Goal: Task Accomplishment & Management: Manage account settings

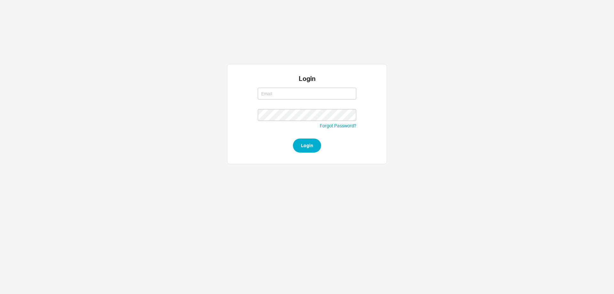
type input "rikki@qualitybath.com"
click at [301, 141] on button "Login" at bounding box center [307, 145] width 28 height 14
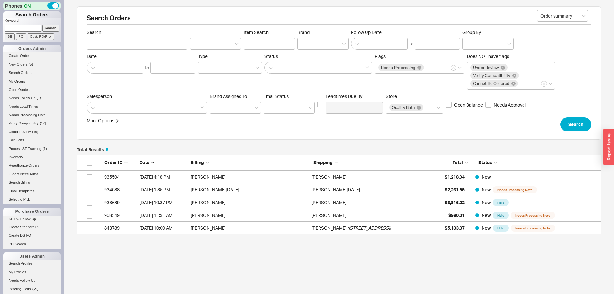
scroll to position [80, 524]
click at [322, 17] on h2 "Search Orders" at bounding box center [339, 20] width 504 height 10
click at [27, 62] on link "New Orders ( 5 )" at bounding box center [32, 64] width 58 height 7
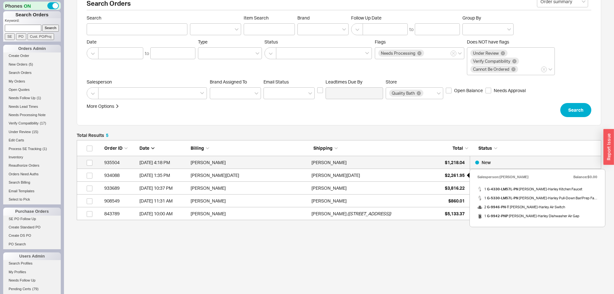
click at [452, 163] on span "$1,218.04" at bounding box center [455, 162] width 20 height 5
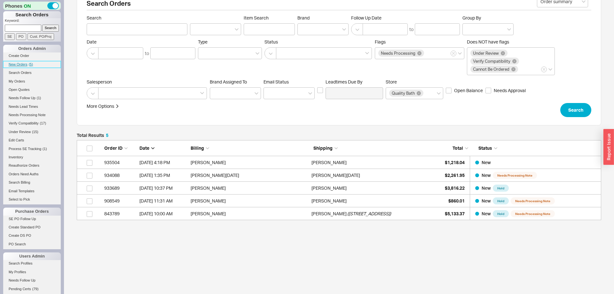
click at [21, 61] on link "New Orders ( 5 )" at bounding box center [32, 64] width 58 height 7
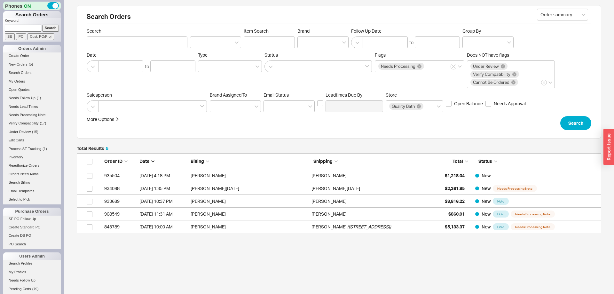
scroll to position [0, 0]
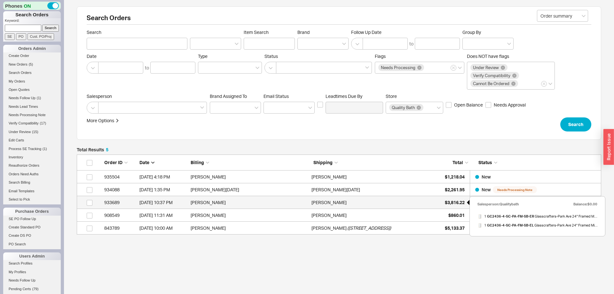
click at [451, 203] on span "$3,816.22" at bounding box center [455, 201] width 20 height 5
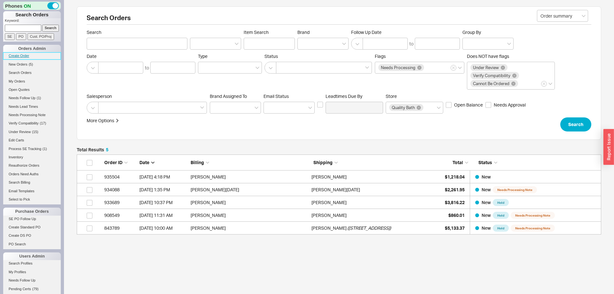
click at [26, 53] on link "Create Order" at bounding box center [32, 55] width 58 height 7
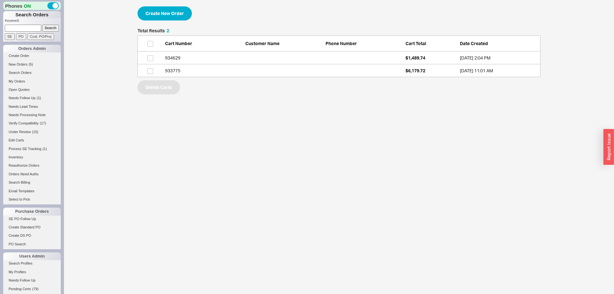
scroll to position [49, 403]
click at [181, 14] on button "Create New Order" at bounding box center [164, 13] width 54 height 14
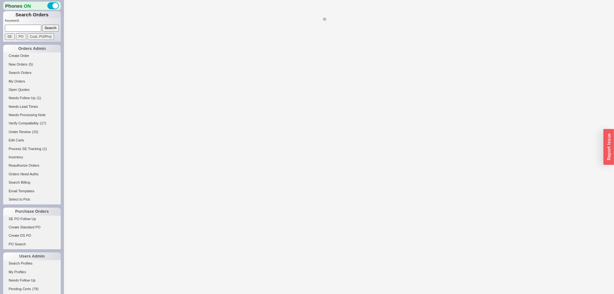
select select "3"
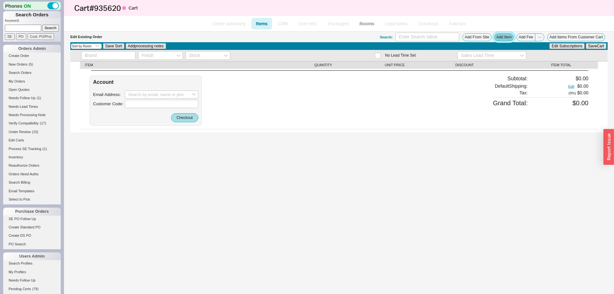
click at [505, 37] on button "Add Item" at bounding box center [504, 37] width 20 height 8
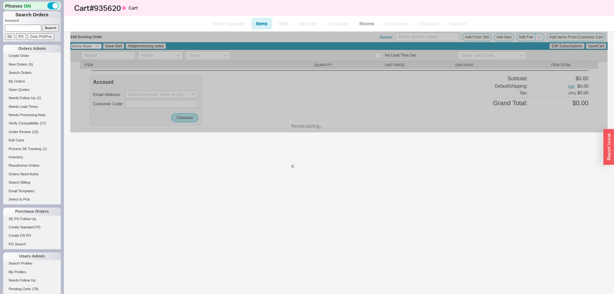
select select "ON_CHECKOUT_AGGREGATED"
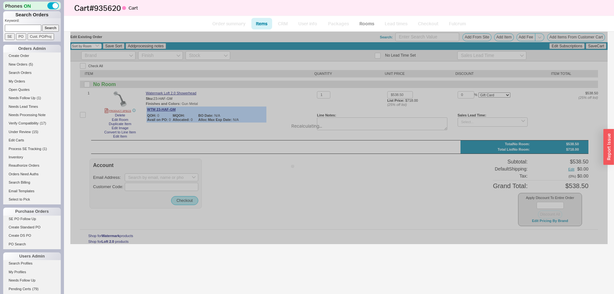
select select "ON_CHECKOUT_AGGREGATED"
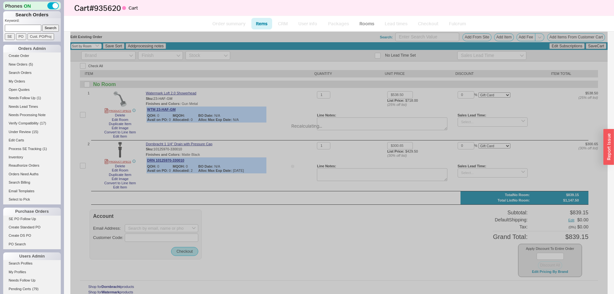
select select "ON_CHECKOUT_AGGREGATED"
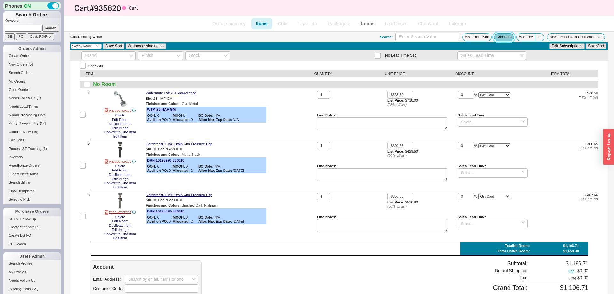
scroll to position [68, 0]
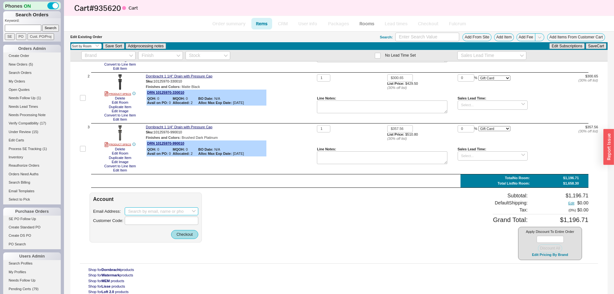
click at [147, 211] on input at bounding box center [162, 211] width 74 height 8
paste input "krisha@jaysplumbing.com"
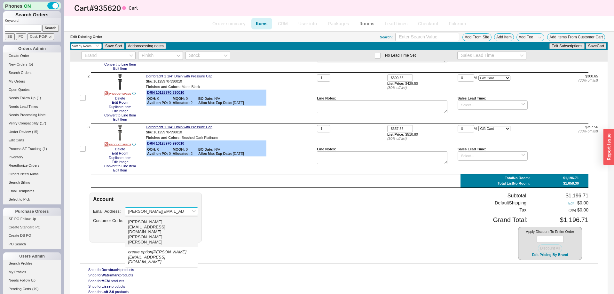
click at [167, 234] on div "Krisha Arnett" at bounding box center [161, 239] width 66 height 10
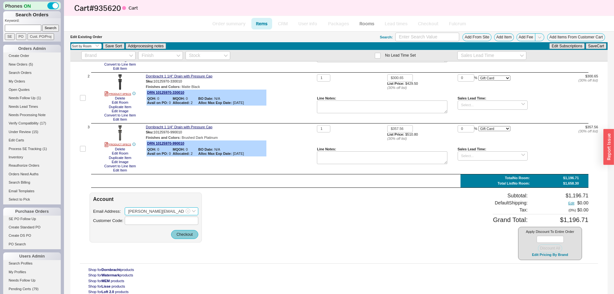
type input "krisha@jaysplumbing.com"
click at [187, 237] on button "Checkout" at bounding box center [184, 234] width 27 height 9
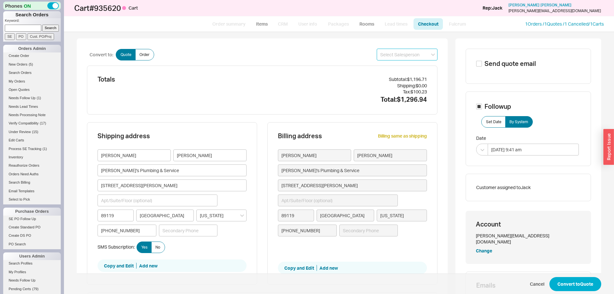
click at [393, 56] on input at bounding box center [407, 55] width 61 height 12
click at [388, 68] on div "Jack" at bounding box center [407, 68] width 60 height 12
type input "Jack"
click at [592, 285] on button "Convert to Quote" at bounding box center [575, 284] width 52 height 14
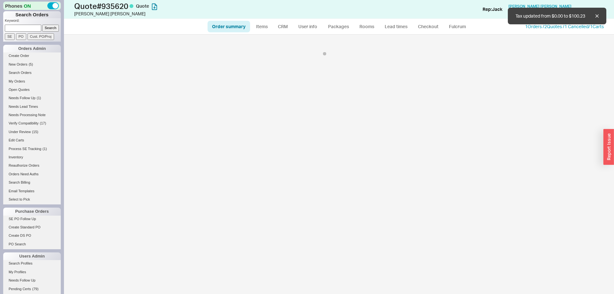
select select "*"
select select "3"
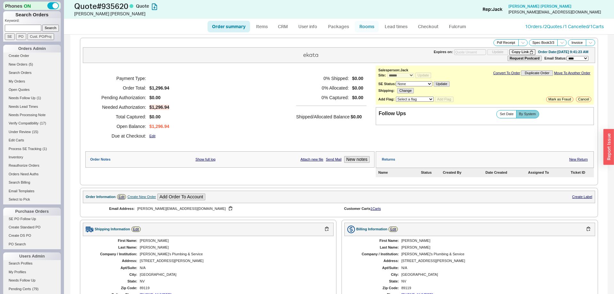
click at [363, 27] on link "Rooms" at bounding box center [367, 27] width 24 height 12
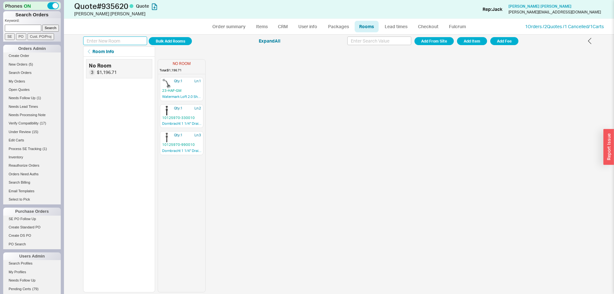
click at [131, 41] on input at bounding box center [115, 40] width 64 height 9
type input "Gym Bath 145"
click at [181, 39] on button "Add Room" at bounding box center [170, 41] width 43 height 8
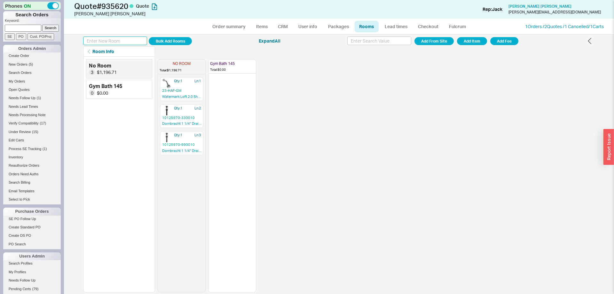
click at [108, 44] on input at bounding box center [115, 40] width 64 height 9
type input "Library 147"
click at [187, 42] on button "Add Room" at bounding box center [170, 41] width 43 height 8
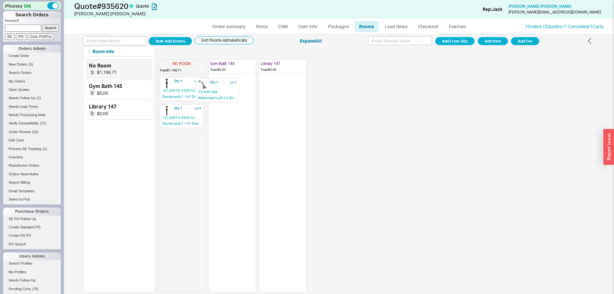
drag, startPoint x: 185, startPoint y: 89, endPoint x: 221, endPoint y: 90, distance: 35.8
click at [221, 90] on div "NO ROOM Total: $1,196.71 Qty: 1 Ln: 1 23-HAF-GM Watermark Loft 2.0 Showerhead Q…" at bounding box center [232, 175] width 149 height 236
drag, startPoint x: 184, startPoint y: 88, endPoint x: 225, endPoint y: 111, distance: 47.5
click at [225, 111] on div "NO ROOM Total: $658.21 Qty: 1 Ln: 2 10125970-330010 Dornbracht 1 1/4" Drain wit…" at bounding box center [232, 175] width 149 height 236
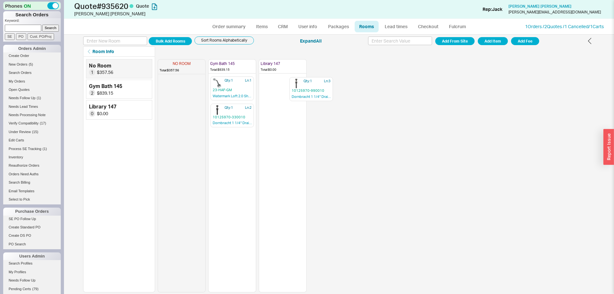
drag, startPoint x: 186, startPoint y: 92, endPoint x: 293, endPoint y: 94, distance: 106.8
click at [293, 94] on div "NO ROOM Total: $357.56 Qty: 1 Ln: 3 10125970-990010 Dornbracht 1 1/4" Drain wit…" at bounding box center [232, 175] width 149 height 236
click at [238, 24] on link "Order summary" at bounding box center [228, 27] width 43 height 12
select select "*"
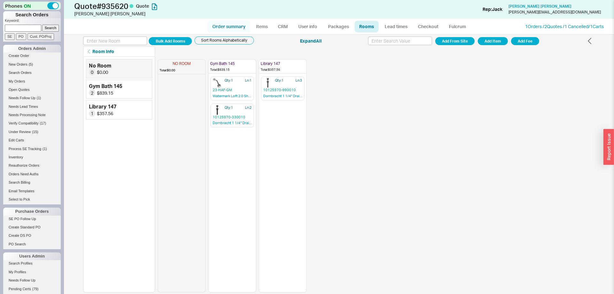
select select "3"
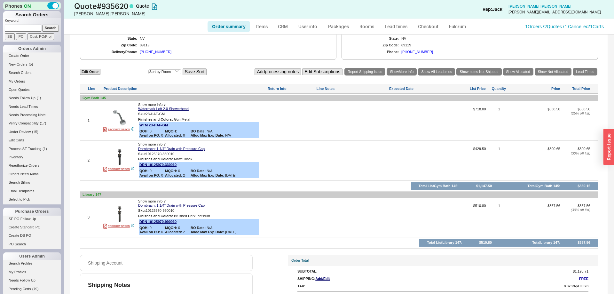
scroll to position [254, 0]
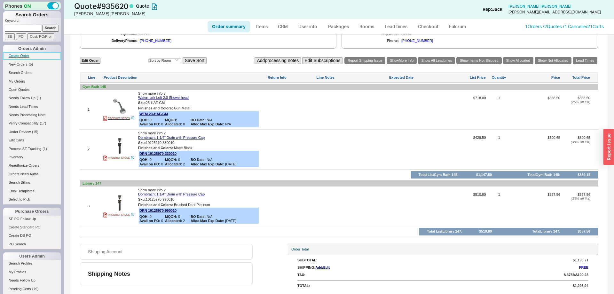
click at [25, 54] on link "Create Order" at bounding box center [32, 55] width 58 height 7
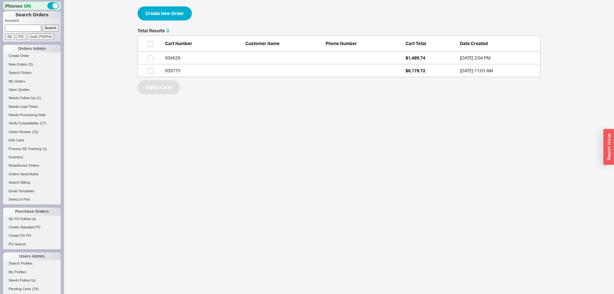
scroll to position [49, 403]
click at [182, 18] on button "Create New Order" at bounding box center [164, 13] width 54 height 14
select select "3"
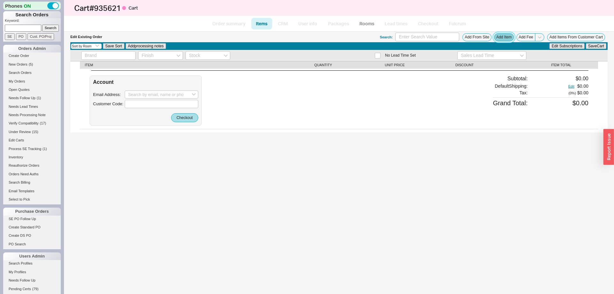
click at [497, 40] on button "Add Item" at bounding box center [504, 37] width 20 height 8
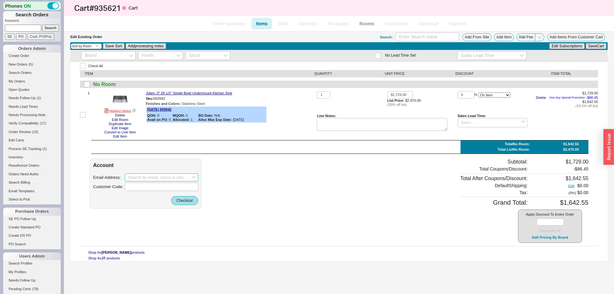
click at [142, 179] on input at bounding box center [162, 177] width 74 height 8
paste input "krisha@jaysplumbing.com"
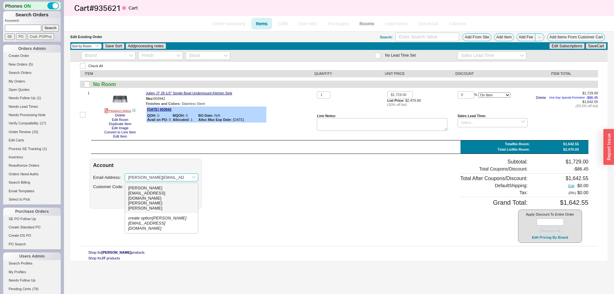
click at [143, 187] on div "krisha@jaysplumbing.com" at bounding box center [161, 192] width 66 height 15
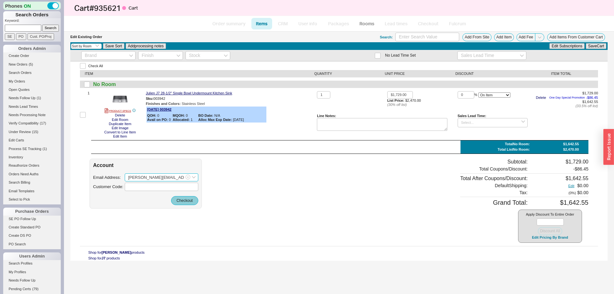
type input "krisha@jaysplumbing.com"
click at [179, 202] on button "Checkout" at bounding box center [184, 200] width 27 height 9
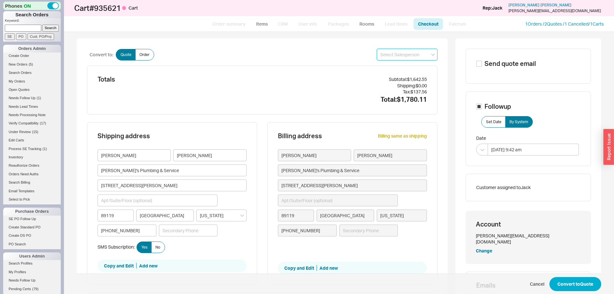
click at [393, 52] on input at bounding box center [407, 55] width 61 height 12
click at [397, 65] on div "Jack" at bounding box center [407, 68] width 60 height 12
type input "Jack"
click at [592, 290] on button "Convert to Quote" at bounding box center [575, 284] width 52 height 14
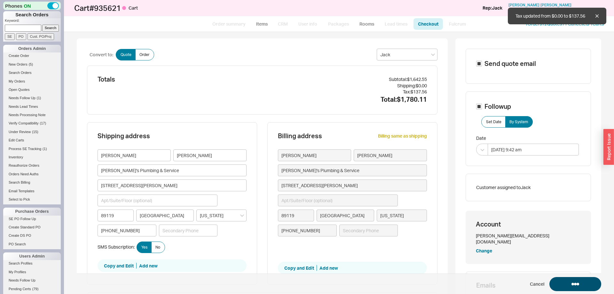
select select "*"
select select "3"
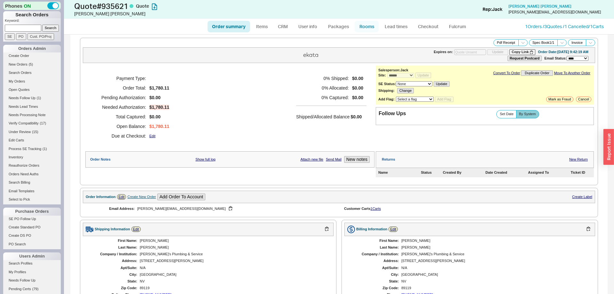
click at [372, 29] on link "Rooms" at bounding box center [367, 27] width 24 height 12
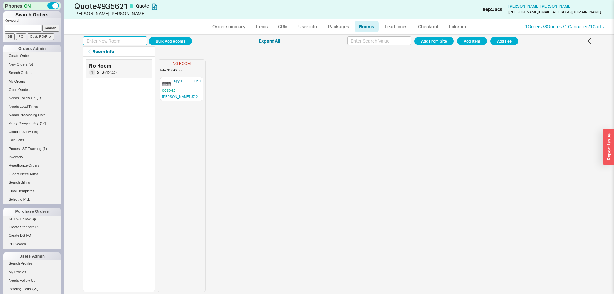
click at [120, 42] on input at bounding box center [115, 40] width 64 height 9
type input "Outdoor BBQ"
click at [182, 44] on button "Add Room" at bounding box center [170, 41] width 43 height 8
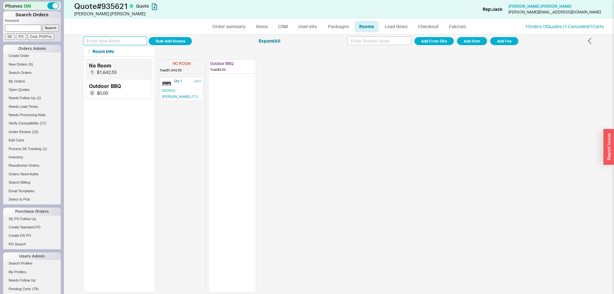
click at [100, 44] on input at bounding box center [115, 40] width 64 height 9
type input "Basement Bar"
click at [185, 40] on button "Add Room" at bounding box center [170, 41] width 43 height 8
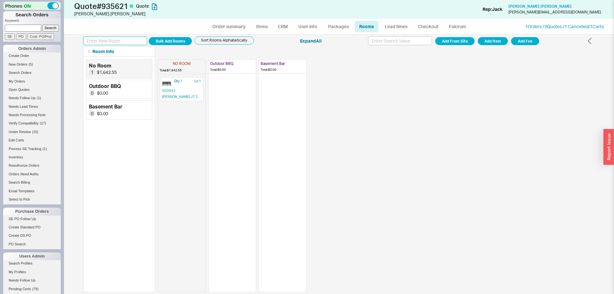
click at [115, 43] on input at bounding box center [115, 40] width 64 height 9
type input "Powder 009"
click at [189, 39] on button "Add Room" at bounding box center [170, 41] width 43 height 8
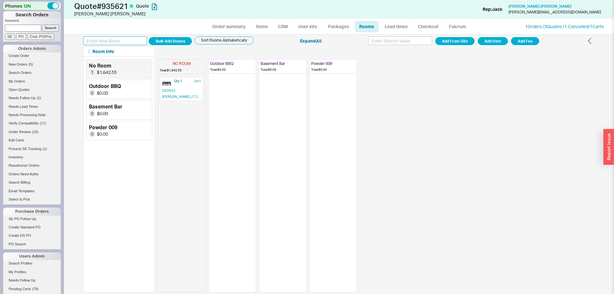
click at [108, 43] on input at bounding box center [115, 40] width 64 height 9
type input "Garage 100"
click at [178, 44] on button "Add Room" at bounding box center [170, 41] width 43 height 8
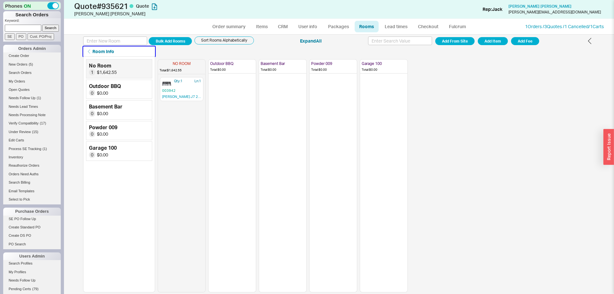
click at [128, 46] on button "Room Info" at bounding box center [119, 51] width 72 height 10
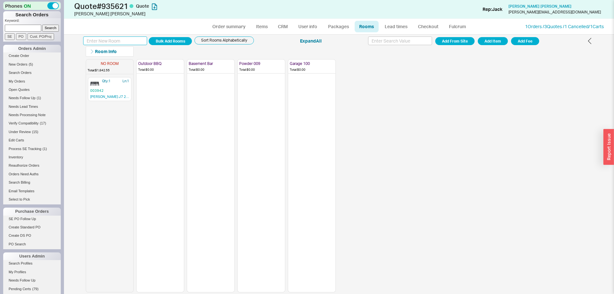
click at [126, 41] on input at bounding box center [115, 40] width 64 height 9
type input "Bath 107"
click at [181, 42] on button "Add Room" at bounding box center [170, 41] width 43 height 8
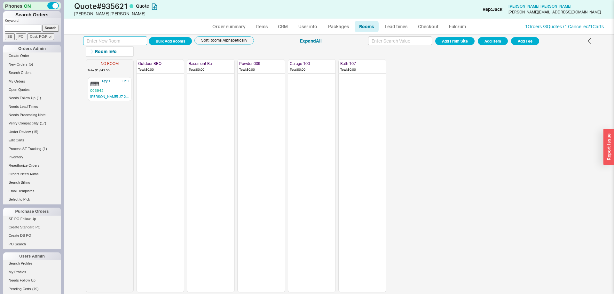
click at [121, 43] on input at bounding box center [115, 40] width 64 height 9
type input "Laundry 108"
click at [162, 40] on button "Add Room" at bounding box center [170, 41] width 43 height 8
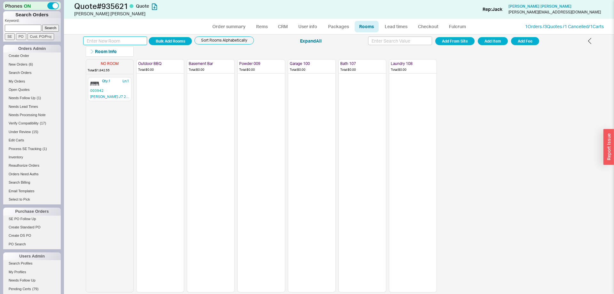
click at [112, 41] on input at bounding box center [115, 40] width 64 height 9
type input "Bath 110"
click at [179, 42] on button "Add Room" at bounding box center [170, 41] width 43 height 8
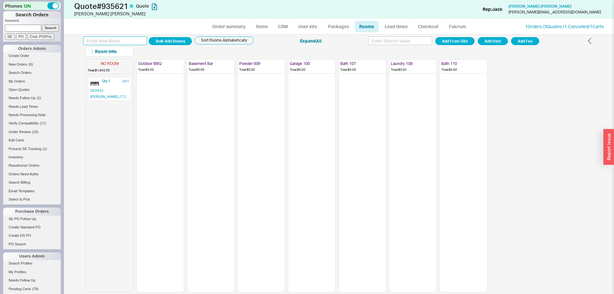
click at [126, 42] on input at bounding box center [115, 40] width 64 height 9
type input "Powder 112"
click at [178, 42] on button "Add Room" at bounding box center [170, 41] width 43 height 8
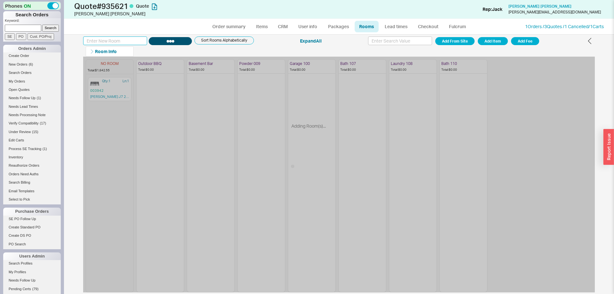
click at [114, 40] on input at bounding box center [115, 40] width 64 height 9
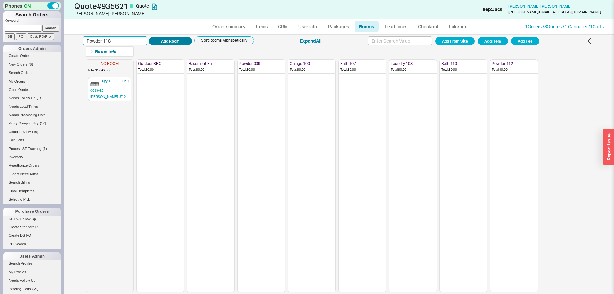
type input "Powder 118"
click at [184, 39] on button "Add Room" at bounding box center [170, 41] width 43 height 8
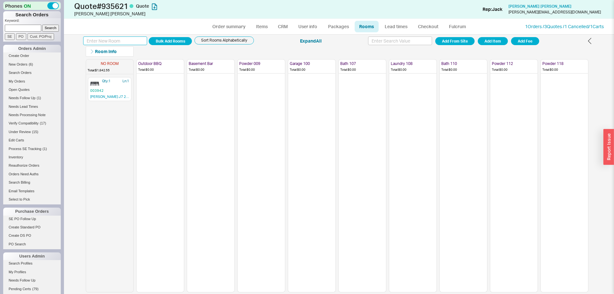
click at [119, 43] on input at bounding box center [115, 40] width 64 height 9
type input "Kitchen 119"
click at [179, 40] on button "Add Room" at bounding box center [170, 41] width 43 height 8
click at [107, 43] on input at bounding box center [115, 40] width 64 height 9
type input "Bar 121"
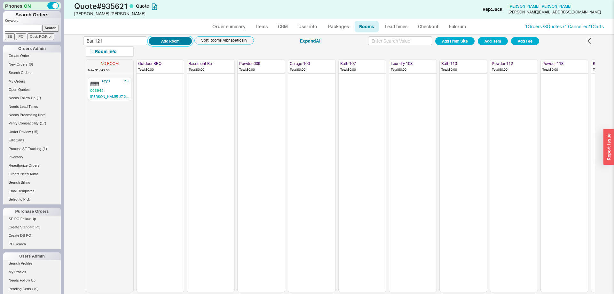
click at [189, 42] on button "Add Room" at bounding box center [170, 41] width 43 height 8
click at [112, 47] on button "Room Info" at bounding box center [110, 51] width 48 height 10
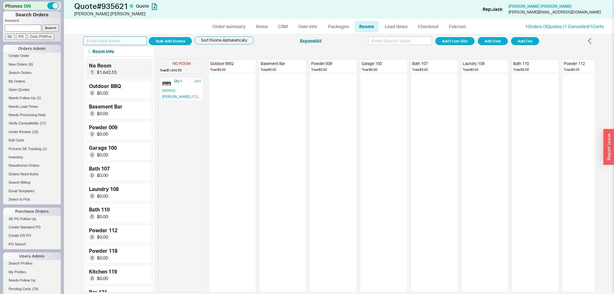
click at [136, 39] on input at bounding box center [115, 40] width 64 height 9
type input "Kitchen 122"
click at [185, 39] on button "Add Room" at bounding box center [170, 41] width 43 height 8
click at [131, 43] on input at bounding box center [115, 40] width 64 height 9
type input "Pool Bath 125"
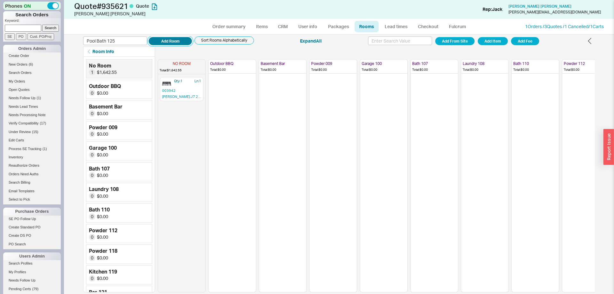
click at [189, 40] on button "Add Room" at bounding box center [170, 41] width 43 height 8
click at [106, 38] on input at bounding box center [115, 40] width 64 height 9
type input "Garage 126"
click at [183, 41] on button "Add Room" at bounding box center [170, 41] width 43 height 8
click at [100, 41] on input at bounding box center [115, 40] width 64 height 9
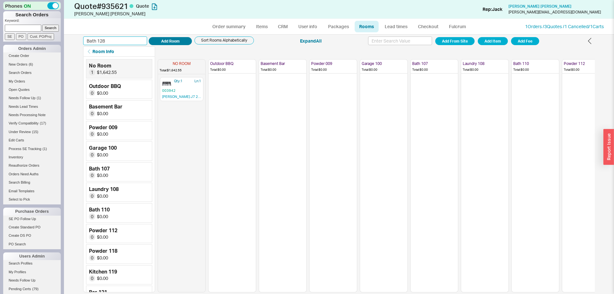
type input "Bath 128"
click at [184, 41] on button "Add Room" at bounding box center [170, 41] width 43 height 8
click at [128, 40] on input at bounding box center [115, 40] width 64 height 9
type input "Laundry 129"
drag, startPoint x: 176, startPoint y: 40, endPoint x: 234, endPoint y: 56, distance: 60.1
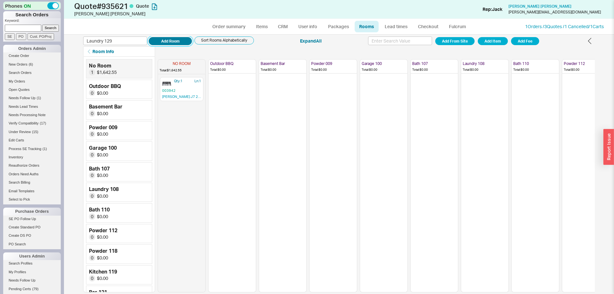
click at [176, 40] on button "Add Room" at bounding box center [170, 41] width 43 height 8
click at [118, 40] on input at bounding box center [115, 40] width 64 height 9
type input "Bar 131"
click at [184, 40] on button "Add Room" at bounding box center [170, 41] width 43 height 8
click at [103, 39] on input at bounding box center [115, 40] width 64 height 9
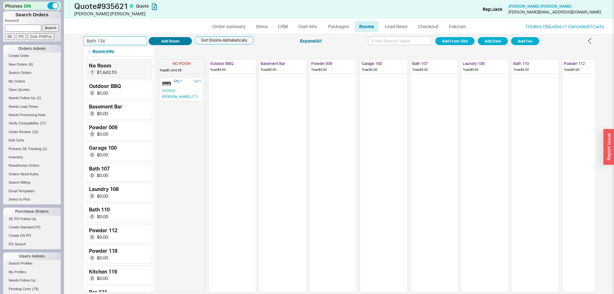
type input "Bath 134"
click at [184, 44] on button "Add Room" at bounding box center [170, 41] width 43 height 8
click at [110, 39] on input at bounding box center [115, 40] width 64 height 9
type input "Bath 136"
click at [186, 42] on button "Add Room" at bounding box center [170, 41] width 43 height 8
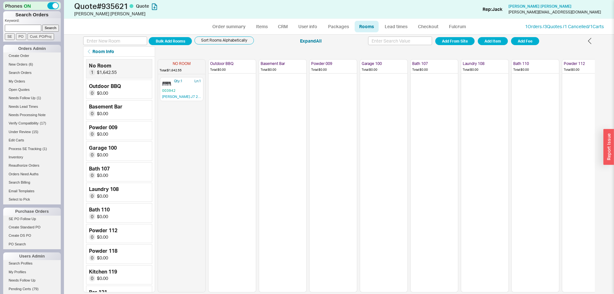
click at [129, 45] on div "Bulk Add Rooms Sort Rooms Alphabetically Expand All Add From Site Add Item Add …" at bounding box center [339, 41] width 512 height 10
click at [128, 42] on input at bounding box center [115, 40] width 64 height 9
type input "Master Bath 205"
drag, startPoint x: 190, startPoint y: 39, endPoint x: 163, endPoint y: 45, distance: 27.7
click at [190, 39] on button "Add Room" at bounding box center [170, 41] width 43 height 8
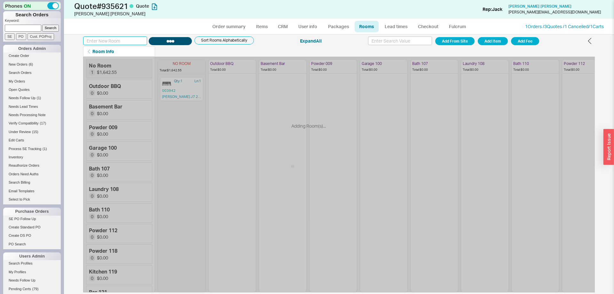
click at [115, 39] on input at bounding box center [115, 40] width 64 height 9
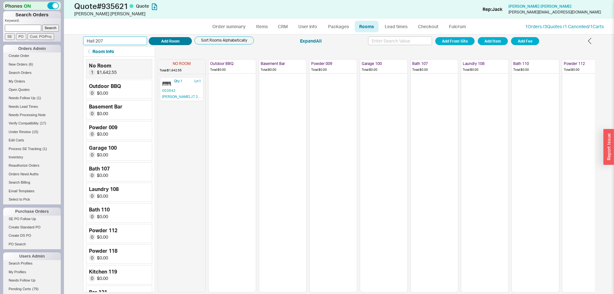
type input "Hall 207"
click at [188, 42] on button "Add Room" at bounding box center [170, 41] width 43 height 8
click at [120, 33] on div "Order summary Items CRM User info Packages Rooms Lead times Checkout Fulcrum 1 …" at bounding box center [339, 26] width 550 height 15
click at [121, 37] on input at bounding box center [115, 40] width 64 height 9
type input "Laundry 209"
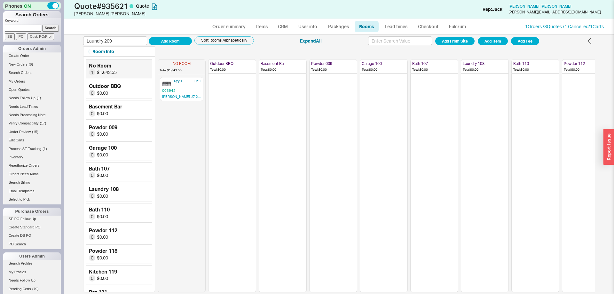
click at [192, 40] on div "Laundry 209 Add Room Sort Rooms Alphabetically" at bounding box center [168, 40] width 171 height 9
click at [188, 41] on button "Add Room" at bounding box center [170, 41] width 43 height 8
click at [120, 41] on input at bounding box center [115, 40] width 64 height 9
type input "Bath 210"
click at [186, 41] on button "Add Room" at bounding box center [170, 41] width 43 height 8
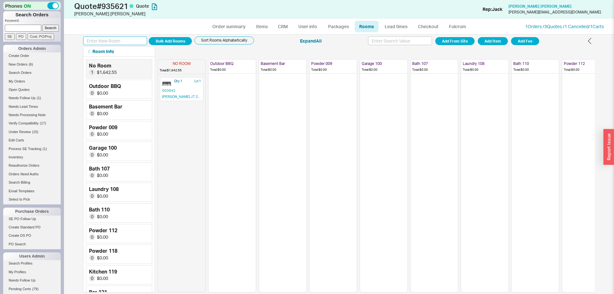
click at [122, 42] on input at bounding box center [115, 40] width 64 height 9
type input "Bath 214"
click at [184, 40] on button "Add Room" at bounding box center [170, 41] width 43 height 8
click at [499, 45] on button "Add Item" at bounding box center [493, 41] width 30 height 8
click at [500, 41] on button "Add Item" at bounding box center [493, 41] width 30 height 8
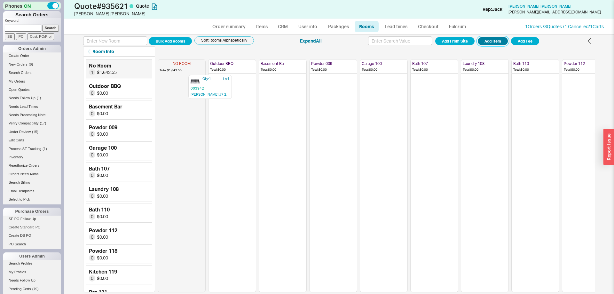
drag, startPoint x: 182, startPoint y: 95, endPoint x: 227, endPoint y: 95, distance: 45.4
click at [490, 43] on button "Add Item" at bounding box center [493, 41] width 30 height 8
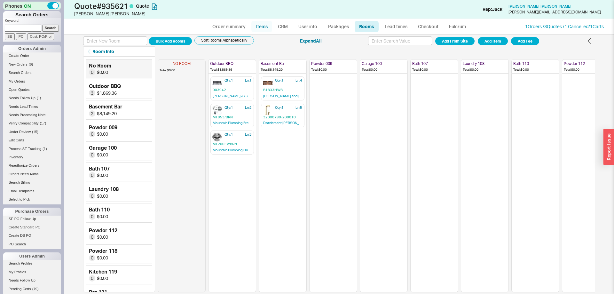
click at [262, 26] on link "Items" at bounding box center [261, 27] width 21 height 12
select select "3"
select select "ON_CHECKOUT_AGGREGATED"
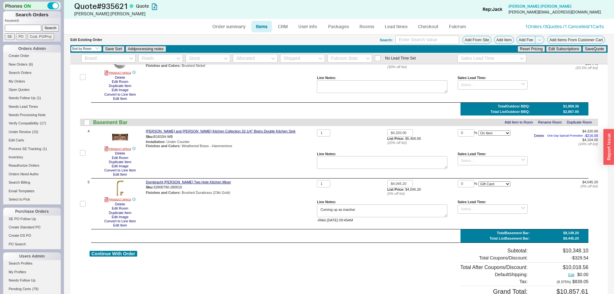
scroll to position [163, 0]
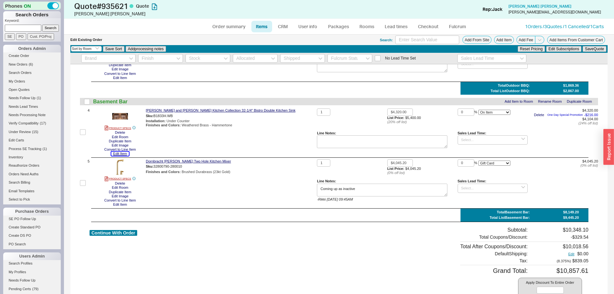
click at [123, 153] on button "Edit Item" at bounding box center [120, 154] width 18 height 4
click at [504, 42] on button "Add Item" at bounding box center [504, 40] width 20 height 8
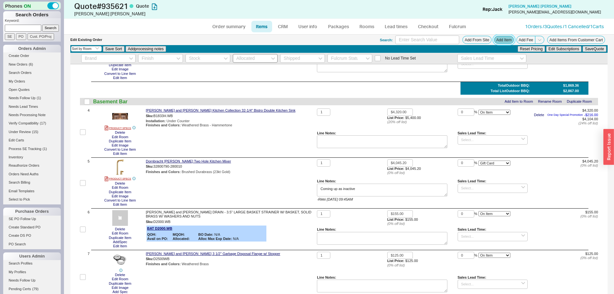
scroll to position [0, 0]
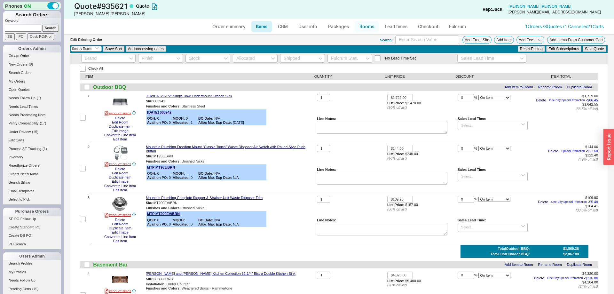
click at [371, 26] on link "Rooms" at bounding box center [367, 27] width 24 height 12
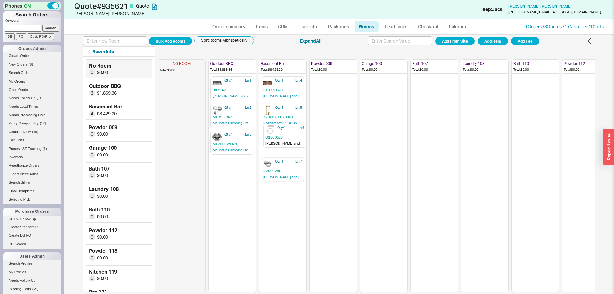
drag, startPoint x: 288, startPoint y: 137, endPoint x: 287, endPoint y: 112, distance: 25.0
drag, startPoint x: 280, startPoint y: 171, endPoint x: 287, endPoint y: 137, distance: 35.2
click at [496, 46] on div "Bulk Add Rooms Sort Rooms Alphabetically Expand All Add From Site Add Item Add …" at bounding box center [339, 46] width 512 height 20
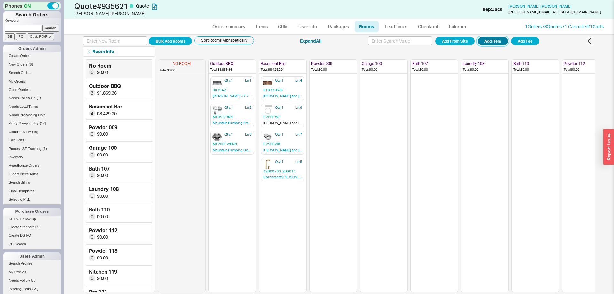
click at [498, 42] on button "Add Item" at bounding box center [493, 41] width 30 height 8
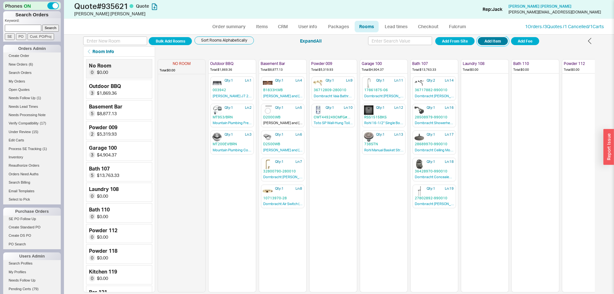
click at [493, 42] on button "Add Item" at bounding box center [493, 41] width 30 height 8
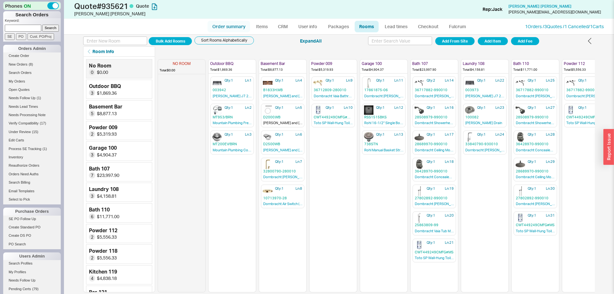
click at [224, 30] on link "Order summary" at bounding box center [228, 27] width 43 height 12
select select "*"
select select "3"
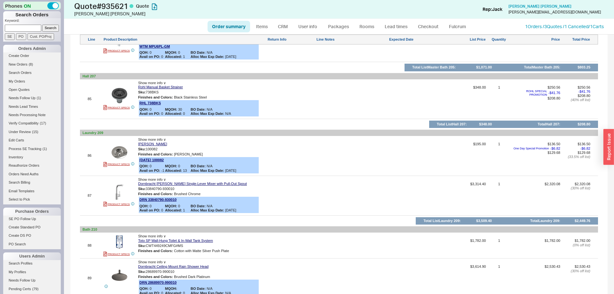
scroll to position [3913, 0]
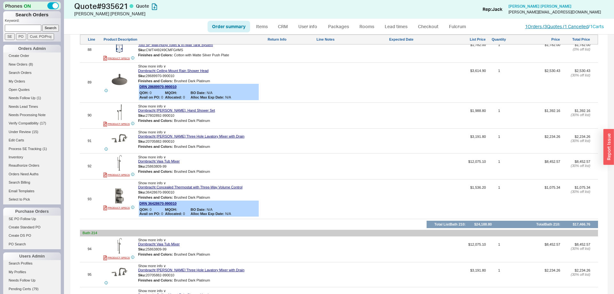
drag, startPoint x: 559, startPoint y: 23, endPoint x: 552, endPoint y: 24, distance: 7.1
click at [559, 23] on div "1 Orders / 3 Quotes / 1 Cancelled / 1 Carts" at bounding box center [564, 26] width 79 height 6
click at [552, 24] on link "1 Orders / 3 Quotes / 1 Cancelled" at bounding box center [556, 26] width 63 height 5
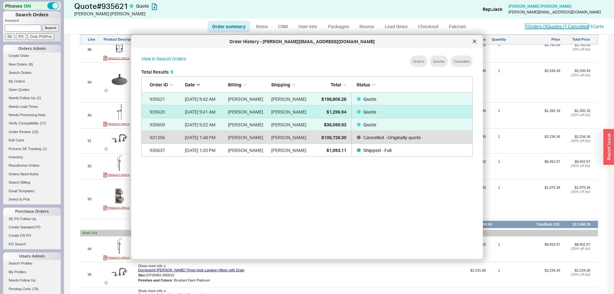
scroll to position [196, 341]
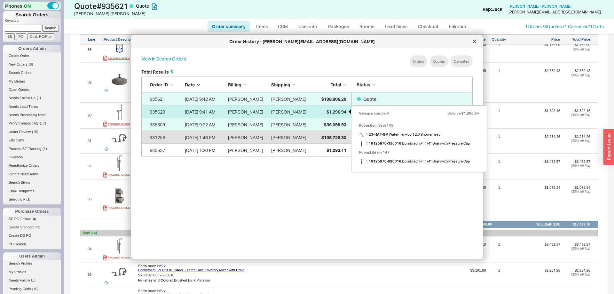
click at [339, 110] on span "$1,296.94" at bounding box center [336, 111] width 20 height 5
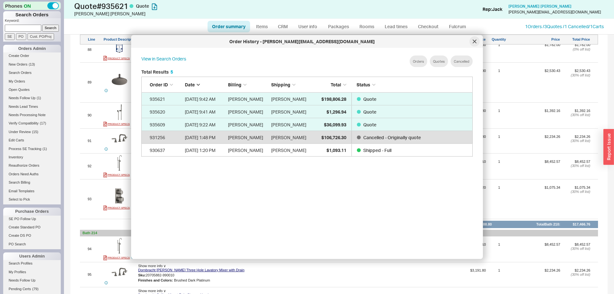
drag, startPoint x: 476, startPoint y: 42, endPoint x: 362, endPoint y: 47, distance: 114.3
click at [474, 42] on icon at bounding box center [475, 42] width 4 height 4
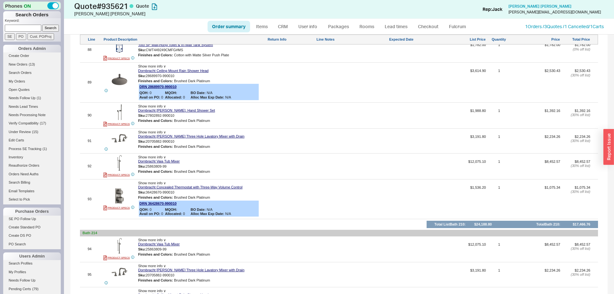
click at [24, 60] on li "Create Order" at bounding box center [32, 56] width 58 height 8
click at [23, 63] on span "New Orders" at bounding box center [18, 64] width 19 height 4
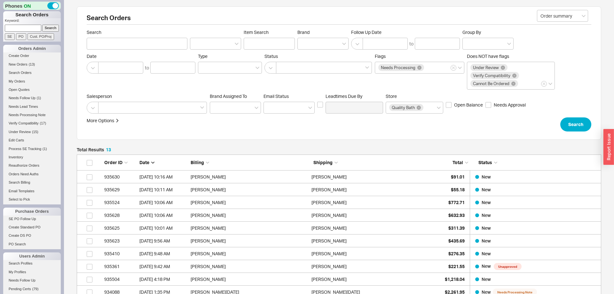
scroll to position [117, 0]
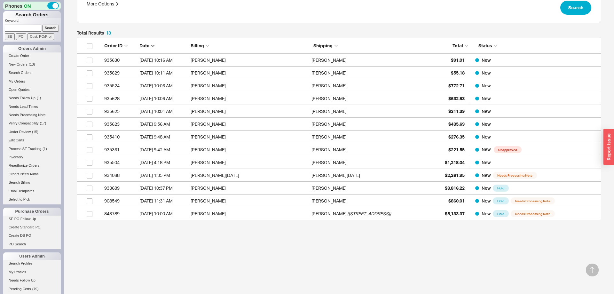
click at [33, 29] on input at bounding box center [23, 28] width 36 height 7
type input "935524"
click at [42, 25] on input "Search" at bounding box center [50, 28] width 17 height 7
type input "935524"
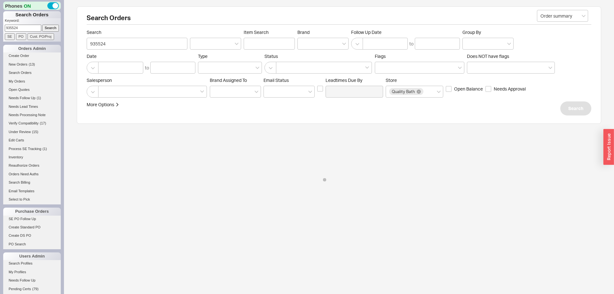
select select "*"
select select "LOW"
select select "3"
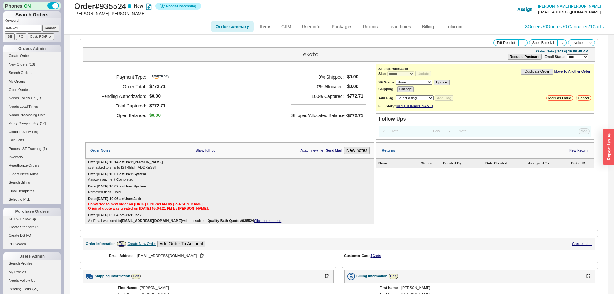
scroll to position [225, 0]
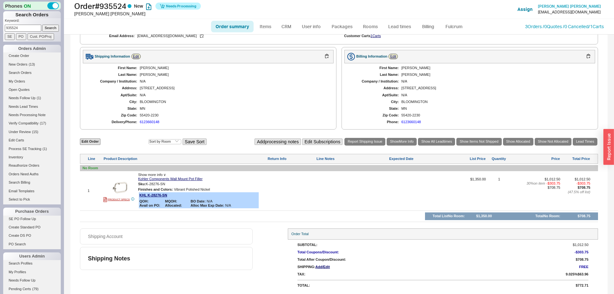
click at [136, 54] on div "Shipping Information Edit" at bounding box center [208, 56] width 251 height 13
click at [137, 55] on link "Edit" at bounding box center [135, 56] width 9 height 5
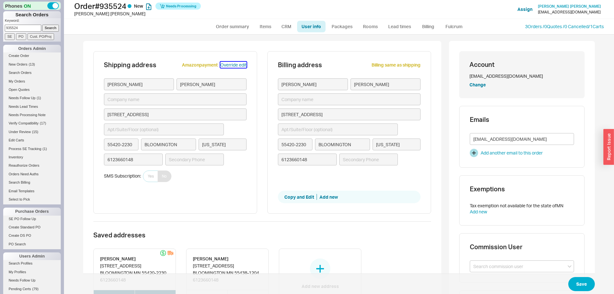
click at [231, 66] on button "Override edit" at bounding box center [233, 65] width 26 height 6
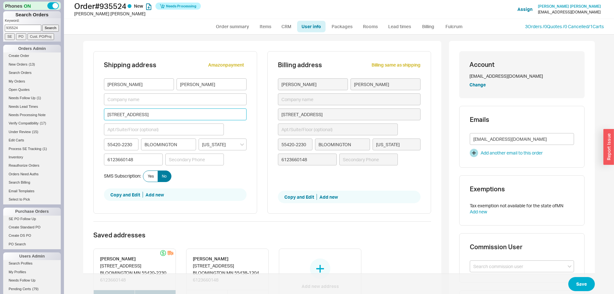
click at [149, 115] on input "8282 GRAND AVE S" at bounding box center [175, 114] width 143 height 12
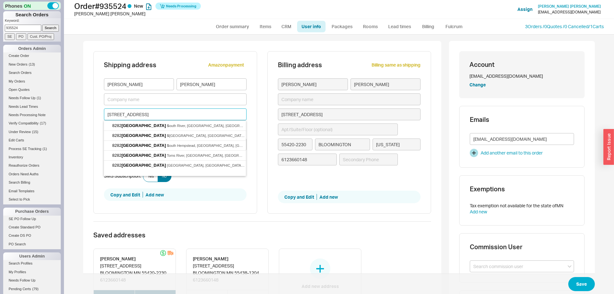
drag, startPoint x: 149, startPoint y: 115, endPoint x: 75, endPoint y: 114, distance: 73.9
click at [104, 114] on input "8282 GRAND AVE S" at bounding box center [175, 114] width 143 height 12
paste input "631 CHALET RD"
type input "8631 CHALET RD"
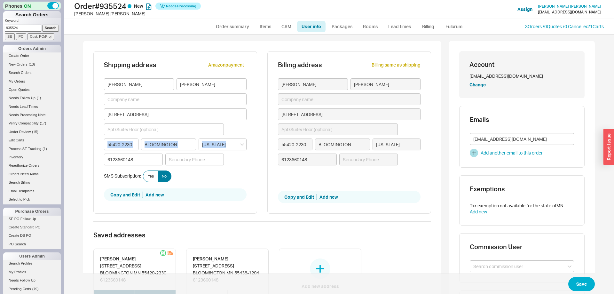
type input "Chalet Drive"
type input "08736"
type input "Wall Township"
type input "Chalet Drive"
type input "08736"
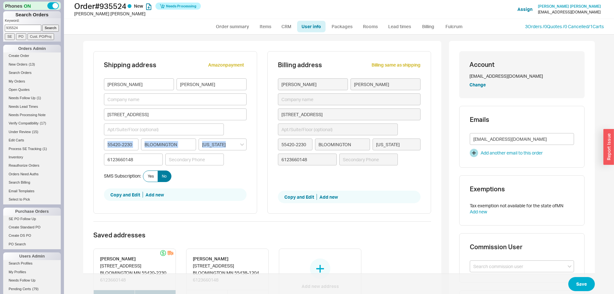
type input "Wall Township"
type input "New Jersey"
drag, startPoint x: 135, startPoint y: 143, endPoint x: 85, endPoint y: 144, distance: 49.9
click at [154, 114] on input "Chalet Drive" at bounding box center [175, 114] width 143 height 12
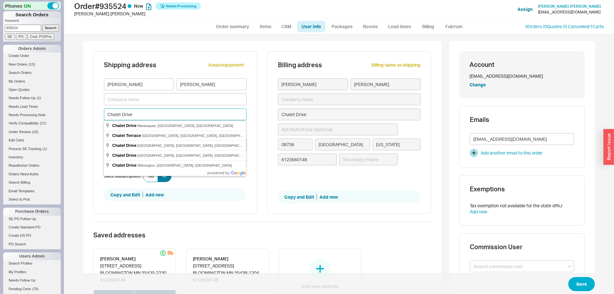
drag, startPoint x: 154, startPoint y: 114, endPoint x: 81, endPoint y: 111, distance: 73.3
click at [104, 111] on input "Chalet Drive" at bounding box center [175, 114] width 143 height 12
paste input "8631 CHALET RD"
type input "8631 CHALET RD"
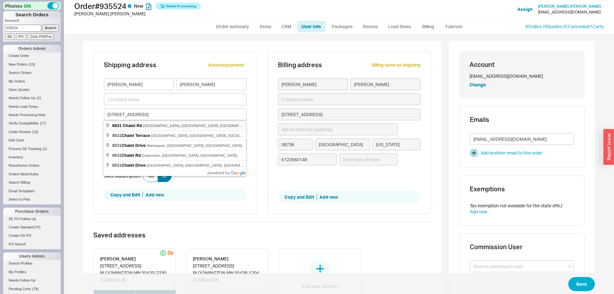
type input "8631 Chalet Road"
type input "55438"
type input "Minneapolis"
type input "8631 Chalet Road"
type input "55438"
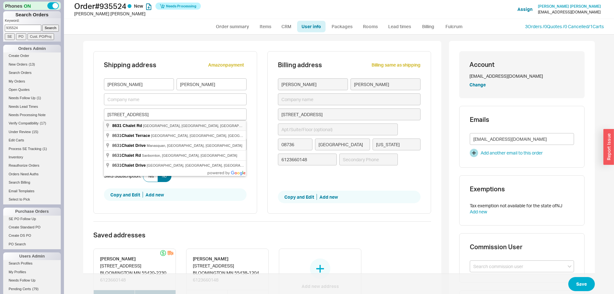
type input "Minneapolis"
type input "Minnesota"
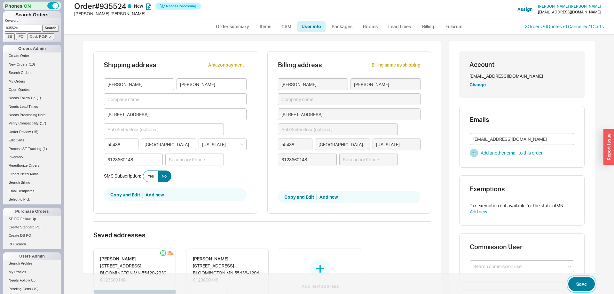
click at [590, 285] on button "Save" at bounding box center [581, 284] width 27 height 14
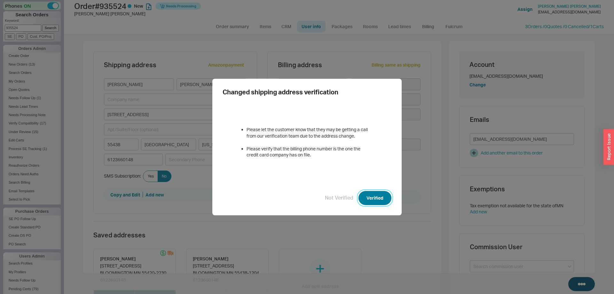
click at [375, 198] on button "Verified" at bounding box center [374, 198] width 33 height 14
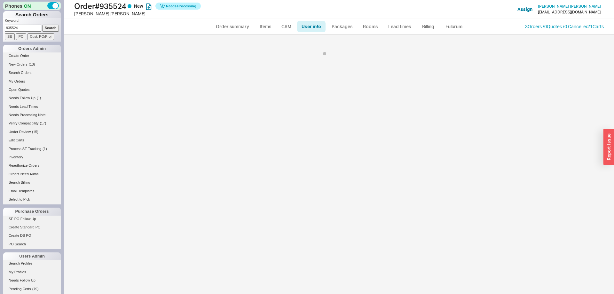
select select "*"
select select "LOW"
select select "3"
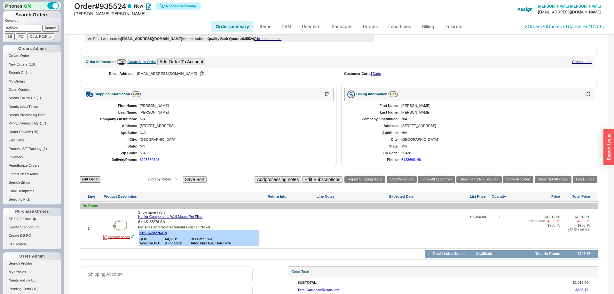
scroll to position [160, 0]
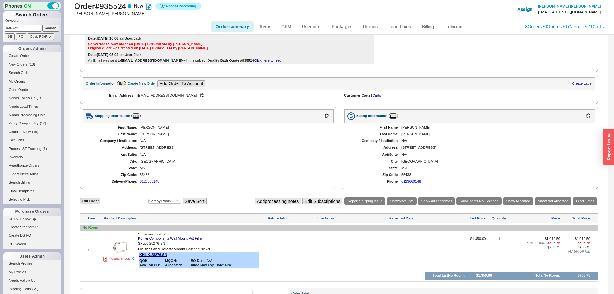
click at [226, 138] on div "First Name: Tina Last Name: Serafin Company / Institution: N/A Address: 8631 Ch…" at bounding box center [208, 155] width 251 height 64
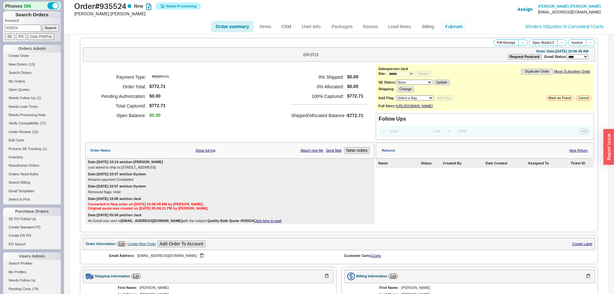
click at [451, 26] on link "Fulcrum" at bounding box center [454, 27] width 26 height 12
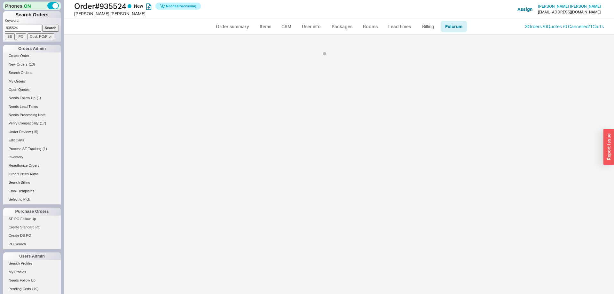
select select "KHL"
select select "768"
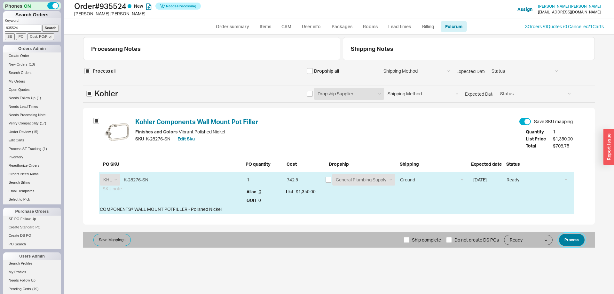
click at [573, 240] on button "Process" at bounding box center [572, 240] width 26 height 12
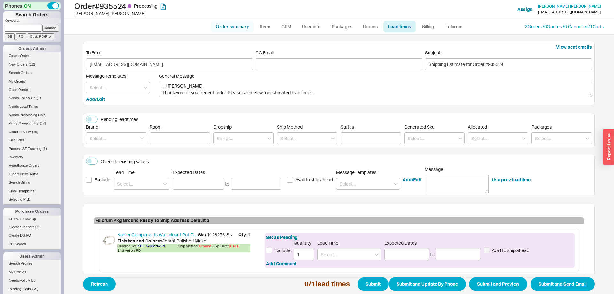
click at [221, 31] on link "Order summary" at bounding box center [232, 27] width 43 height 12
select select "*"
select select "LOW"
select select "3"
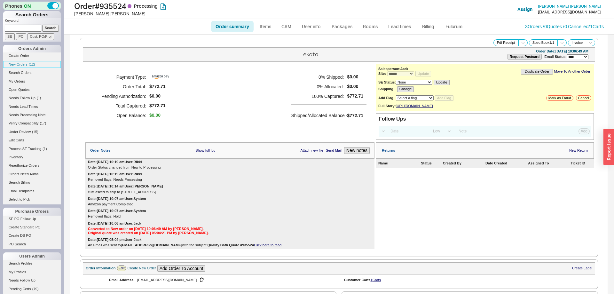
click at [22, 63] on span "New Orders" at bounding box center [18, 64] width 19 height 4
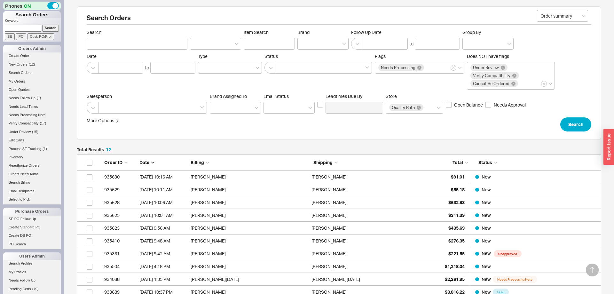
scroll to position [104, 0]
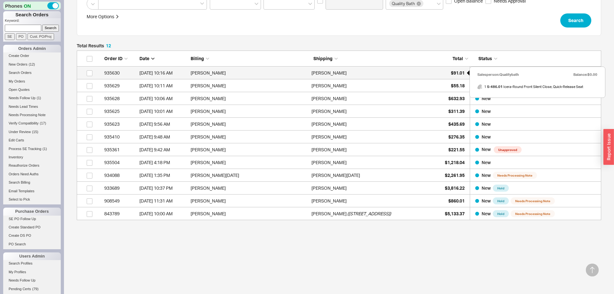
click at [459, 75] on div "$91.01" at bounding box center [449, 72] width 32 height 13
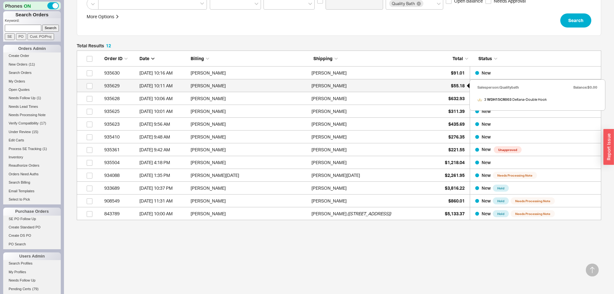
click at [457, 84] on span "$55.18" at bounding box center [458, 85] width 14 height 5
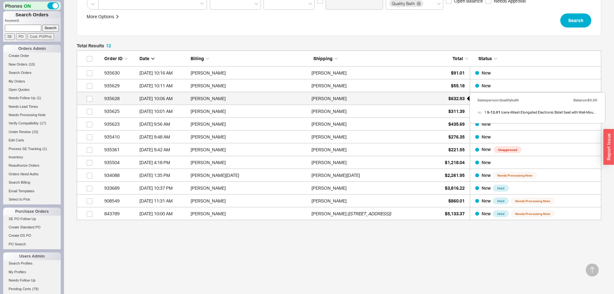
click at [457, 96] on span "$632.93" at bounding box center [456, 98] width 16 height 5
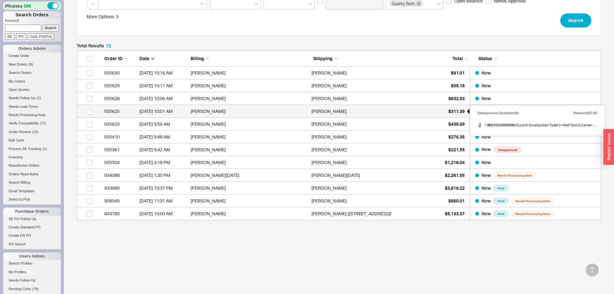
click at [458, 111] on span "$311.39" at bounding box center [456, 110] width 16 height 5
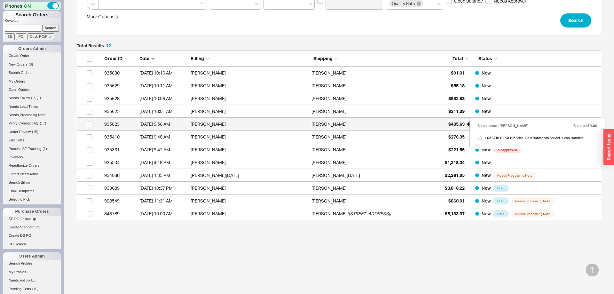
click at [453, 121] on span "$435.69" at bounding box center [456, 123] width 16 height 5
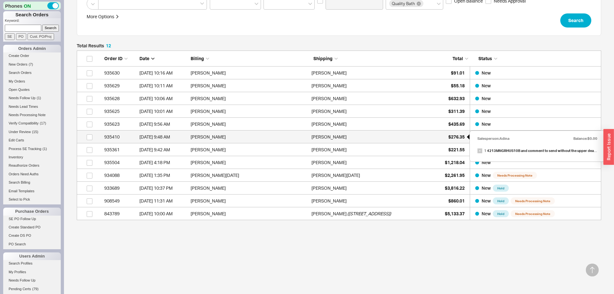
click at [454, 137] on span "$276.35" at bounding box center [456, 136] width 16 height 5
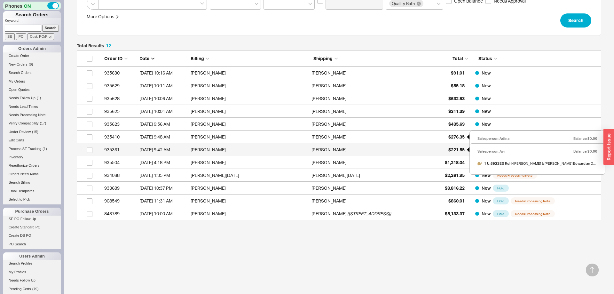
click at [451, 152] on span "$221.55" at bounding box center [456, 149] width 16 height 5
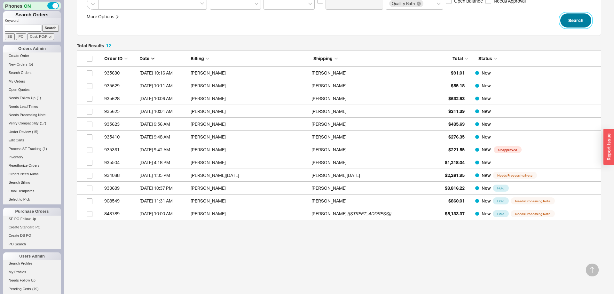
click at [583, 23] on button "Search" at bounding box center [575, 20] width 31 height 14
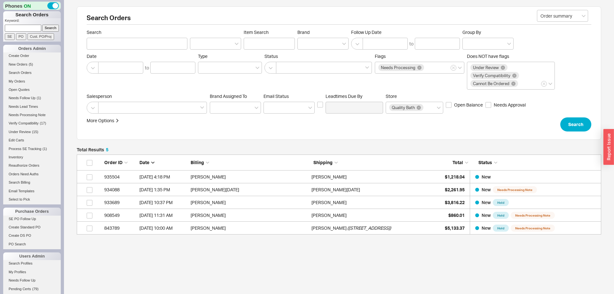
scroll to position [80, 524]
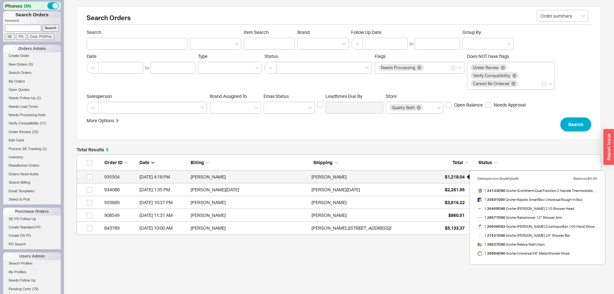
click at [455, 177] on span "$1,218.04" at bounding box center [455, 176] width 20 height 5
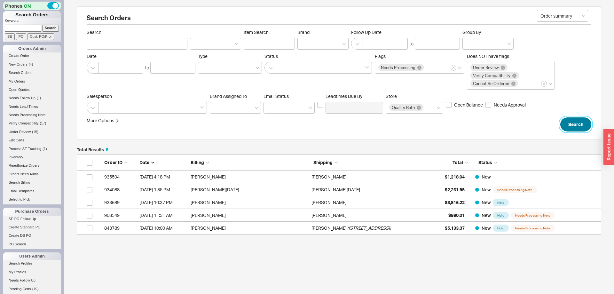
click at [574, 127] on button "Search" at bounding box center [575, 124] width 31 height 14
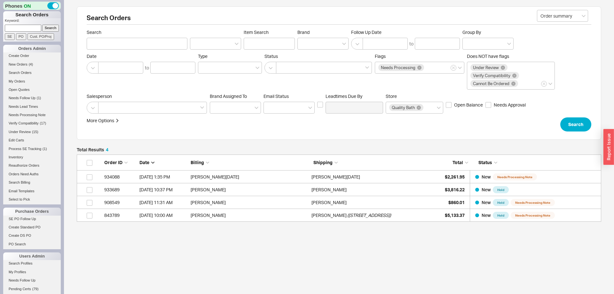
scroll to position [67, 524]
click at [27, 62] on link "New Orders ( 4 )" at bounding box center [32, 64] width 58 height 7
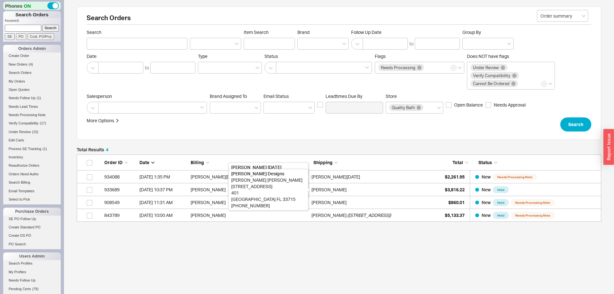
scroll to position [67, 524]
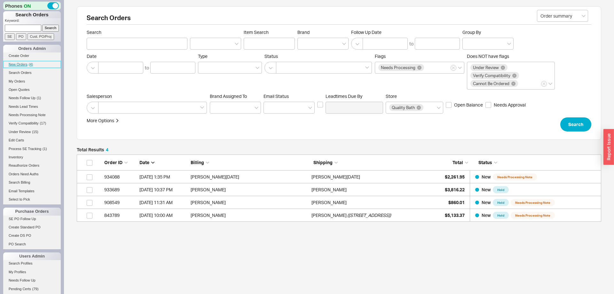
click at [18, 66] on span "New Orders" at bounding box center [18, 64] width 19 height 4
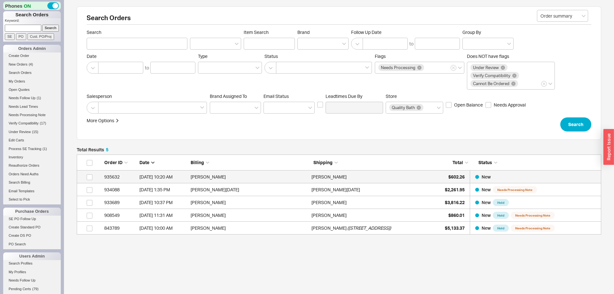
scroll to position [80, 524]
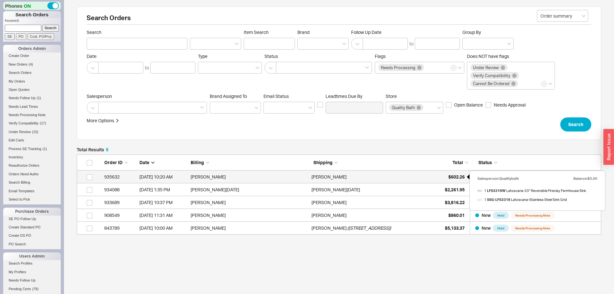
click at [459, 175] on span "$602.26" at bounding box center [456, 176] width 16 height 5
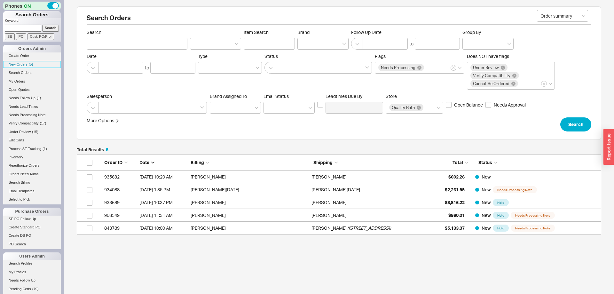
click at [19, 61] on link "New Orders ( 5 )" at bounding box center [32, 64] width 58 height 7
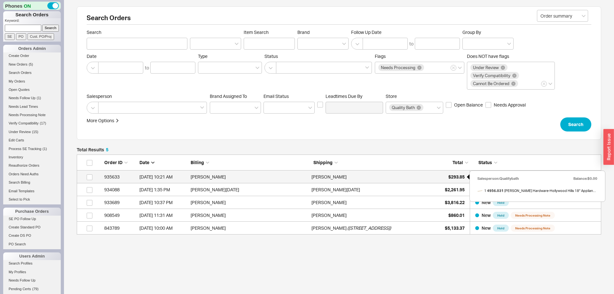
click at [444, 177] on div "$293.85" at bounding box center [449, 176] width 32 height 13
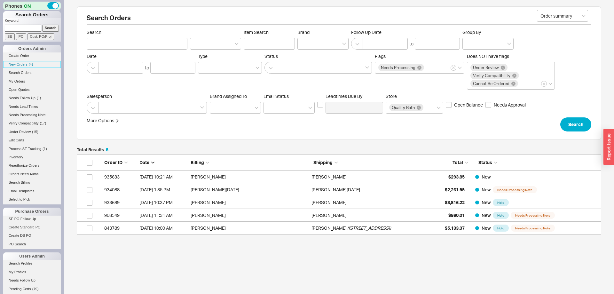
click at [23, 66] on span "New Orders" at bounding box center [18, 64] width 19 height 4
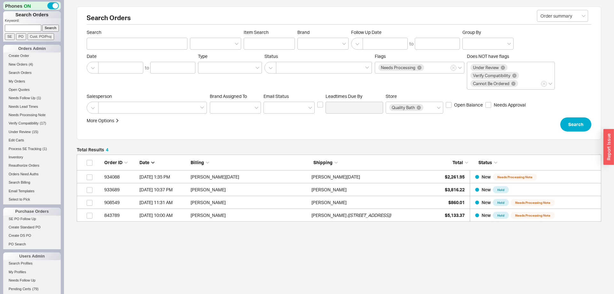
scroll to position [0, 0]
click at [20, 65] on span "New Orders" at bounding box center [18, 64] width 19 height 4
click at [26, 68] on li "New Orders ( 4 )" at bounding box center [32, 65] width 58 height 8
click at [26, 63] on span "New Orders" at bounding box center [18, 64] width 19 height 4
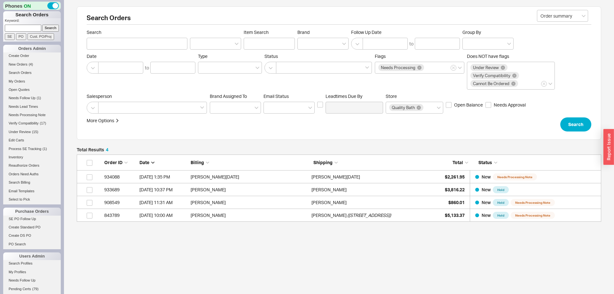
click at [31, 25] on input at bounding box center [23, 28] width 36 height 7
paste input "935449"
type input "935449"
click at [45, 28] on input "Search" at bounding box center [50, 28] width 17 height 7
type input "935449"
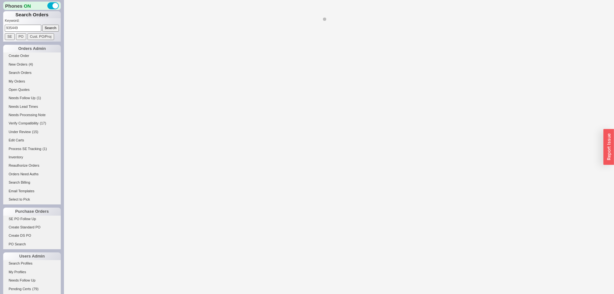
select select "*"
select select "3"
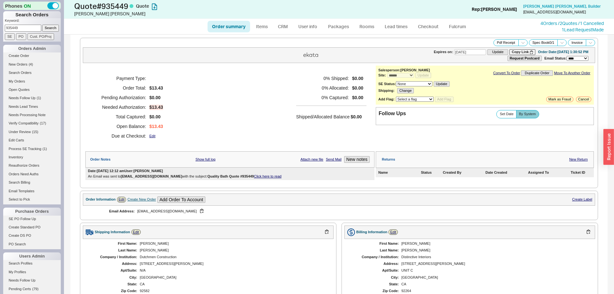
scroll to position [171, 0]
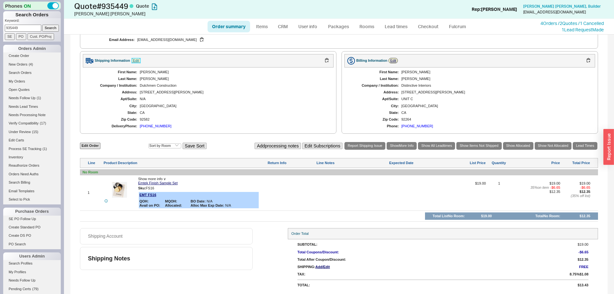
click at [136, 62] on link "Edit" at bounding box center [135, 60] width 9 height 5
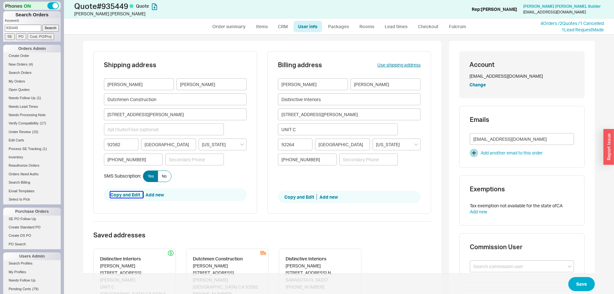
click at [129, 194] on button "Copy and Edit" at bounding box center [126, 195] width 33 height 6
click at [139, 87] on input "Michael" at bounding box center [139, 84] width 70 height 12
paste input "Stephanie"
type input "Stephanie"
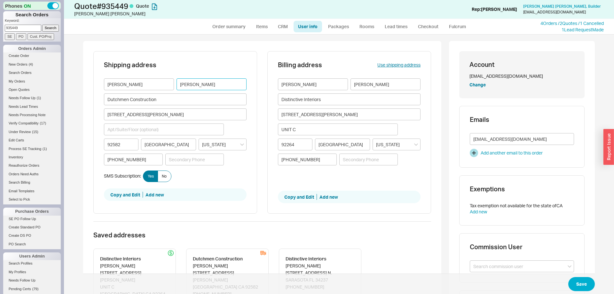
click at [222, 85] on input "Pacyna" at bounding box center [211, 84] width 70 height 12
paste input "Nolan"
type input "Nolan"
drag, startPoint x: 120, startPoint y: 101, endPoint x: 58, endPoint y: 98, distance: 62.1
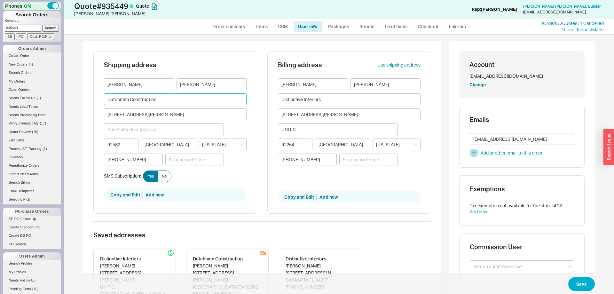
click at [104, 98] on input "Dutchmen Construction" at bounding box center [175, 99] width 143 height 12
paste input "istinctive Interiors"
type input "Distinctive Interiors"
drag, startPoint x: 161, startPoint y: 115, endPoint x: 71, endPoint y: 107, distance: 90.2
click at [104, 108] on input "541 North Warren Road" at bounding box center [175, 114] width 143 height 12
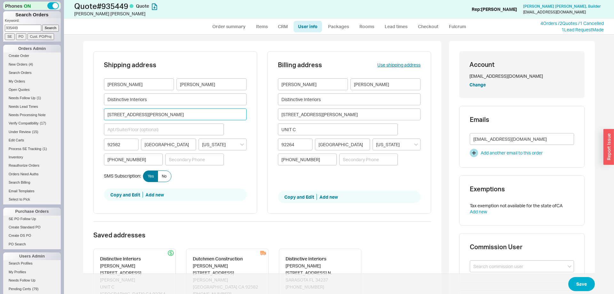
paste input "232 Cosmopolitan Ct."
type input "232 Cosmopolitan Court"
type input "34236"
type input "Sarasota"
type input "Florida"
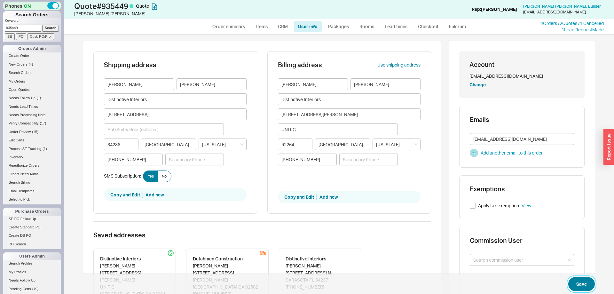
click at [583, 282] on button "Save" at bounding box center [581, 284] width 27 height 14
select select "*"
select select "3"
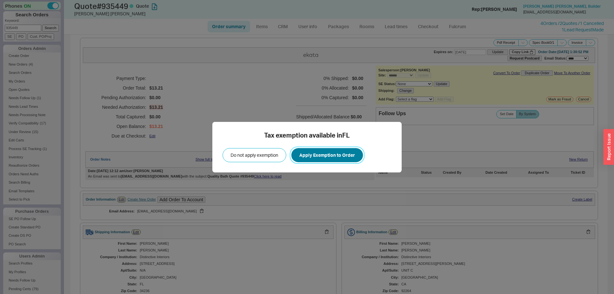
click at [310, 153] on button "Apply Exemption to Order" at bounding box center [327, 155] width 72 height 14
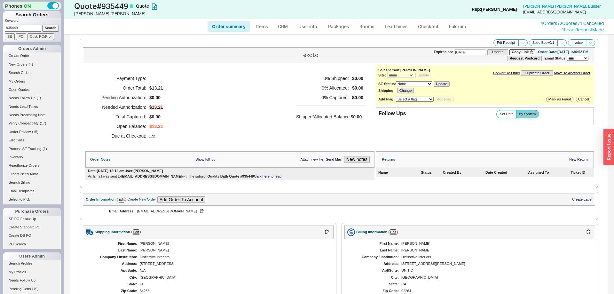
click at [225, 25] on link "Order summary" at bounding box center [228, 27] width 43 height 12
select select "*"
select select "3"
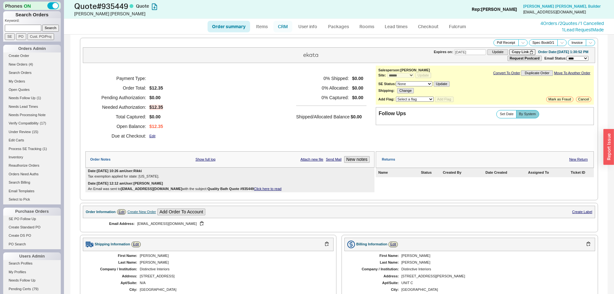
click at [283, 28] on link "CRM" at bounding box center [282, 27] width 19 height 12
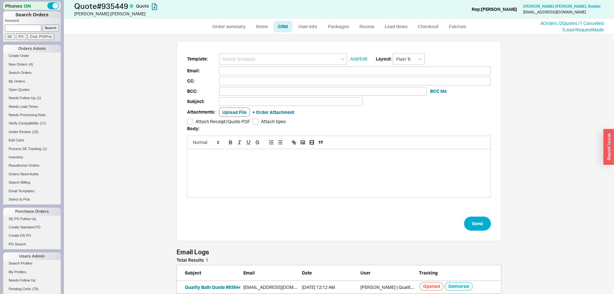
click at [257, 60] on input at bounding box center [283, 59] width 128 height 12
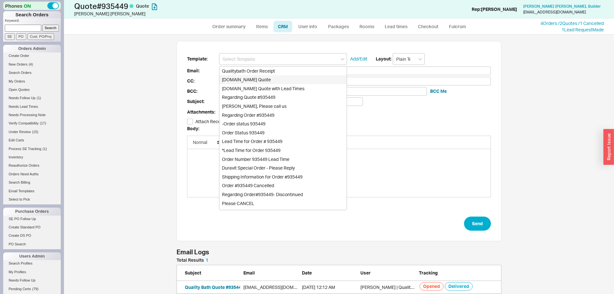
click at [260, 80] on div "Qualitybath.com Quote" at bounding box center [282, 79] width 127 height 9
type input "Receipt"
type input "snolan@DistinctiveInteriorsDesign.com"
type input "Quality Bath Quote #935449"
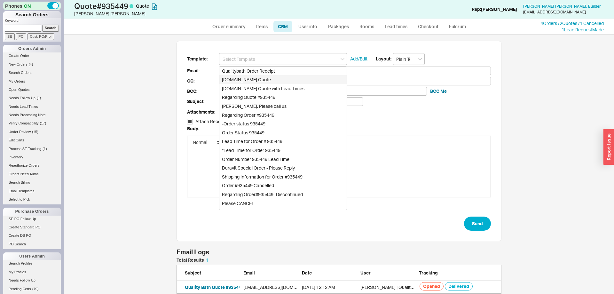
checkbox input "true"
type input "Qualitybath.com Quote"
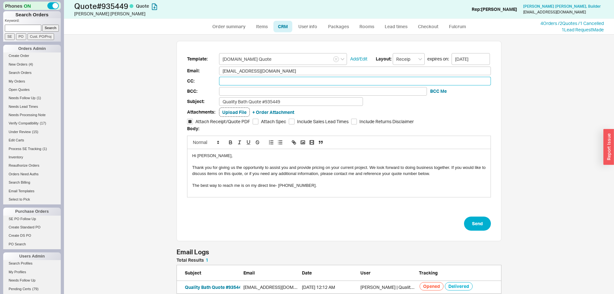
click at [258, 81] on input at bounding box center [355, 81] width 272 height 9
type input "michalt@qualitybath.com"
type input "mim"
type input "mimi@qualitybath.com"
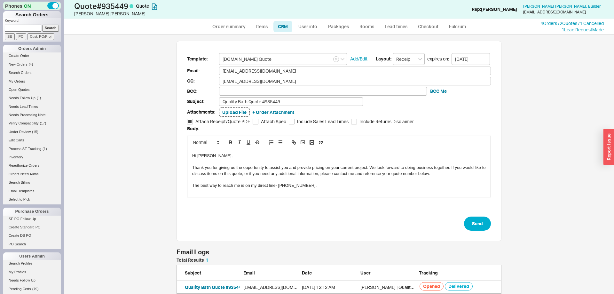
click at [481, 231] on div "Template: Qualitybath.com Quote Add/Edit Layout: Receipt expires on: 09/05/2025…" at bounding box center [338, 141] width 325 height 200
click at [485, 224] on button "Send" at bounding box center [477, 223] width 27 height 14
select select "*"
select select "3"
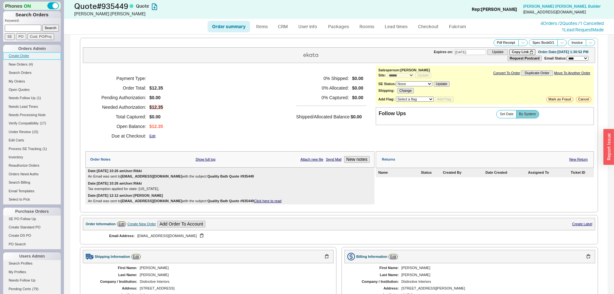
click at [24, 57] on link "Create Order" at bounding box center [32, 55] width 58 height 7
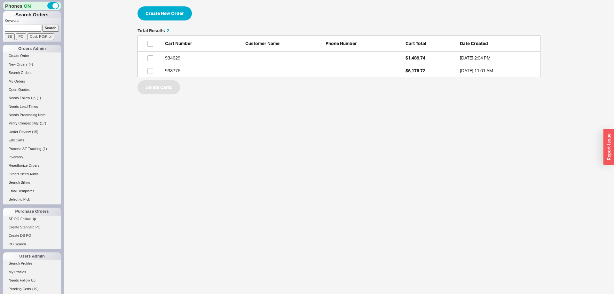
scroll to position [49, 403]
click at [175, 18] on button "Create New Order" at bounding box center [164, 13] width 54 height 14
select select "3"
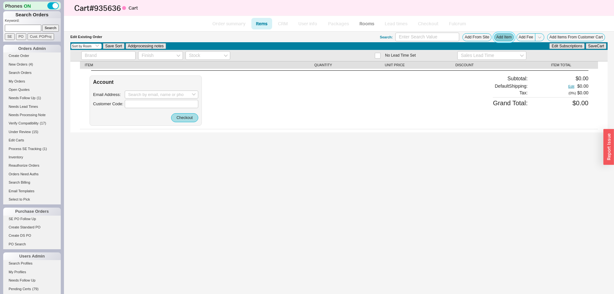
click at [508, 36] on button "Add Item" at bounding box center [504, 37] width 20 height 8
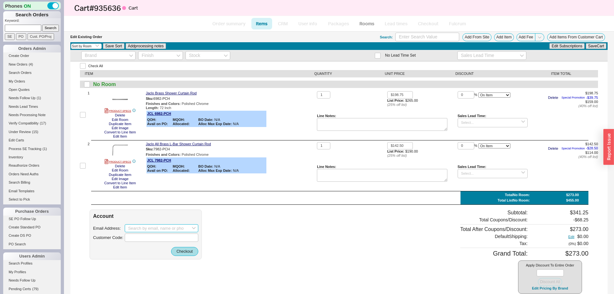
click at [156, 226] on input at bounding box center [162, 228] width 74 height 8
paste input "kmurphy@vallegroup.com"
click at [150, 246] on div "Kate Murphy" at bounding box center [161, 251] width 66 height 10
type input "kmurphy@vallegroup.com"
click at [187, 252] on button "Checkout" at bounding box center [184, 251] width 27 height 9
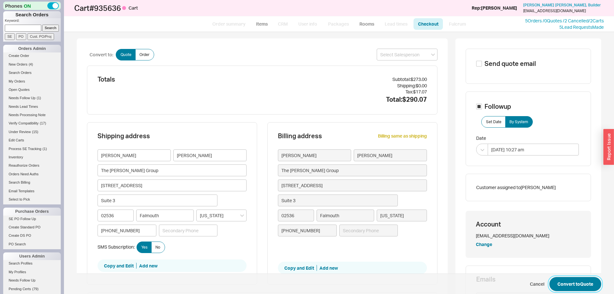
click at [579, 283] on button "Convert to Quote" at bounding box center [575, 284] width 52 height 14
click at [403, 59] on input at bounding box center [407, 55] width 61 height 12
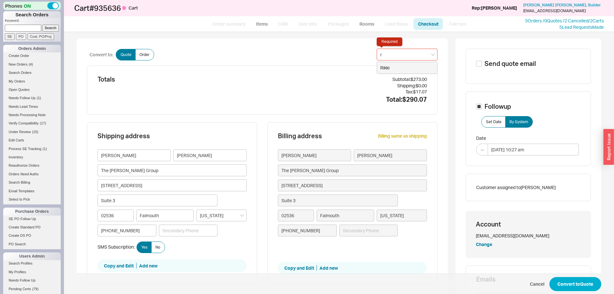
click at [401, 69] on div "Rikki" at bounding box center [407, 68] width 60 height 12
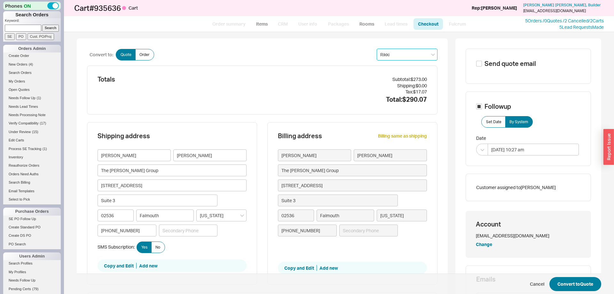
type input "Rikki"
click at [592, 285] on button "Convert to Quote" at bounding box center [575, 284] width 52 height 14
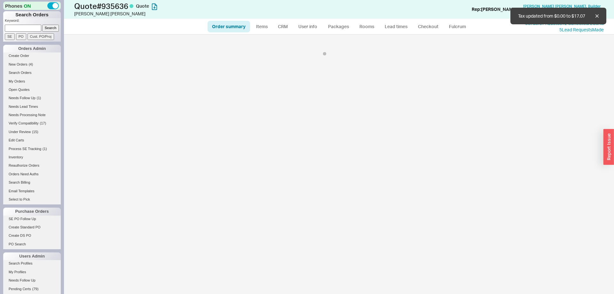
select select "*"
select select "3"
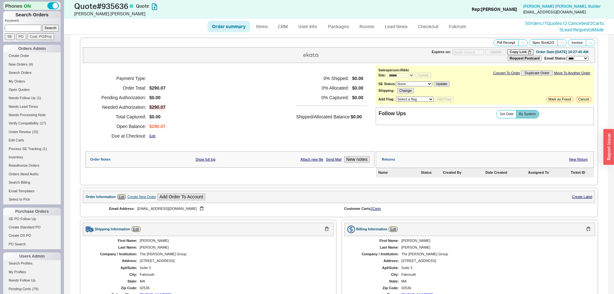
scroll to position [216, 0]
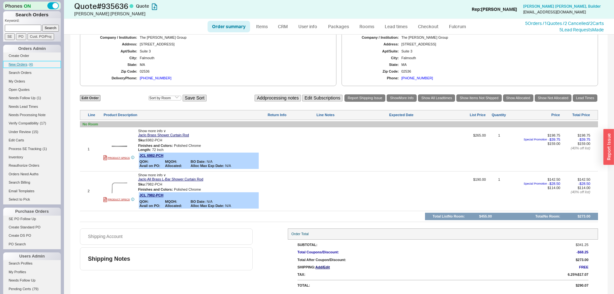
click at [15, 66] on span "New Orders" at bounding box center [18, 64] width 19 height 4
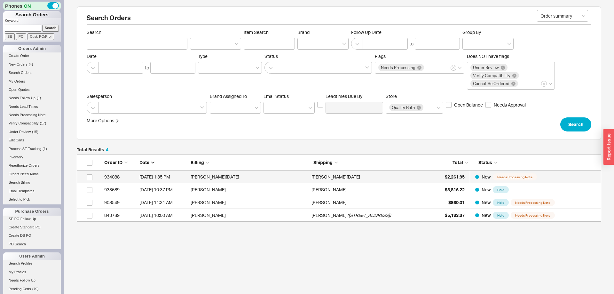
scroll to position [0, 0]
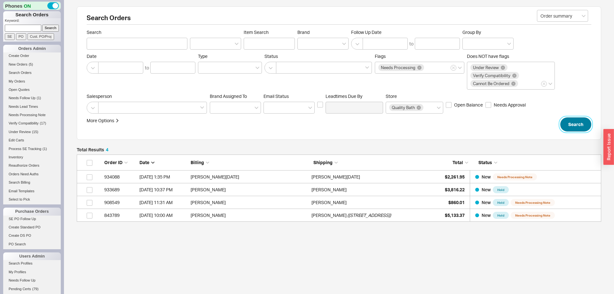
click at [574, 127] on button "Search" at bounding box center [575, 124] width 31 height 14
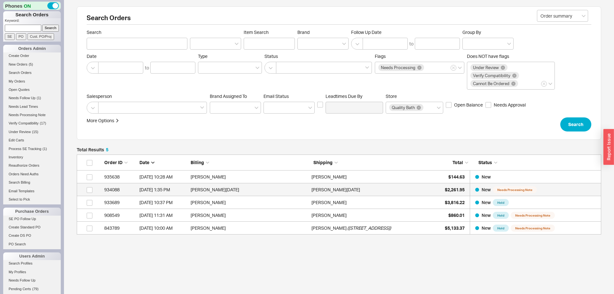
scroll to position [80, 524]
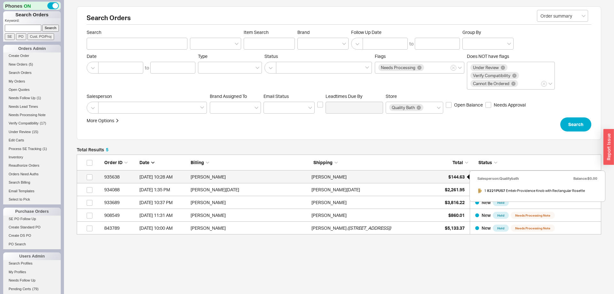
click at [452, 174] on span "$144.63" at bounding box center [456, 176] width 16 height 5
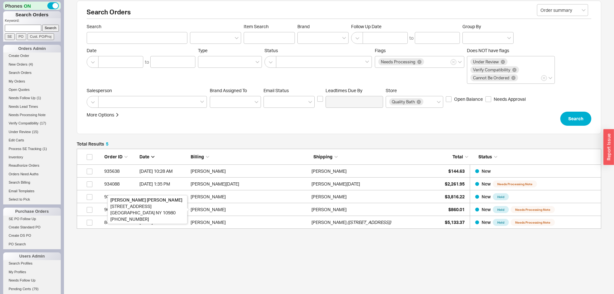
scroll to position [14, 0]
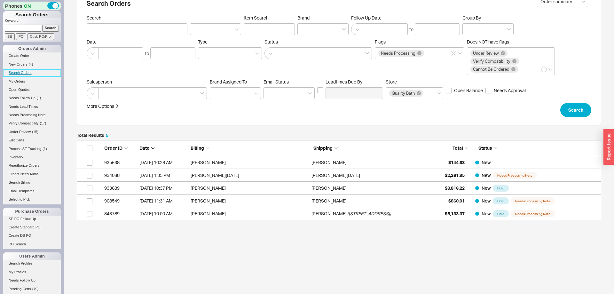
click at [27, 74] on link "Search Orders" at bounding box center [32, 72] width 58 height 7
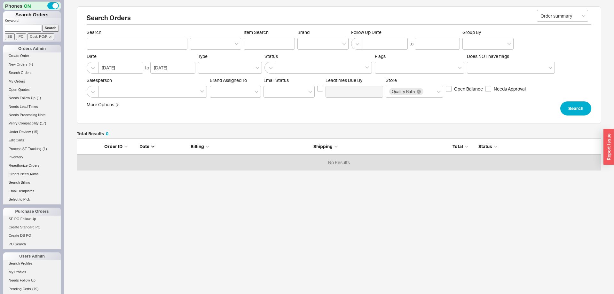
scroll to position [32, 524]
click at [273, 65] on button "button" at bounding box center [270, 68] width 12 height 12
drag, startPoint x: 277, startPoint y: 90, endPoint x: 296, endPoint y: 101, distance: 22.4
click at [278, 90] on div "Processed Orders" at bounding box center [318, 93] width 107 height 12
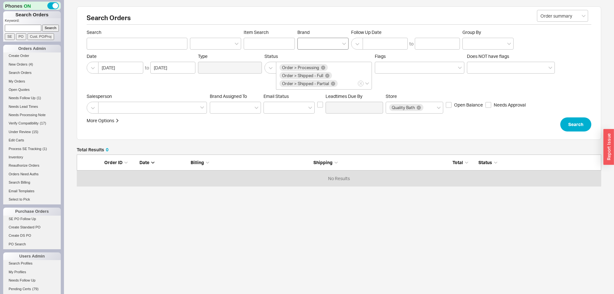
click at [318, 46] on div at bounding box center [322, 44] width 51 height 12
click at [305, 46] on input "Brand" at bounding box center [303, 43] width 4 height 7
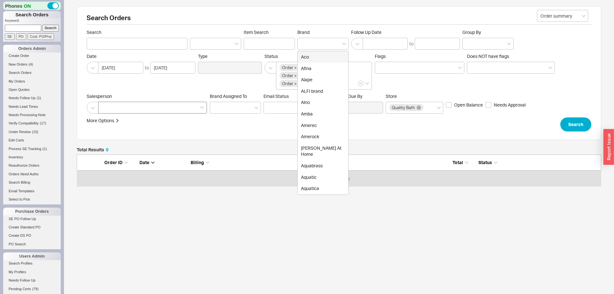
click at [114, 106] on div at bounding box center [152, 108] width 109 height 12
click at [106, 106] on input at bounding box center [104, 107] width 4 height 7
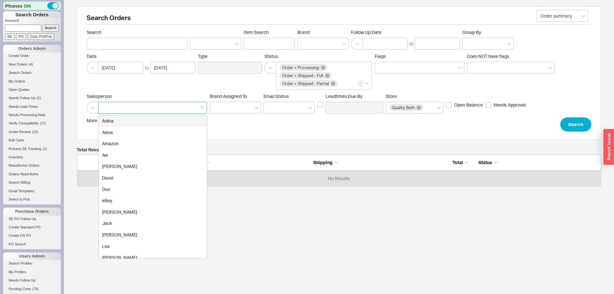
type input "q"
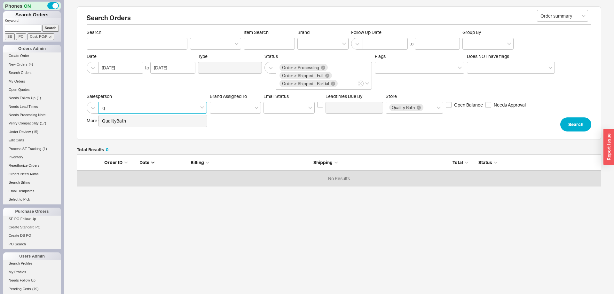
click at [114, 121] on div "QualityBath" at bounding box center [153, 121] width 108 height 12
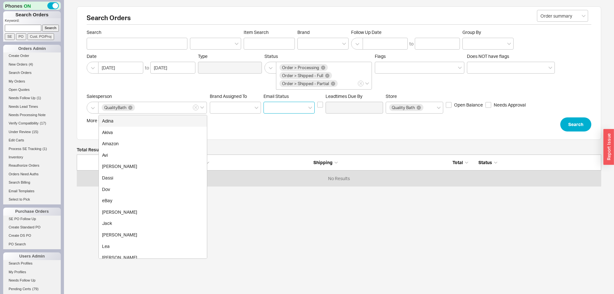
click at [271, 110] on input at bounding box center [288, 108] width 51 height 12
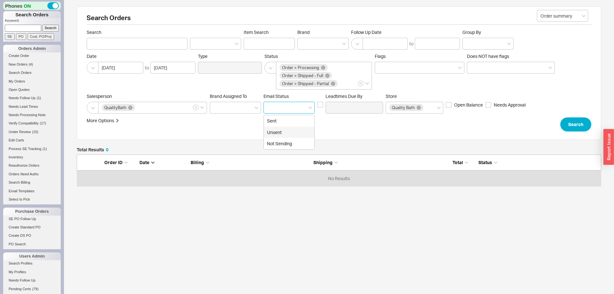
click at [280, 129] on div "Unsent" at bounding box center [289, 133] width 51 height 12
type input "Unsent"
click at [564, 132] on div "Search Orders Order summary Search Item Search Brand Follow Up Date to Group By…" at bounding box center [339, 72] width 524 height 133
click at [569, 128] on button "Search" at bounding box center [575, 124] width 31 height 14
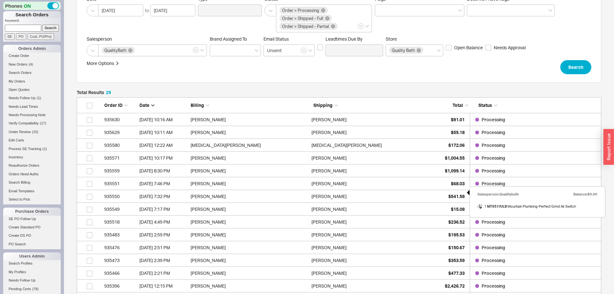
scroll to position [65, 0]
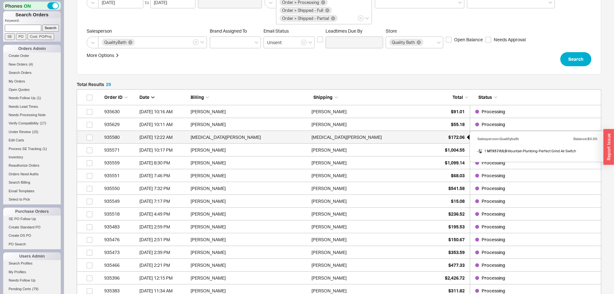
click at [445, 137] on div "$172.06" at bounding box center [449, 137] width 32 height 13
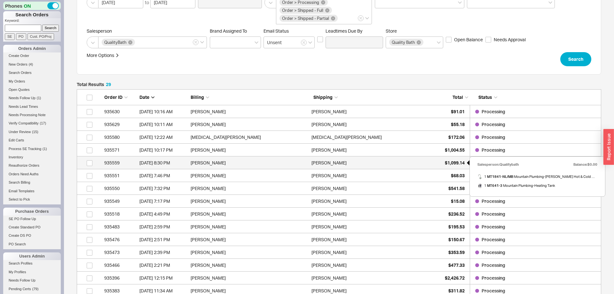
click at [455, 160] on span "$1,099.14" at bounding box center [455, 162] width 20 height 5
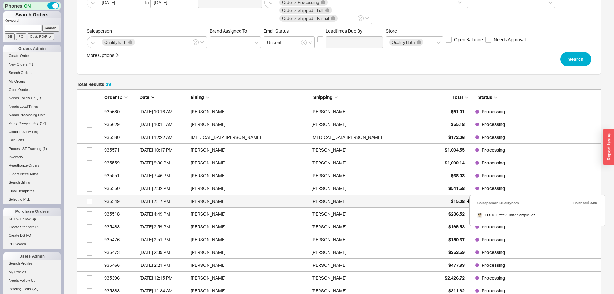
click at [452, 200] on span "$15.08" at bounding box center [458, 200] width 14 height 5
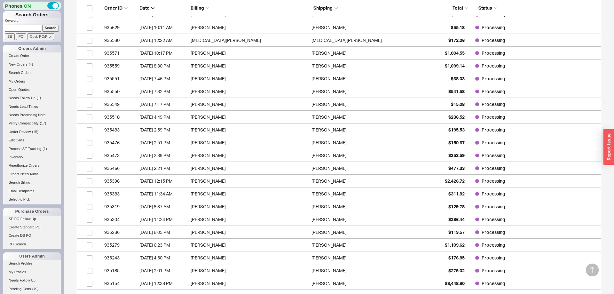
scroll to position [163, 0]
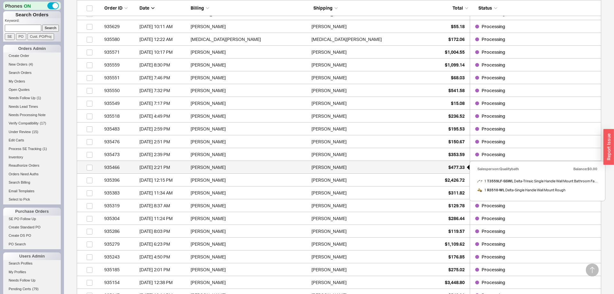
click at [449, 166] on span "$477.33" at bounding box center [456, 166] width 16 height 5
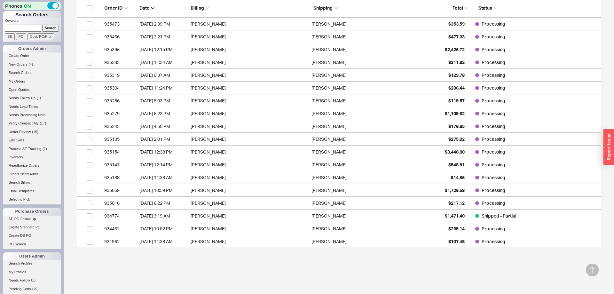
scroll to position [321, 0]
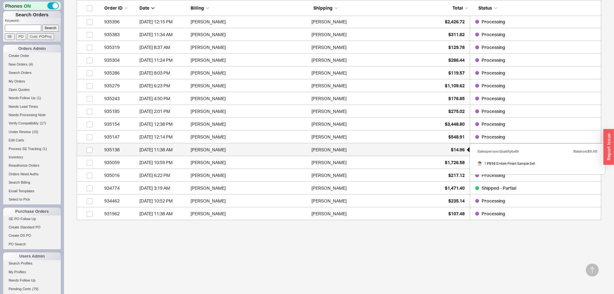
click at [455, 152] on span "$14.96" at bounding box center [458, 149] width 14 height 5
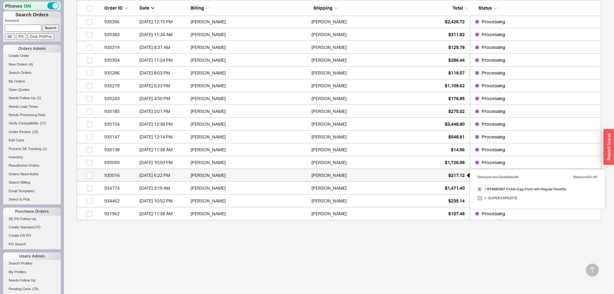
click at [453, 173] on span "$217.12" at bounding box center [456, 174] width 16 height 5
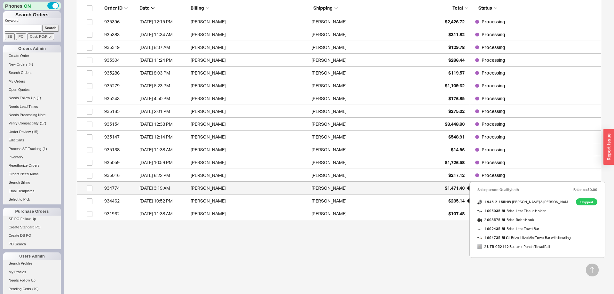
click at [457, 188] on span "$1,471.40" at bounding box center [455, 187] width 20 height 5
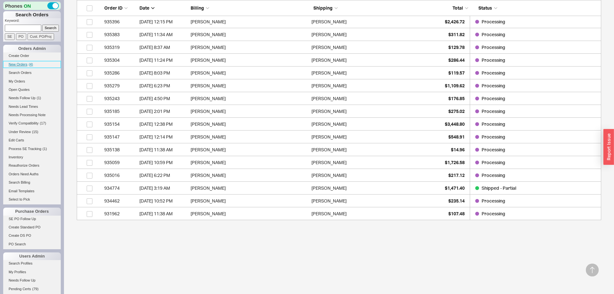
click at [19, 62] on link "New Orders ( 4 )" at bounding box center [32, 64] width 58 height 7
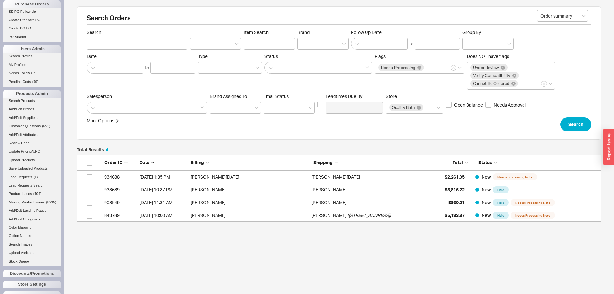
scroll to position [234, 0]
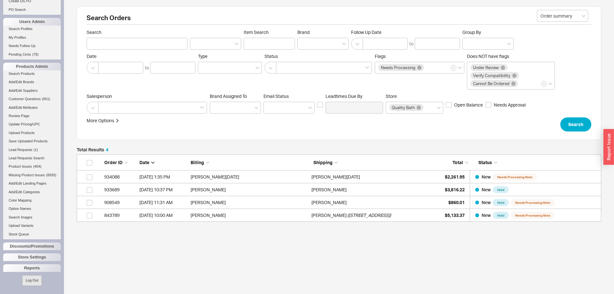
click at [35, 281] on button "Log Out" at bounding box center [32, 280] width 20 height 11
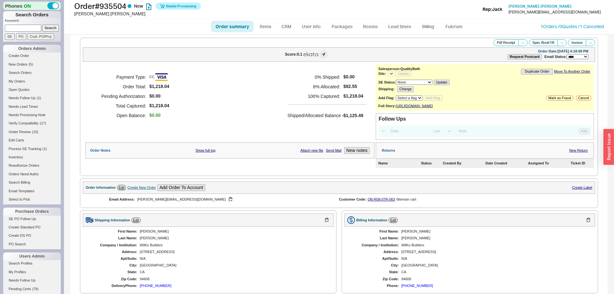
select select "*"
select select "LOW"
select select "3"
select select "*"
click at [230, 24] on link "Order summary" at bounding box center [232, 27] width 43 height 12
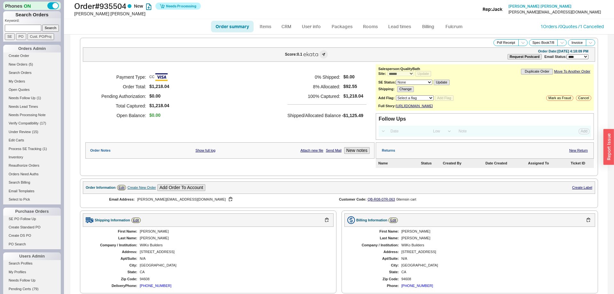
select select "*"
select select "LOW"
select select "3"
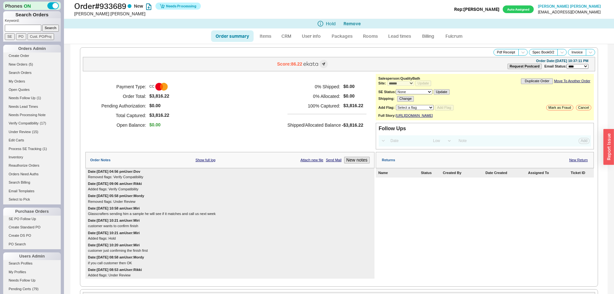
select select "*"
select select "LOW"
select select "3"
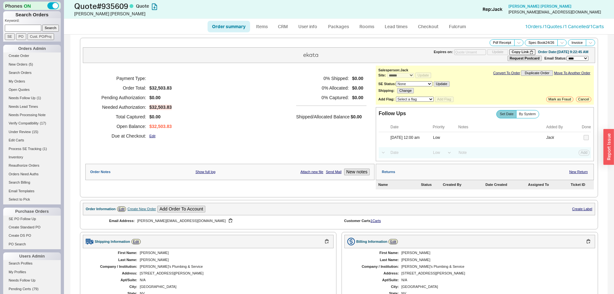
select select "*"
select select "LOW"
select select "3"
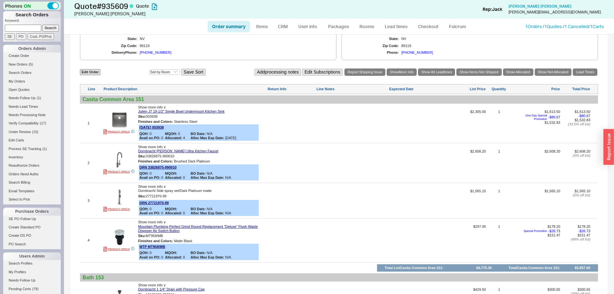
scroll to position [293, 0]
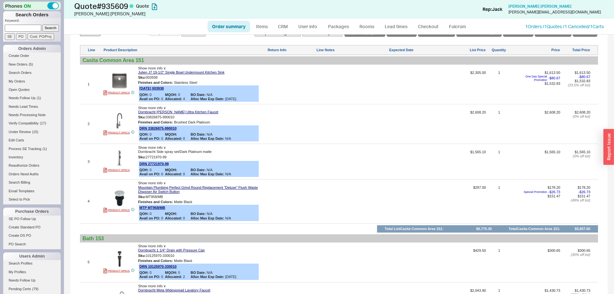
click at [222, 27] on link "Order summary" at bounding box center [228, 27] width 43 height 12
select select "*"
select select "LOW"
select select "3"
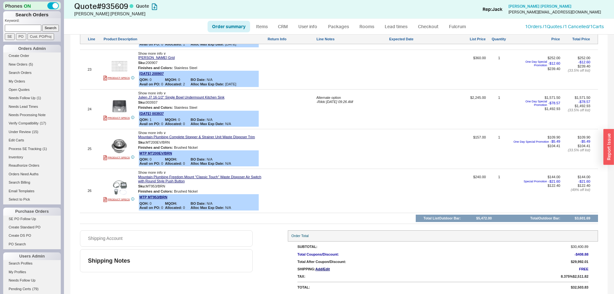
scroll to position [1165, 0]
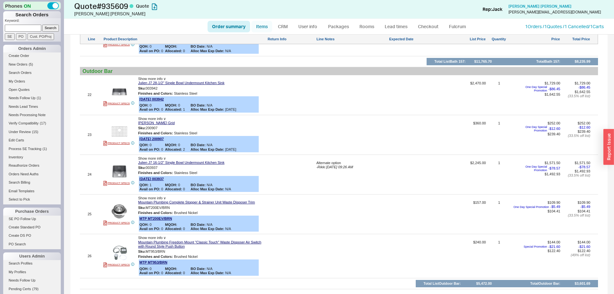
click at [264, 27] on link "Items" at bounding box center [261, 27] width 21 height 12
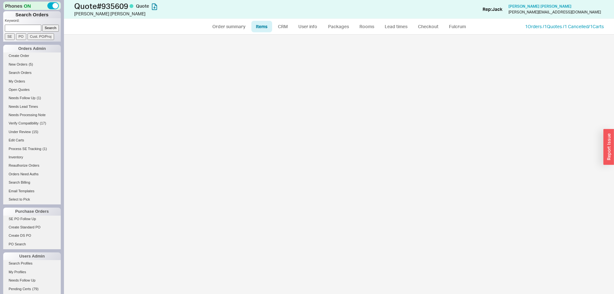
select select "3"
select select "ON_CHECKOUT_AGGREGATED"
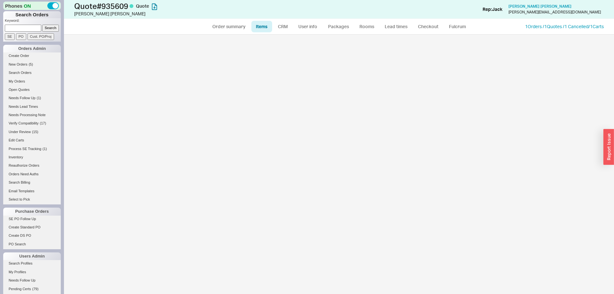
select select "ON_CHECKOUT_AGGREGATED"
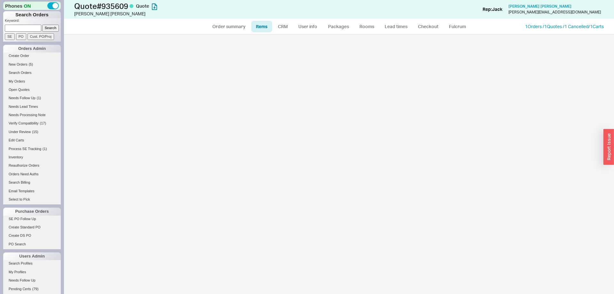
select select "ON_CHECKOUT_AGGREGATED"
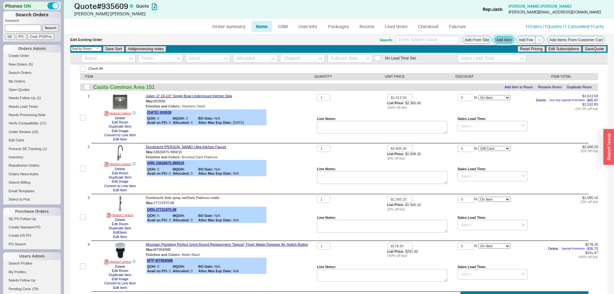
click at [511, 43] on button "Add Item" at bounding box center [504, 40] width 20 height 8
click at [215, 24] on link "Order summary" at bounding box center [228, 27] width 43 height 12
select select "*"
select select "LOW"
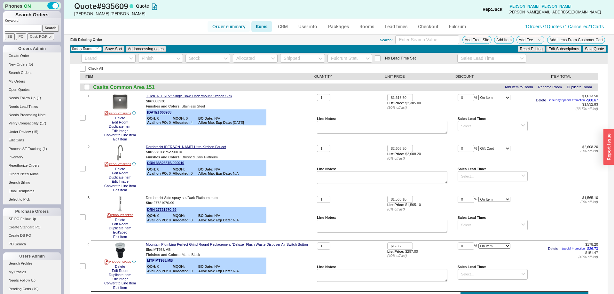
select select "3"
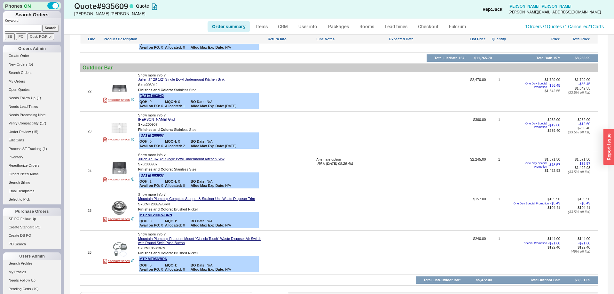
scroll to position [1174, 0]
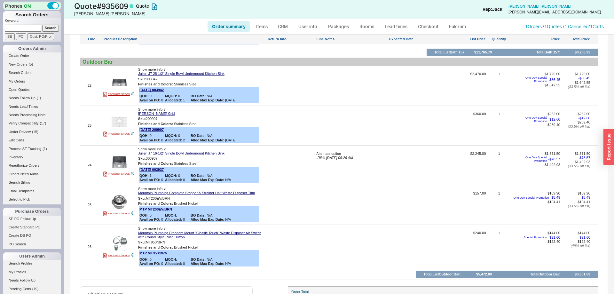
click at [128, 195] on div at bounding box center [119, 202] width 32 height 16
click at [124, 195] on img at bounding box center [120, 202] width 16 height 16
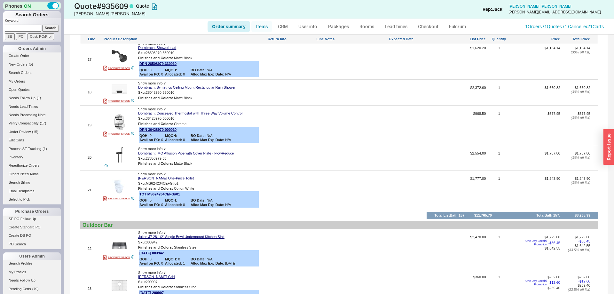
click at [256, 30] on link "Items" at bounding box center [261, 27] width 21 height 12
select select "3"
select select "ON_CHECKOUT_AGGREGATED"
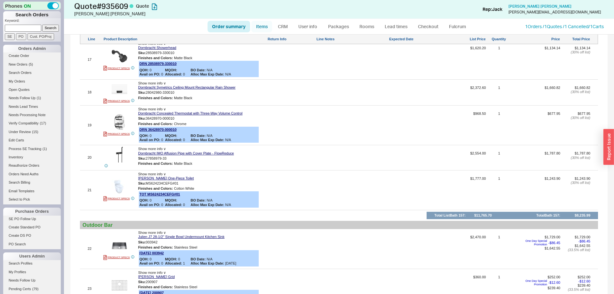
select select "ON_CHECKOUT_AGGREGATED"
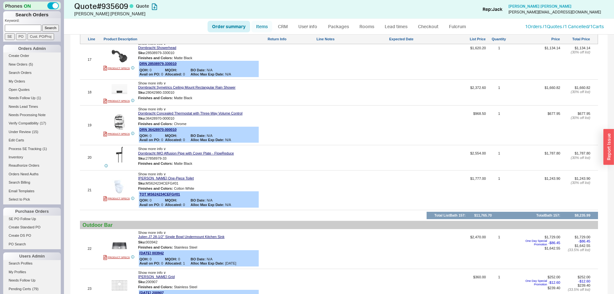
select select "ON_CHECKOUT_AGGREGATED"
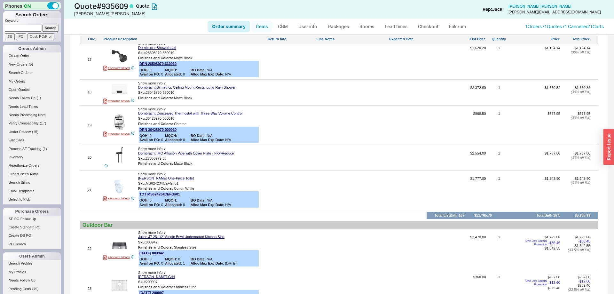
select select "ON_CHECKOUT_AGGREGATED"
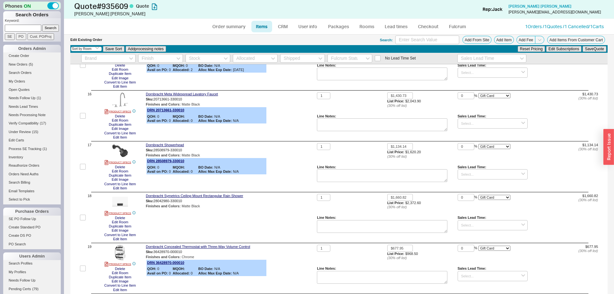
scroll to position [848, 0]
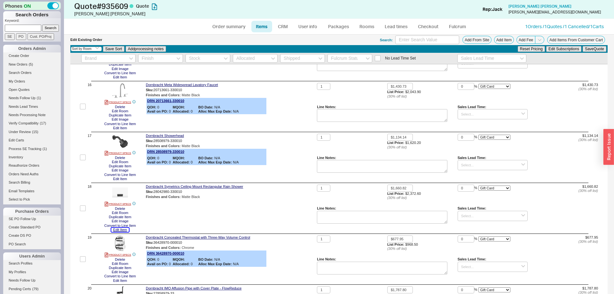
click at [121, 232] on button "Edit Item" at bounding box center [120, 230] width 18 height 4
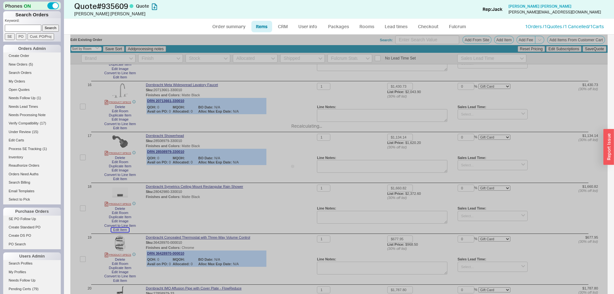
select select "ON_CHECKOUT_AGGREGATED"
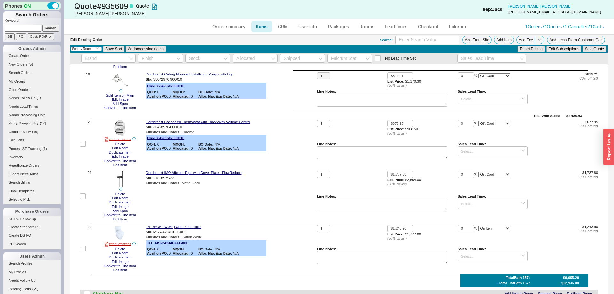
scroll to position [1076, 0]
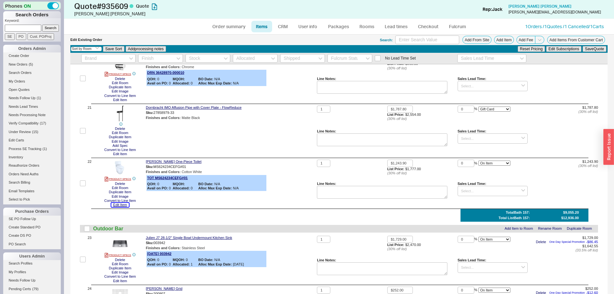
click at [123, 207] on button "Edit Item" at bounding box center [120, 205] width 18 height 4
click at [121, 174] on img at bounding box center [120, 168] width 16 height 16
click at [500, 41] on button "Add Item" at bounding box center [504, 40] width 20 height 8
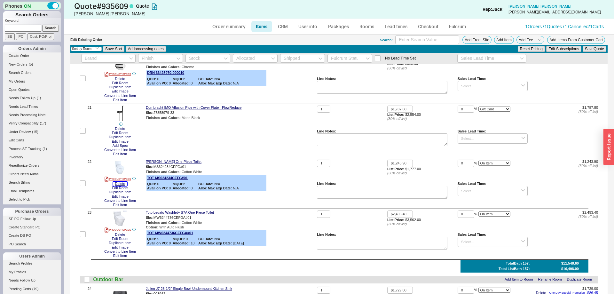
click at [120, 186] on button "Delete" at bounding box center [120, 184] width 14 height 4
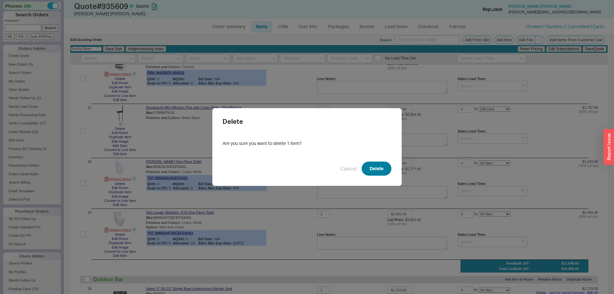
click at [384, 166] on button "Delete" at bounding box center [377, 168] width 30 height 14
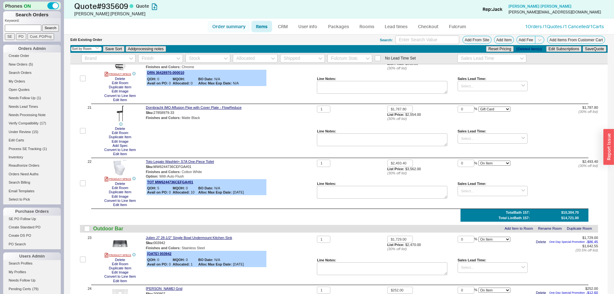
click at [231, 29] on link "Order summary" at bounding box center [228, 27] width 43 height 12
select select "*"
select select "LOW"
select select "3"
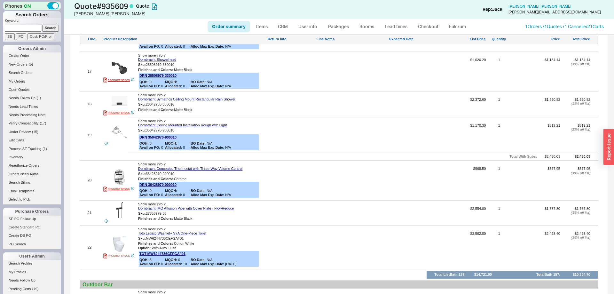
scroll to position [1044, 0]
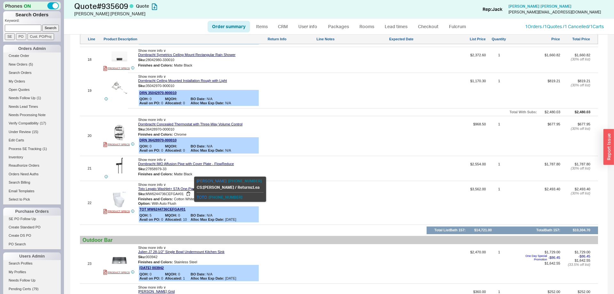
click at [167, 192] on span "MW6244736CEFGA#01" at bounding box center [165, 194] width 38 height 4
drag, startPoint x: 167, startPoint y: 190, endPoint x: 184, endPoint y: 190, distance: 17.3
click at [184, 192] on span "MW6244736CEFGA#01" at bounding box center [165, 194] width 38 height 4
copy div "Sku: MW6244736CEFGA#01"
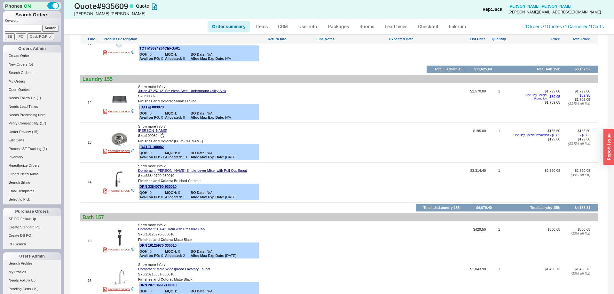
scroll to position [620, 0]
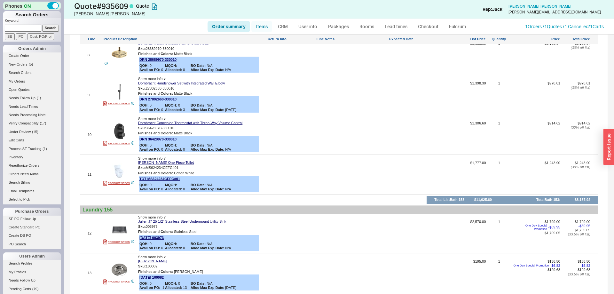
click at [259, 24] on link "Items" at bounding box center [261, 27] width 21 height 12
select select "3"
select select "ON_CHECKOUT_AGGREGATED"
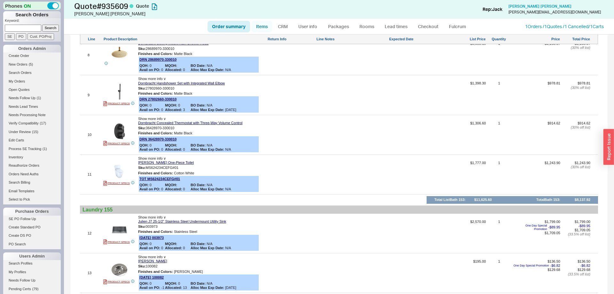
select select "ON_CHECKOUT_AGGREGATED"
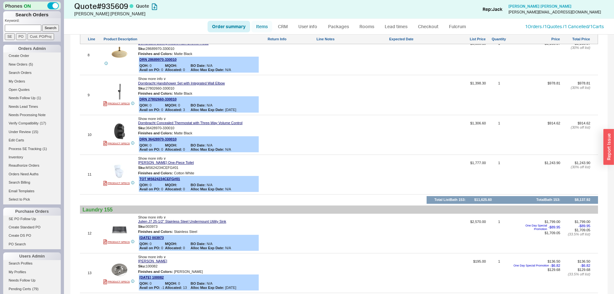
select select "ON_CHECKOUT_AGGREGATED"
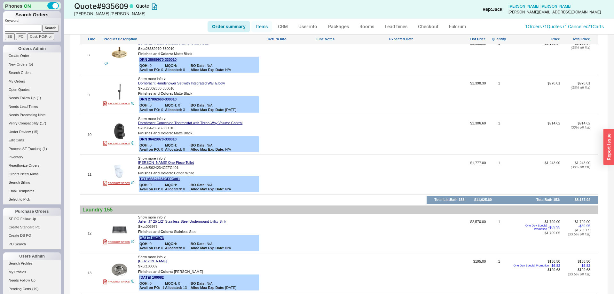
select select "ON_CHECKOUT_AGGREGATED"
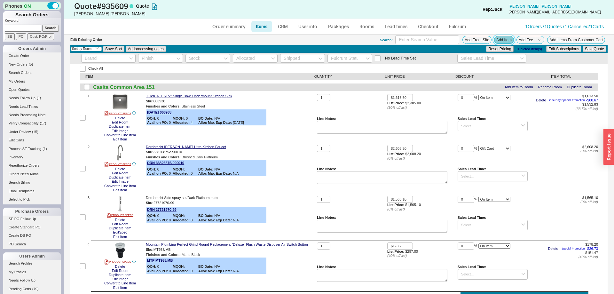
click at [508, 42] on button "Add Item" at bounding box center [504, 40] width 20 height 8
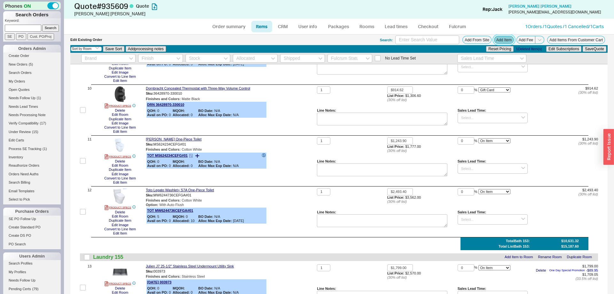
scroll to position [554, 0]
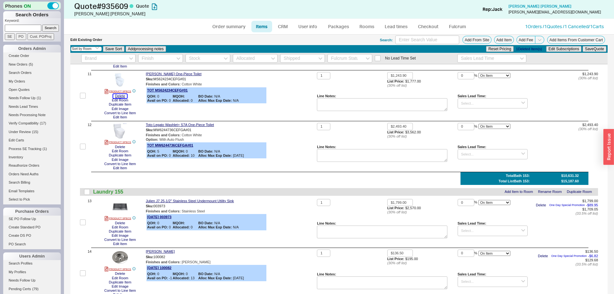
click at [123, 98] on button "Delete" at bounding box center [120, 96] width 14 height 4
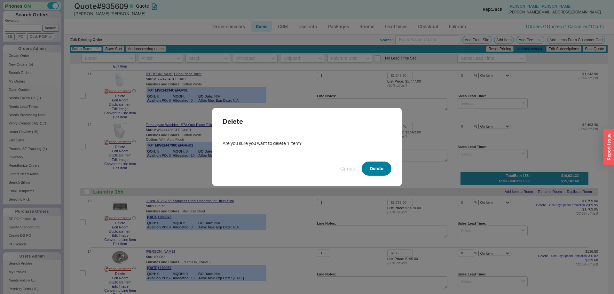
click at [365, 173] on button "Delete" at bounding box center [377, 168] width 30 height 14
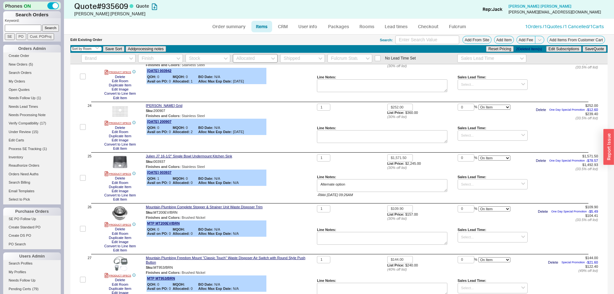
scroll to position [933, 0]
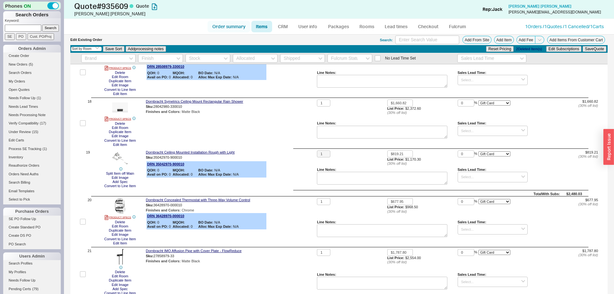
click at [236, 31] on link "Order summary" at bounding box center [228, 27] width 43 height 12
select select "*"
select select "LOW"
select select "3"
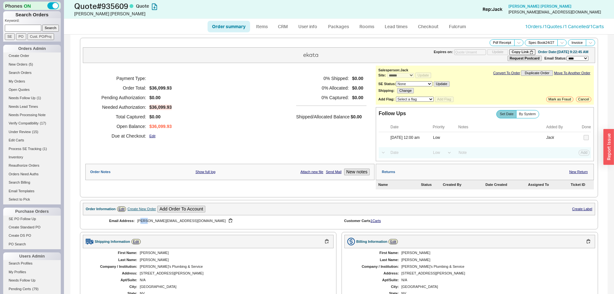
drag, startPoint x: 140, startPoint y: 222, endPoint x: 145, endPoint y: 222, distance: 4.2
click at [145, 222] on div "krisha@jaysplumbing.com" at bounding box center [233, 221] width 192 height 6
click at [140, 222] on div "krisha@jaysplumbing.com" at bounding box center [233, 221] width 192 height 6
drag, startPoint x: 140, startPoint y: 222, endPoint x: 173, endPoint y: 222, distance: 33.6
click at [173, 222] on div "krisha@jaysplumbing.com" at bounding box center [233, 221] width 192 height 6
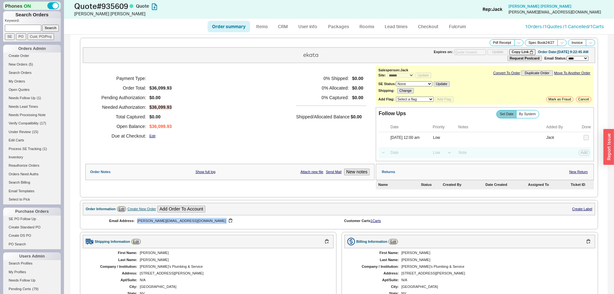
copy div "krisha@jaysplumbing.com"
click at [142, 223] on div "krisha@jaysplumbing.com" at bounding box center [233, 221] width 192 height 6
drag, startPoint x: 142, startPoint y: 223, endPoint x: 174, endPoint y: 223, distance: 32.0
click at [174, 223] on div "krisha@jaysplumbing.com" at bounding box center [233, 221] width 192 height 6
copy div "krisha@jaysplumbing.com"
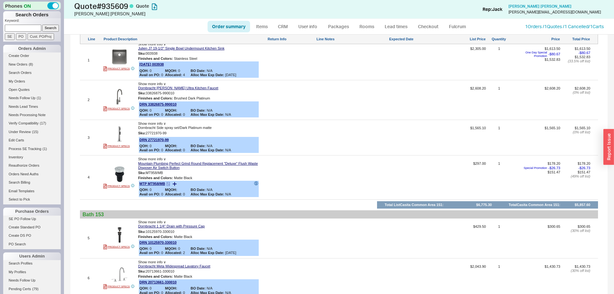
scroll to position [424, 0]
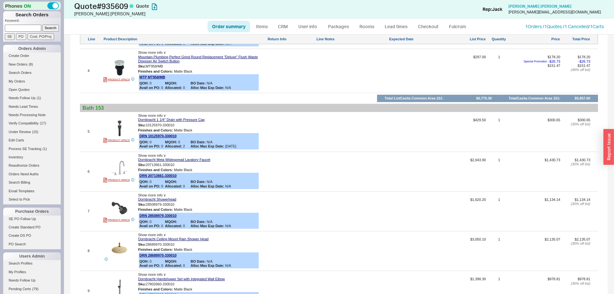
click at [229, 26] on link "Order summary" at bounding box center [228, 27] width 43 height 12
select select "*"
select select "LOW"
select select "3"
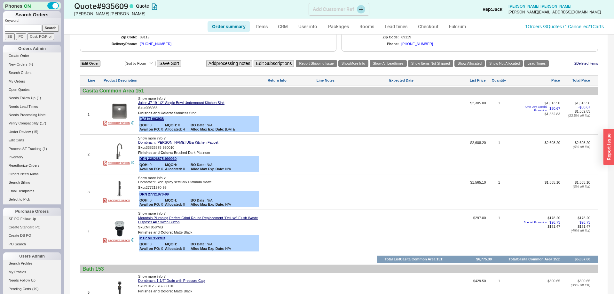
scroll to position [359, 0]
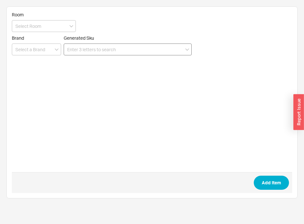
click at [82, 49] on input at bounding box center [128, 49] width 128 height 12
click at [46, 30] on input at bounding box center [44, 26] width 64 height 12
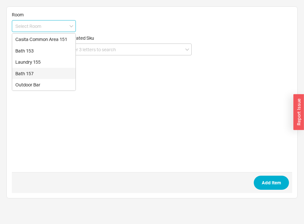
click at [33, 86] on div "Outdoor Bar" at bounding box center [43, 85] width 63 height 12
type input "Outdoor Bar"
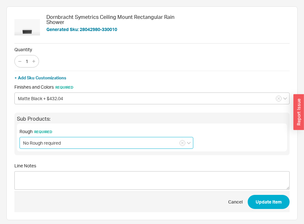
click at [59, 145] on input "No Rough required" at bounding box center [107, 143] width 174 height 12
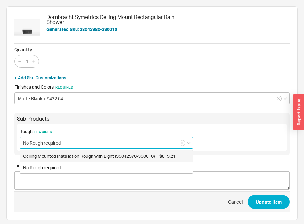
click at [51, 160] on div "Ceiling Mounted Installation Rough with Light (35042970-900010) + $819.21" at bounding box center [106, 156] width 173 height 12
type input "Ceiling Mounted Installation Rough with Light (35042970-900010) + $819.21"
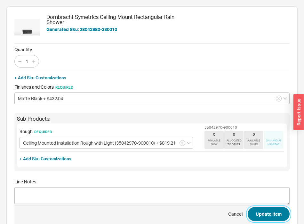
click at [275, 216] on button "Update Item" at bounding box center [268, 214] width 42 height 14
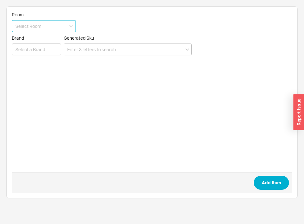
click at [38, 31] on input at bounding box center [44, 26] width 64 height 12
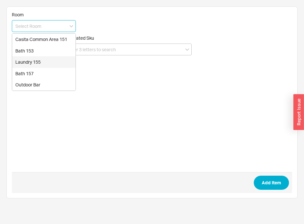
click at [32, 75] on div "Bath 157" at bounding box center [43, 74] width 63 height 12
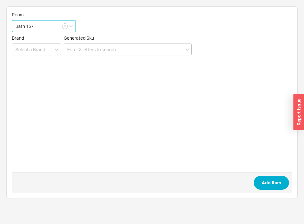
type input "Bath 157"
drag, startPoint x: 76, startPoint y: 59, endPoint x: 87, endPoint y: 49, distance: 14.5
click at [76, 58] on form "Room Bath 157 Brand Generated Sku Add Item" at bounding box center [152, 102] width 280 height 181
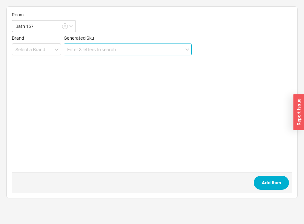
click at [87, 49] on input at bounding box center [128, 49] width 128 height 12
paste input "MW6244736CEFGA#01"
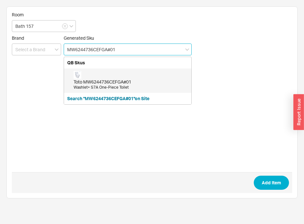
click at [102, 84] on div "Toto MW6244736CEFGA#01" at bounding box center [131, 82] width 114 height 6
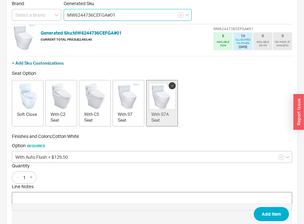
scroll to position [54, 0]
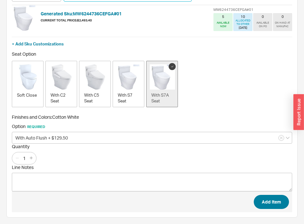
type input "MW6244736CEFGA#01"
click at [271, 205] on button "Add Item" at bounding box center [271, 202] width 35 height 14
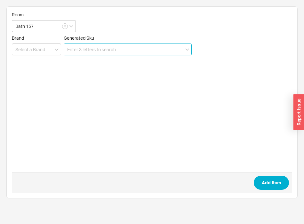
scroll to position [0, 0]
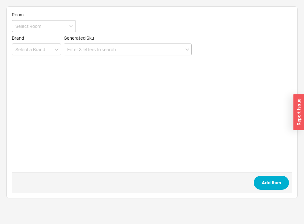
click at [64, 35] on form "Room Brand Generated Sku Add Item" at bounding box center [152, 102] width 280 height 181
click at [55, 28] on input at bounding box center [44, 26] width 64 height 12
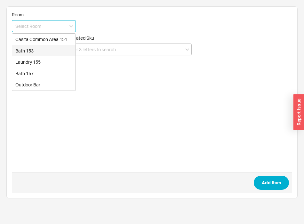
click at [36, 50] on div "Bath 153" at bounding box center [43, 51] width 63 height 12
type input "Bath 153"
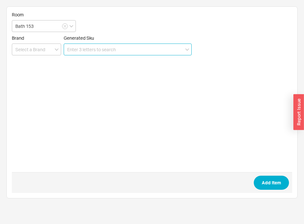
click at [102, 46] on input at bounding box center [128, 49] width 128 height 12
paste input "MW6244736CEFGA#01"
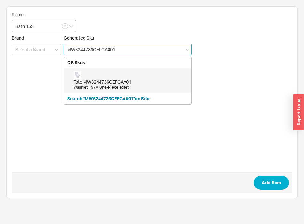
click at [97, 77] on div "Toto MW6244736CEFGA#01 Washlet+ S7A One-Piece Toilet" at bounding box center [131, 80] width 114 height 19
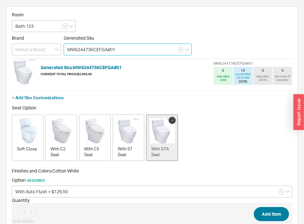
type input "MW6244736CEFGA#01"
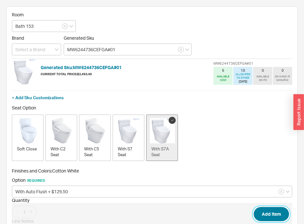
click at [273, 211] on button "Add Item" at bounding box center [271, 214] width 35 height 14
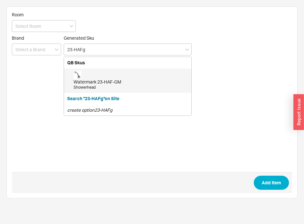
click at [131, 82] on div "Watermark 23-HAF-GM" at bounding box center [131, 82] width 114 height 6
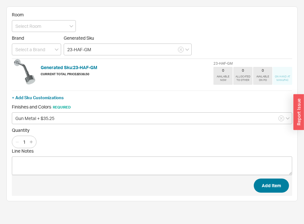
type input "23-HAF-GM"
click at [271, 185] on button "Add Item" at bounding box center [271, 185] width 35 height 14
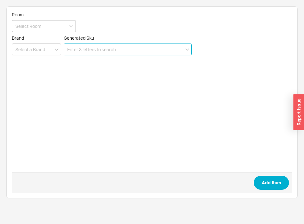
click at [114, 45] on input at bounding box center [128, 49] width 128 height 12
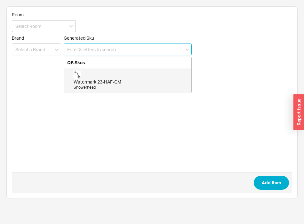
paste input "10 125 970 -33 0010"
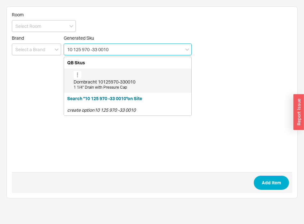
click at [116, 78] on div "Dornbracht 10125970-330010 1 1/4" Drain with Pressure Cap" at bounding box center [131, 80] width 114 height 19
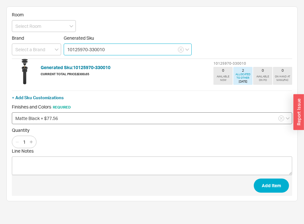
type input "10125970-330010"
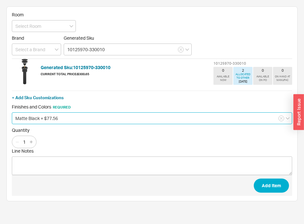
click at [64, 117] on input "Matte Black + $77.56" at bounding box center [152, 118] width 280 height 12
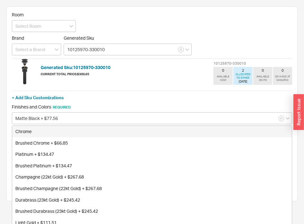
click at [124, 104] on span "Finishes and Colors Required" at bounding box center [152, 107] width 280 height 6
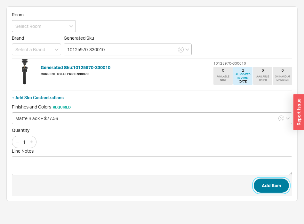
click at [284, 186] on button "Add Item" at bounding box center [271, 185] width 35 height 14
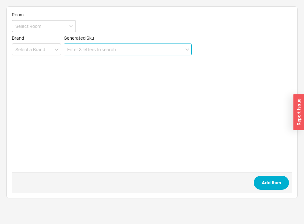
click at [79, 51] on input at bounding box center [128, 49] width 128 height 12
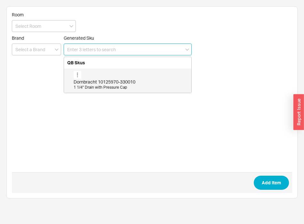
paste input "10 125 970"
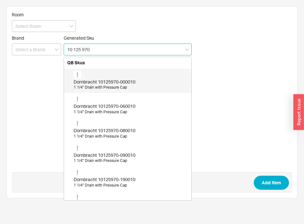
click at [98, 84] on div "Dornbracht 10125970-000010" at bounding box center [131, 82] width 114 height 6
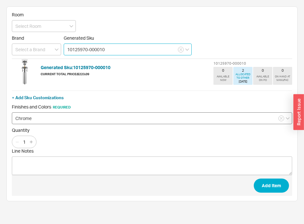
type input "10125970-000010"
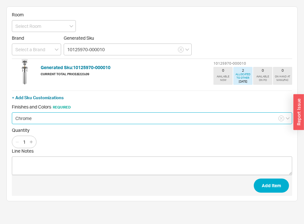
click at [71, 117] on input "Chrome" at bounding box center [152, 118] width 280 height 12
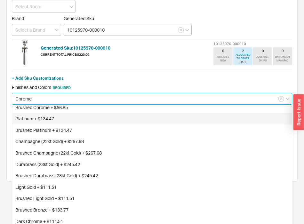
scroll to position [45, 0]
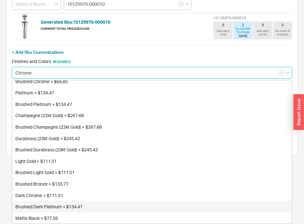
click at [67, 207] on div "Brushed Dark Platinum + $134.47" at bounding box center [151, 207] width 279 height 12
type input "Brushed Dark Platinum + $134.47"
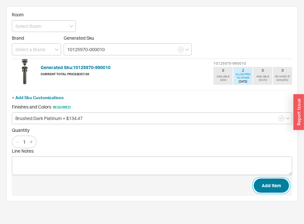
click at [278, 190] on button "Add Item" at bounding box center [271, 185] width 35 height 14
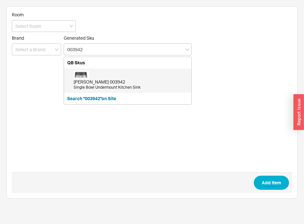
click at [98, 81] on div "Julien 003942" at bounding box center [131, 82] width 114 height 6
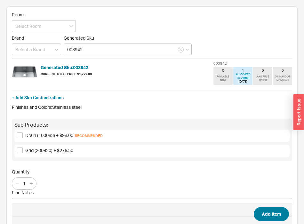
type input "003942"
click at [262, 217] on button "Add Item" at bounding box center [271, 214] width 35 height 14
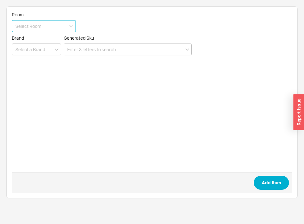
click at [56, 28] on input at bounding box center [44, 26] width 64 height 12
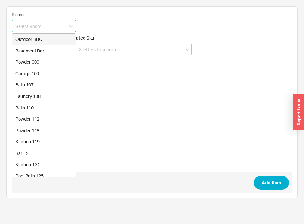
click at [41, 39] on div "Outdoor BBQ" at bounding box center [43, 40] width 63 height 12
type input "Outdoor BBQ"
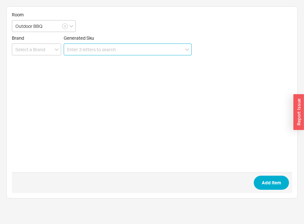
click at [84, 51] on input at bounding box center [128, 49] width 128 height 12
paste input "MTN-MT953/BRN"
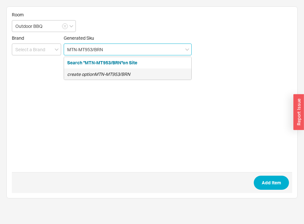
click at [95, 69] on div "create option MTN-MT953/BRN" at bounding box center [127, 74] width 127 height 12
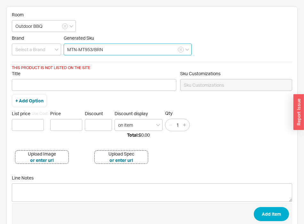
drag, startPoint x: 79, startPoint y: 49, endPoint x: 45, endPoint y: 52, distance: 34.4
click at [64, 52] on input "MTN-MT953/BRN" at bounding box center [128, 49] width 128 height 12
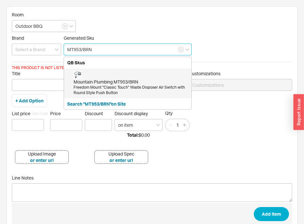
click at [99, 78] on div "Mountain Plumbing MT953/BRN Freedom Mount "Classic Touch" Waste Disposer Air Sw…" at bounding box center [131, 83] width 114 height 25
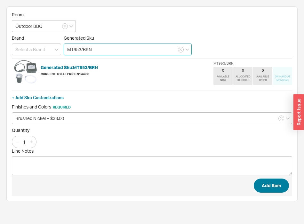
type input "MT953/BRN"
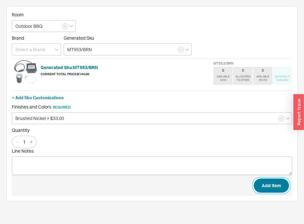
click at [282, 188] on button "Add Item" at bounding box center [271, 185] width 35 height 14
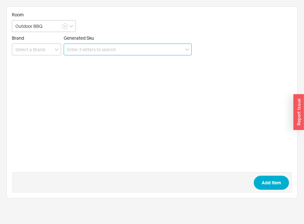
click at [146, 47] on input at bounding box center [128, 49] width 128 height 12
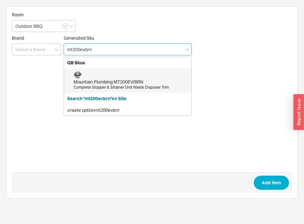
click at [152, 73] on div "Mountain Plumbing MT200EV/BRN Complete Stopper & Strainer Unit Waste Disposer T…" at bounding box center [131, 80] width 114 height 19
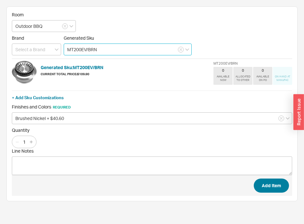
type input "MT200EV/BRN"
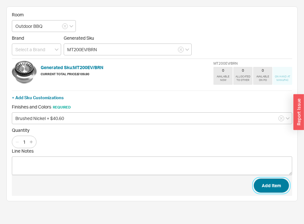
click at [286, 189] on button "Add Item" at bounding box center [271, 185] width 35 height 14
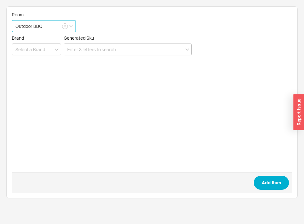
click at [56, 21] on input "Outdoor BBQ" at bounding box center [44, 26] width 64 height 12
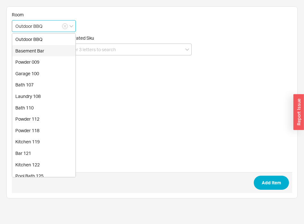
click at [39, 49] on div "Basement Bar" at bounding box center [43, 51] width 63 height 12
type input "Basement Bar"
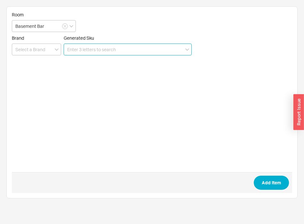
click at [100, 50] on input at bounding box center [128, 49] width 128 height 12
paste input "B1833H.WB"
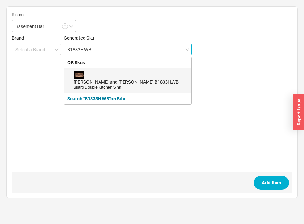
click at [113, 82] on div "Bates and Bates B1833H.WB" at bounding box center [131, 82] width 114 height 6
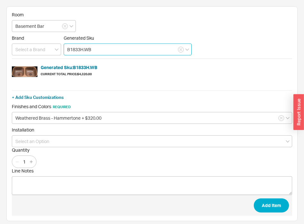
type input "B1833H.WB"
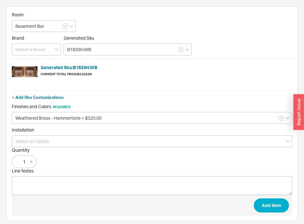
click at [81, 134] on div "Installation" at bounding box center [152, 137] width 280 height 20
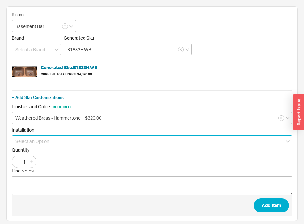
click at [78, 139] on input at bounding box center [152, 141] width 280 height 12
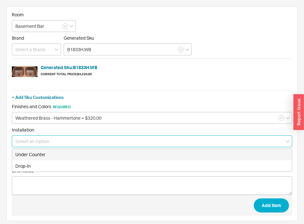
click at [43, 155] on div "Under Counter" at bounding box center [151, 155] width 279 height 12
type input "Under Counter"
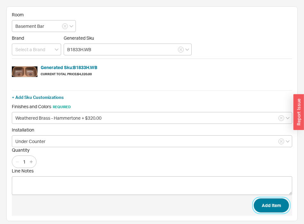
click at [281, 203] on button "Add Item" at bounding box center [271, 205] width 35 height 14
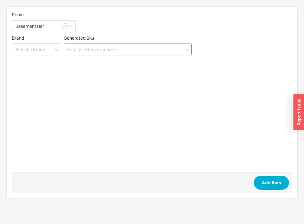
click at [128, 48] on input at bounding box center [128, 49] width 128 height 12
paste input "32 800 790-28 0010"
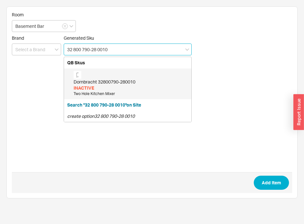
click at [111, 81] on div "Dornbracht 32800790-280010" at bounding box center [131, 82] width 114 height 6
type input "32800790-280010"
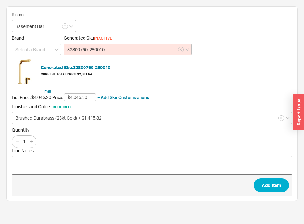
type input "$4,045.20"
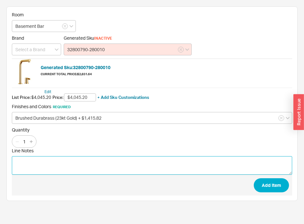
click at [62, 169] on textarea "Line Notes" at bounding box center [152, 165] width 280 height 19
drag, startPoint x: 40, startPoint y: 159, endPoint x: 49, endPoint y: 160, distance: 9.6
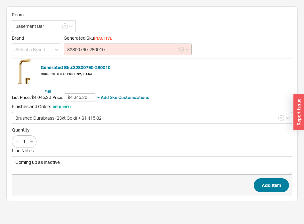
type textarea "Coming up as inactive"
click at [281, 186] on button "Add Item" at bounding box center [271, 185] width 35 height 14
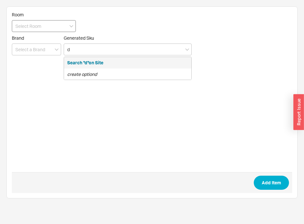
type input "d"
click at [43, 30] on input at bounding box center [44, 26] width 64 height 12
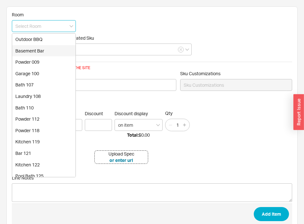
click at [39, 53] on div "Basement Bar" at bounding box center [43, 51] width 63 height 12
type input "Basement Bar"
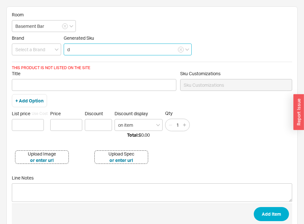
click at [75, 50] on input "d" at bounding box center [128, 49] width 128 height 12
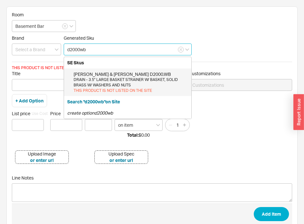
click at [127, 81] on div "DRAIN - 3.5" LARGE BASKET STRAINER W/ BASKET, SOLID BRASS W/ WASHERS AND NUTS" at bounding box center [131, 82] width 114 height 11
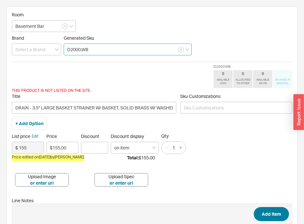
type input "D2000.WB"
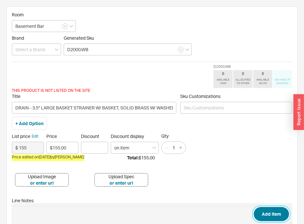
click at [259, 217] on button "Add Item" at bounding box center [271, 214] width 35 height 14
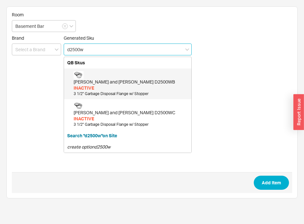
click at [127, 87] on div "INACTIVE" at bounding box center [131, 88] width 114 height 6
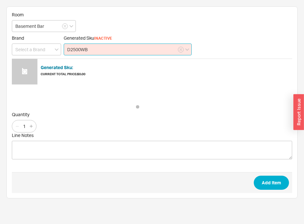
type input "D2500WB"
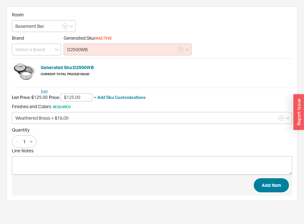
type input "$125.00"
click at [282, 183] on button "Add Item" at bounding box center [271, 185] width 35 height 14
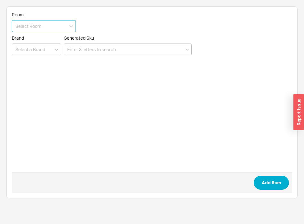
click at [58, 31] on input at bounding box center [44, 26] width 64 height 12
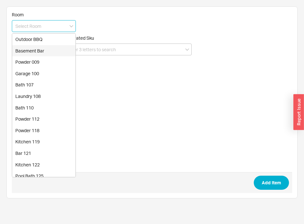
click at [44, 51] on div "Basement Bar" at bounding box center [43, 51] width 63 height 12
type input "Basement Bar"
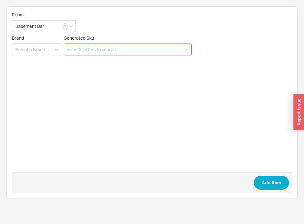
click at [88, 52] on input at bounding box center [128, 49] width 128 height 12
paste input "10 713 970-28"
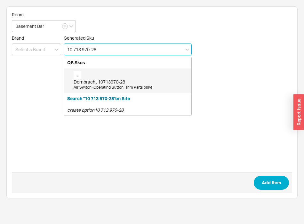
click at [97, 86] on div "Air Switch (Operating Button, Trim Parts only)" at bounding box center [131, 87] width 114 height 5
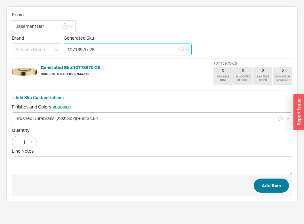
type input "10713970-28"
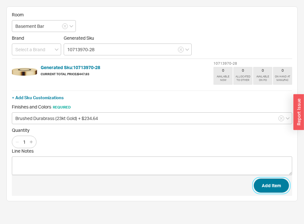
click at [279, 189] on button "Add Item" at bounding box center [271, 185] width 35 height 14
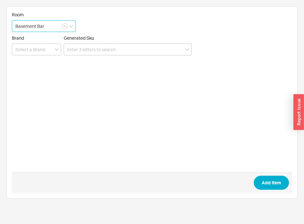
drag, startPoint x: 42, startPoint y: 20, endPoint x: 56, endPoint y: 26, distance: 15.0
click at [44, 22] on input "Basement Bar" at bounding box center [44, 26] width 64 height 12
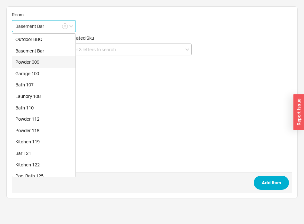
click at [38, 63] on div "Powder 009" at bounding box center [43, 62] width 63 height 12
type input "Powder 009"
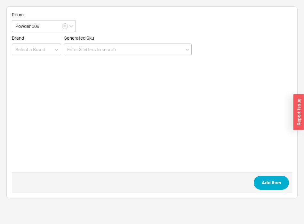
click at [116, 58] on form "Room Powder 009 Brand Generated Sku Add Item" at bounding box center [152, 102] width 280 height 181
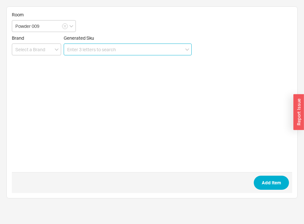
click at [114, 54] on input at bounding box center [128, 49] width 128 height 12
paste input "36 712 809-28"
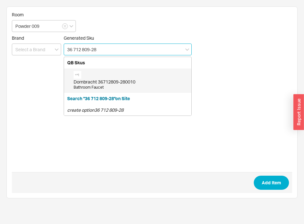
click at [104, 77] on div "Dornbracht 36712809-280010 Bathroom Faucet" at bounding box center [131, 80] width 114 height 19
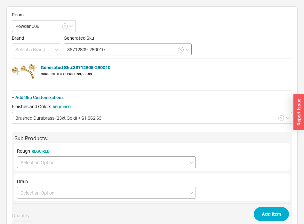
type input "36712809-280010"
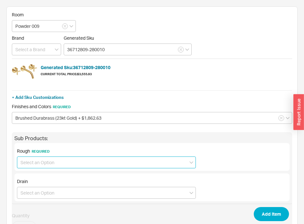
click at [69, 163] on input at bounding box center [106, 162] width 179 height 12
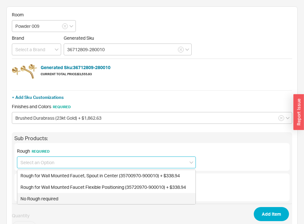
click at [52, 196] on div "No Rough required" at bounding box center [106, 199] width 178 height 12
type input "No Rough required"
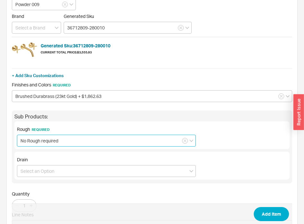
scroll to position [33, 0]
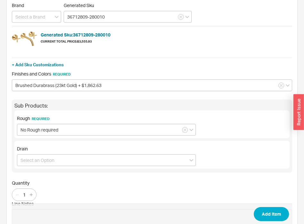
click at [80, 151] on span "Drain" at bounding box center [106, 149] width 179 height 6
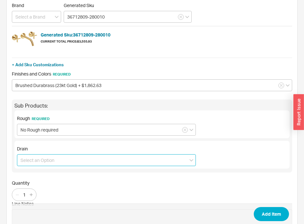
click at [74, 161] on input at bounding box center [106, 160] width 179 height 12
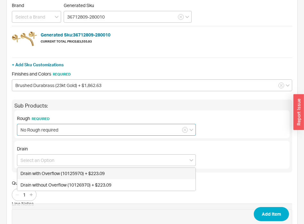
click at [188, 127] on input "No Rough required" at bounding box center [106, 130] width 179 height 12
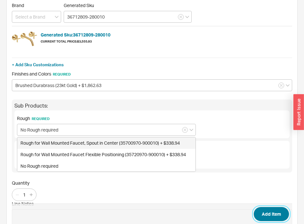
click at [258, 214] on button "Add Item" at bounding box center [271, 214] width 35 height 14
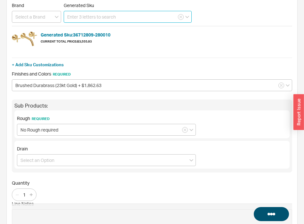
scroll to position [0, 0]
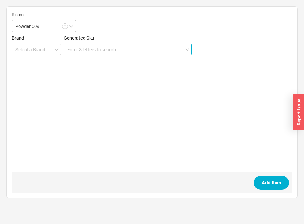
click at [113, 55] on input at bounding box center [128, 49] width 128 height 12
paste input "CWT449249CMFG"
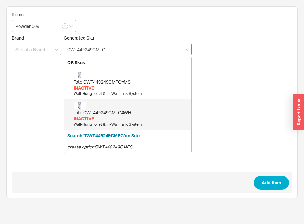
click at [128, 123] on div "Wall-Hung Toilet & In-Wall Tank System" at bounding box center [131, 124] width 114 height 5
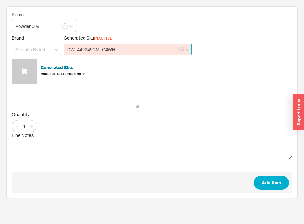
type input "CWT449249CMFG#WH"
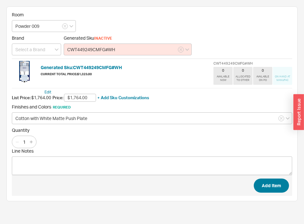
type input "$1,764.00"
click at [281, 188] on button "Add Item" at bounding box center [271, 185] width 35 height 14
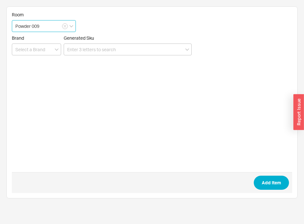
click at [44, 29] on input "Powder 009" at bounding box center [44, 26] width 64 height 12
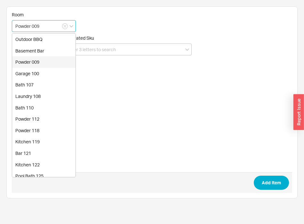
click at [36, 68] on div "Garage 100" at bounding box center [43, 74] width 63 height 12
type input "Garage 100"
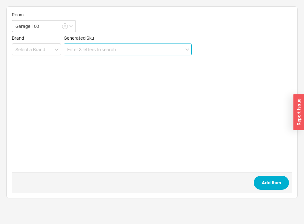
click at [114, 52] on input at bounding box center [128, 49] width 128 height 12
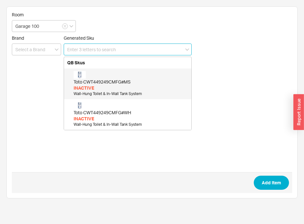
paste input "17 861 875-06"
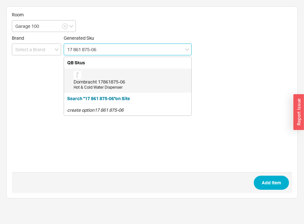
click at [120, 80] on div "Dornbracht 17861875-06" at bounding box center [131, 82] width 114 height 6
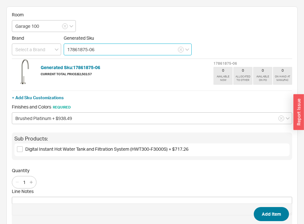
type input "17861875-06"
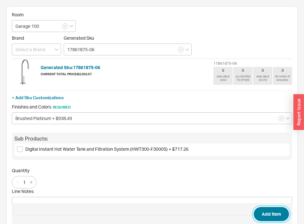
click at [281, 215] on button "Add Item" at bounding box center [271, 214] width 35 height 14
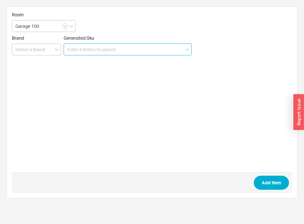
click at [122, 51] on input at bounding box center [128, 49] width 128 height 12
paste input "RSS1515BKS"
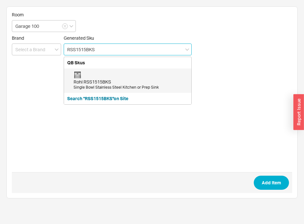
click at [107, 76] on div "Rohl RSS1515BKS Single Bowl Stainless Steel Kitchen or Prep Sink" at bounding box center [131, 80] width 114 height 19
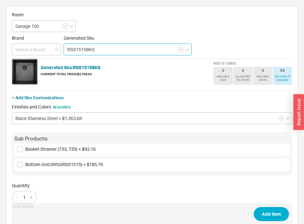
scroll to position [39, 0]
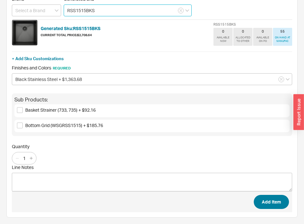
type input "RSS1515BKS"
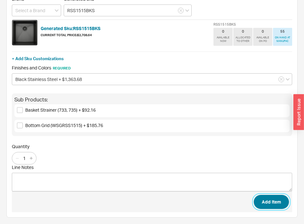
click at [287, 199] on button "Add Item" at bounding box center [271, 202] width 35 height 14
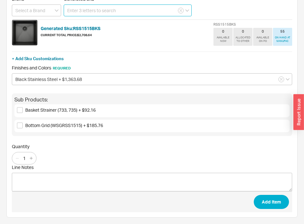
scroll to position [0, 0]
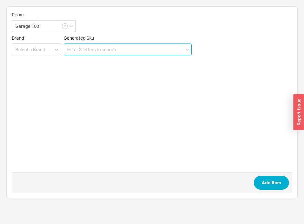
click at [108, 49] on input at bounding box center [128, 49] width 128 height 12
paste input "738 STN"
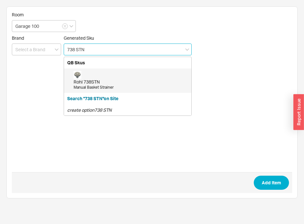
click at [105, 75] on div "Rohl 738STN Manual Basket Strainer" at bounding box center [131, 80] width 114 height 19
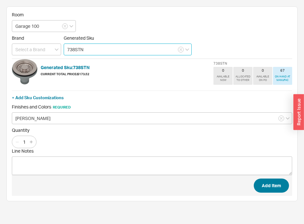
type input "738STN"
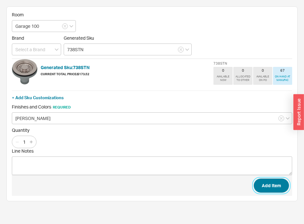
click at [287, 190] on button "Add Item" at bounding box center [271, 185] width 35 height 14
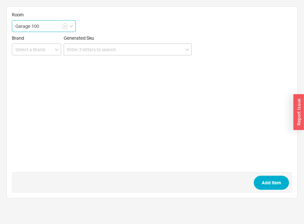
click at [42, 25] on input "Garage 100" at bounding box center [44, 26] width 64 height 12
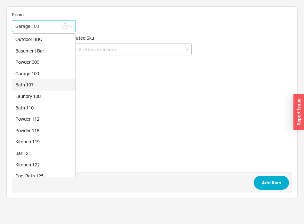
click at [34, 82] on div "Bath 107" at bounding box center [43, 85] width 63 height 12
type input "Bath 107"
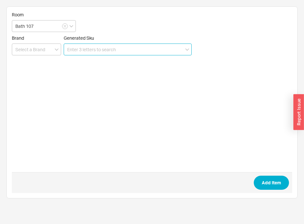
click at [117, 55] on input at bounding box center [128, 49] width 128 height 12
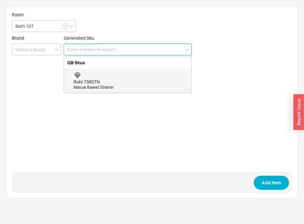
paste input "36 717 882-9900190"
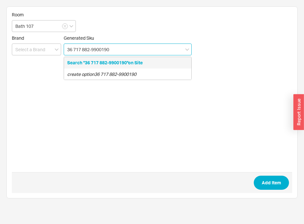
click at [115, 66] on button "Search "36 717 882-9900190"on Site" at bounding box center [104, 62] width 75 height 6
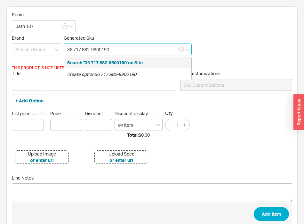
click at [92, 49] on input "36 717 882-9900190" at bounding box center [128, 49] width 128 height 12
click at [83, 48] on input "36 717 8829900190" at bounding box center [128, 49] width 128 height 12
click at [75, 48] on input "36 7178829900190" at bounding box center [128, 49] width 128 height 12
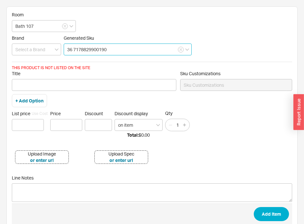
click at [74, 49] on input "36 7178829900190" at bounding box center [128, 49] width 128 height 12
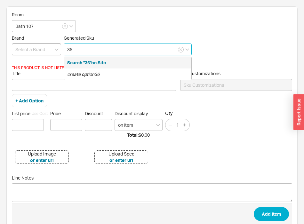
drag, startPoint x: 70, startPoint y: 48, endPoint x: 45, endPoint y: 50, distance: 25.3
click at [64, 48] on input "36" at bounding box center [128, 49] width 128 height 12
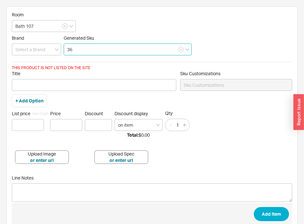
paste input "717 882-9900190"
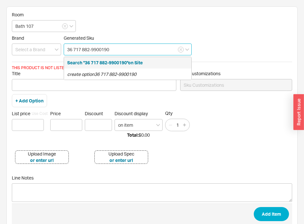
drag, startPoint x: 114, startPoint y: 49, endPoint x: 103, endPoint y: 49, distance: 11.5
click at [103, 49] on input "36 717 882-9900190" at bounding box center [128, 49] width 128 height 12
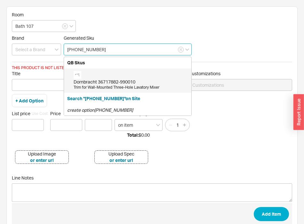
click at [112, 88] on div "Trim for Wall-Mounted Three-Hole Lavatory Mixer" at bounding box center [131, 87] width 114 height 5
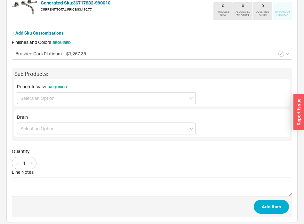
scroll to position [65, 0]
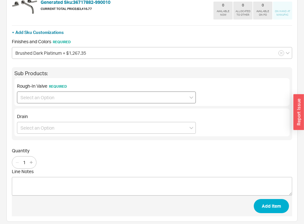
type input "36717882-990010"
click at [54, 100] on input at bounding box center [106, 97] width 179 height 12
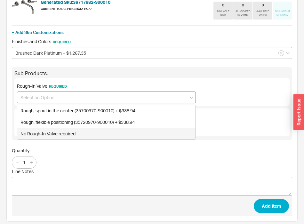
drag, startPoint x: 43, startPoint y: 132, endPoint x: 48, endPoint y: 157, distance: 25.5
click at [42, 132] on div "No Rough-In Valve required" at bounding box center [106, 134] width 178 height 12
type input "No Rough-In Valve required"
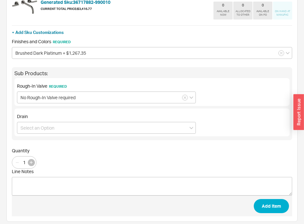
click at [32, 161] on icon "button" at bounding box center [31, 162] width 3 height 3
type input "2"
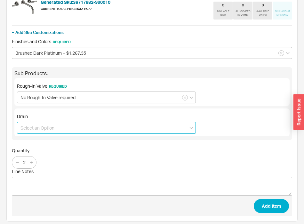
click at [83, 132] on input at bounding box center [106, 128] width 179 height 12
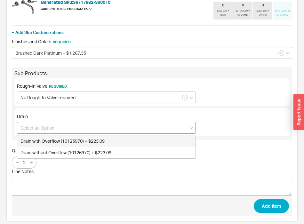
click at [82, 139] on div "Drain with Overflow (10125970) + $223.09" at bounding box center [106, 141] width 178 height 12
type input "Drain with Overflow (10125970) + $223.09"
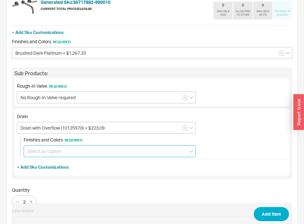
click at [89, 148] on input at bounding box center [110, 151] width 172 height 12
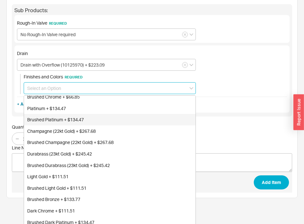
scroll to position [130, 0]
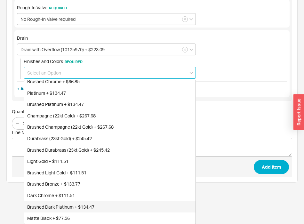
click at [57, 202] on div "Brushed Dark Platinum + $134.47" at bounding box center [109, 207] width 171 height 12
type input "Brushed Dark Platinum + $134.47"
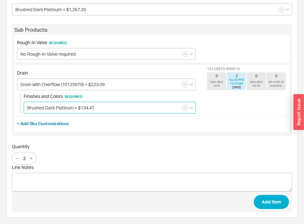
scroll to position [109, 0]
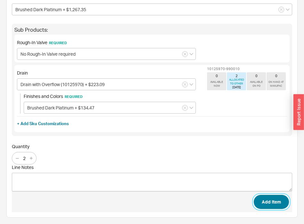
click at [257, 201] on button "Add Item" at bounding box center [271, 202] width 35 height 14
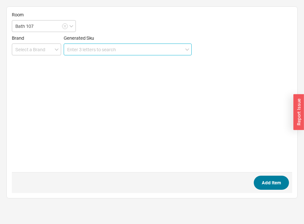
scroll to position [0, 0]
click at [81, 46] on input at bounding box center [128, 49] width 128 height 12
paste input "28 508 979-990010"
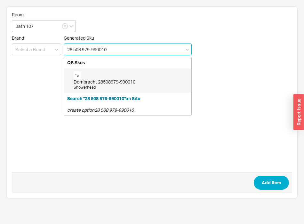
click at [84, 80] on div "Dornbracht 28508979-990010" at bounding box center [131, 82] width 114 height 6
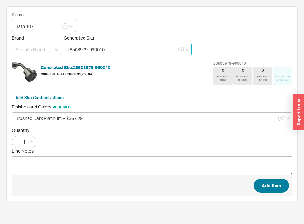
type input "28508979-990010"
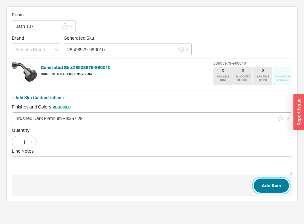
click at [258, 188] on button "Add Item" at bounding box center [271, 185] width 35 height 14
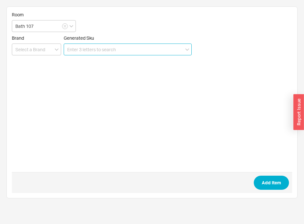
click at [109, 49] on input at bounding box center [128, 49] width 128 height 12
paste input "28 689 970-990010"
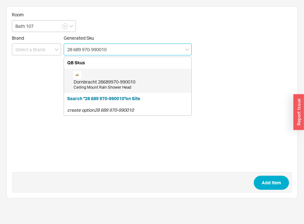
click at [109, 73] on div "Dornbracht 28689970-990010 Ceiling Mount Rain Shower Head" at bounding box center [131, 80] width 114 height 19
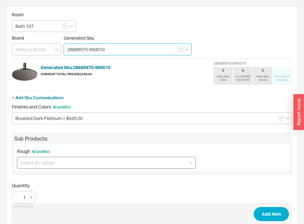
type input "28689970-990010"
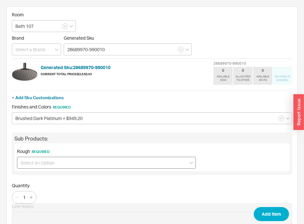
click at [116, 170] on div "Sub Products: Rough Required" at bounding box center [152, 153] width 280 height 43
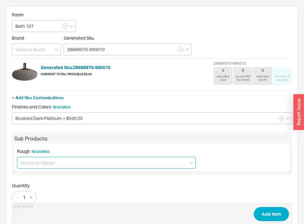
click at [116, 163] on input at bounding box center [106, 163] width 179 height 12
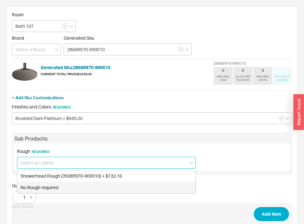
click at [68, 184] on div "No Rough required" at bounding box center [106, 188] width 178 height 12
type input "No Rough required"
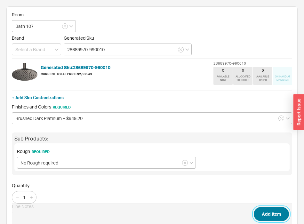
click at [257, 213] on button "Add Item" at bounding box center [271, 214] width 35 height 14
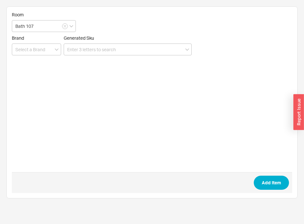
click at [113, 56] on form "Room Bath 107 Brand Generated Sku Add Item" at bounding box center [152, 102] width 280 height 181
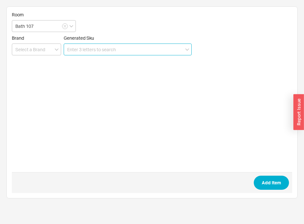
paste input "36 428 970-990010"
click at [110, 50] on input "36 428 970-990010" at bounding box center [128, 49] width 128 height 12
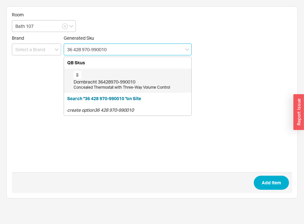
click at [103, 83] on div "Dornbracht 36428970-990010" at bounding box center [131, 82] width 114 height 6
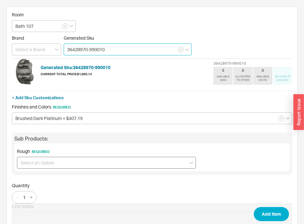
type input "36428970-990010"
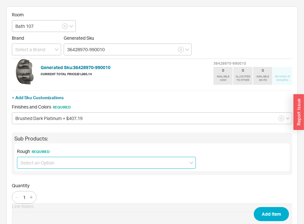
click at [82, 161] on input at bounding box center [106, 163] width 179 height 12
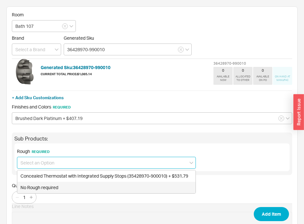
click at [77, 185] on div "No Rough required" at bounding box center [106, 188] width 178 height 12
type input "No Rough required"
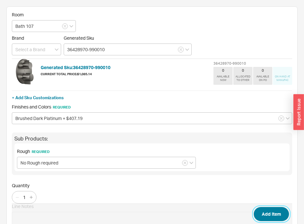
click at [261, 214] on button "Add Item" at bounding box center [271, 214] width 35 height 14
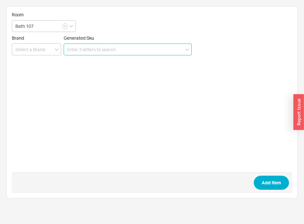
click at [144, 49] on input at bounding box center [128, 49] width 128 height 12
paste input "27 802 892-990010"
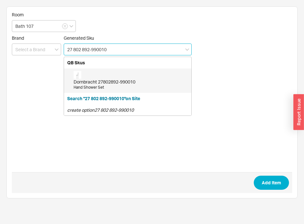
click at [127, 82] on div "Dornbracht 27802892-990010" at bounding box center [131, 82] width 114 height 6
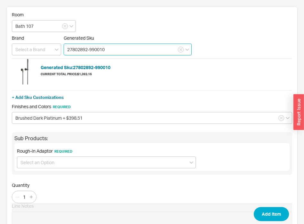
type input "27802892-990010"
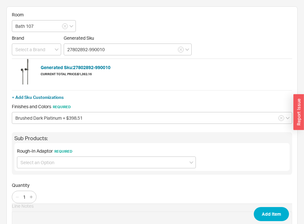
click at [50, 156] on div "Rough-In Adaptor Required" at bounding box center [106, 158] width 179 height 20
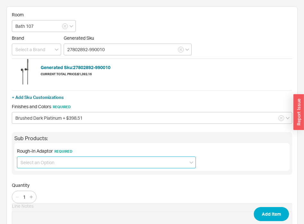
click at [49, 161] on input at bounding box center [106, 162] width 179 height 12
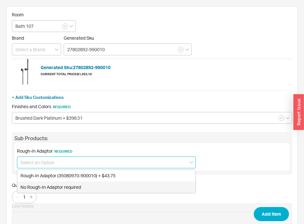
click at [43, 188] on div "No Rough-In Adaptor required" at bounding box center [106, 187] width 178 height 12
type input "No Rough-In Adaptor required"
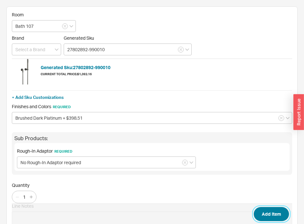
click at [266, 215] on button "Add Item" at bounding box center [271, 214] width 35 height 14
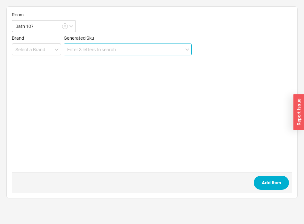
click at [126, 50] on input at bounding box center [128, 49] width 128 height 12
paste input "[PHONE_NUMBER]"
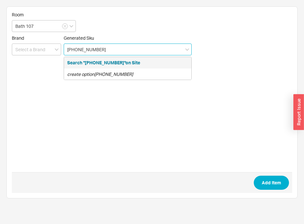
type input "[PHONE_NUMBER]"
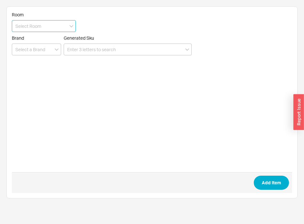
click at [48, 27] on input at bounding box center [44, 26] width 64 height 12
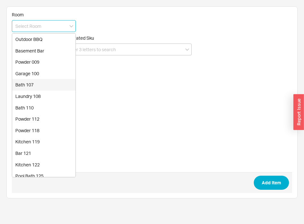
click at [33, 83] on div "Bath 107" at bounding box center [43, 85] width 63 height 12
type input "Bath 107"
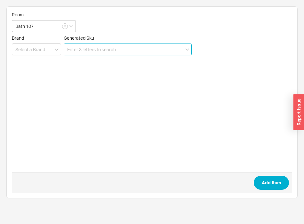
click at [87, 55] on input at bounding box center [128, 49] width 128 height 12
paste input "25 863 809-99"
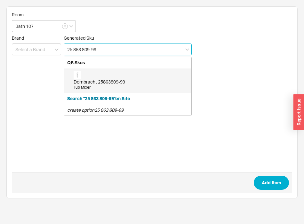
click at [93, 78] on div "Dornbracht 25863809-99 Tub Mixer" at bounding box center [131, 80] width 114 height 19
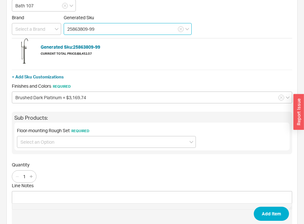
scroll to position [39, 0]
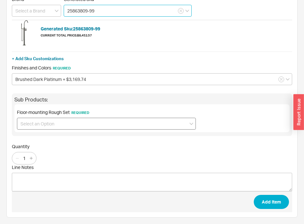
type input "25863809-99"
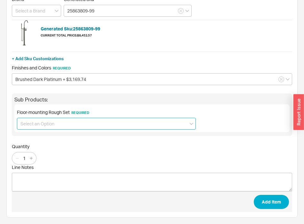
click at [43, 125] on input at bounding box center [106, 124] width 179 height 12
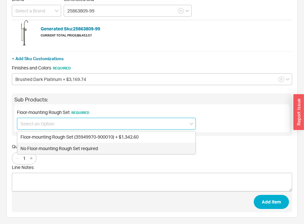
click at [43, 148] on div "No Floor-mounting Rough Set required" at bounding box center [106, 149] width 178 height 12
type input "No Floor-mounting Rough Set required"
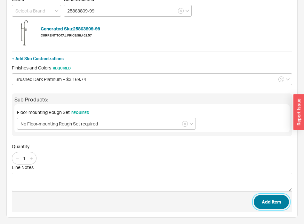
click at [273, 199] on button "Add Item" at bounding box center [271, 202] width 35 height 14
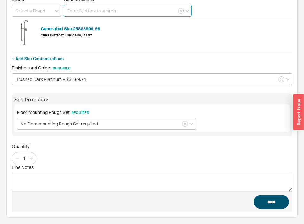
scroll to position [0, 0]
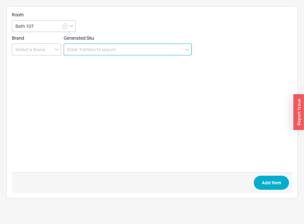
click at [97, 46] on input at bounding box center [128, 49] width 128 height 12
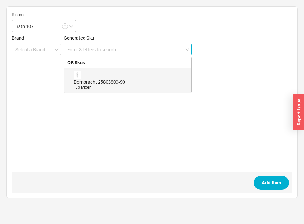
paste input "CWT449249CMFG"
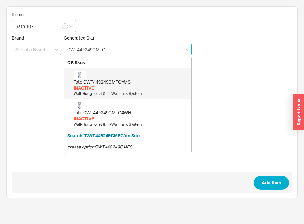
click at [98, 78] on div "Toto CWT449249CMFG#MS INACTIVE Wall-Hung Toilet & In-Wall Tank System" at bounding box center [131, 84] width 114 height 26
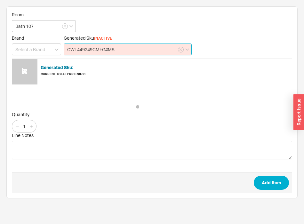
type input "CWT449249CMFG#MS"
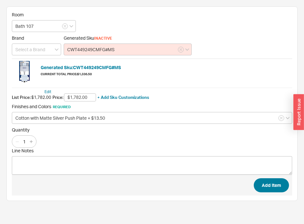
type input "$1,782.00"
click at [281, 184] on button "Add Item" at bounding box center [271, 185] width 35 height 14
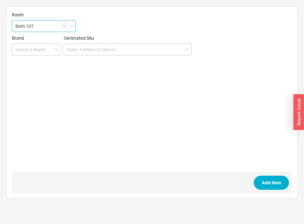
click at [39, 28] on input "Bath 107" at bounding box center [44, 26] width 64 height 12
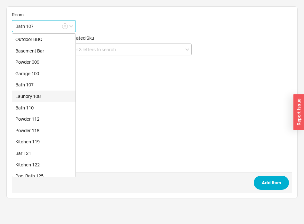
click at [32, 94] on div "Laundry 108" at bounding box center [43, 96] width 63 height 12
type input "Laundry 108"
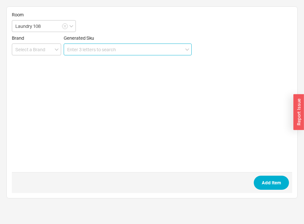
click at [109, 51] on input at bounding box center [128, 49] width 128 height 12
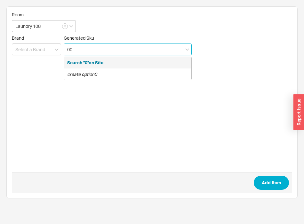
paste input "3973"
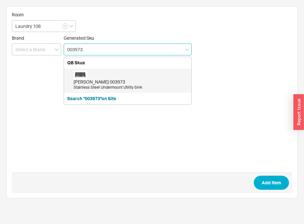
click at [100, 79] on div "[PERSON_NAME] 003973" at bounding box center [131, 82] width 114 height 6
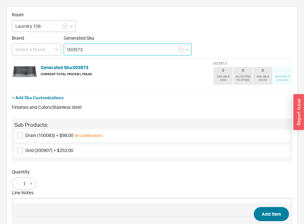
type input "003973"
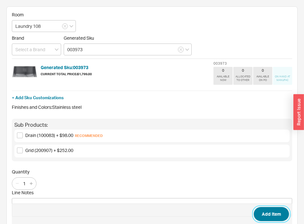
click at [266, 211] on button "Add Item" at bounding box center [271, 214] width 35 height 14
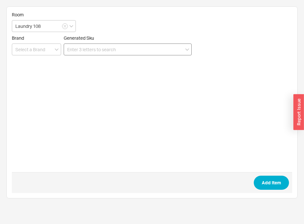
drag, startPoint x: 103, startPoint y: 57, endPoint x: 102, endPoint y: 52, distance: 4.5
click at [103, 53] on form "Room Laundry 108 Brand Generated Sku Add Item" at bounding box center [152, 102] width 280 height 181
click at [102, 52] on input at bounding box center [128, 49] width 128 height 12
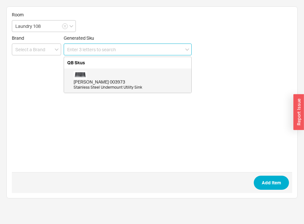
paste input "100082"
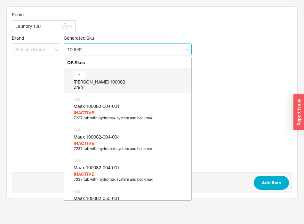
click at [92, 73] on div "[PERSON_NAME] 100082 Drain" at bounding box center [131, 80] width 114 height 19
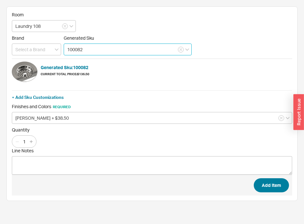
type input "100082"
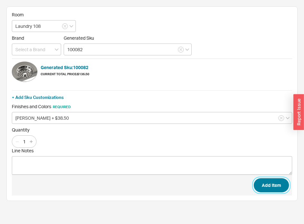
click at [276, 185] on button "Add Item" at bounding box center [271, 185] width 35 height 14
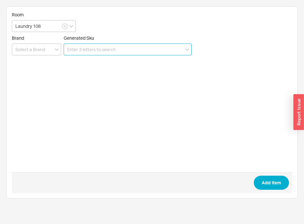
click at [142, 54] on input at bounding box center [128, 49] width 128 height 12
paste input "33 840 790-93 0010"
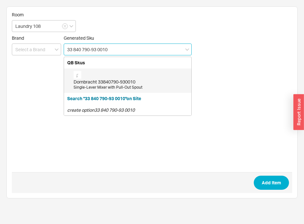
click at [122, 84] on div "Dornbracht 33840790-930010" at bounding box center [131, 82] width 114 height 6
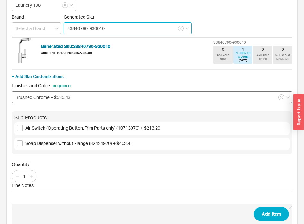
scroll to position [33, 0]
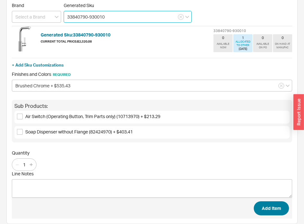
type input "33840790-930010"
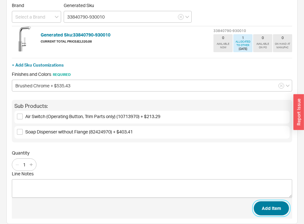
click at [261, 207] on button "Add Item" at bounding box center [271, 208] width 35 height 14
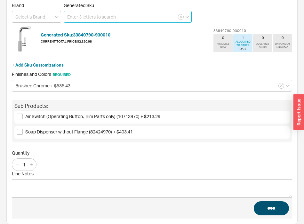
scroll to position [0, 0]
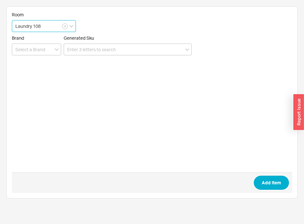
click at [27, 27] on input "Laundry 108" at bounding box center [44, 26] width 64 height 12
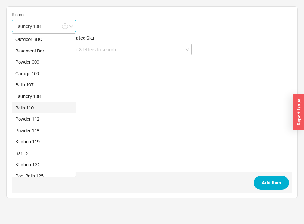
click at [32, 104] on div "Bath 110" at bounding box center [43, 108] width 63 height 12
type input "Bath 110"
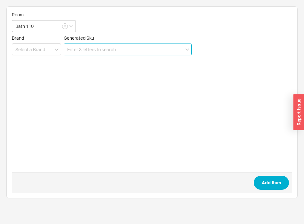
click at [151, 54] on input at bounding box center [128, 49] width 128 height 12
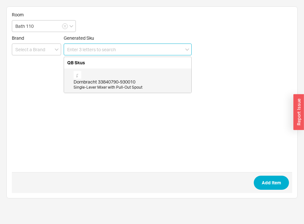
paste input "36 717 882-9900190"
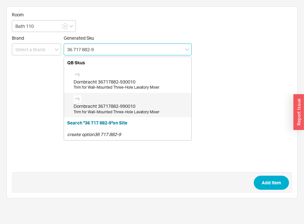
click at [113, 108] on div "Dornbracht 36717882-990010" at bounding box center [131, 106] width 114 height 6
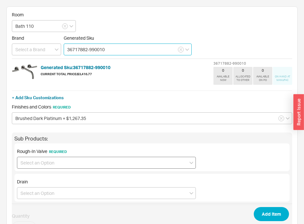
type input "36717882-990010"
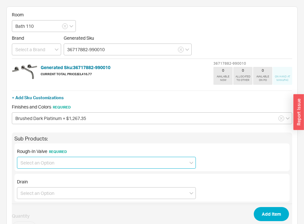
click at [75, 162] on input at bounding box center [106, 163] width 179 height 12
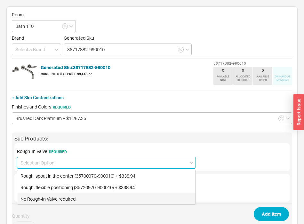
click at [66, 197] on div "No Rough-In Valve required" at bounding box center [106, 199] width 178 height 12
type input "No Rough-In Valve required"
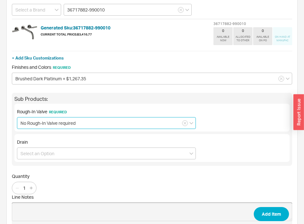
scroll to position [65, 0]
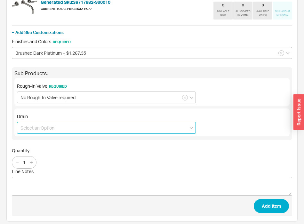
click at [68, 129] on input at bounding box center [106, 128] width 179 height 12
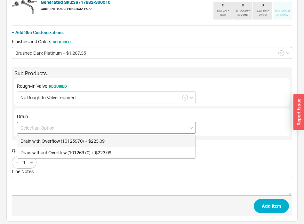
click at [69, 141] on div "Drain with Overflow (10125970) + $223.09" at bounding box center [106, 141] width 178 height 12
type input "Drain with Overflow (10125970) + $223.09"
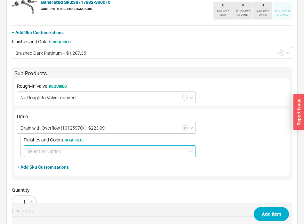
click at [75, 147] on input at bounding box center [110, 151] width 172 height 12
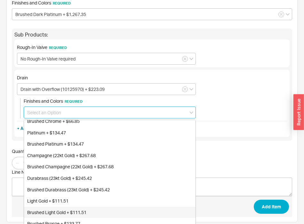
scroll to position [130, 0]
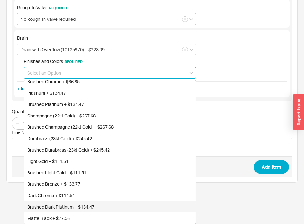
click at [62, 206] on div "Brushed Dark Platinum + $134.47" at bounding box center [109, 207] width 171 height 12
type input "Brushed Dark Platinum + $134.47"
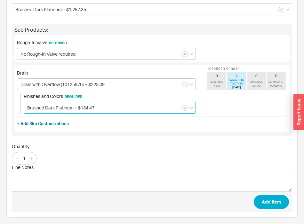
scroll to position [109, 0]
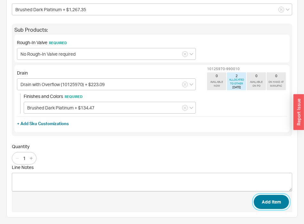
click at [274, 195] on button "Add Item" at bounding box center [271, 202] width 35 height 14
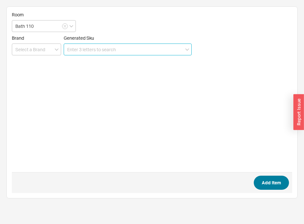
scroll to position [0, 0]
click at [128, 53] on input at bounding box center [128, 49] width 128 height 12
paste input "28 508 979-990010"
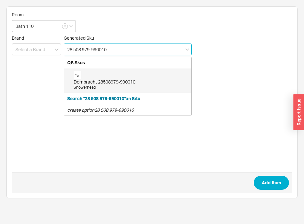
click at [118, 81] on div "Dornbracht 28508979-990010" at bounding box center [131, 82] width 114 height 6
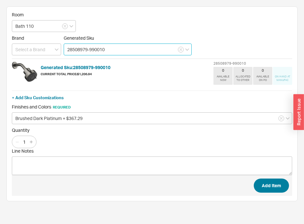
type input "28508979-990010"
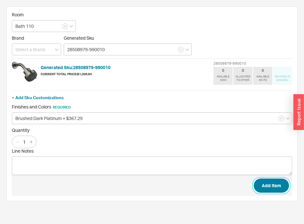
click at [275, 188] on button "Add Item" at bounding box center [271, 185] width 35 height 14
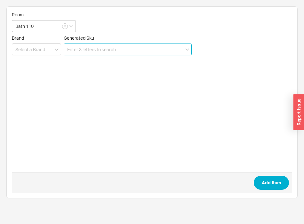
click at [88, 51] on input at bounding box center [128, 49] width 128 height 12
paste input "36 428 970-990010"
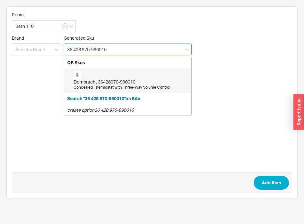
click at [89, 78] on div "Dornbracht 36428970-990010 Concealed Thermostat with Three-Way Volume Control" at bounding box center [131, 80] width 114 height 19
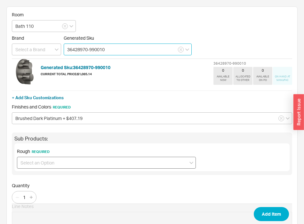
type input "36428970-990010"
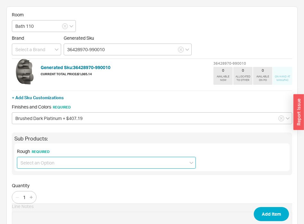
click at [91, 164] on input at bounding box center [106, 163] width 179 height 12
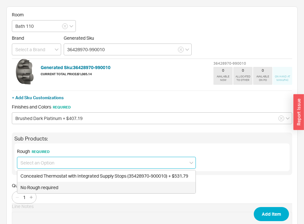
click at [62, 188] on div "No Rough required" at bounding box center [106, 188] width 178 height 12
type input "No Rough required"
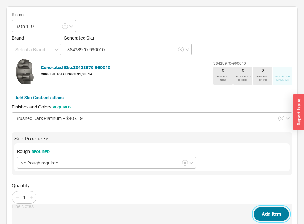
click at [269, 213] on button "Add Item" at bounding box center [271, 214] width 35 height 14
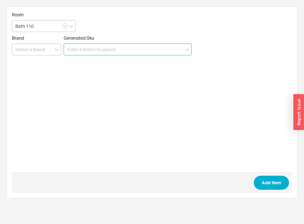
click at [110, 49] on input at bounding box center [128, 49] width 128 height 12
paste input "28 689 970-990010"
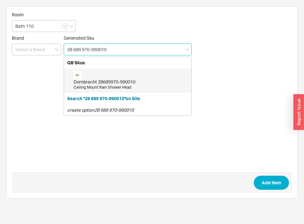
click at [109, 81] on div "Dornbracht 28689970-990010" at bounding box center [131, 82] width 114 height 6
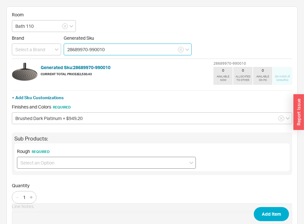
type input "28689970-990010"
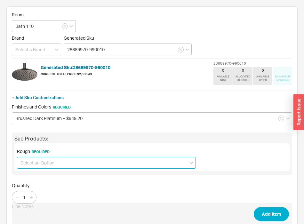
click at [131, 168] on input at bounding box center [106, 163] width 179 height 12
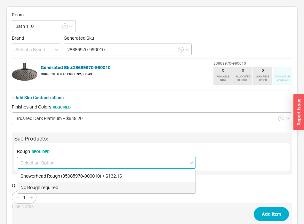
click at [82, 188] on div "No Rough required" at bounding box center [106, 188] width 178 height 12
type input "No Rough required"
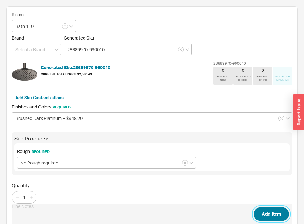
click at [280, 216] on button "Add Item" at bounding box center [271, 214] width 35 height 14
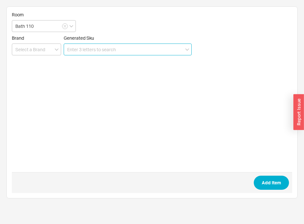
click at [88, 52] on input at bounding box center [128, 49] width 128 height 12
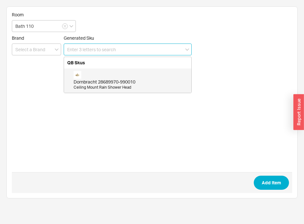
paste input "27 802 892-990010"
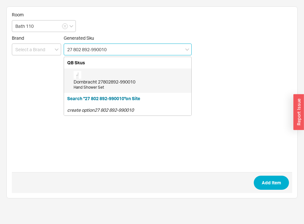
click at [103, 82] on div "Dornbracht 27802892-990010" at bounding box center [131, 82] width 114 height 6
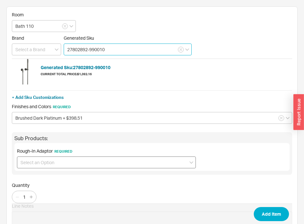
type input "27802892-990010"
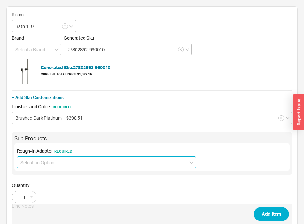
click at [45, 165] on input at bounding box center [106, 162] width 179 height 12
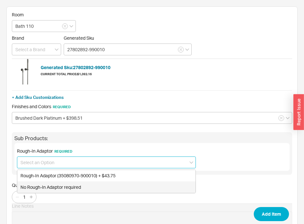
click at [42, 191] on div "No Rough-In Adaptor required" at bounding box center [106, 187] width 178 height 12
type input "No Rough-In Adaptor required"
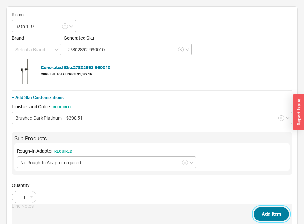
click at [279, 213] on button "Add Item" at bounding box center [271, 214] width 35 height 14
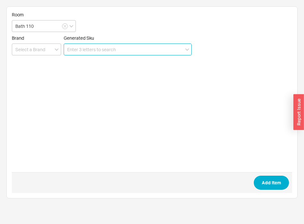
click at [112, 48] on input at bounding box center [128, 49] width 128 height 12
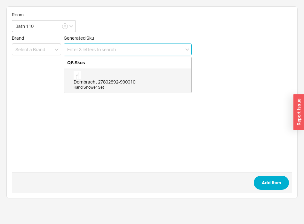
paste input "CWT449249CMFG"
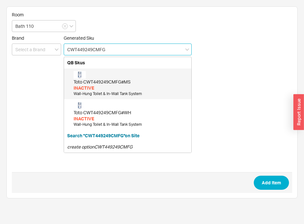
click at [103, 72] on div "Toto CWT449249CMFG#MS INACTIVE Wall-Hung Toilet & In-Wall Tank System" at bounding box center [131, 84] width 114 height 26
type input "CWT449249CMFG#MS"
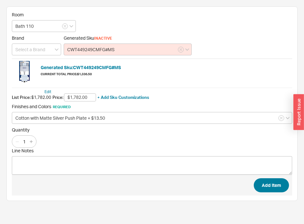
type input "$1,782.00"
click at [281, 185] on button "Add Item" at bounding box center [271, 185] width 35 height 14
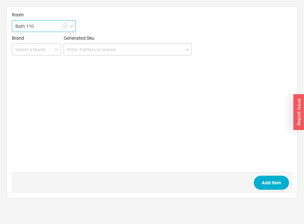
click at [40, 23] on input "Bath 110" at bounding box center [44, 26] width 64 height 12
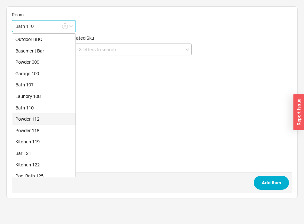
click at [35, 119] on div "Powder 112" at bounding box center [43, 119] width 63 height 12
type input "Powder 112"
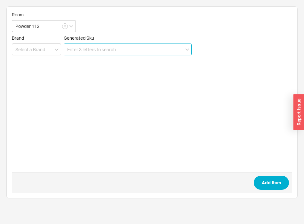
click at [121, 51] on input at bounding box center [128, 49] width 128 height 12
paste input "36 717 882-9900190"
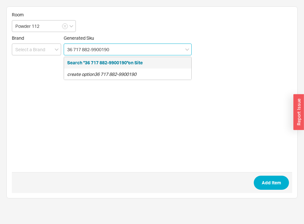
drag, startPoint x: 113, startPoint y: 50, endPoint x: 102, endPoint y: 50, distance: 11.5
click at [102, 50] on input "36 717 882-9900190" at bounding box center [128, 49] width 128 height 12
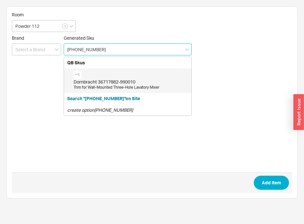
click at [111, 78] on div "Dornbracht 36717882-990010 Trim for Wall-Mounted Three-Hole Lavatory Mixer" at bounding box center [131, 80] width 114 height 19
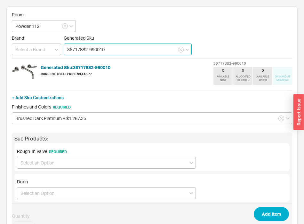
scroll to position [65, 0]
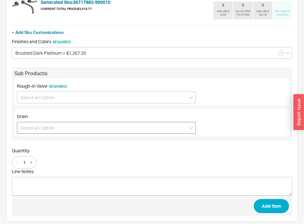
type input "36717882-990010"
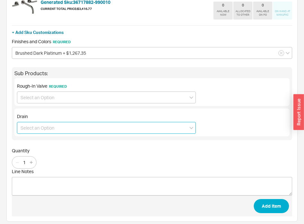
click at [50, 130] on input at bounding box center [106, 128] width 179 height 12
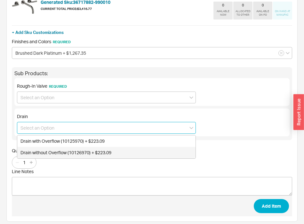
click at [58, 152] on div "Drain without Overflow (10126970) + $223.09" at bounding box center [106, 153] width 178 height 12
type input "Drain without Overflow (10126970) + $223.09"
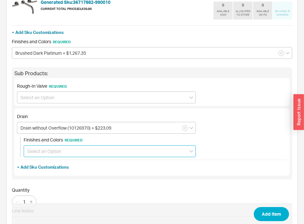
click at [58, 156] on input at bounding box center [110, 151] width 172 height 12
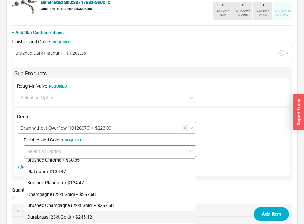
scroll to position [144, 0]
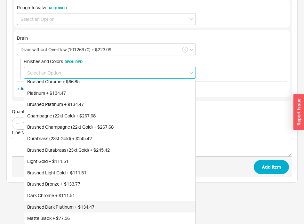
click at [63, 205] on div "Brushed Dark Platinum + $134.47" at bounding box center [109, 207] width 171 height 12
type input "Brushed Dark Platinum + $134.47"
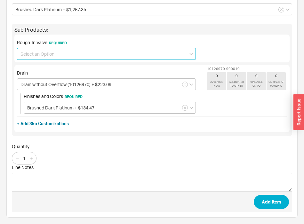
click at [81, 57] on input at bounding box center [106, 54] width 179 height 12
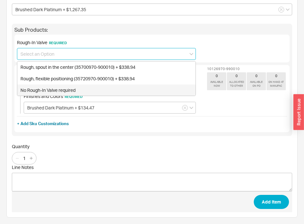
click at [56, 88] on div "No Rough-In Valve required" at bounding box center [106, 90] width 178 height 12
type input "No Rough-In Valve required"
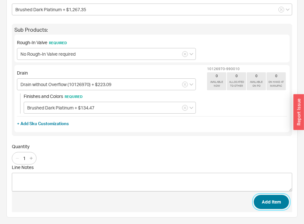
click at [266, 202] on button "Add Item" at bounding box center [271, 202] width 35 height 14
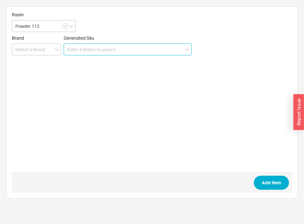
scroll to position [0, 0]
click at [108, 49] on input at bounding box center [128, 49] width 128 height 12
paste input "CWT449249CMFG"
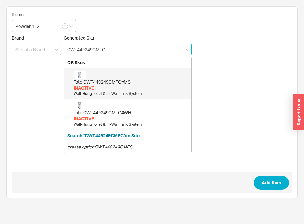
click at [106, 83] on div "Toto CWT449249CMFG#MS" at bounding box center [131, 82] width 114 height 6
type input "CWT449249CMFG#MS"
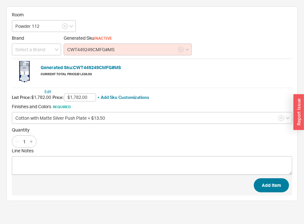
type input "$1,782.00"
click at [285, 179] on button "Add Item" at bounding box center [271, 185] width 35 height 14
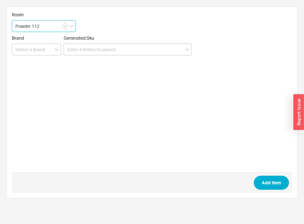
click at [50, 24] on input "Powder 112" at bounding box center [44, 26] width 64 height 12
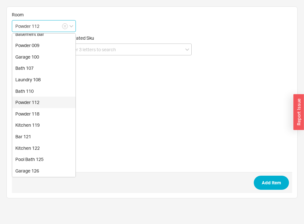
scroll to position [33, 0]
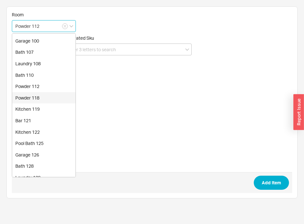
click at [38, 100] on div "Powder 118" at bounding box center [43, 98] width 63 height 12
type input "Powder 118"
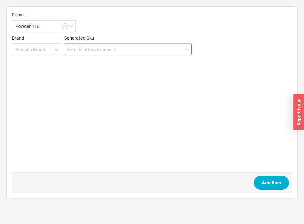
click at [120, 52] on input at bounding box center [128, 49] width 128 height 12
paste input "36 717 882-9900190"
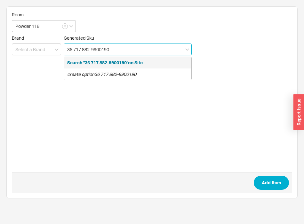
drag, startPoint x: 137, startPoint y: 53, endPoint x: 100, endPoint y: 53, distance: 36.8
click at [100, 53] on input "36 717 882-9900190" at bounding box center [128, 49] width 128 height 12
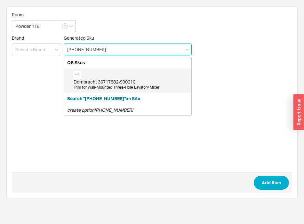
click at [114, 79] on div "Dornbracht 36717882-990010" at bounding box center [131, 82] width 114 height 6
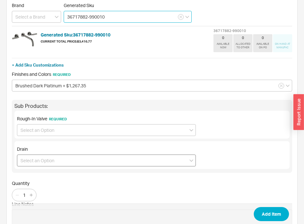
type input "36717882-990010"
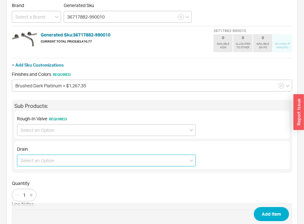
click at [44, 160] on input at bounding box center [106, 160] width 179 height 12
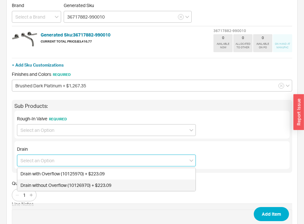
click at [48, 184] on div "Drain without Overflow (10126970) + $223.09" at bounding box center [106, 185] width 178 height 12
type input "Drain without Overflow (10126970) + $223.09"
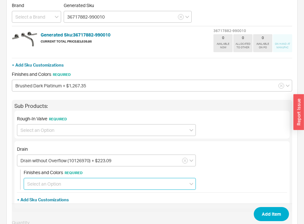
click at [50, 183] on input at bounding box center [110, 184] width 172 height 12
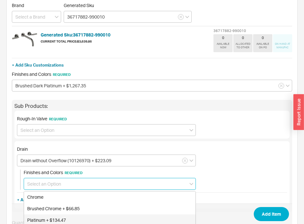
scroll to position [16, 0]
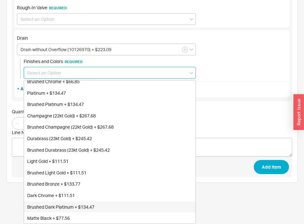
click at [60, 208] on div "Brushed Dark Platinum + $134.47" at bounding box center [109, 207] width 171 height 12
type input "Brushed Dark Platinum + $134.47"
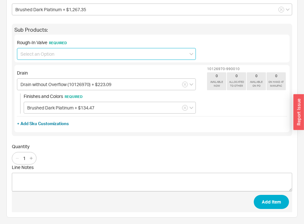
click at [52, 56] on input at bounding box center [106, 54] width 179 height 12
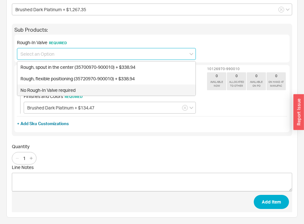
click at [44, 89] on div "No Rough-In Valve required" at bounding box center [106, 90] width 178 height 12
type input "No Rough-In Valve required"
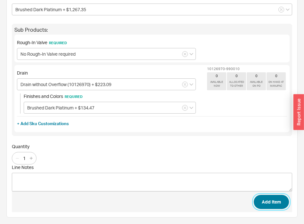
click at [267, 203] on button "Add Item" at bounding box center [271, 202] width 35 height 14
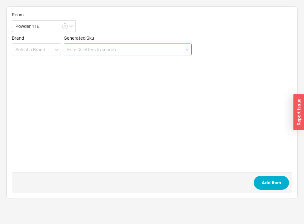
click at [118, 55] on input at bounding box center [128, 49] width 128 height 12
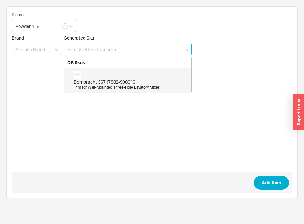
paste input "CWT449249CMFG"
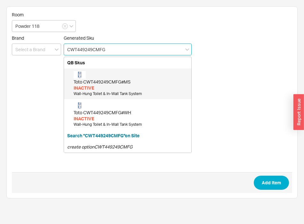
click at [109, 82] on div "Toto CWT449249CMFG#MS" at bounding box center [131, 82] width 114 height 6
type input "CWT449249CMFG#MS"
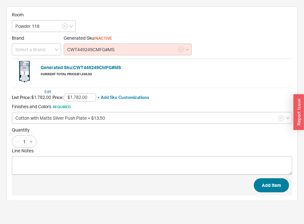
type input "$1,782.00"
click at [282, 183] on button "Add Item" at bounding box center [271, 185] width 35 height 14
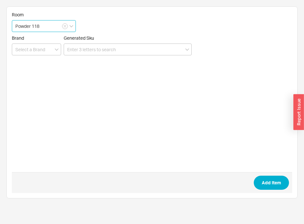
click at [43, 30] on input "Powder 118" at bounding box center [44, 26] width 64 height 12
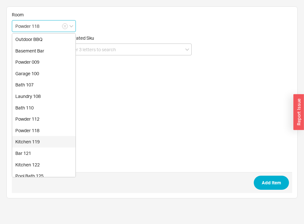
click at [32, 140] on div "Kitchen 119" at bounding box center [43, 142] width 63 height 12
type input "Kitchen 119"
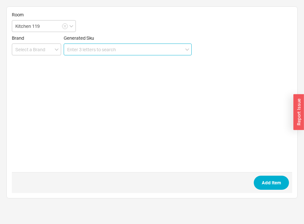
click at [94, 51] on input at bounding box center [128, 49] width 128 height 12
paste input "[PHONE_NUMBER] 0010 [PHONE_NUMBER]"
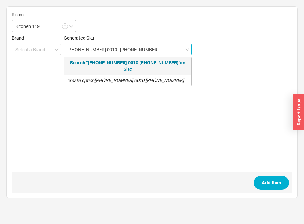
drag, startPoint x: 76, startPoint y: 49, endPoint x: 42, endPoint y: 49, distance: 33.9
click at [64, 49] on input "[PHONE_NUMBER] 0010 [PHONE_NUMBER]" at bounding box center [128, 49] width 128 height 12
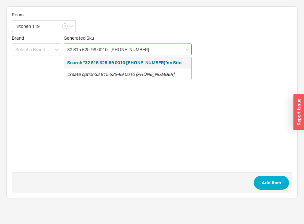
drag, startPoint x: 109, startPoint y: 50, endPoint x: 206, endPoint y: 52, distance: 97.5
click at [192, 52] on input "32 815 625-99 0010 [PHONE_NUMBER]" at bounding box center [128, 49] width 128 height 12
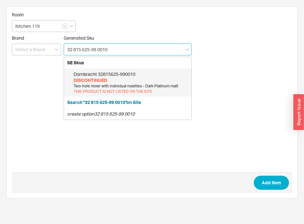
click at [111, 82] on div "DISCONTINUED" at bounding box center [131, 80] width 114 height 6
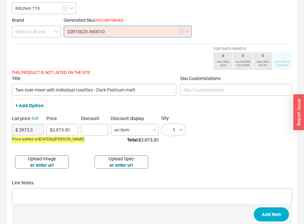
scroll to position [41, 0]
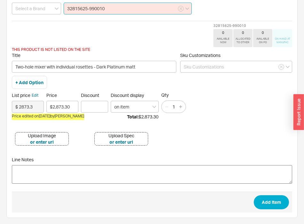
type input "32815625-990010"
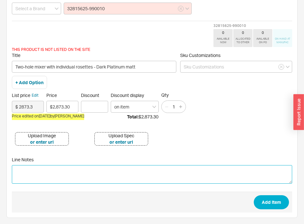
click at [75, 173] on textarea "Line Notes" at bounding box center [152, 174] width 280 height 19
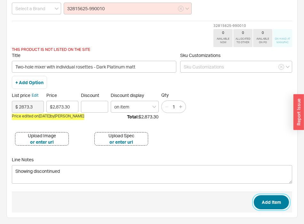
type textarea "Showing discontinued"
click at [265, 200] on button "Add Item" at bounding box center [271, 202] width 35 height 14
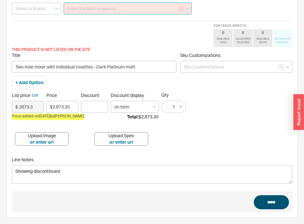
scroll to position [0, 0]
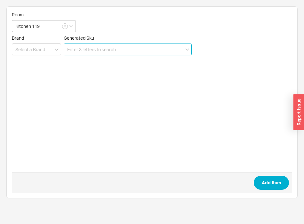
click at [90, 55] on input at bounding box center [128, 49] width 128 height 12
paste input "[PHONE_NUMBER] 0010 [PHONE_NUMBER]"
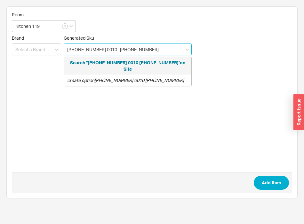
drag, startPoint x: 130, startPoint y: 49, endPoint x: -19, endPoint y: 58, distance: 148.9
click at [64, 55] on input "[PHONE_NUMBER] 0010 [PHONE_NUMBER]" at bounding box center [128, 49] width 128 height 12
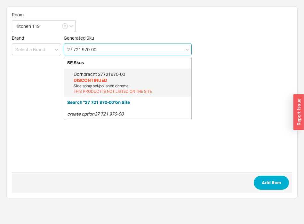
click at [120, 87] on div "Side spray set/polished chrome" at bounding box center [131, 85] width 114 height 5
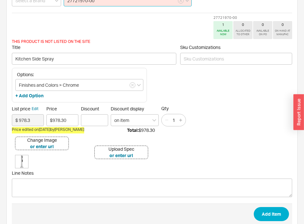
scroll to position [62, 0]
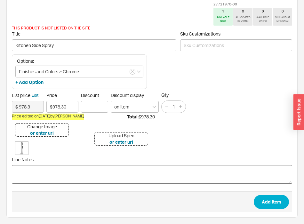
type input "27721970-00"
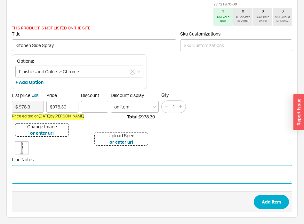
click at [68, 175] on textarea "Line Notes" at bounding box center [152, 174] width 280 height 19
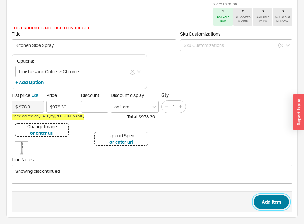
type textarea "Showing discontinued"
click at [281, 204] on button "Add Item" at bounding box center [271, 202] width 35 height 14
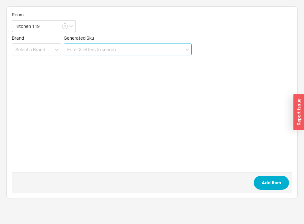
scroll to position [0, 0]
click at [97, 49] on input at bounding box center [128, 49] width 128 height 12
paste input "10 713 970-99"
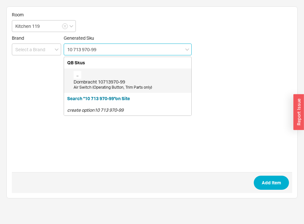
click at [98, 76] on div "Dornbracht 10713970-99 Air Switch (Operating Button, Trim Parts only)" at bounding box center [131, 80] width 114 height 19
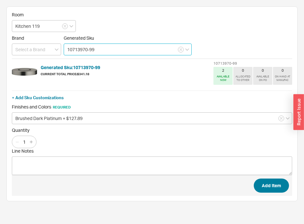
type input "10713970-99"
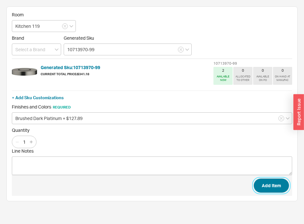
click at [269, 189] on button "Add Item" at bounding box center [271, 185] width 35 height 14
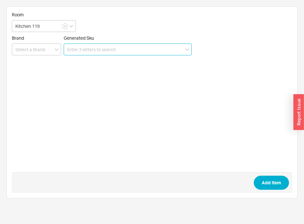
click at [108, 46] on input at bounding box center [128, 49] width 128 height 12
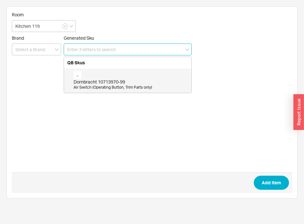
paste input "82 424 970-99"
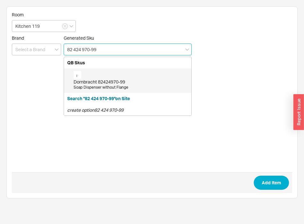
click at [103, 79] on div "Dornbracht 82424970-99" at bounding box center [131, 82] width 114 height 6
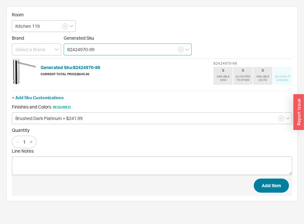
type input "82424970-99"
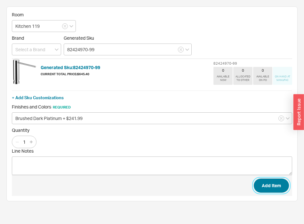
drag, startPoint x: 266, startPoint y: 183, endPoint x: 299, endPoint y: 184, distance: 32.3
click at [266, 183] on button "Add Item" at bounding box center [271, 185] width 35 height 14
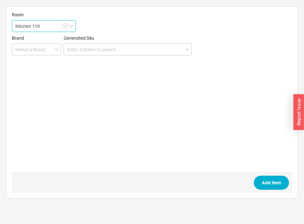
click at [45, 26] on input "Kitchen 119" at bounding box center [44, 26] width 64 height 12
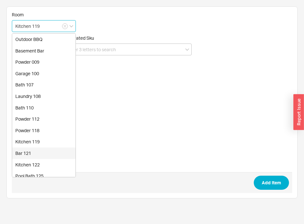
click at [29, 153] on div "Bar 121" at bounding box center [43, 153] width 63 height 12
type input "Bar 121"
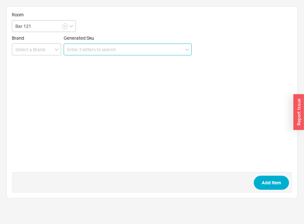
click at [129, 49] on input at bounding box center [128, 49] width 128 height 12
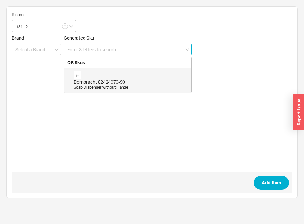
paste input "10 713 970-99"
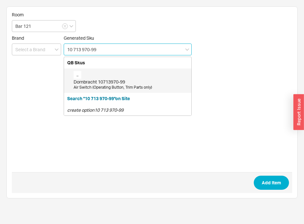
click at [124, 81] on div "Dornbracht 10713970-99" at bounding box center [131, 82] width 114 height 6
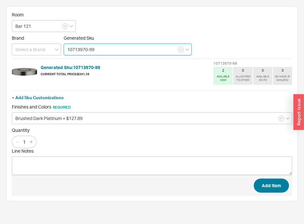
type input "10713970-99"
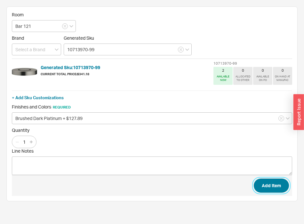
click at [279, 186] on button "Add Item" at bounding box center [271, 185] width 35 height 14
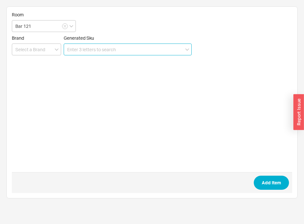
click at [85, 50] on input at bounding box center [128, 49] width 128 height 12
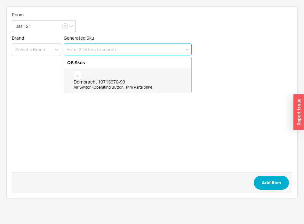
paste input "33 875 760-990010"
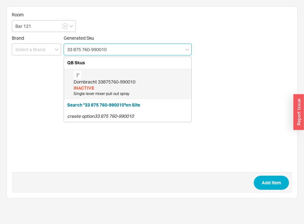
click at [95, 85] on div "Dornbracht 33875760-990010" at bounding box center [131, 82] width 114 height 6
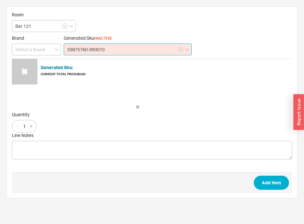
type input "33875760-990010"
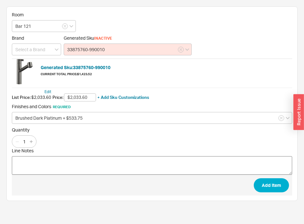
type input "$2,033.60"
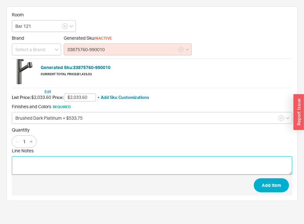
click at [76, 168] on textarea "Line Notes" at bounding box center [152, 165] width 280 height 19
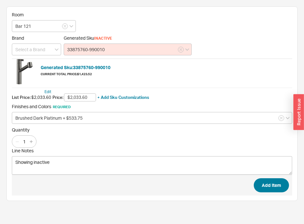
type textarea "Showing inactive"
click at [281, 187] on button "Add Item" at bounding box center [271, 185] width 35 height 14
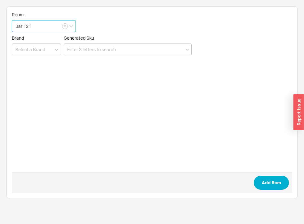
click at [47, 29] on input "Bar 121" at bounding box center [44, 26] width 64 height 12
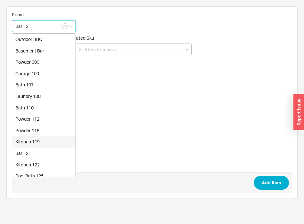
click at [33, 141] on div "Kitchen 119" at bounding box center [43, 142] width 63 height 12
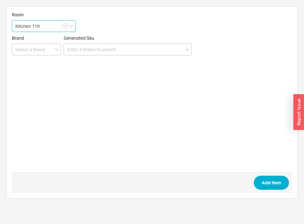
click at [45, 21] on input "Kitchen 119" at bounding box center [44, 26] width 64 height 12
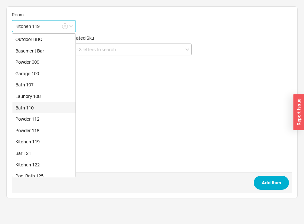
scroll to position [33, 0]
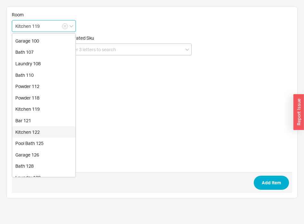
click at [34, 130] on div "Kitchen 122" at bounding box center [43, 132] width 63 height 12
type input "Kitchen 122"
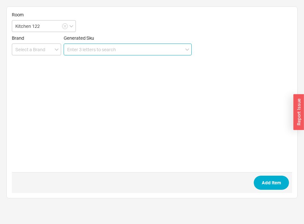
click at [129, 49] on input at bounding box center [128, 49] width 128 height 12
paste input "30 805 875-06"
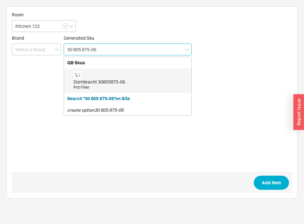
click at [122, 77] on div "Dornbracht 30805875-06 Pot Filler" at bounding box center [131, 80] width 114 height 19
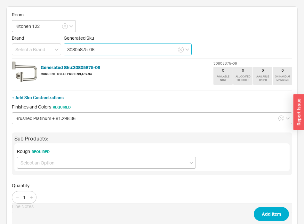
type input "30805875-06"
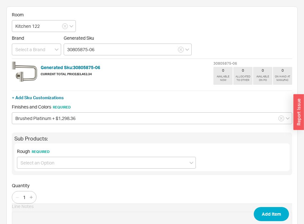
click at [71, 169] on div "Rough Required" at bounding box center [151, 157] width 275 height 28
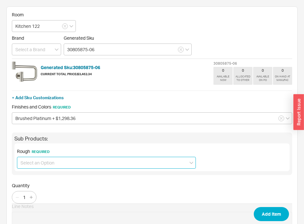
click at [71, 164] on input at bounding box center [106, 163] width 179 height 12
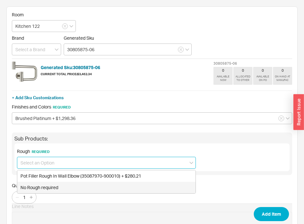
click at [61, 187] on div "No Rough required" at bounding box center [106, 188] width 178 height 12
type input "No Rough required"
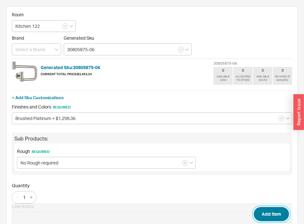
click at [271, 211] on button "Add Item" at bounding box center [271, 214] width 35 height 14
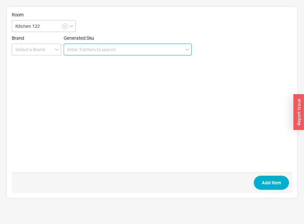
click at [124, 47] on input at bounding box center [128, 49] width 128 height 12
paste input "10 713 970-06"
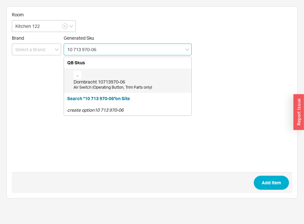
click at [121, 73] on div "Dornbracht 10713970-06 Air Switch (Operating Button, Trim Parts only)" at bounding box center [131, 80] width 114 height 19
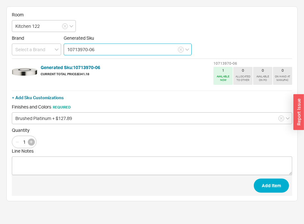
type input "10713970-06"
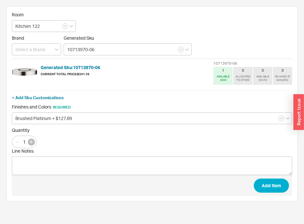
click at [31, 143] on icon "button" at bounding box center [31, 141] width 3 height 3
type input "2"
click at [270, 183] on button "Add Item" at bounding box center [271, 185] width 35 height 14
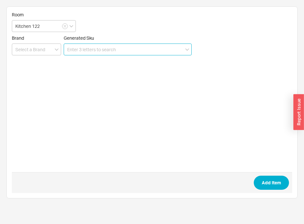
click at [137, 54] on input at bounding box center [128, 49] width 128 height 12
paste input "33 860 875-06 0010"
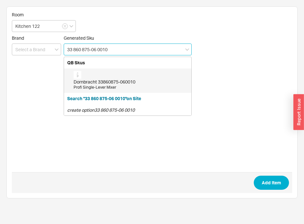
click at [129, 78] on div "Dornbracht 33860875-060010 Profi Single-Lever Mixer" at bounding box center [131, 80] width 114 height 19
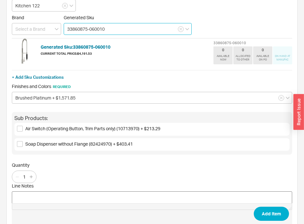
scroll to position [39, 0]
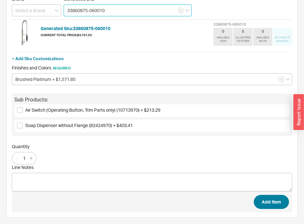
type input "33860875-060010"
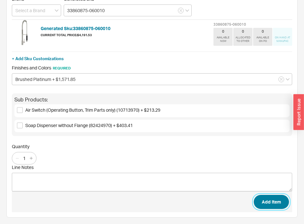
click at [275, 201] on button "Add Item" at bounding box center [271, 202] width 35 height 14
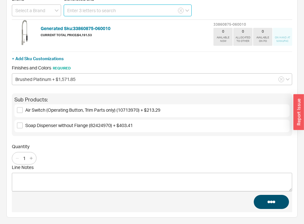
scroll to position [0, 0]
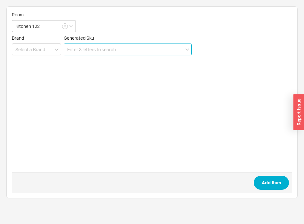
click at [82, 49] on input at bounding box center [128, 49] width 128 height 12
paste input "33 870 875-060010"
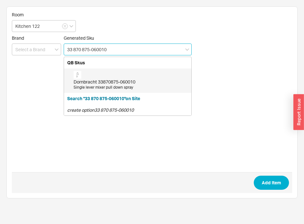
click at [94, 81] on div "Dornbracht 33870875-060010" at bounding box center [131, 82] width 114 height 6
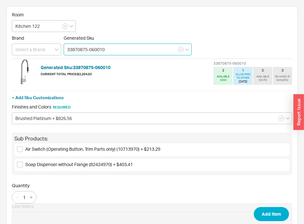
type input "33870875-060010"
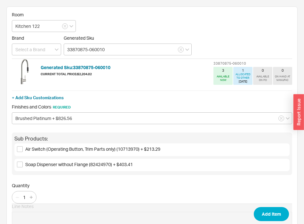
click at [266, 206] on span "Add Item" at bounding box center [152, 213] width 280 height 21
click at [266, 209] on button "Add Item" at bounding box center [271, 214] width 35 height 14
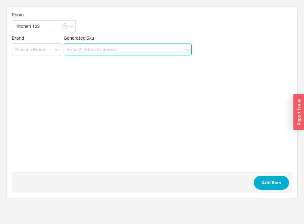
click at [73, 53] on input at bounding box center [128, 49] width 128 height 12
paste input "17 861 875-06"
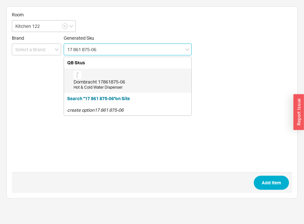
click at [75, 84] on div "Dornbracht 17861875-06" at bounding box center [131, 82] width 114 height 6
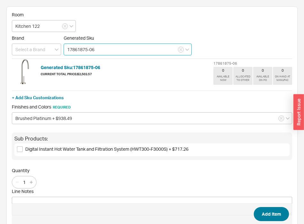
type input "17861875-06"
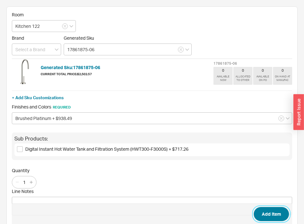
click at [268, 215] on button "Add Item" at bounding box center [271, 214] width 35 height 14
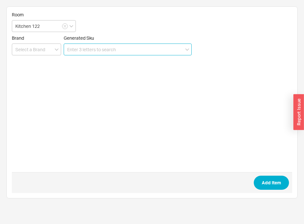
click at [109, 52] on input at bounding box center [128, 49] width 128 height 12
paste input "82 424 970-06"
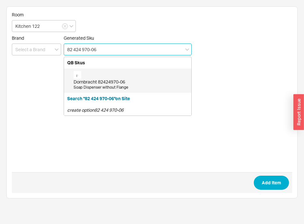
click at [110, 81] on div "Dornbracht 82424970-06" at bounding box center [131, 82] width 114 height 6
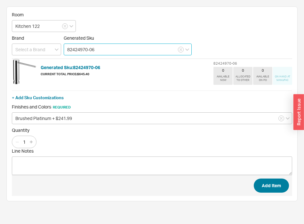
type input "82424970-06"
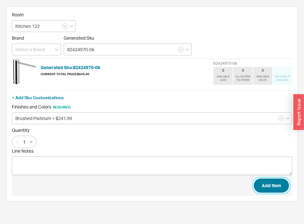
click at [273, 189] on button "Add Item" at bounding box center [271, 185] width 35 height 14
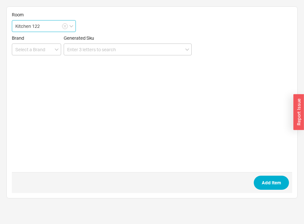
click at [44, 22] on input "Kitchen 122" at bounding box center [44, 26] width 64 height 12
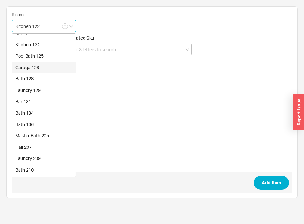
scroll to position [130, 0]
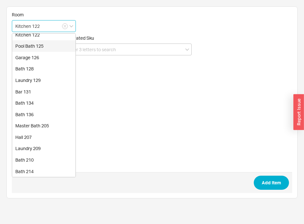
click at [36, 49] on div "Pool Bath 125" at bounding box center [43, 46] width 63 height 12
type input "Pool Bath 125"
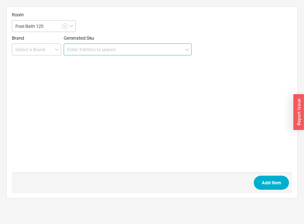
click at [134, 47] on input at bounding box center [128, 49] width 128 height 12
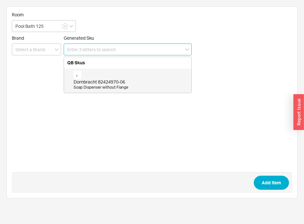
paste input "36 717 882-9900190"
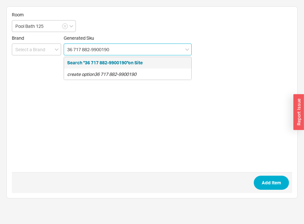
drag, startPoint x: 129, startPoint y: 51, endPoint x: 98, endPoint y: 49, distance: 30.8
click at [98, 49] on input "36 717 882-9900190" at bounding box center [128, 49] width 128 height 12
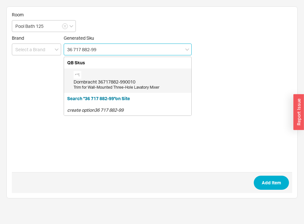
click at [117, 82] on div "Dornbracht 36717882-990010" at bounding box center [131, 82] width 114 height 6
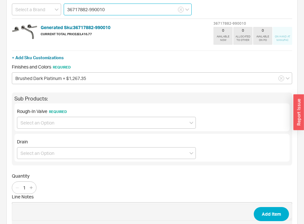
scroll to position [65, 0]
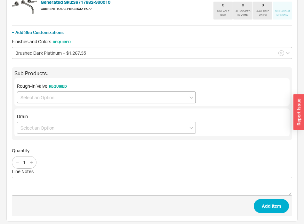
type input "36717882-990010"
click at [47, 94] on input at bounding box center [106, 97] width 179 height 12
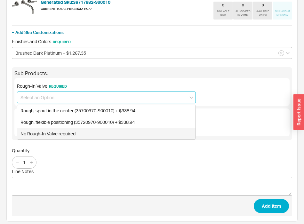
click at [39, 133] on div "No Rough-In Valve required" at bounding box center [106, 134] width 178 height 12
type input "No Rough-In Valve required"
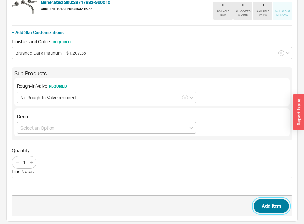
click at [271, 203] on button "Add Item" at bounding box center [271, 206] width 35 height 14
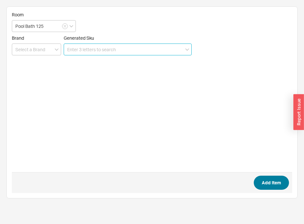
scroll to position [0, 0]
click at [133, 52] on input at bounding box center [128, 49] width 128 height 12
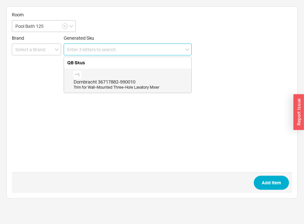
paste input "28 508 979-990010"
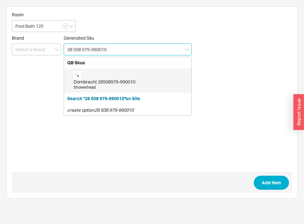
click at [118, 80] on div "Dornbracht 28508979-990010" at bounding box center [131, 82] width 114 height 6
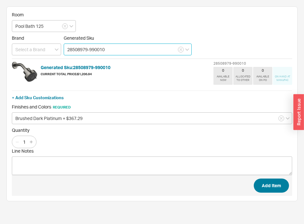
type input "28508979-990010"
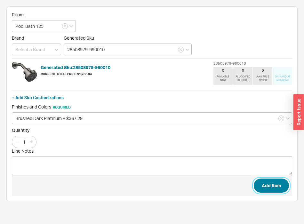
click at [278, 187] on button "Add Item" at bounding box center [271, 185] width 35 height 14
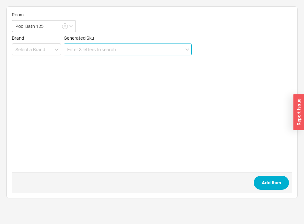
click at [107, 52] on input at bounding box center [128, 49] width 128 height 12
paste input "28 689 970-990010"
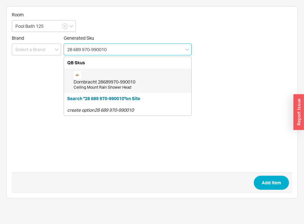
click at [100, 78] on div "Dornbracht 28689970-990010 Ceiling Mount Rain Shower Head" at bounding box center [131, 80] width 114 height 19
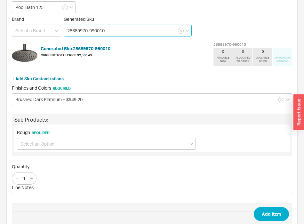
scroll to position [39, 0]
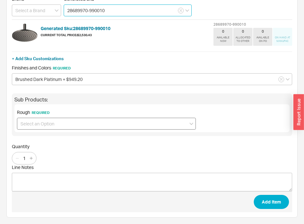
type input "28689970-990010"
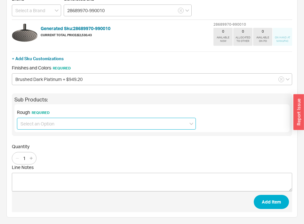
click at [68, 121] on input at bounding box center [106, 124] width 179 height 12
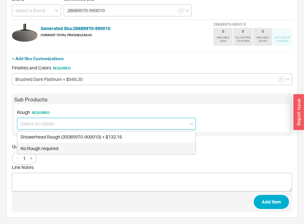
drag, startPoint x: 58, startPoint y: 153, endPoint x: 59, endPoint y: 149, distance: 4.6
click at [58, 150] on div "No Rough required" at bounding box center [106, 149] width 178 height 12
type input "No Rough required"
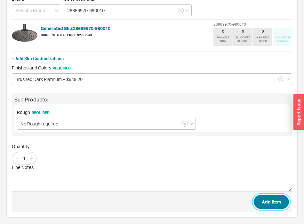
click at [255, 201] on button "Add Item" at bounding box center [271, 202] width 35 height 14
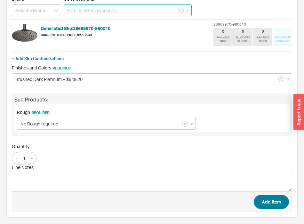
scroll to position [0, 0]
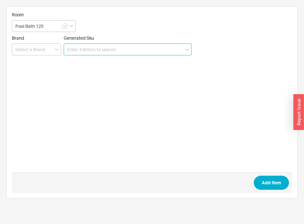
click at [105, 52] on input at bounding box center [128, 49] width 128 height 12
paste input "36 428 970-990010"
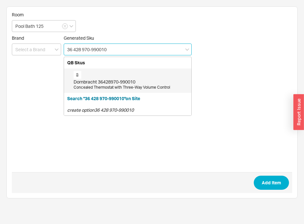
click at [98, 87] on div "Concealed Thermostat with Three-Way Volume Control" at bounding box center [131, 87] width 114 height 5
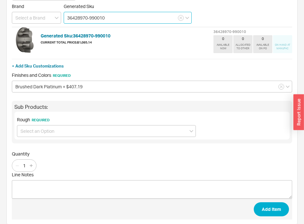
scroll to position [39, 0]
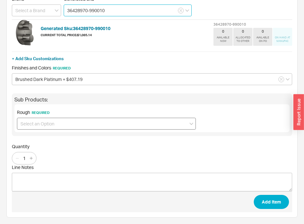
type input "36428970-990010"
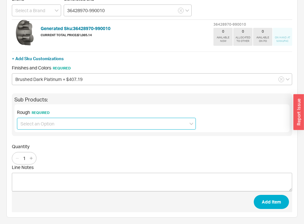
drag, startPoint x: 59, startPoint y: 125, endPoint x: 59, endPoint y: 129, distance: 4.8
click at [59, 125] on input at bounding box center [106, 124] width 179 height 12
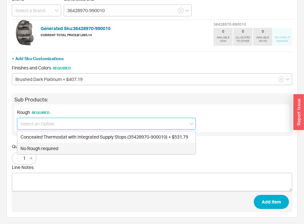
click at [54, 153] on div "No Rough required" at bounding box center [106, 149] width 178 height 12
type input "No Rough required"
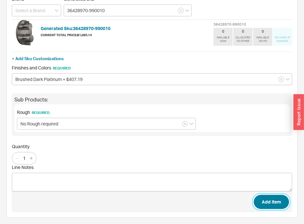
click at [269, 201] on button "Add Item" at bounding box center [271, 202] width 35 height 14
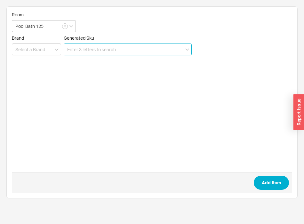
scroll to position [0, 0]
click at [136, 50] on input at bounding box center [128, 49] width 128 height 12
paste input "27 802 892-990010"
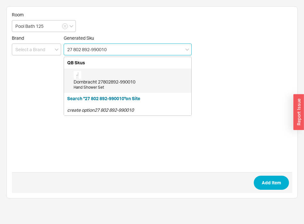
click at [109, 75] on div "Dornbracht 27802892-990010 Hand Shower Set" at bounding box center [131, 80] width 114 height 19
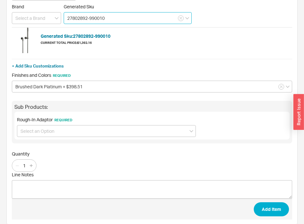
scroll to position [39, 0]
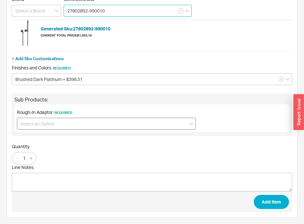
type input "27802892-990010"
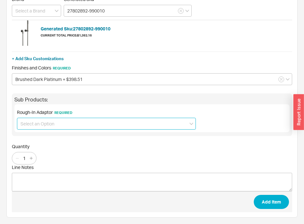
click at [61, 119] on input at bounding box center [106, 124] width 179 height 12
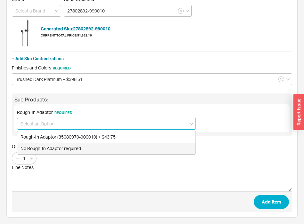
click at [53, 151] on div "No Rough-In Adaptor required" at bounding box center [106, 149] width 178 height 12
type input "No Rough-In Adaptor required"
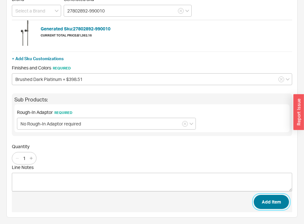
click at [262, 203] on button "Add Item" at bounding box center [271, 202] width 35 height 14
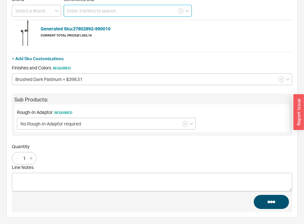
scroll to position [0, 0]
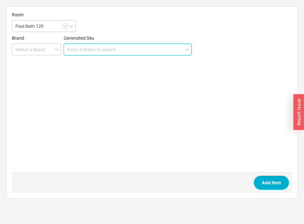
click at [98, 49] on input at bounding box center [128, 49] width 128 height 12
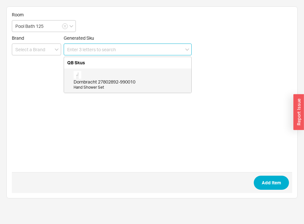
paste input "CWT449249CMFG"
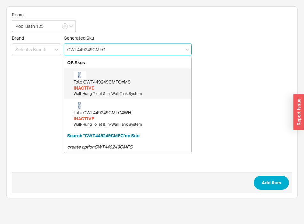
click at [107, 79] on div "Toto CWT449249CMFG#MS" at bounding box center [131, 82] width 114 height 6
type input "CWT449249CMFG#MS"
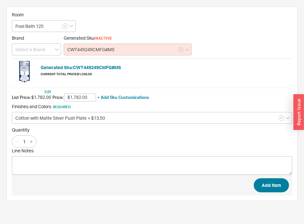
type input "$1,782.00"
click at [286, 189] on button "Add Item" at bounding box center [271, 185] width 35 height 14
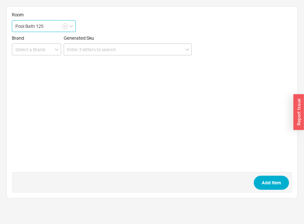
click at [46, 29] on input "Pool Bath 125" at bounding box center [44, 26] width 64 height 12
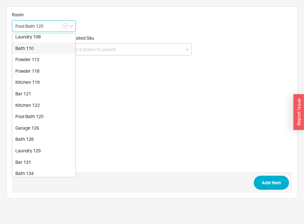
scroll to position [98, 0]
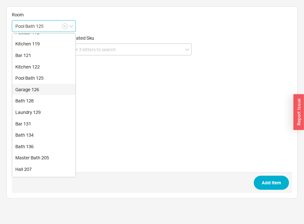
click at [38, 90] on div "Garage 126" at bounding box center [43, 90] width 63 height 12
type input "Garage 126"
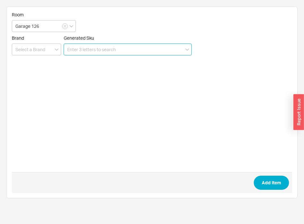
click at [142, 47] on input at bounding box center [128, 49] width 128 height 12
paste input "003938"
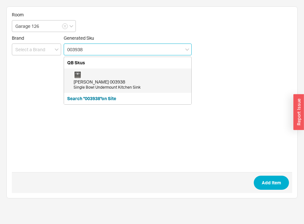
click at [109, 75] on div "Julien 003938 Single Bowl Undermount Kitchen Sink" at bounding box center [131, 80] width 114 height 19
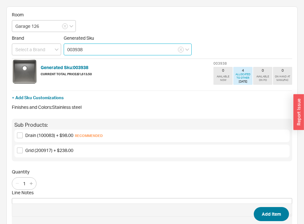
type input "003938"
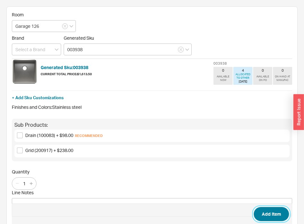
click at [280, 218] on button "Add Item" at bounding box center [271, 214] width 35 height 14
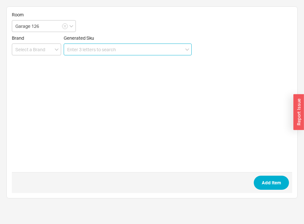
click at [98, 51] on input at bounding box center [128, 49] width 128 height 12
paste input "100082"
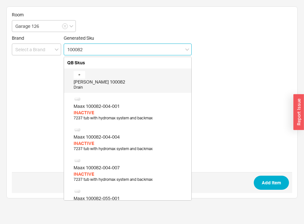
click at [97, 75] on div "[PERSON_NAME] 100082 Drain" at bounding box center [131, 80] width 114 height 19
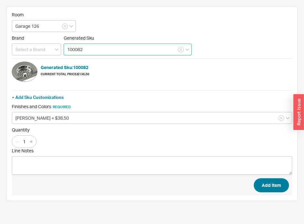
type input "100082"
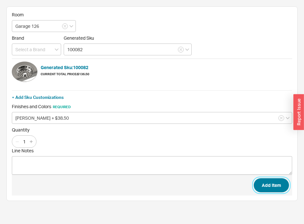
click at [277, 187] on button "Add Item" at bounding box center [271, 185] width 35 height 14
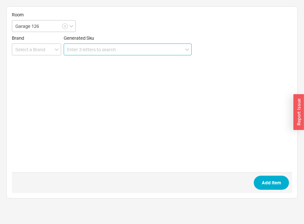
click at [104, 52] on input at bounding box center [128, 49] width 128 height 12
paste input "[PERSON_NAME] - 33 840 790-93 0010 in Brushed Platinum"
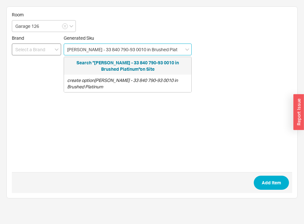
drag, startPoint x: 80, startPoint y: 51, endPoint x: 51, endPoint y: 48, distance: 28.9
click at [64, 47] on input "[PERSON_NAME] - 33 840 790-93 0010 in Brushed Platinum" at bounding box center [128, 49] width 128 height 12
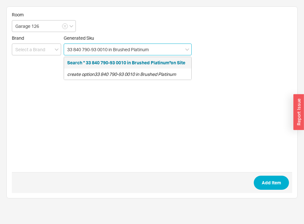
drag, startPoint x: 168, startPoint y: 52, endPoint x: 111, endPoint y: 47, distance: 57.1
click at [111, 47] on input "33 840 790-93 0010 in Brushed Platinum" at bounding box center [128, 49] width 128 height 12
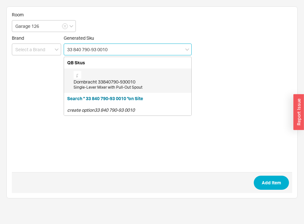
click at [112, 80] on div "Dornbracht 33840790-930010" at bounding box center [131, 82] width 114 height 6
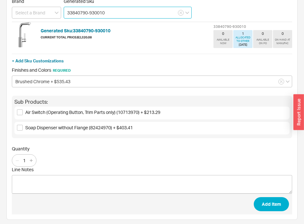
scroll to position [39, 0]
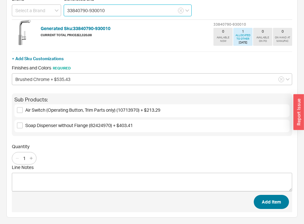
type input "33840790-930010"
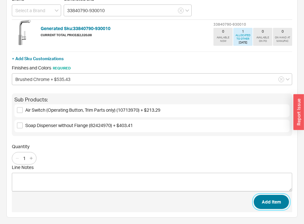
click at [280, 200] on button "Add Item" at bounding box center [271, 202] width 35 height 14
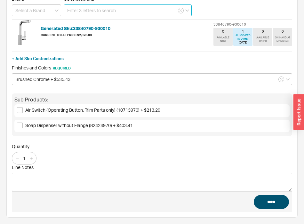
scroll to position [0, 0]
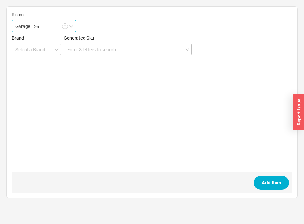
click at [54, 29] on input "Garage 126" at bounding box center [44, 26] width 64 height 12
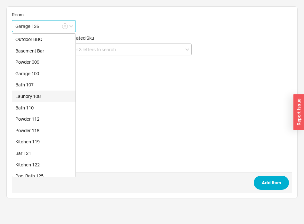
scroll to position [130, 0]
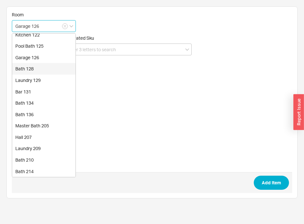
click at [35, 69] on div "Bath 128" at bounding box center [43, 69] width 63 height 12
type input "Bath 128"
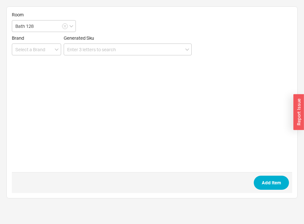
click at [136, 55] on form "Room Bath 128 Brand Generated Sku Add Item" at bounding box center [152, 102] width 280 height 181
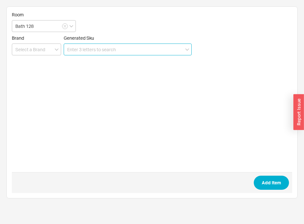
click at [134, 49] on input at bounding box center [128, 49] width 128 height 12
paste input "10 125 970-990010"
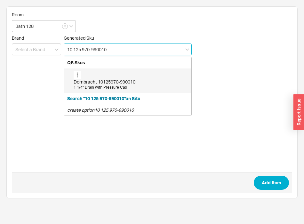
click at [124, 74] on div "Dornbracht 10125970-990010 1 1/4" Drain with Pressure Cap" at bounding box center [131, 80] width 114 height 19
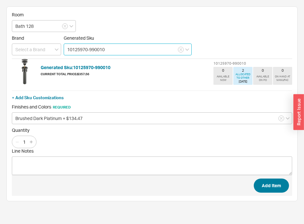
type input "10125970-990010"
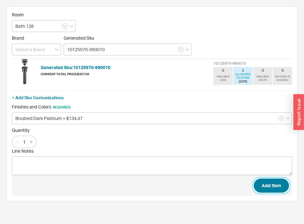
click at [274, 187] on button "Add Item" at bounding box center [271, 185] width 35 height 14
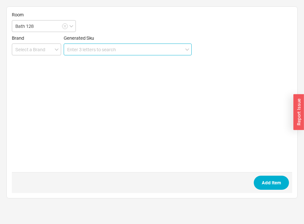
click at [90, 52] on input at bounding box center [128, 49] width 128 height 12
paste input "36 717 882-9900190"
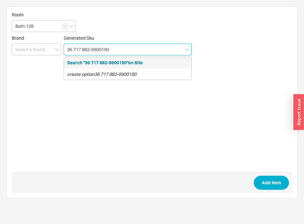
drag, startPoint x: 122, startPoint y: 51, endPoint x: 100, endPoint y: 51, distance: 21.4
click at [100, 51] on input "36 717 882-9900190" at bounding box center [128, 49] width 128 height 12
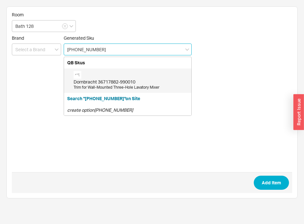
click at [100, 79] on div "Dornbracht 36717882-990010" at bounding box center [131, 82] width 114 height 6
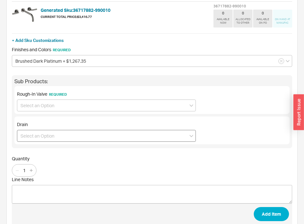
scroll to position [69, 0]
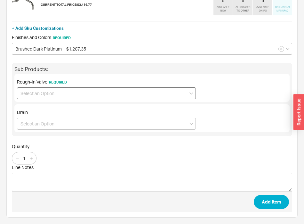
type input "36717882-990010"
drag, startPoint x: 63, startPoint y: 92, endPoint x: 62, endPoint y: 97, distance: 4.9
click at [63, 92] on input at bounding box center [106, 93] width 179 height 12
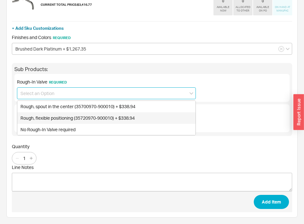
drag, startPoint x: 45, startPoint y: 128, endPoint x: 105, endPoint y: 150, distance: 64.0
click at [44, 128] on div "No Rough-In Valve required" at bounding box center [106, 130] width 178 height 12
type input "No Rough-In Valve required"
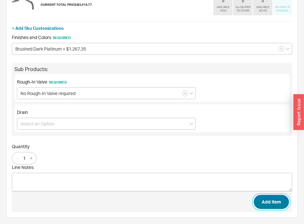
click at [275, 201] on button "Add Item" at bounding box center [271, 202] width 35 height 14
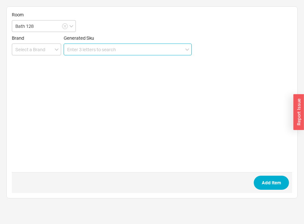
scroll to position [0, 0]
click at [84, 47] on input at bounding box center [128, 49] width 128 height 12
paste input "CWT449249CMFG"
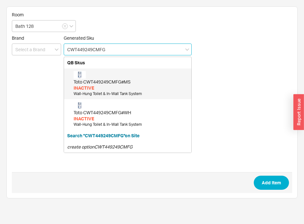
click at [98, 79] on div "Toto CWT449249CMFG#MS" at bounding box center [131, 82] width 114 height 6
type input "CWT449249CMFG#MS"
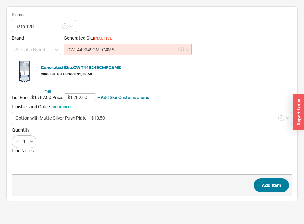
type input "$1,782.00"
click at [281, 181] on button "Add Item" at bounding box center [271, 185] width 35 height 14
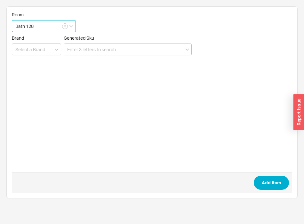
click at [38, 24] on input "Bath 128" at bounding box center [44, 26] width 64 height 12
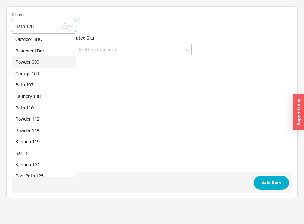
scroll to position [130, 0]
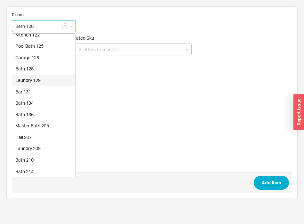
click at [37, 77] on div "Laundry 129" at bounding box center [43, 80] width 63 height 12
type input "Laundry 129"
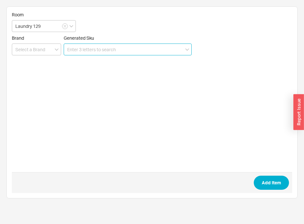
click at [142, 46] on input at bounding box center [128, 49] width 128 height 12
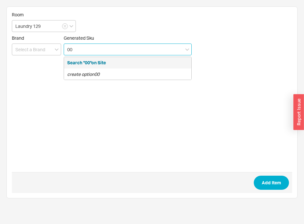
paste input "3973"
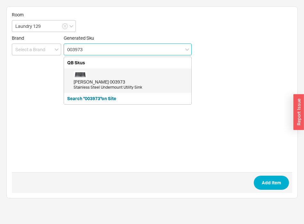
click at [138, 83] on div "Julien 003973" at bounding box center [131, 82] width 114 height 6
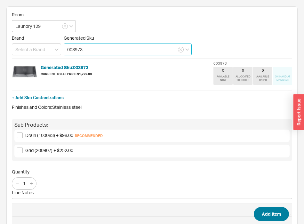
type input "003973"
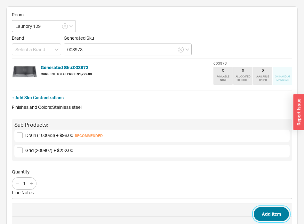
click at [282, 215] on button "Add Item" at bounding box center [271, 214] width 35 height 14
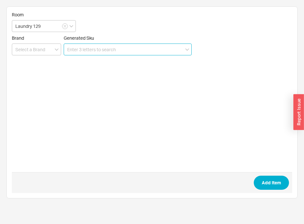
click at [98, 52] on input at bounding box center [128, 49] width 128 height 12
paste input "ELIO - 33 840 790-93 0010 in Brushed Chrome"
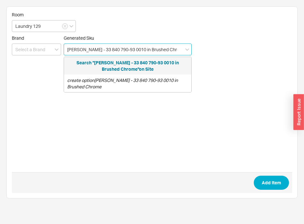
drag, startPoint x: 82, startPoint y: 50, endPoint x: 20, endPoint y: 57, distance: 62.4
click at [64, 55] on input "ELIO - 33 840 790-93 0010 in Brushed Chrome" at bounding box center [128, 49] width 128 height 12
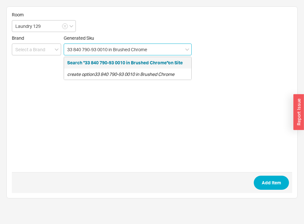
drag, startPoint x: 145, startPoint y: 51, endPoint x: 108, endPoint y: 54, distance: 37.3
click at [108, 54] on input "33 840 790-93 0010 in Brushed Chrome" at bounding box center [128, 49] width 128 height 12
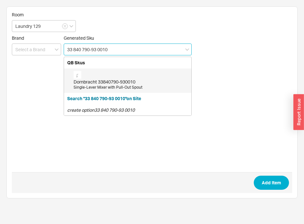
click at [98, 80] on div "Dornbracht 33840790-930010" at bounding box center [131, 82] width 114 height 6
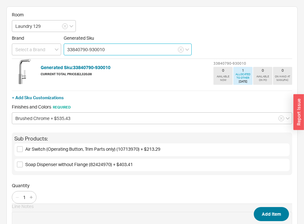
type input "33840790-930010"
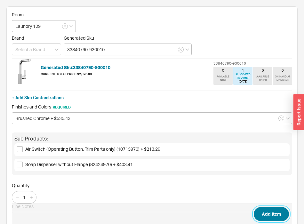
click at [264, 212] on button "Add Item" at bounding box center [271, 214] width 35 height 14
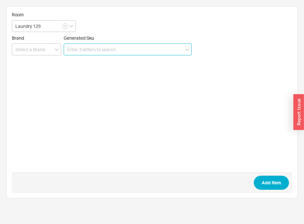
click at [97, 51] on input at bounding box center [128, 49] width 128 height 12
paste input "100082"
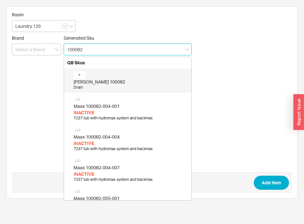
click at [96, 79] on div "Julien 100082" at bounding box center [131, 82] width 114 height 6
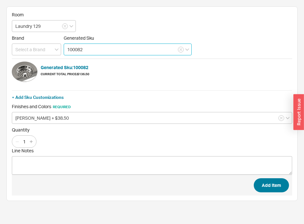
type input "100082"
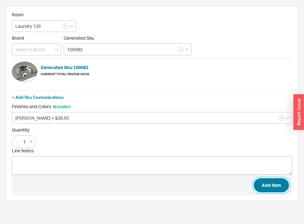
click at [278, 187] on button "Add Item" at bounding box center [271, 185] width 35 height 14
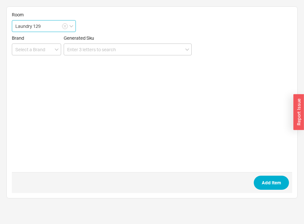
click at [49, 28] on input "Laundry 129" at bounding box center [44, 26] width 64 height 12
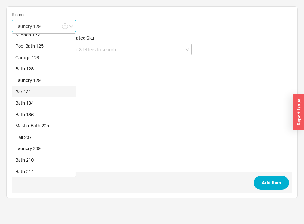
click at [31, 93] on div "Bar 131" at bounding box center [43, 92] width 63 height 12
type input "Bar 131"
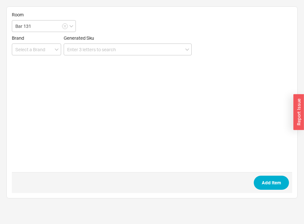
click at [99, 57] on form "Room Bar 131 Brand Generated Sku Add Item" at bounding box center [152, 102] width 280 height 181
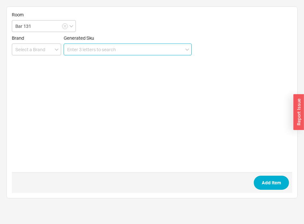
paste input "003938"
click at [99, 52] on input at bounding box center [128, 49] width 128 height 12
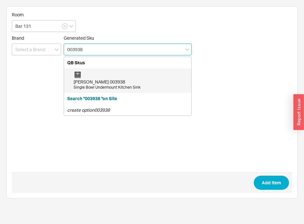
click at [95, 74] on div "Julien 003938 Single Bowl Undermount Kitchen Sink" at bounding box center [131, 80] width 114 height 19
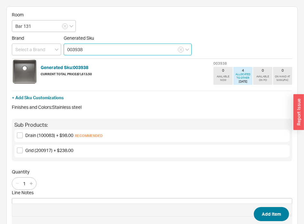
type input "003938"
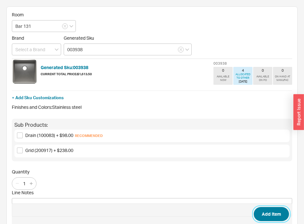
click at [283, 212] on button "Add Item" at bounding box center [271, 214] width 35 height 14
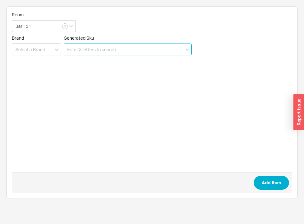
click at [92, 49] on input at bounding box center [128, 49] width 128 height 12
paste input "33 875 895-990010"
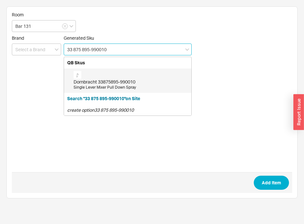
click at [92, 76] on div "Dornbracht 33875895-990010 Single Lever Mixer Pull Down Spray" at bounding box center [131, 80] width 114 height 19
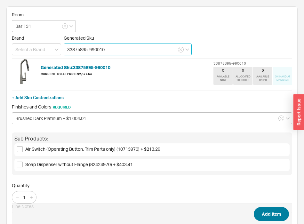
type input "33875895-990010"
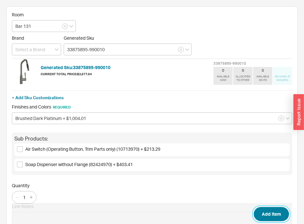
click at [285, 214] on button "Add Item" at bounding box center [271, 214] width 35 height 14
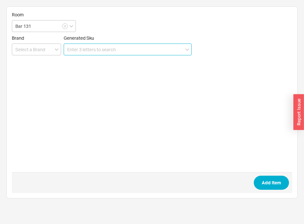
click at [138, 46] on input at bounding box center [128, 49] width 128 height 12
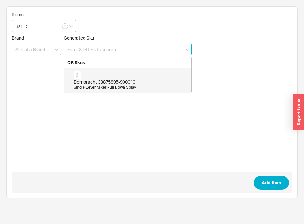
paste input "10 713 970-99"
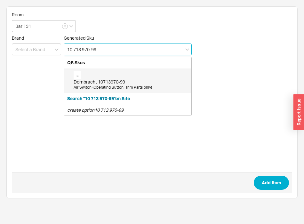
click at [122, 82] on div "Dornbracht 10713970-99" at bounding box center [131, 82] width 114 height 6
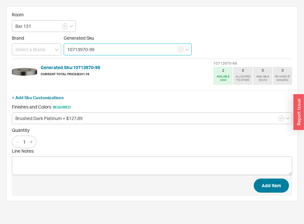
type input "10713970-99"
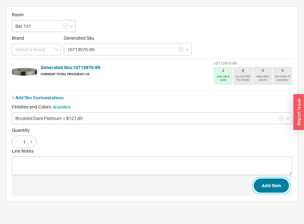
click at [279, 187] on button "Add Item" at bounding box center [271, 185] width 35 height 14
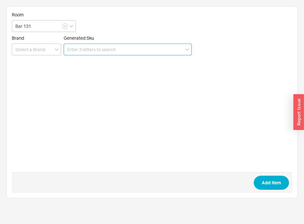
click at [160, 47] on input at bounding box center [128, 49] width 128 height 12
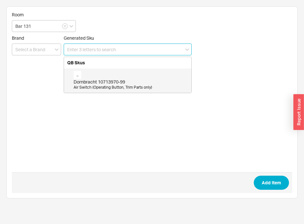
paste input "82 424 970-99"
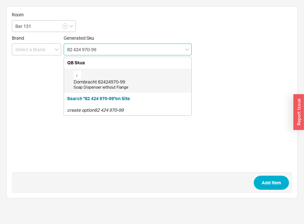
click at [107, 82] on div "Dornbracht 82424970-99" at bounding box center [131, 82] width 114 height 6
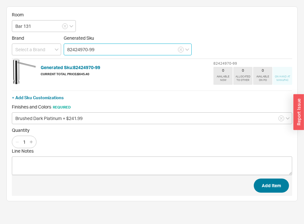
type input "82424970-99"
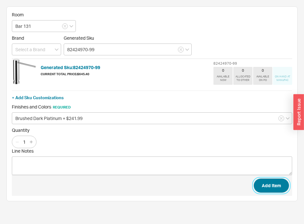
click at [278, 190] on button "Add Item" at bounding box center [271, 185] width 35 height 14
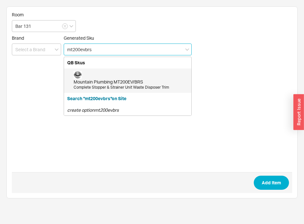
click at [120, 81] on div "Mountain Plumbing MT200EV/BRS" at bounding box center [131, 82] width 114 height 6
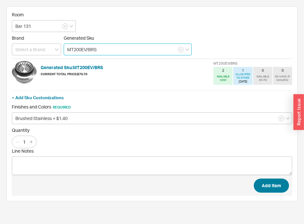
type input "MT200EV/BRS"
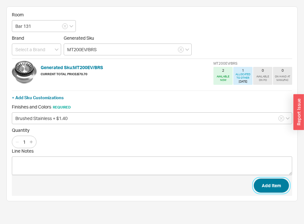
click at [272, 190] on button "Add Item" at bounding box center [271, 185] width 35 height 14
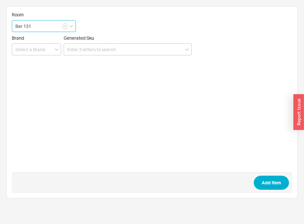
click at [53, 30] on input "Bar 131" at bounding box center [44, 26] width 64 height 12
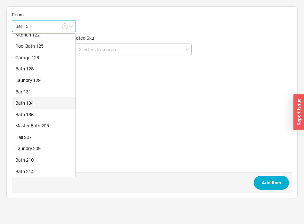
click at [35, 100] on div "Bath 134" at bounding box center [43, 103] width 63 height 12
type input "Bath 134"
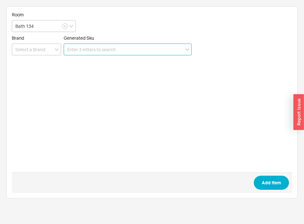
click at [106, 50] on input at bounding box center [128, 49] width 128 height 12
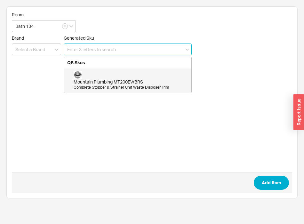
paste input "10 125 970-990010"
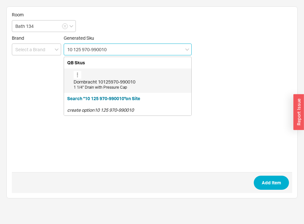
click at [111, 79] on div "Dornbracht 10125970-990010" at bounding box center [131, 82] width 114 height 6
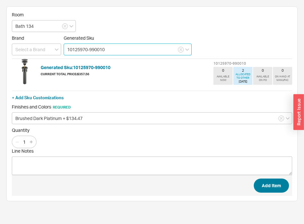
type input "10125970-990010"
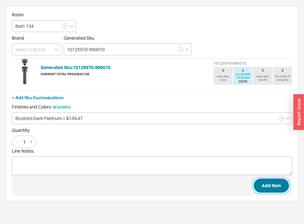
click at [277, 187] on button "Add Item" at bounding box center [271, 185] width 35 height 14
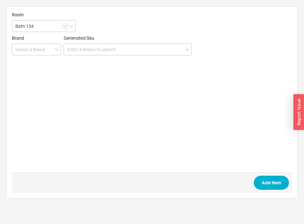
click at [132, 55] on form "Room Bath 134 Brand Generated Sku Add Item" at bounding box center [152, 102] width 280 height 181
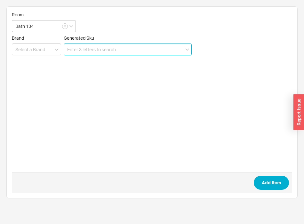
click at [131, 52] on input at bounding box center [128, 49] width 128 height 12
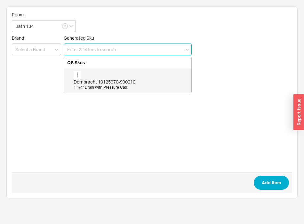
paste input "36 717 882-9900190"
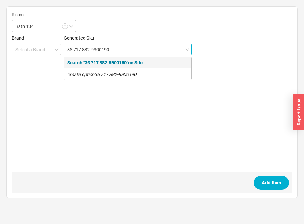
drag, startPoint x: 124, startPoint y: 52, endPoint x: 102, endPoint y: 51, distance: 21.4
click at [102, 51] on input "36 717 882-9900190" at bounding box center [128, 49] width 128 height 12
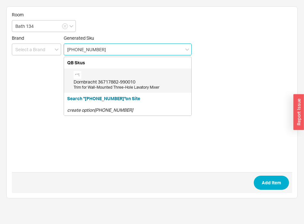
click at [108, 83] on div "Dornbracht 36717882-990010" at bounding box center [131, 82] width 114 height 6
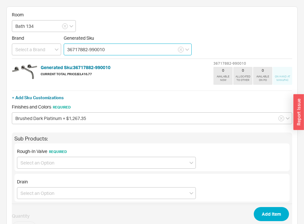
scroll to position [33, 0]
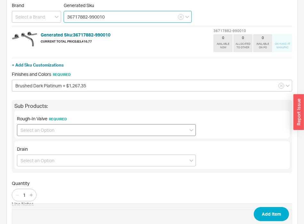
type input "36717882-990010"
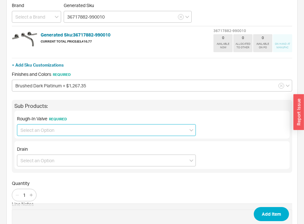
click at [52, 128] on input at bounding box center [106, 130] width 179 height 12
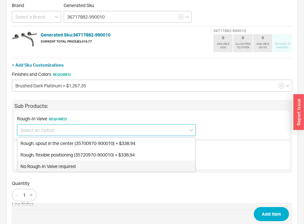
click at [45, 168] on div "No Rough-In Valve required" at bounding box center [106, 166] width 178 height 12
type input "No Rough-In Valve required"
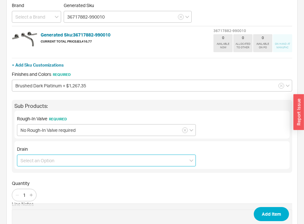
click at [52, 166] on input at bounding box center [106, 160] width 179 height 12
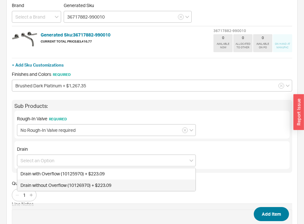
drag, startPoint x: 251, startPoint y: 184, endPoint x: 266, endPoint y: 208, distance: 28.2
click at [251, 185] on span "Quantity" at bounding box center [152, 183] width 280 height 6
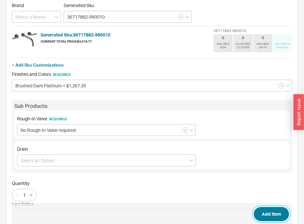
click at [268, 208] on button "Add Item" at bounding box center [271, 214] width 35 height 14
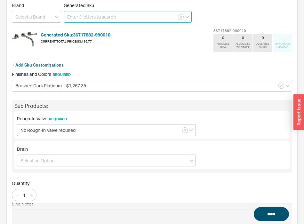
scroll to position [0, 0]
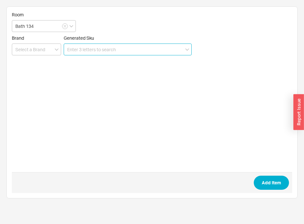
click at [117, 52] on input at bounding box center [128, 49] width 128 height 12
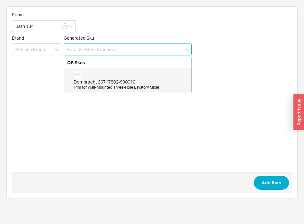
paste input "28 508 979-990010"
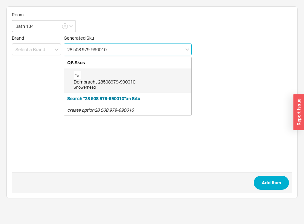
click at [102, 77] on div "Dornbracht 28508979-990010 Showerhead" at bounding box center [131, 80] width 114 height 19
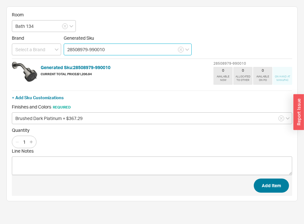
type input "28508979-990010"
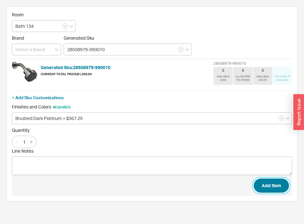
drag, startPoint x: 263, startPoint y: 188, endPoint x: 290, endPoint y: 184, distance: 26.7
click at [263, 188] on button "Add Item" at bounding box center [271, 185] width 35 height 14
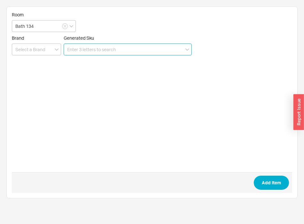
click at [104, 51] on input at bounding box center [128, 49] width 128 height 12
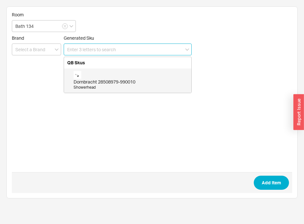
paste input "28 689 970-990010"
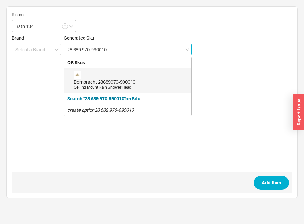
click at [101, 75] on div "Dornbracht 28689970-990010 Ceiling Mount Rain Shower Head" at bounding box center [131, 80] width 114 height 19
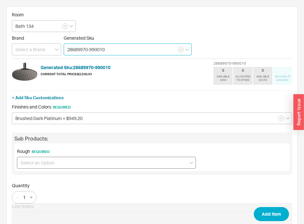
type input "28689970-990010"
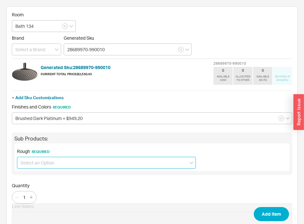
click at [90, 164] on input at bounding box center [106, 163] width 179 height 12
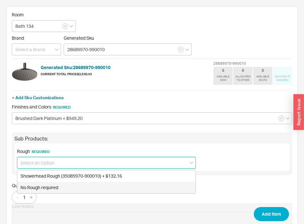
click at [68, 189] on div "No Rough required" at bounding box center [106, 188] width 178 height 12
type input "No Rough required"
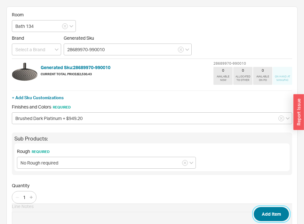
click at [262, 214] on button "Add Item" at bounding box center [271, 214] width 35 height 14
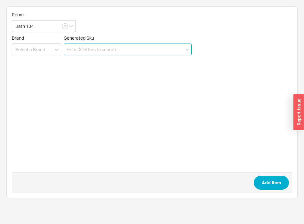
click at [123, 48] on input at bounding box center [128, 49] width 128 height 12
paste input "36 428 970-990010"
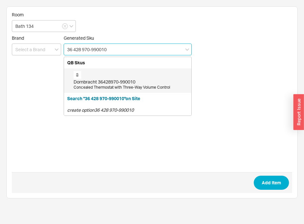
click at [121, 75] on div "Dornbracht 36428970-990010 Concealed Thermostat with Three-Way Volume Control" at bounding box center [131, 80] width 114 height 19
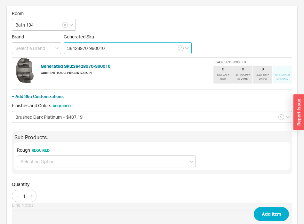
scroll to position [39, 0]
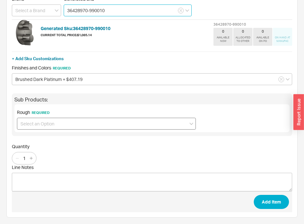
type input "36428970-990010"
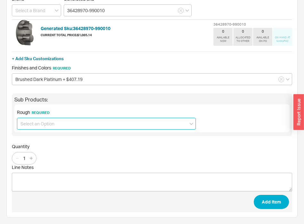
click at [44, 120] on input at bounding box center [106, 124] width 179 height 12
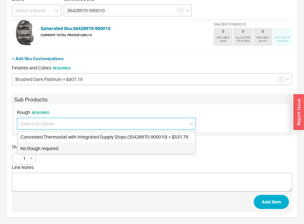
click at [46, 152] on div "No Rough required" at bounding box center [106, 149] width 178 height 12
type input "No Rough required"
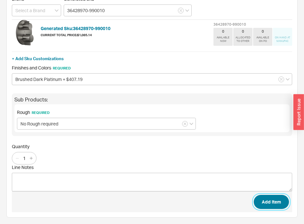
click at [280, 208] on button "Add Item" at bounding box center [271, 202] width 35 height 14
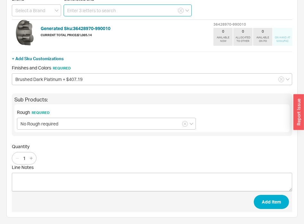
scroll to position [0, 0]
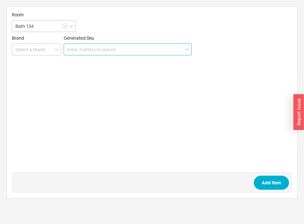
click at [120, 48] on input at bounding box center [128, 49] width 128 height 12
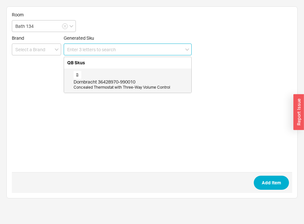
paste input "27 802 892-990010"
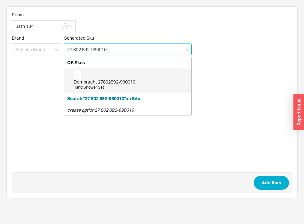
click at [103, 76] on div "Dornbracht 27802892-990010 Hand Shower Set" at bounding box center [131, 80] width 114 height 19
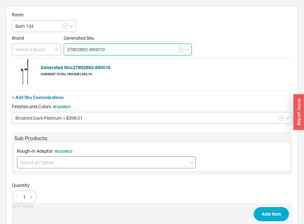
type input "27802892-990010"
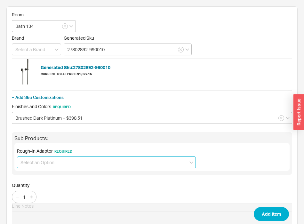
drag, startPoint x: 121, startPoint y: 161, endPoint x: 114, endPoint y: 166, distance: 8.1
click at [119, 163] on input at bounding box center [106, 162] width 179 height 12
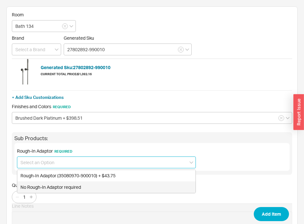
click at [54, 187] on div "No Rough-In Adaptor required" at bounding box center [106, 187] width 178 height 12
type input "No Rough-In Adaptor required"
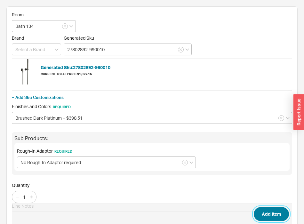
click at [273, 212] on button "Add Item" at bounding box center [271, 214] width 35 height 14
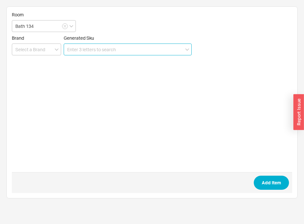
click at [116, 48] on input at bounding box center [128, 49] width 128 height 12
paste input "CWT449249CMFG"
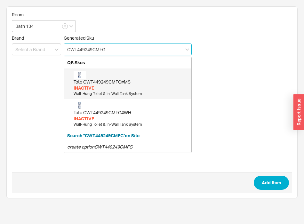
click at [106, 74] on div "Toto CWT449249CMFG#MS INACTIVE Wall-Hung Toilet & In-Wall Tank System" at bounding box center [131, 84] width 114 height 26
type input "CWT449249CMFG#MS"
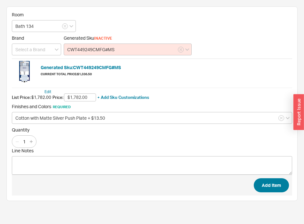
type input "$1,782.00"
click at [276, 185] on button "Add Item" at bounding box center [271, 185] width 35 height 14
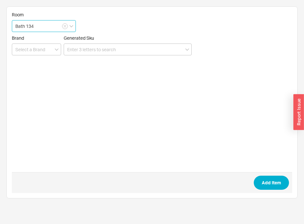
click at [45, 26] on input "Bath 134" at bounding box center [44, 26] width 64 height 12
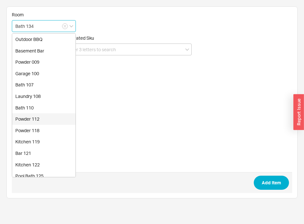
scroll to position [130, 0]
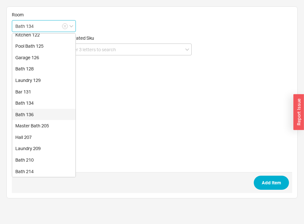
click at [31, 110] on div "Bath 136" at bounding box center [43, 115] width 63 height 12
type input "Bath 136"
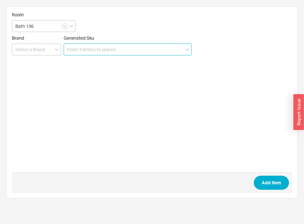
click at [140, 51] on input at bounding box center [128, 49] width 128 height 12
paste input "10 125 970-990010"
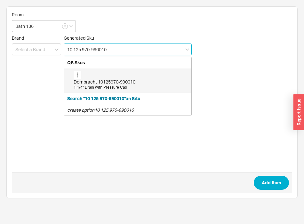
click at [123, 82] on div "Dornbracht 10125970-990010" at bounding box center [131, 82] width 114 height 6
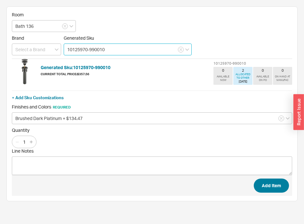
type input "10125970-990010"
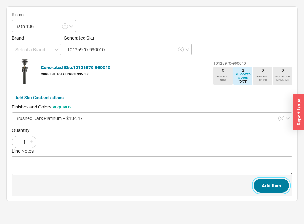
click at [279, 188] on button "Add Item" at bounding box center [271, 185] width 35 height 14
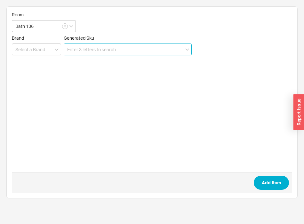
click at [149, 46] on input at bounding box center [128, 49] width 128 height 12
paste input "36 717 882-9900190"
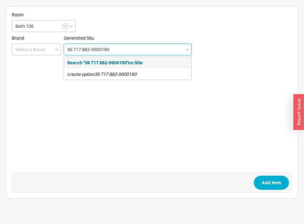
drag, startPoint x: 132, startPoint y: 51, endPoint x: 99, endPoint y: 52, distance: 32.9
click at [99, 52] on input "36 717 882-9900190" at bounding box center [128, 49] width 128 height 12
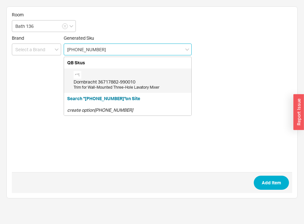
click at [98, 76] on div "Dornbracht 36717882-990010 Trim for Wall-Mounted Three-Hole Lavatory Mixer" at bounding box center [131, 80] width 114 height 19
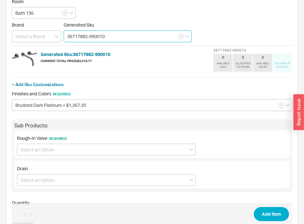
scroll to position [65, 0]
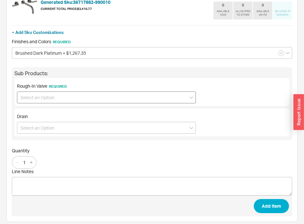
type input "36717882-990010"
click at [63, 101] on input at bounding box center [106, 97] width 179 height 12
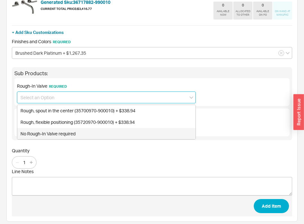
drag, startPoint x: 55, startPoint y: 132, endPoint x: 78, endPoint y: 145, distance: 26.3
click at [55, 132] on div "No Rough-In Valve required" at bounding box center [106, 134] width 178 height 12
type input "No Rough-In Valve required"
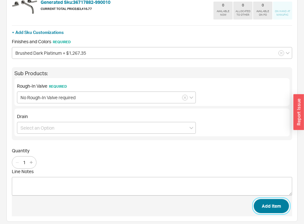
click at [276, 204] on button "Add Item" at bounding box center [271, 206] width 35 height 14
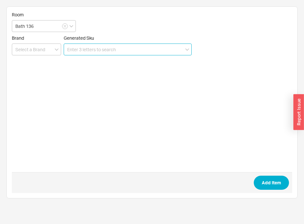
click at [94, 44] on input at bounding box center [128, 49] width 128 height 12
paste input "28 508 979-990010"
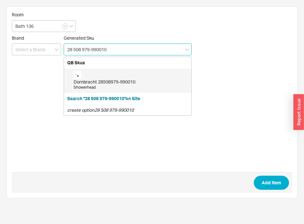
click at [94, 72] on div "Dornbracht 28508979-990010 Showerhead" at bounding box center [131, 80] width 114 height 19
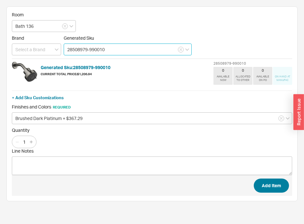
type input "28508979-990010"
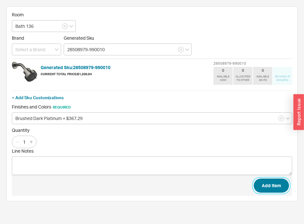
click at [272, 184] on button "Add Item" at bounding box center [271, 185] width 35 height 14
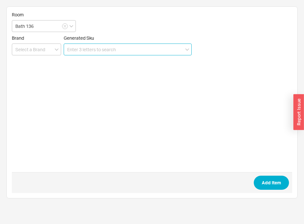
click at [89, 49] on input at bounding box center [128, 49] width 128 height 12
paste input "28 689 970-990010"
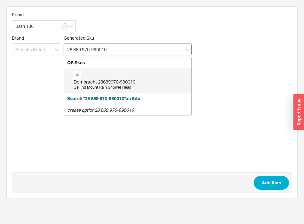
click at [99, 75] on div "Dornbracht 28689970-990010 Ceiling Mount Rain Shower Head" at bounding box center [131, 80] width 114 height 19
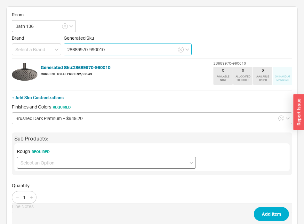
type input "28689970-990010"
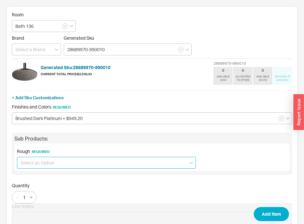
drag, startPoint x: 48, startPoint y: 159, endPoint x: 47, endPoint y: 165, distance: 5.8
click at [47, 159] on input at bounding box center [106, 163] width 179 height 12
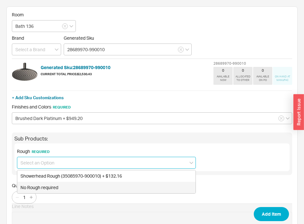
click at [41, 193] on div "No Rough required" at bounding box center [106, 188] width 178 height 12
type input "No Rough required"
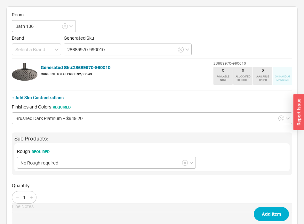
drag, startPoint x: 241, startPoint y: 206, endPoint x: 268, endPoint y: 208, distance: 26.3
click at [243, 206] on span "Add Item" at bounding box center [152, 213] width 280 height 21
click at [268, 208] on button "Add Item" at bounding box center [271, 214] width 35 height 14
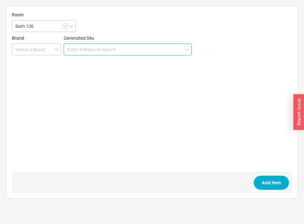
click at [114, 52] on input at bounding box center [128, 49] width 128 height 12
paste input "36 428 970-990010"
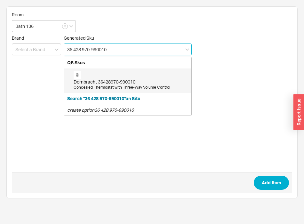
click at [98, 80] on div "Dornbracht 36428970-990010" at bounding box center [131, 82] width 114 height 6
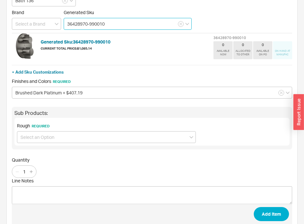
scroll to position [39, 0]
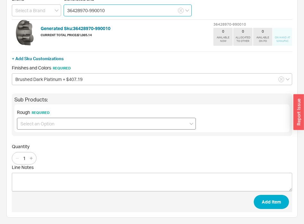
type input "36428970-990010"
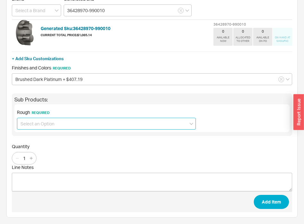
click at [53, 127] on input at bounding box center [106, 124] width 179 height 12
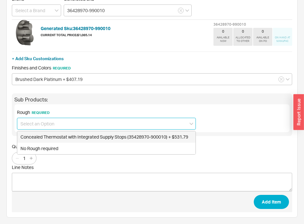
click at [52, 127] on input at bounding box center [106, 124] width 179 height 12
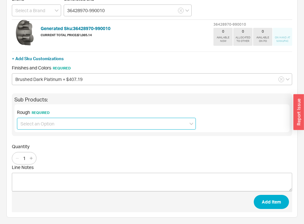
click at [48, 127] on input at bounding box center [106, 124] width 179 height 12
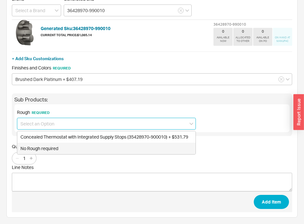
click at [41, 149] on div "No Rough required" at bounding box center [106, 149] width 178 height 12
type input "No Rough required"
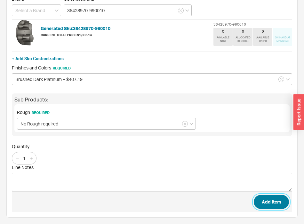
click at [278, 203] on button "Add Item" at bounding box center [271, 202] width 35 height 14
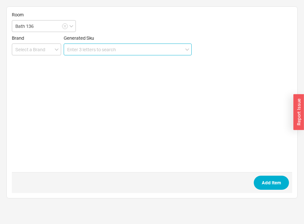
scroll to position [0, 0]
click at [92, 54] on input at bounding box center [128, 49] width 128 height 12
paste input "27 802 892-990010"
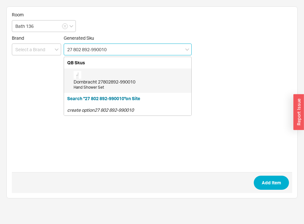
click at [103, 82] on div "Dornbracht 27802892-990010" at bounding box center [131, 82] width 114 height 6
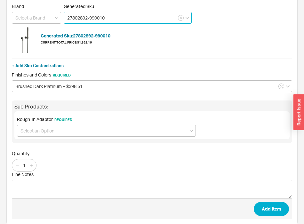
scroll to position [39, 0]
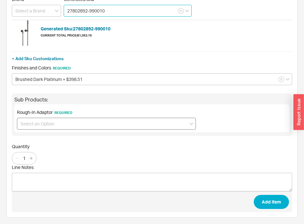
type input "27802892-990010"
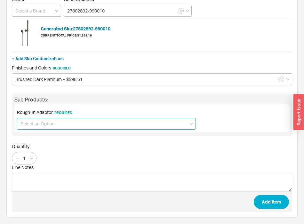
click at [74, 121] on input at bounding box center [106, 124] width 179 height 12
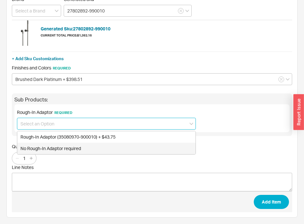
click at [61, 148] on div "No Rough-In Adaptor required" at bounding box center [106, 149] width 178 height 12
type input "No Rough-In Adaptor required"
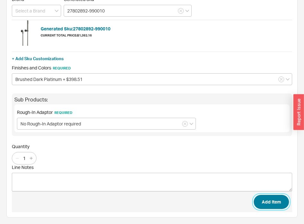
click at [263, 202] on button "Add Item" at bounding box center [271, 202] width 35 height 14
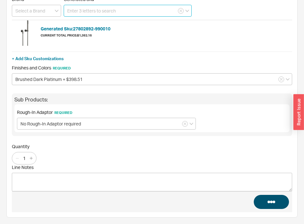
scroll to position [0, 0]
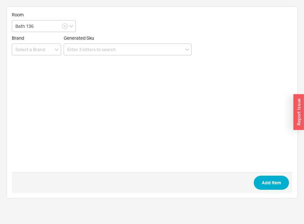
click at [105, 58] on form "Room Bath 136 Brand Generated Sku Add Item" at bounding box center [152, 102] width 280 height 181
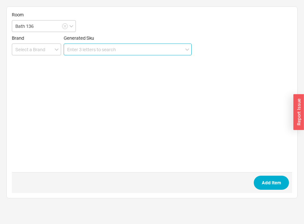
paste input "CWT449249CMFG"
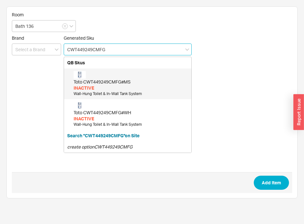
click at [106, 52] on input "CWT449249CMFG" at bounding box center [128, 49] width 128 height 12
click at [95, 86] on div "INACTIVE" at bounding box center [131, 88] width 114 height 6
type input "CWT449249CMFG#MS"
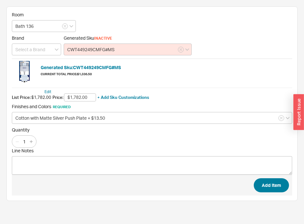
type input "$1,782.00"
click at [277, 186] on button "Add Item" at bounding box center [271, 185] width 35 height 14
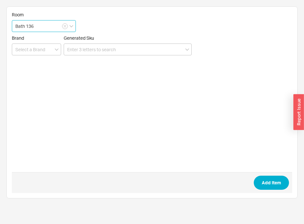
drag, startPoint x: 53, startPoint y: 24, endPoint x: 51, endPoint y: 30, distance: 6.2
click at [52, 24] on input "Bath 136" at bounding box center [44, 26] width 64 height 12
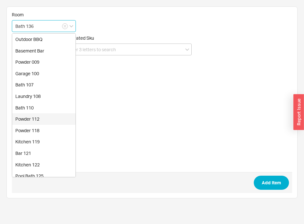
scroll to position [130, 0]
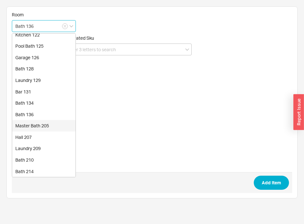
click at [38, 126] on div "Master Bath 205" at bounding box center [43, 126] width 63 height 12
type input "Master Bath 205"
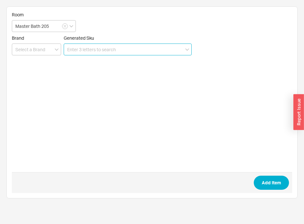
click at [114, 53] on input at bounding box center [128, 49] width 128 height 12
paste input "Watermark - MPU6PL in GUNMETAL"
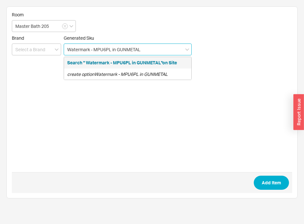
drag, startPoint x: 93, startPoint y: 49, endPoint x: 40, endPoint y: 48, distance: 53.1
click at [64, 48] on input "Watermark - MPU6PL in GUNMETAL" at bounding box center [128, 49] width 128 height 12
drag, startPoint x: 123, startPoint y: 51, endPoint x: 85, endPoint y: 48, distance: 37.9
click at [85, 48] on input "MPU6PL in GUNMETAL" at bounding box center [128, 49] width 128 height 12
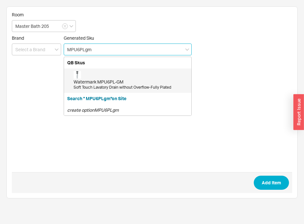
click at [104, 78] on div "Watermark MPU6PL-GM Soft Touch Lavatory Drain without Overflow-Fully Plated" at bounding box center [131, 80] width 114 height 19
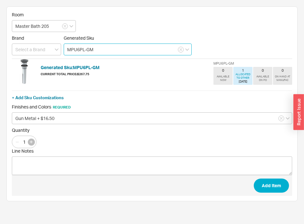
type input "MPU6PL-GM"
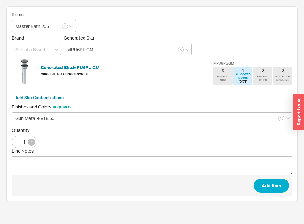
click at [32, 141] on icon "button" at bounding box center [31, 141] width 3 height 3
type input "3"
click at [264, 191] on button "Add Item" at bounding box center [271, 185] width 35 height 14
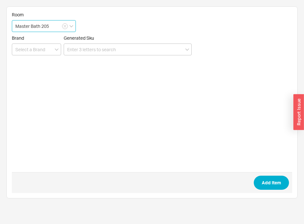
click at [53, 28] on input "Master Bath 205" at bounding box center [44, 26] width 64 height 12
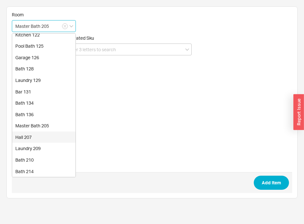
click at [29, 139] on div "Hall 207" at bounding box center [43, 137] width 63 height 12
type input "Hall 207"
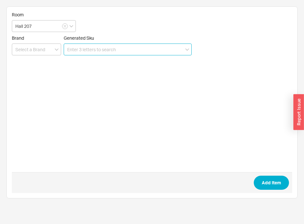
click at [99, 44] on input at bounding box center [128, 49] width 128 height 12
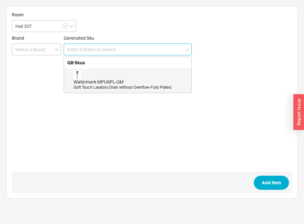
paste input "738BKS"
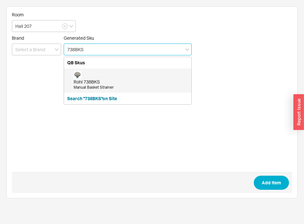
click at [103, 84] on div "Rohl 738BKS" at bounding box center [131, 82] width 114 height 6
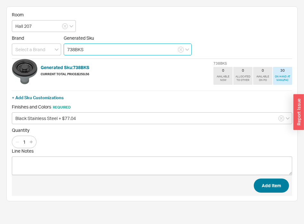
type input "738BKS"
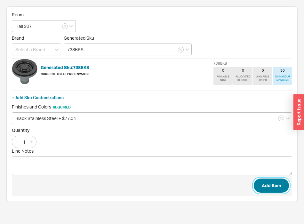
click at [275, 187] on button "Add Item" at bounding box center [271, 185] width 35 height 14
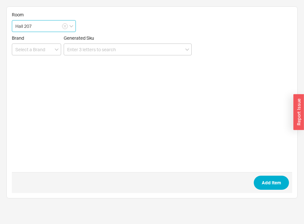
click at [45, 20] on input "Hall 207" at bounding box center [44, 26] width 64 height 12
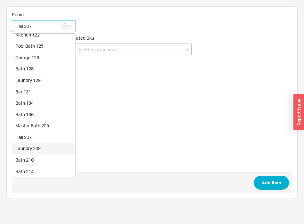
click at [33, 150] on div "Laundry 209" at bounding box center [43, 149] width 63 height 12
type input "Laundry 209"
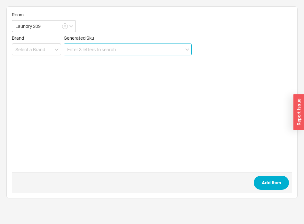
click at [130, 44] on input at bounding box center [128, 49] width 128 height 12
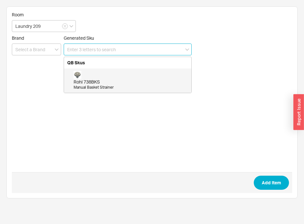
paste input "100082"
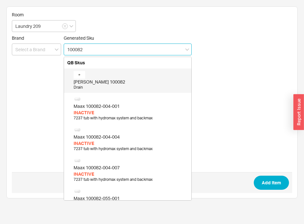
click at [120, 79] on div "Julien 100082" at bounding box center [131, 82] width 114 height 6
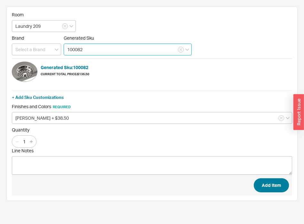
type input "100082"
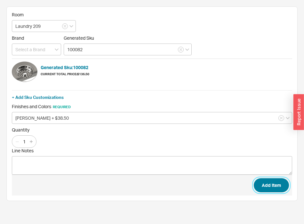
click at [278, 185] on button "Add Item" at bounding box center [271, 185] width 35 height 14
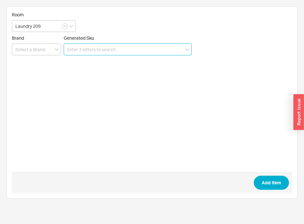
click at [113, 48] on input at bounding box center [128, 49] width 128 height 12
paste input "33 840 790-93 0010"
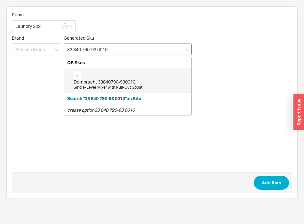
click at [94, 81] on div "Dornbracht 33840790-930010" at bounding box center [131, 82] width 114 height 6
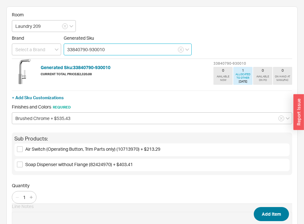
type input "33840790-930010"
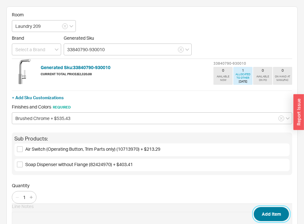
click at [279, 207] on button "Add Item" at bounding box center [271, 214] width 35 height 14
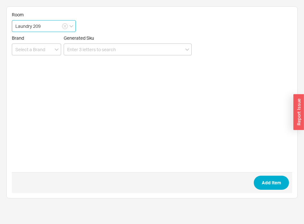
click at [60, 22] on input "Laundry 209" at bounding box center [44, 26] width 64 height 12
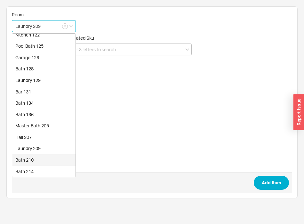
click at [34, 157] on div "Bath 210" at bounding box center [43, 160] width 63 height 12
type input "Bath 210"
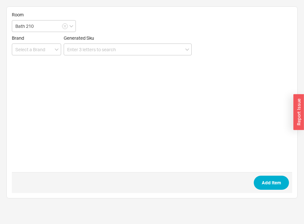
drag, startPoint x: 116, startPoint y: 57, endPoint x: 115, endPoint y: 54, distance: 3.7
click at [116, 57] on form "Room Bath 210 Brand Generated Sku Add Item" at bounding box center [152, 102] width 280 height 181
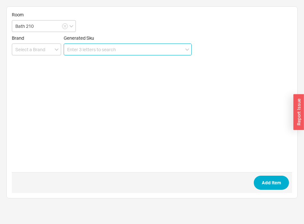
click at [115, 50] on input at bounding box center [128, 49] width 128 height 12
paste input "CWT449249CMFG"
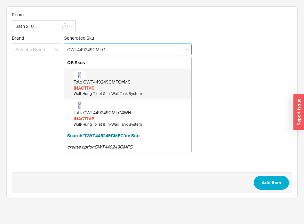
click at [105, 80] on div "Toto CWT449249CMFG#MS" at bounding box center [131, 82] width 114 height 6
type input "CWT449249CMFG#MS"
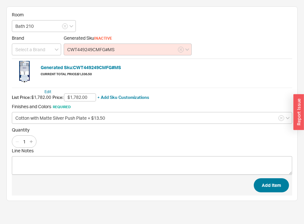
type input "$1,782.00"
click at [278, 188] on button "Add Item" at bounding box center [271, 185] width 35 height 14
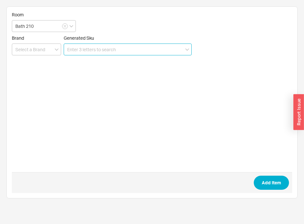
click at [127, 48] on input at bounding box center [128, 49] width 128 height 12
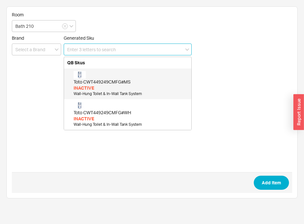
paste input "28 689 970-990010"
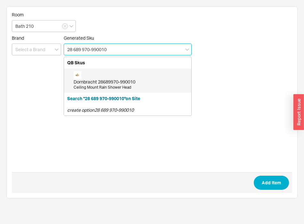
click at [109, 86] on div "Ceiling Mount Rain Shower Head" at bounding box center [131, 87] width 114 height 5
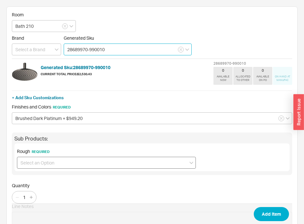
type input "28689970-990010"
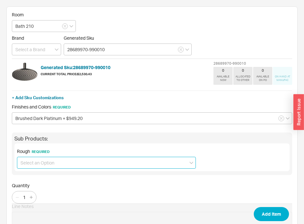
click at [107, 166] on input at bounding box center [106, 163] width 179 height 12
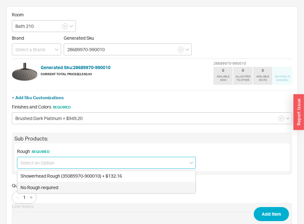
click at [58, 183] on div "No Rough required" at bounding box center [106, 188] width 178 height 12
type input "No Rough required"
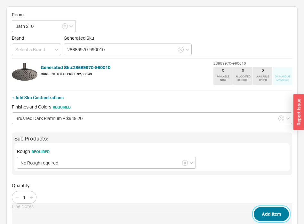
click at [262, 214] on button "Add Item" at bounding box center [271, 214] width 35 height 14
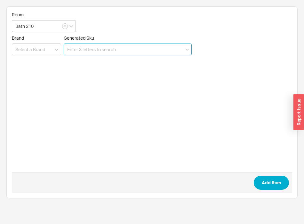
click at [81, 50] on input at bounding box center [128, 49] width 128 height 12
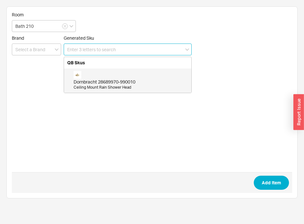
paste input "27 802 892-990010"
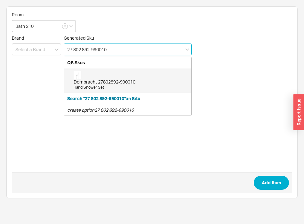
click at [83, 74] on div "Dornbracht 27802892-990010 Hand Shower Set" at bounding box center [131, 80] width 114 height 19
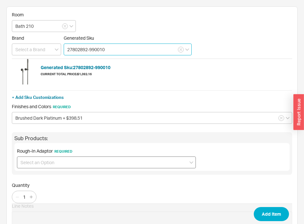
type input "27802892-990010"
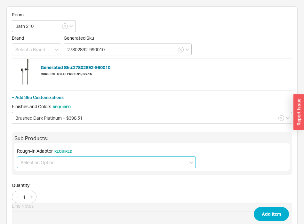
drag, startPoint x: 84, startPoint y: 161, endPoint x: 77, endPoint y: 166, distance: 7.8
click at [82, 163] on input at bounding box center [106, 162] width 179 height 12
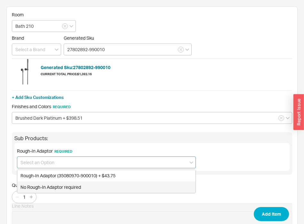
click at [52, 186] on div "No Rough-In Adaptor required" at bounding box center [106, 187] width 178 height 12
type input "No Rough-In Adaptor required"
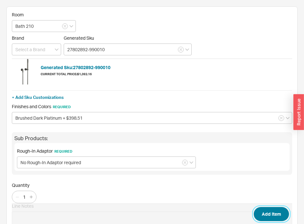
click at [270, 211] on button "Add Item" at bounding box center [271, 214] width 35 height 14
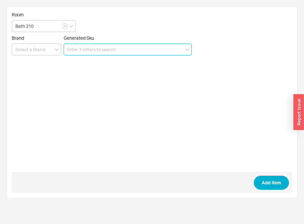
click at [126, 51] on input at bounding box center [128, 49] width 128 height 12
paste input "20 705 882-99 0010"
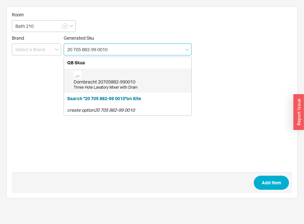
click at [106, 78] on div "Dornbracht 20705882-990010 Three Hole Lavatory Mixer with Drain" at bounding box center [131, 80] width 114 height 19
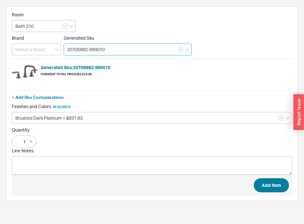
type input "20705882-990010"
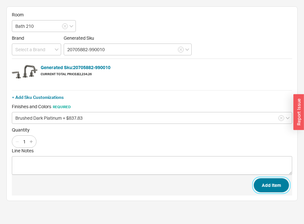
click at [273, 182] on button "Add Item" at bounding box center [271, 185] width 35 height 14
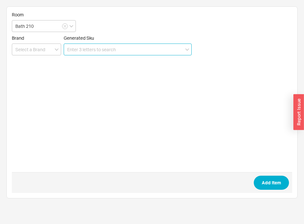
click at [147, 52] on input at bounding box center [128, 49] width 128 height 12
paste input "25 863 809-99"
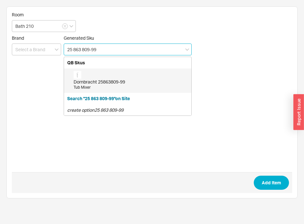
click at [119, 78] on div "Dornbracht 25863809-99 Tub Mixer" at bounding box center [131, 80] width 114 height 19
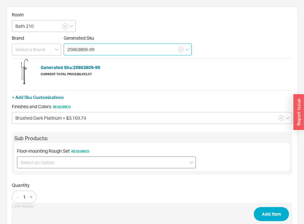
type input "25863809-99"
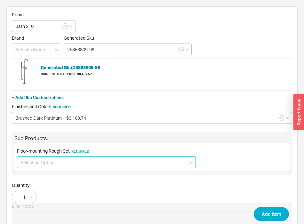
click at [54, 167] on input at bounding box center [106, 162] width 179 height 12
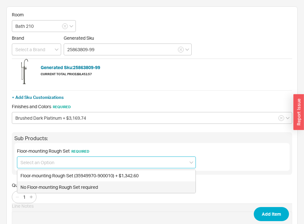
click at [46, 185] on div "No Floor-mounting Rough Set required" at bounding box center [106, 187] width 178 height 12
type input "No Floor-mounting Rough Set required"
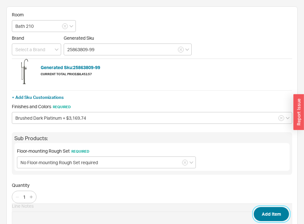
click at [276, 211] on button "Add Item" at bounding box center [271, 214] width 35 height 14
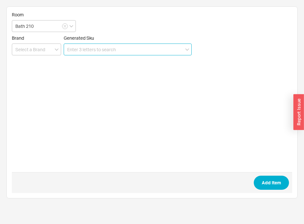
click at [90, 54] on input at bounding box center [128, 49] width 128 height 12
paste input "36428670 DARK PLATINUM MATTE"
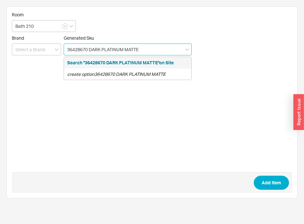
drag, startPoint x: 121, startPoint y: 52, endPoint x: 88, endPoint y: 52, distance: 33.2
click at [88, 52] on input "36428670 DARK PLATINUM MATTE" at bounding box center [128, 49] width 128 height 12
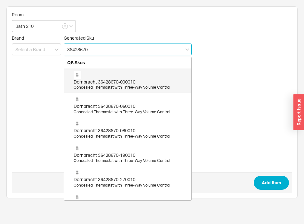
click at [118, 87] on div "Concealed Thermostat with Three-Way Volume Control" at bounding box center [131, 87] width 114 height 5
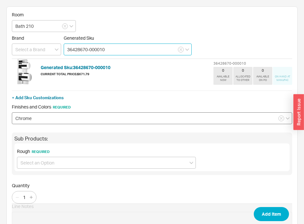
type input "36428670-000010"
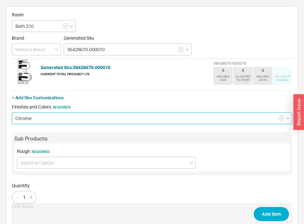
click at [53, 121] on input "Chrome" at bounding box center [152, 118] width 280 height 12
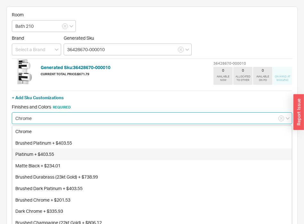
scroll to position [39, 0]
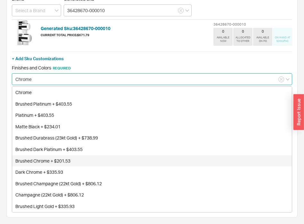
click at [57, 152] on div "Brushed Dark Platinum + $403.55" at bounding box center [151, 150] width 279 height 12
type input "Brushed Dark Platinum + $403.55"
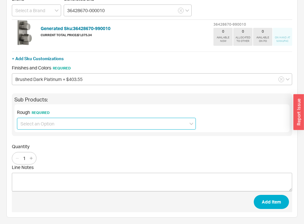
click at [87, 126] on input at bounding box center [106, 124] width 179 height 12
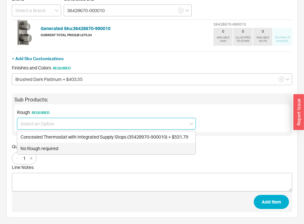
click at [64, 151] on div "No Rough required" at bounding box center [106, 149] width 178 height 12
type input "No Rough required"
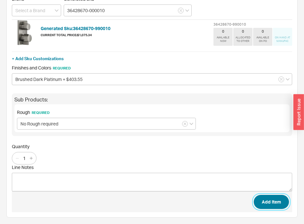
click at [276, 200] on button "Add Item" at bounding box center [271, 202] width 35 height 14
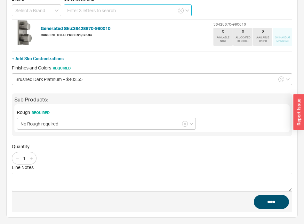
scroll to position [0, 0]
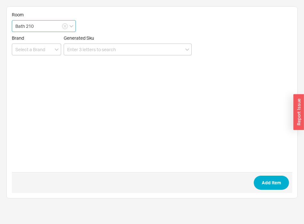
drag, startPoint x: 44, startPoint y: 25, endPoint x: 44, endPoint y: 29, distance: 3.8
click at [44, 25] on input "Bath 210" at bounding box center [44, 26] width 64 height 12
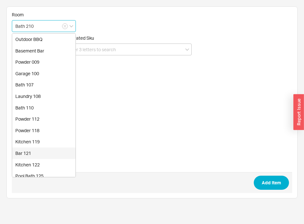
scroll to position [130, 0]
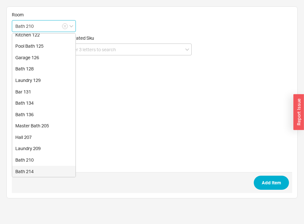
click at [32, 169] on div "Bath 214" at bounding box center [43, 172] width 63 height 12
type input "Bath 214"
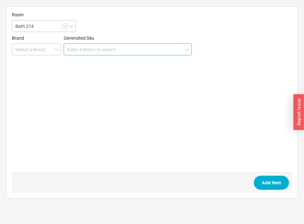
click at [101, 53] on input at bounding box center [128, 49] width 128 height 12
paste input "25 863 809-99"
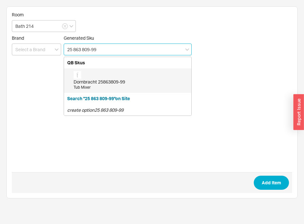
click at [102, 84] on div "Dornbracht 25863809-99" at bounding box center [131, 82] width 114 height 6
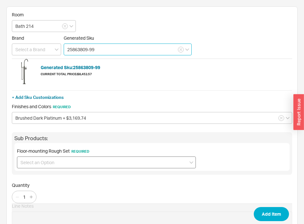
type input "25863809-99"
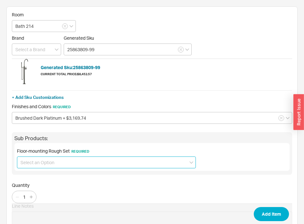
drag, startPoint x: 89, startPoint y: 161, endPoint x: 83, endPoint y: 167, distance: 8.2
click at [89, 161] on input at bounding box center [106, 162] width 179 height 12
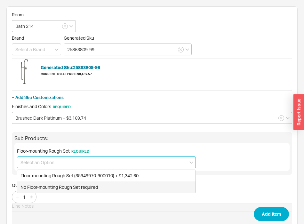
click at [64, 187] on div "No Floor-mounting Rough Set required" at bounding box center [106, 187] width 178 height 12
type input "No Floor-mounting Rough Set required"
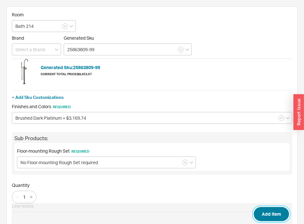
click at [271, 213] on button "Add Item" at bounding box center [271, 214] width 35 height 14
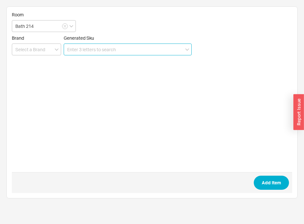
click at [81, 51] on input at bounding box center [128, 49] width 128 height 12
paste input "20 705 882-99 0010"
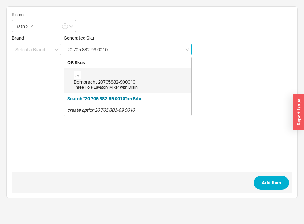
click at [97, 79] on div "Dornbracht 20705882-990010" at bounding box center [131, 82] width 114 height 6
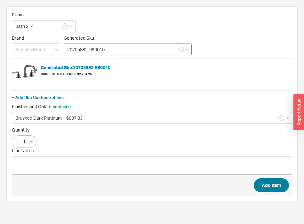
type input "20705882-990010"
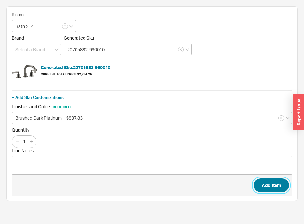
click at [262, 179] on button "Add Item" at bounding box center [271, 185] width 35 height 14
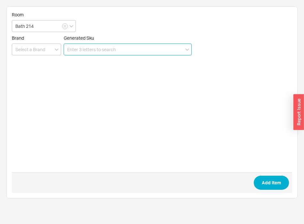
click at [134, 53] on input at bounding box center [128, 49] width 128 height 12
paste input "28 689 970-990010"
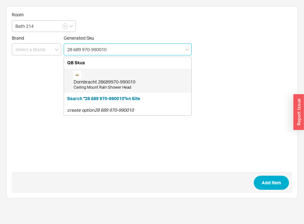
click at [116, 82] on div "Dornbracht 28689970-990010" at bounding box center [131, 82] width 114 height 6
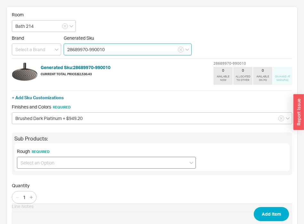
type input "28689970-990010"
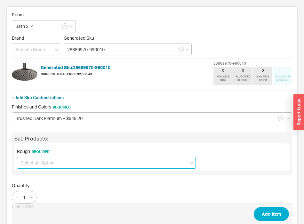
click at [101, 165] on input at bounding box center [106, 163] width 179 height 12
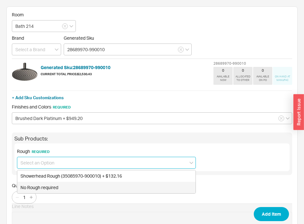
click at [80, 189] on div "No Rough required" at bounding box center [106, 188] width 178 height 12
type input "No Rough required"
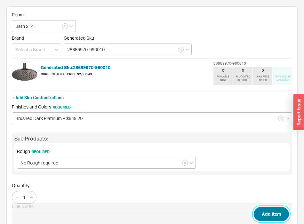
click at [283, 217] on button "Add Item" at bounding box center [271, 214] width 35 height 14
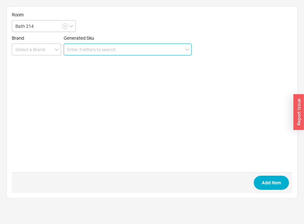
click at [81, 49] on input at bounding box center [128, 49] width 128 height 12
paste input "27 802 892-990010"
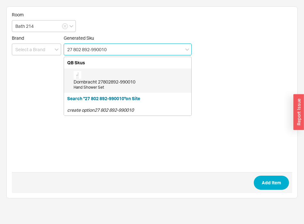
click at [97, 78] on div "Dornbracht 27802892-990010 Hand Shower Set" at bounding box center [131, 80] width 114 height 19
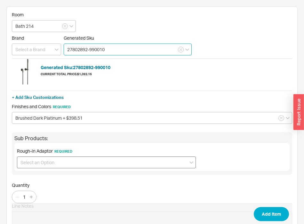
type input "27802892-990010"
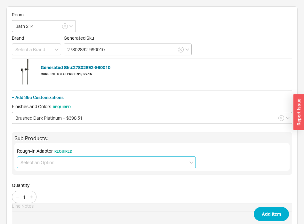
drag, startPoint x: 81, startPoint y: 157, endPoint x: 76, endPoint y: 164, distance: 8.3
click at [80, 157] on input at bounding box center [106, 162] width 179 height 12
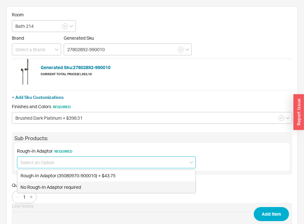
click at [59, 185] on div "No Rough-In Adaptor required" at bounding box center [106, 187] width 178 height 12
type input "No Rough-In Adaptor required"
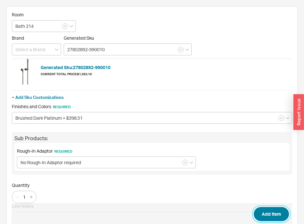
drag, startPoint x: 264, startPoint y: 218, endPoint x: 288, endPoint y: 217, distance: 24.0
click at [264, 218] on button "Add Item" at bounding box center [271, 214] width 35 height 14
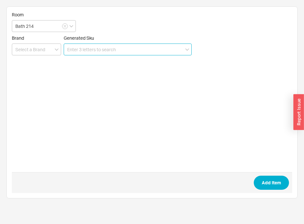
click at [120, 54] on input at bounding box center [128, 49] width 128 height 12
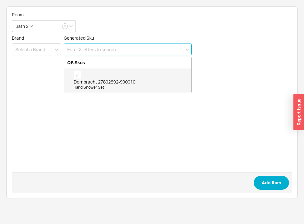
paste input "36428670 DARK PLATINUM MATTE"
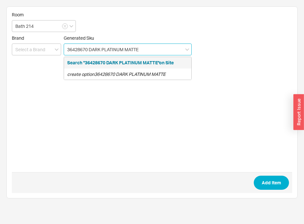
drag, startPoint x: 160, startPoint y: 50, endPoint x: 88, endPoint y: 49, distance: 71.6
click at [88, 49] on input "36428670 DARK PLATINUM MATTE" at bounding box center [128, 49] width 128 height 12
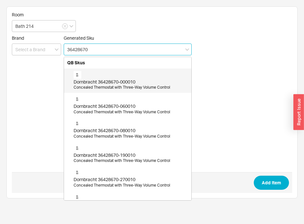
click at [91, 78] on div "Dornbracht 36428670-000010 Concealed Thermostat with Three-Way Volume Control" at bounding box center [131, 80] width 114 height 19
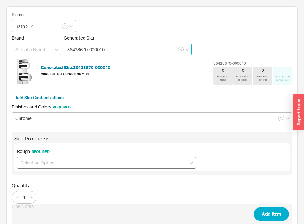
type input "36428670-000010"
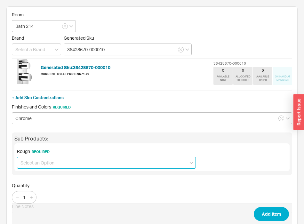
click at [52, 159] on input at bounding box center [106, 163] width 179 height 12
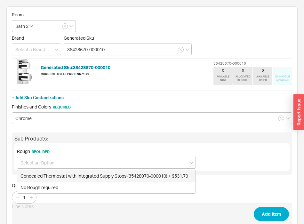
click at [62, 112] on div "Finishes and Colors Required Chrome" at bounding box center [152, 114] width 280 height 20
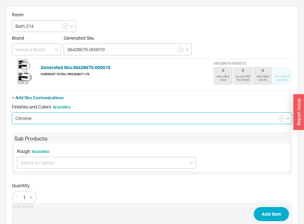
click at [63, 119] on input "Chrome" at bounding box center [152, 118] width 280 height 12
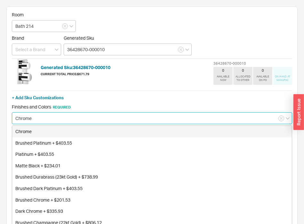
scroll to position [39, 0]
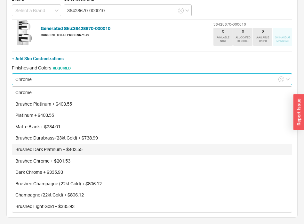
click at [53, 150] on div "Brushed Dark Platinum + $403.55" at bounding box center [151, 150] width 279 height 12
type input "Brushed Dark Platinum + $403.55"
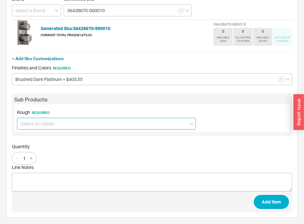
click at [58, 123] on input at bounding box center [106, 124] width 179 height 12
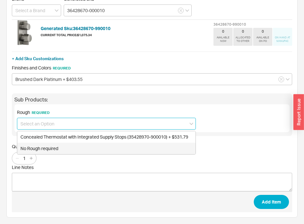
click at [47, 148] on div "No Rough required" at bounding box center [106, 149] width 178 height 12
type input "No Rough required"
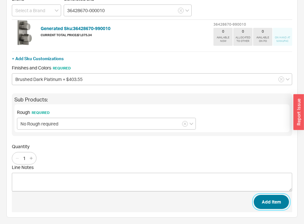
click at [271, 203] on button "Add Item" at bounding box center [271, 202] width 35 height 14
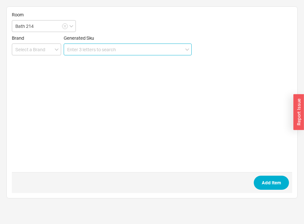
scroll to position [0, 0]
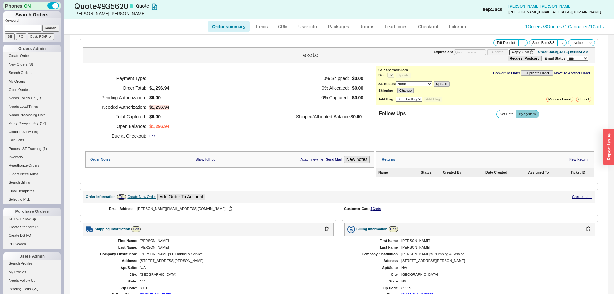
select select "*"
select select "3"
select select "*"
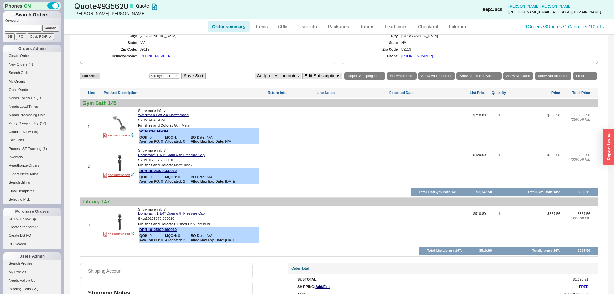
scroll to position [258, 0]
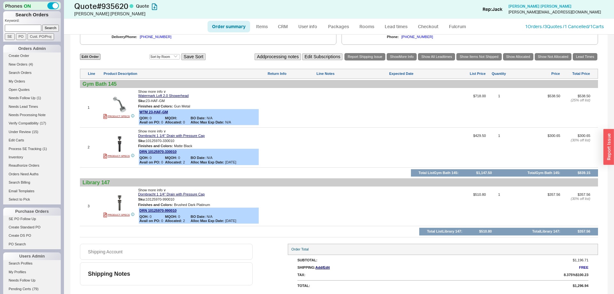
click at [233, 26] on link "Order summary" at bounding box center [228, 27] width 43 height 12
select select "*"
select select "3"
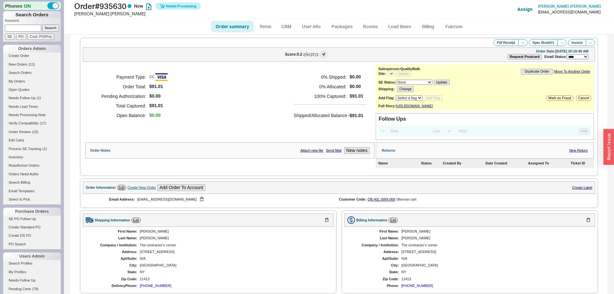
select select "*"
select select "LOW"
select select "3"
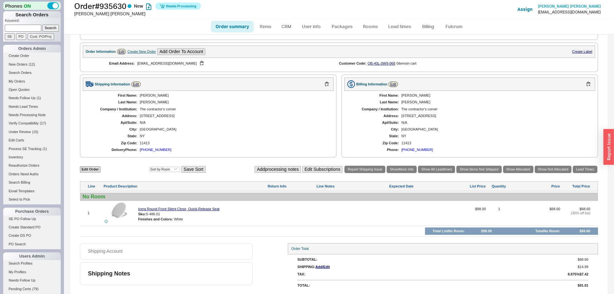
select select "*"
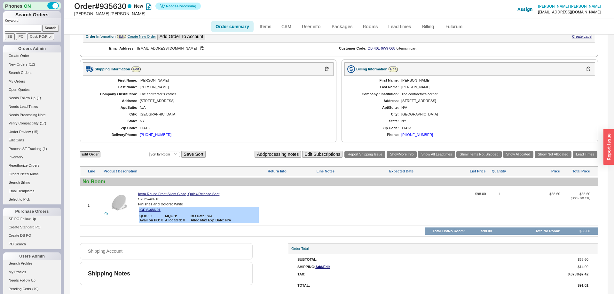
scroll to position [0, 0]
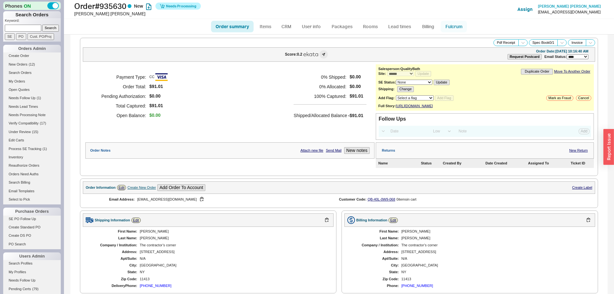
click at [450, 26] on link "Fulcrum" at bounding box center [454, 27] width 26 height 12
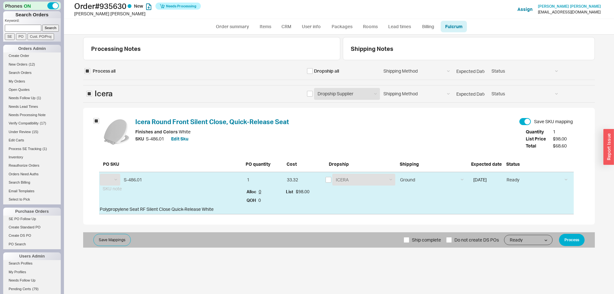
select select "ICE"
click at [571, 241] on button "Process" at bounding box center [572, 240] width 26 height 12
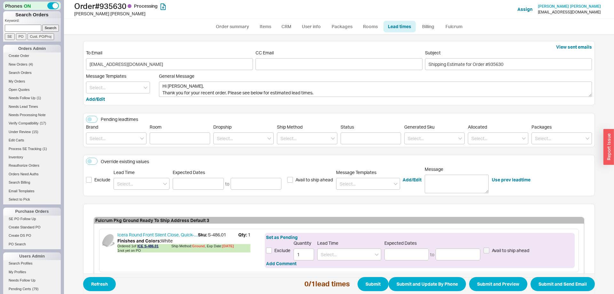
scroll to position [36, 0]
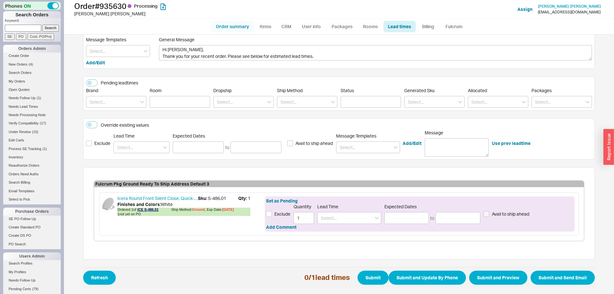
click at [222, 24] on link "Order summary" at bounding box center [232, 27] width 43 height 12
select select "*"
select select "LOW"
select select "3"
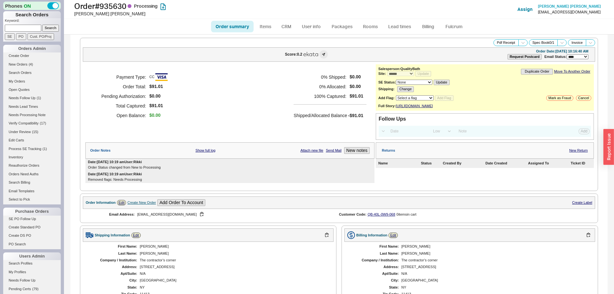
scroll to position [166, 0]
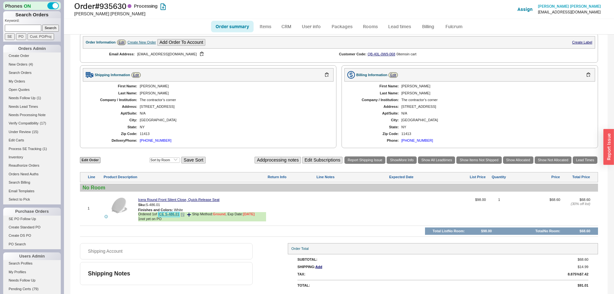
click at [173, 216] on link "ICE S-486.01" at bounding box center [168, 214] width 21 height 5
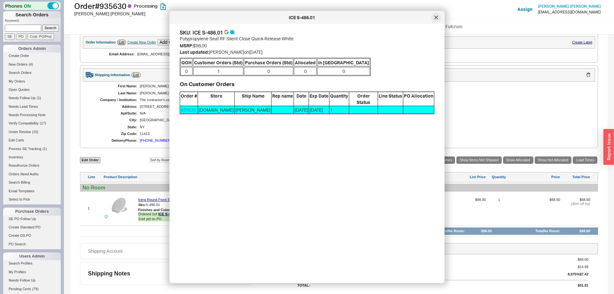
click at [436, 13] on div at bounding box center [436, 17] width 10 height 10
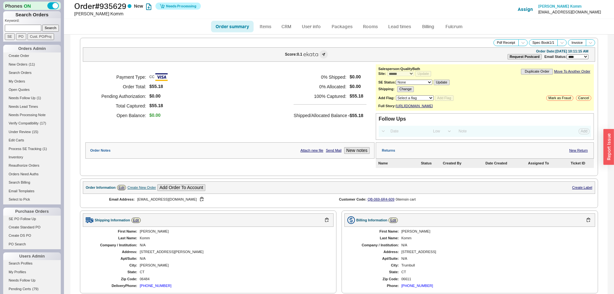
select select "*"
select select "LOW"
select select "3"
click at [448, 29] on link "Fulcrum" at bounding box center [454, 27] width 26 height 12
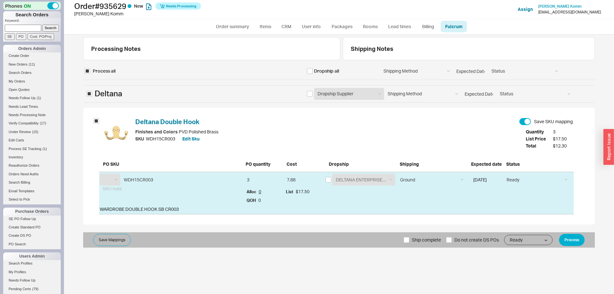
select select "DLT"
click at [328, 180] on input "checkbox" at bounding box center [328, 180] width 6 height 6
checkbox input "true"
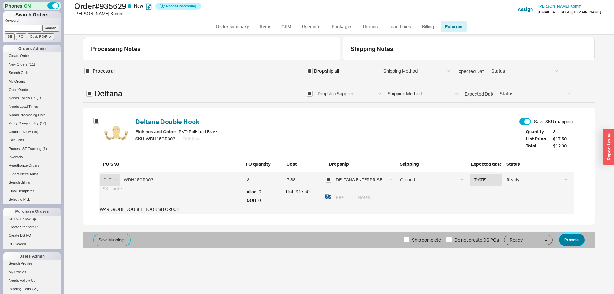
click at [565, 237] on button "Process" at bounding box center [572, 240] width 26 height 12
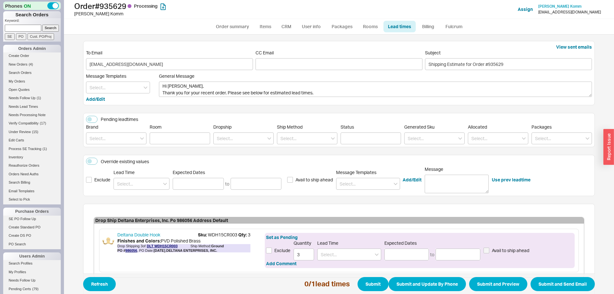
scroll to position [36, 0]
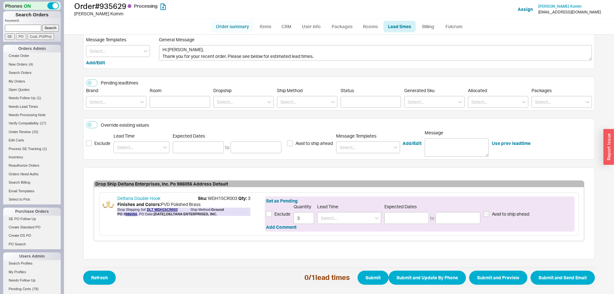
click at [234, 25] on link "Order summary" at bounding box center [232, 27] width 43 height 12
select select "*"
select select "LOW"
select select "3"
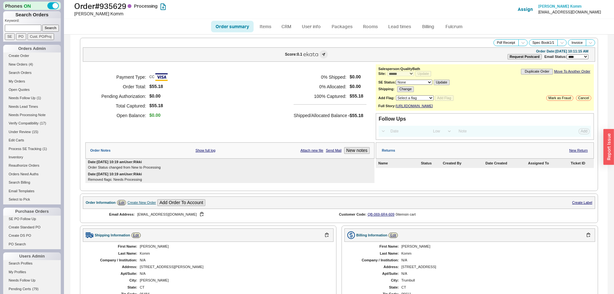
scroll to position [181, 0]
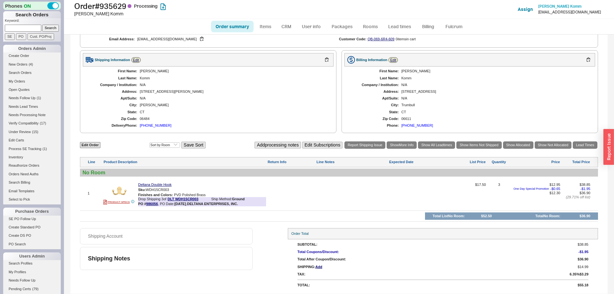
click at [237, 25] on link "Order summary" at bounding box center [232, 27] width 43 height 12
select select "*"
select select "LOW"
select select "3"
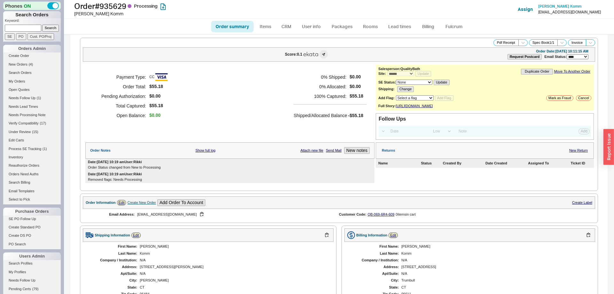
scroll to position [189, 0]
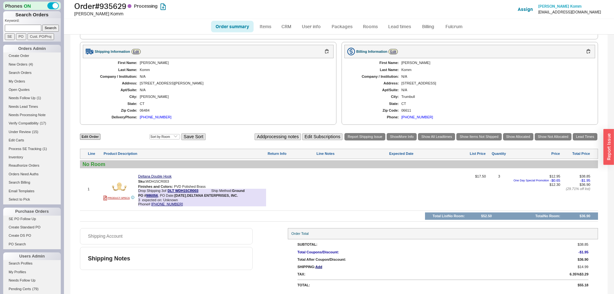
click at [223, 33] on ul "Order summary Items CRM User info Packages Rooms Lead times Billing Fulcrum" at bounding box center [338, 26] width 261 height 15
click at [223, 26] on link "Order summary" at bounding box center [232, 27] width 43 height 12
select select "*"
select select "LOW"
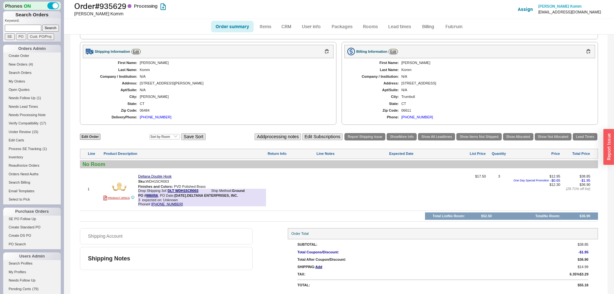
select select "3"
click at [248, 22] on div "Order # 935629 Processing Ryan Komm Add Customer Ref Assign Ryan Komm ryankomm2…" at bounding box center [339, 17] width 550 height 35
click at [242, 26] on link "Order summary" at bounding box center [232, 27] width 43 height 12
select select "*"
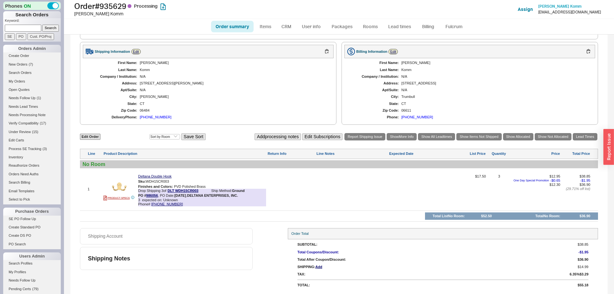
select select "LOW"
select select "3"
click at [241, 23] on link "Order summary" at bounding box center [232, 27] width 43 height 12
select select "*"
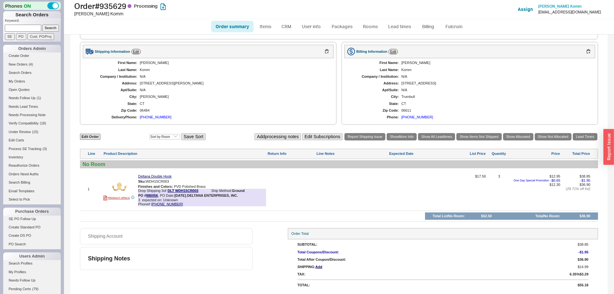
select select "LOW"
select select "3"
click at [242, 27] on link "Order summary" at bounding box center [232, 27] width 43 height 12
select select "*"
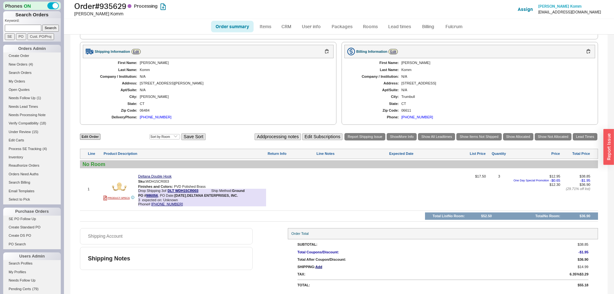
select select "LOW"
select select "3"
click at [228, 22] on link "Order summary" at bounding box center [232, 27] width 43 height 12
select select "*"
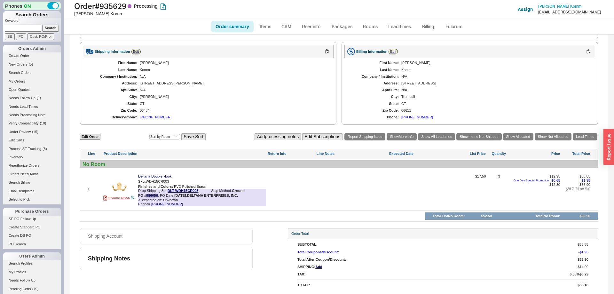
select select "LOW"
select select "3"
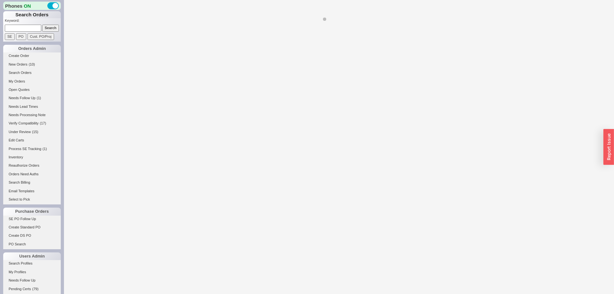
select select "*"
select select "LOW"
select select "3"
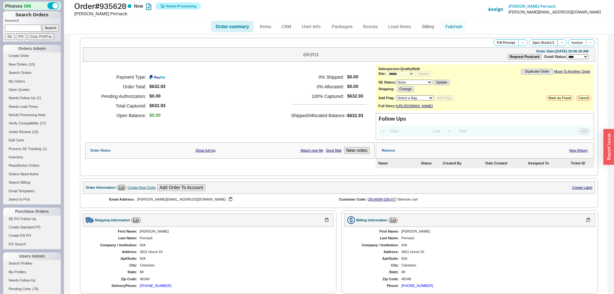
click at [457, 22] on link "Fulcrum" at bounding box center [454, 27] width 26 height 12
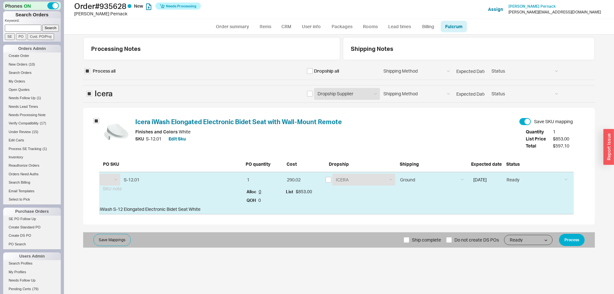
select select "ICE"
click at [570, 239] on button "Process" at bounding box center [572, 240] width 26 height 12
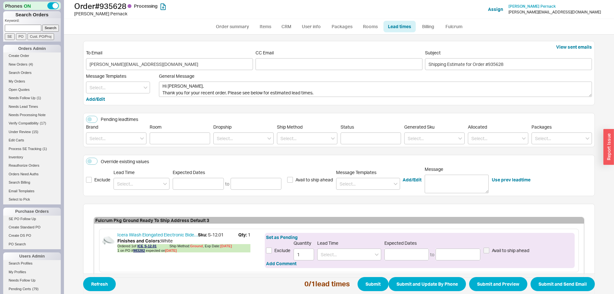
scroll to position [36, 0]
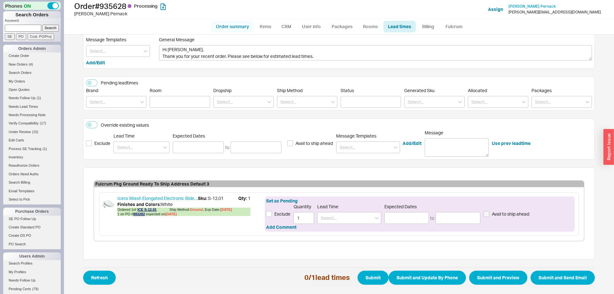
click at [248, 25] on link "Order summary" at bounding box center [232, 27] width 43 height 12
select select "*"
select select "LOW"
select select "3"
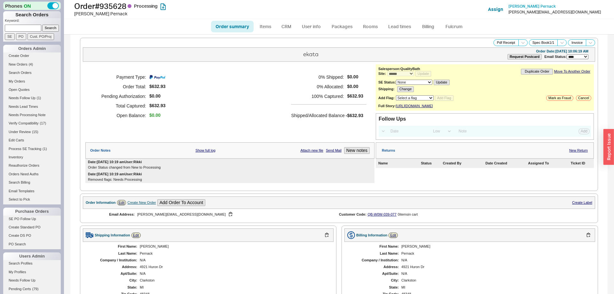
scroll to position [166, 0]
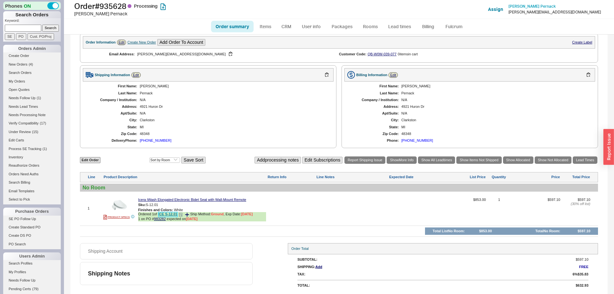
click at [170, 214] on link "ICE S-12.01" at bounding box center [167, 214] width 19 height 5
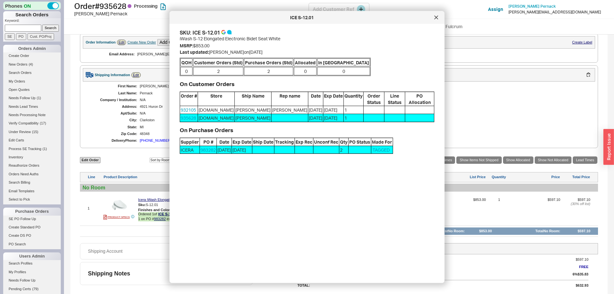
click at [438, 14] on div at bounding box center [436, 17] width 10 height 10
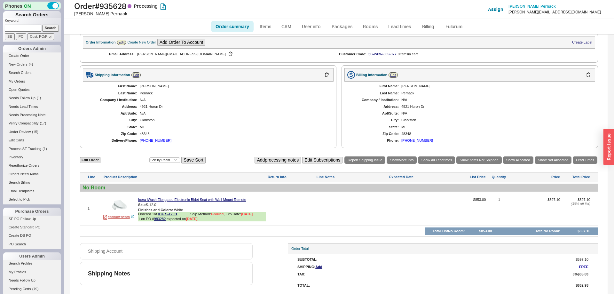
click at [588, 155] on div "**********" at bounding box center [338, 83] width 537 height 419
click at [588, 158] on link "Lead Times" at bounding box center [585, 159] width 25 height 7
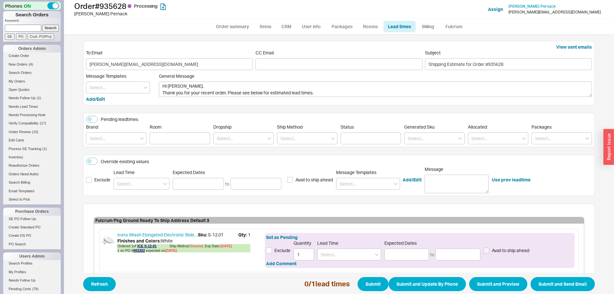
scroll to position [36, 0]
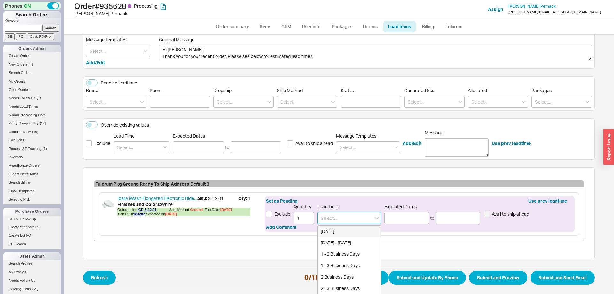
click at [346, 216] on input at bounding box center [349, 218] width 64 height 12
click at [347, 241] on div "4 - 6 Weeks" at bounding box center [348, 243] width 63 height 12
type input "4 - 6 Weeks"
type input "09/19/2025"
type input "10/03/2025"
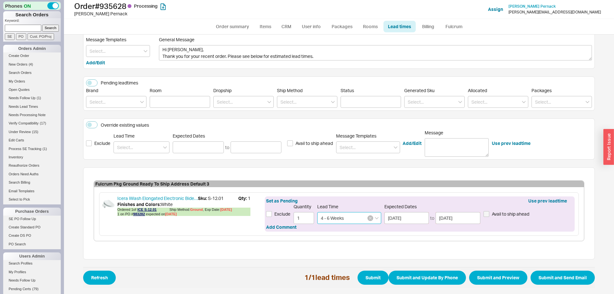
type input "4 - 6 Weeks"
click at [369, 220] on icon "button" at bounding box center [370, 218] width 3 height 4
click at [363, 216] on input at bounding box center [349, 218] width 64 height 12
click at [332, 240] on div "6 - 8 Weeks" at bounding box center [348, 243] width 63 height 12
type input "6 - 8 Weeks"
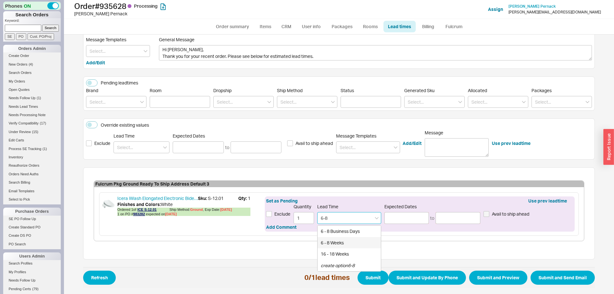
type input "10/03/2025"
type input "10/17/2025"
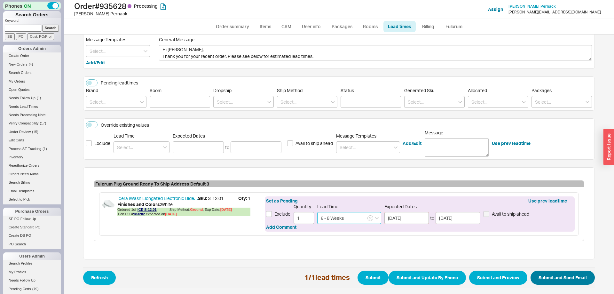
type input "6 - 8 Weeks"
click at [566, 282] on button "Submit and Send Email" at bounding box center [562, 277] width 64 height 14
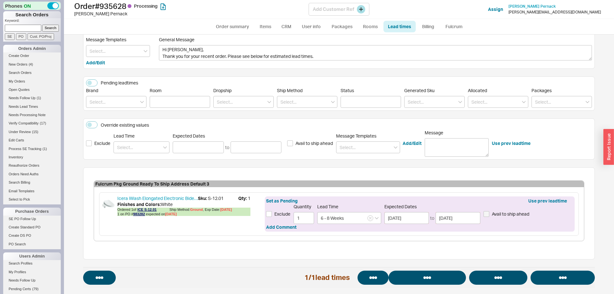
select select "*"
select select "LOW"
select select "3"
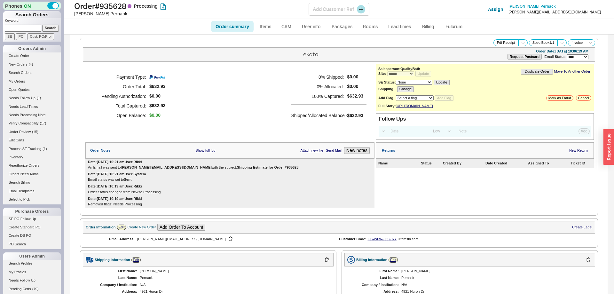
select select "*"
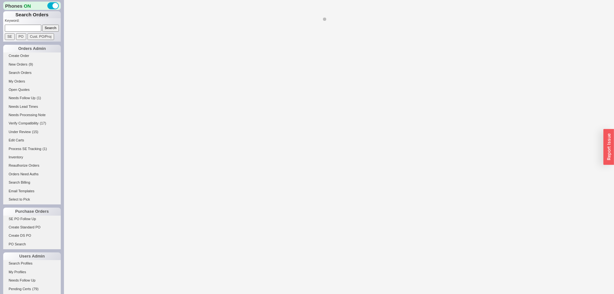
select select "*"
select select "LOW"
select select "3"
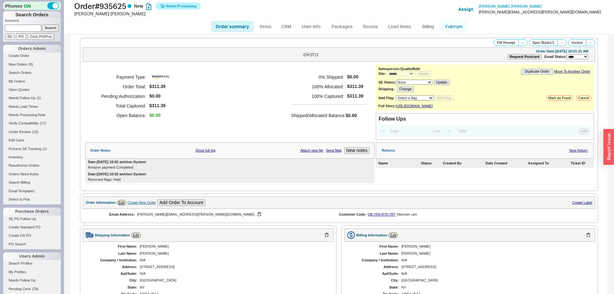
click at [445, 25] on link "Fulcrum" at bounding box center [454, 27] width 26 height 12
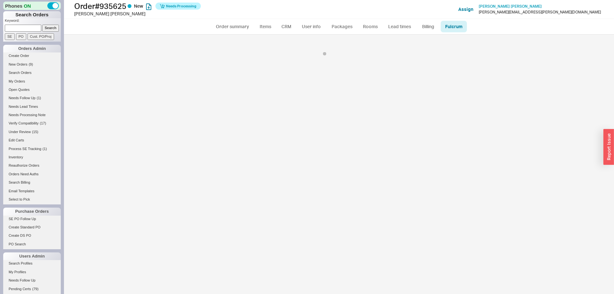
select select "200"
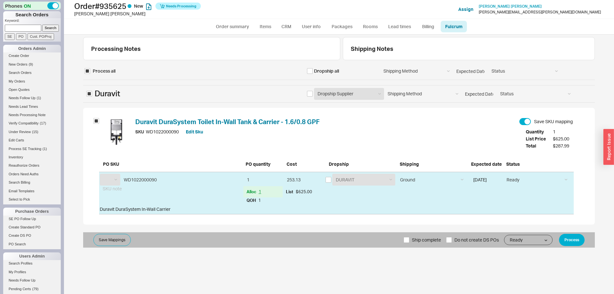
select select "DRV"
click at [575, 237] on button "Process" at bounding box center [572, 240] width 26 height 12
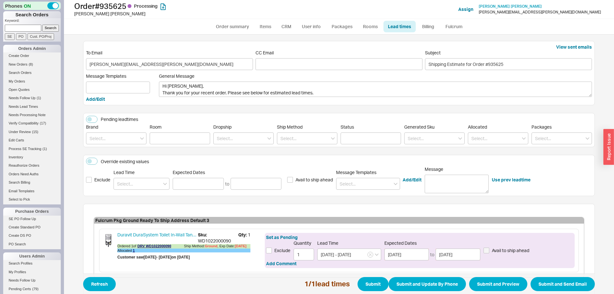
scroll to position [36, 0]
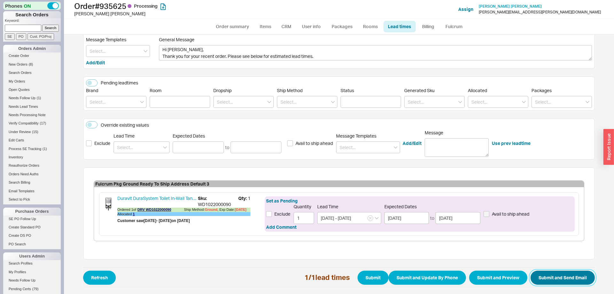
click at [555, 277] on button "Submit and Send Email" at bounding box center [562, 277] width 64 height 14
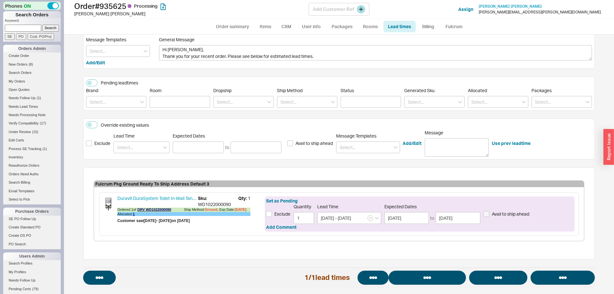
select select "*"
select select "LOW"
select select "3"
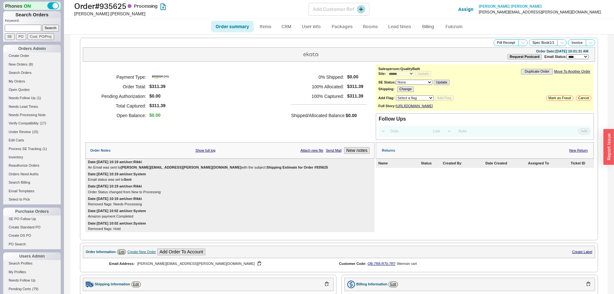
select select "*"
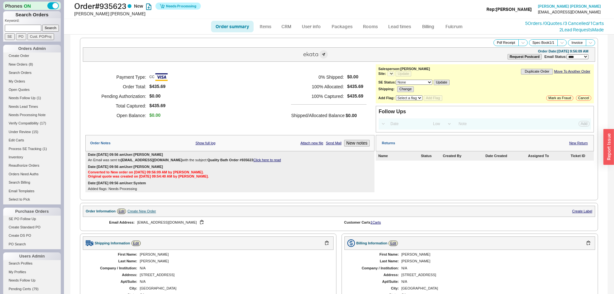
select select "*"
select select "LOW"
select select "3"
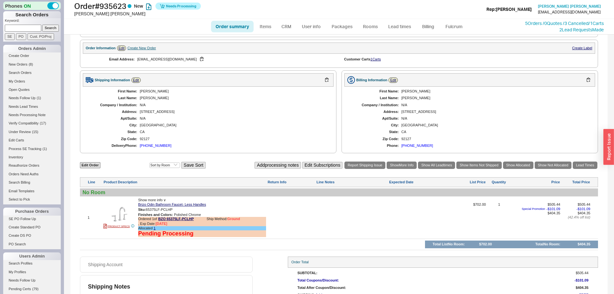
select select "*"
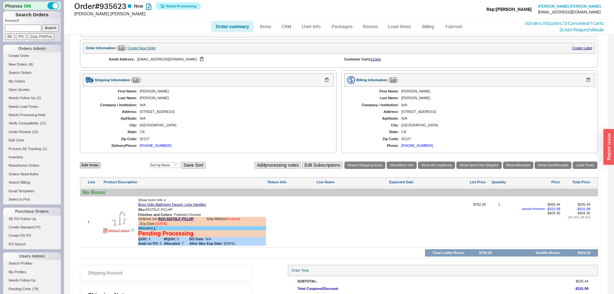
scroll to position [0, 0]
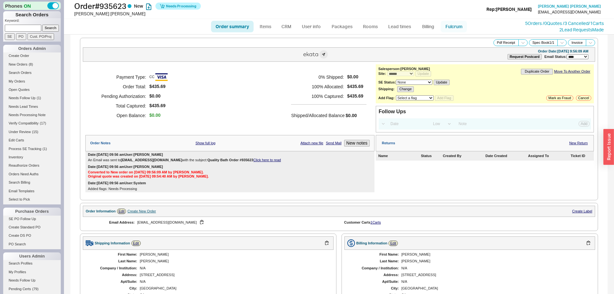
click at [457, 29] on link "Fulcrum" at bounding box center [454, 27] width 26 height 12
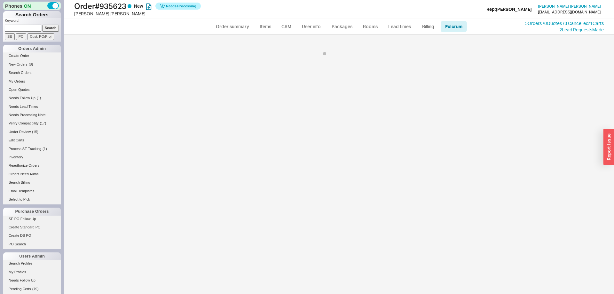
select select "725"
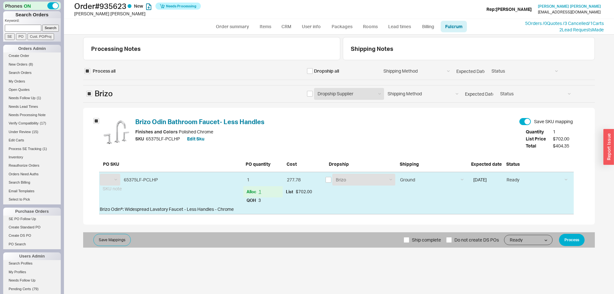
select select "BZO"
click at [567, 239] on button "Process" at bounding box center [572, 240] width 26 height 12
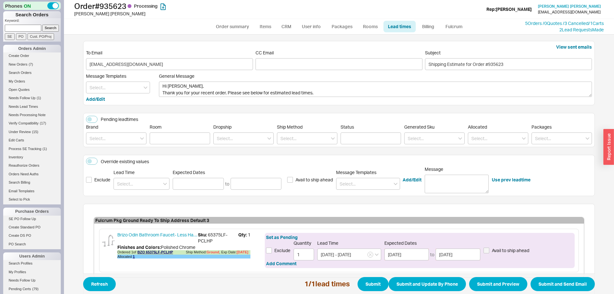
scroll to position [36, 0]
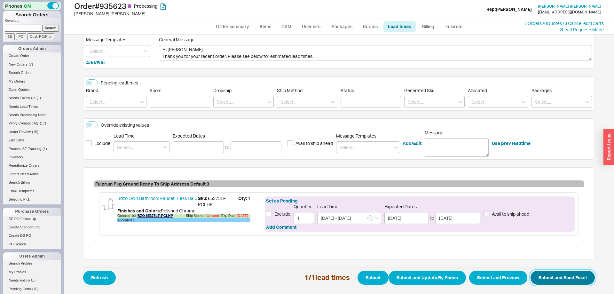
click at [571, 277] on button "Submit and Send Email" at bounding box center [562, 277] width 64 height 14
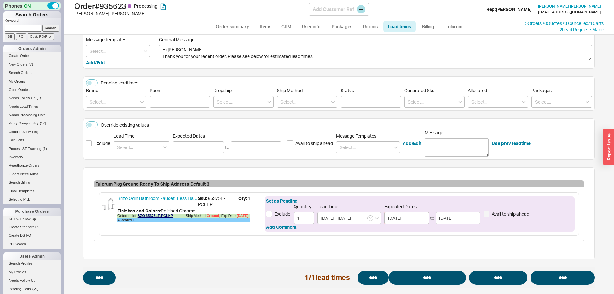
select select "*"
select select "LOW"
select select "3"
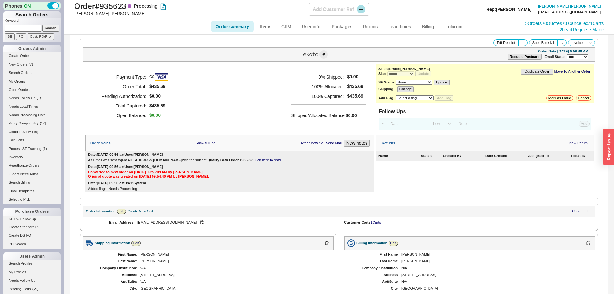
select select "*"
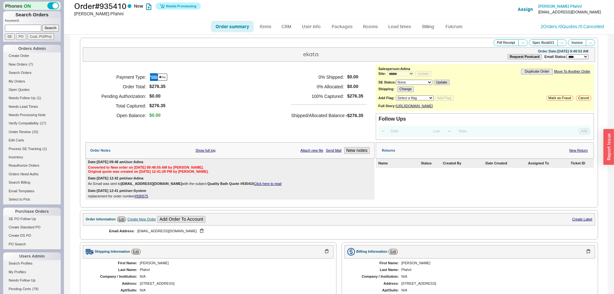
select select "*"
select select "LOW"
select select "3"
click at [459, 22] on link "Fulcrum" at bounding box center [454, 27] width 26 height 12
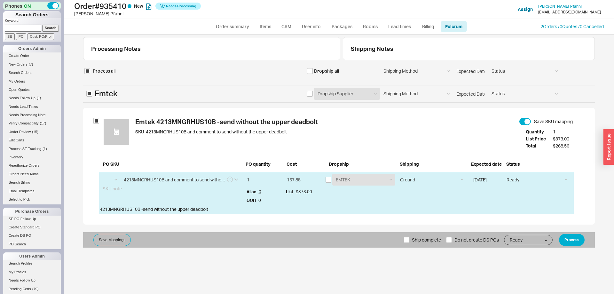
select select "EMT"
click at [327, 179] on input "checkbox" at bounding box center [328, 180] width 6 height 6
checkbox input "true"
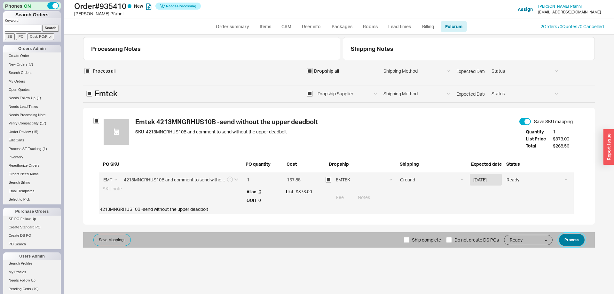
click at [577, 237] on button "Process" at bounding box center [572, 240] width 26 height 12
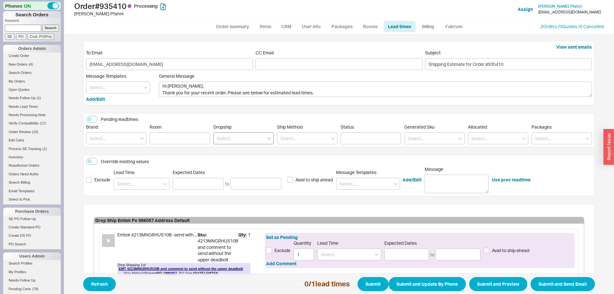
scroll to position [46, 0]
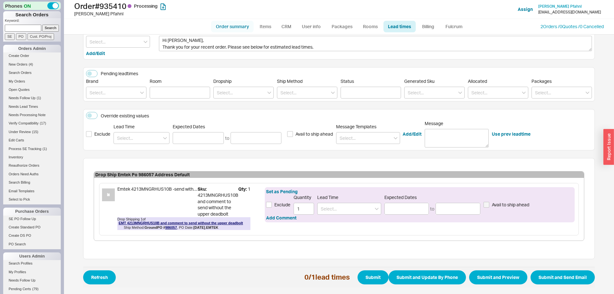
click at [246, 27] on link "Order summary" at bounding box center [232, 27] width 43 height 12
select select "*"
select select "LOW"
select select "3"
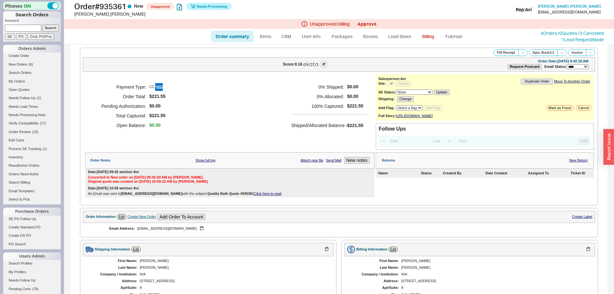
select select "*"
select select "LOW"
select select "3"
select select "*"
click at [362, 26] on link "Approve" at bounding box center [366, 23] width 19 height 5
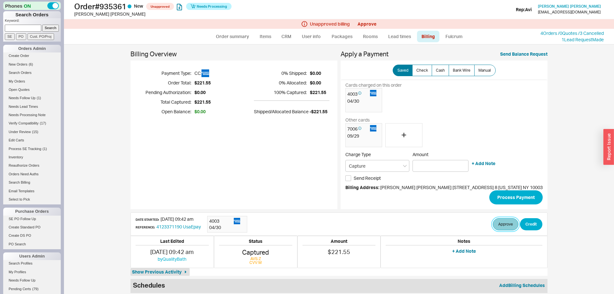
click at [493, 227] on button "Approve" at bounding box center [506, 224] width 26 height 12
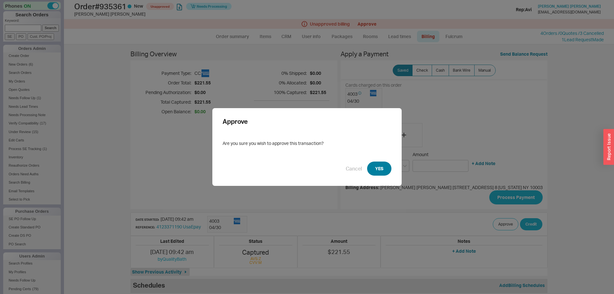
click at [384, 170] on button "YES" at bounding box center [379, 168] width 24 height 14
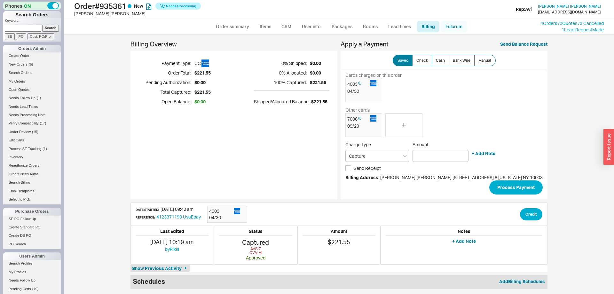
click at [449, 27] on link "Fulcrum" at bounding box center [454, 27] width 26 height 12
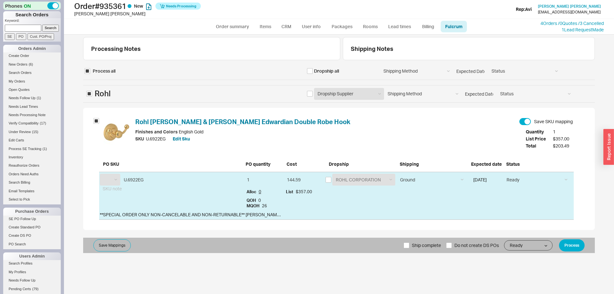
select select "RHL"
click at [565, 249] on button "Process" at bounding box center [572, 245] width 26 height 12
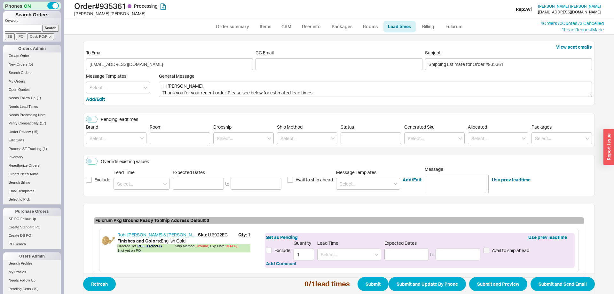
scroll to position [36, 0]
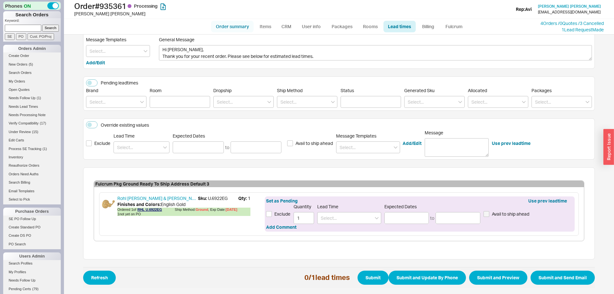
click at [236, 30] on link "Order summary" at bounding box center [232, 27] width 43 height 12
select select "*"
select select "LOW"
select select "3"
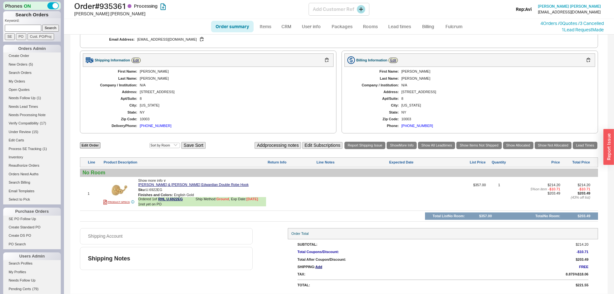
scroll to position [209, 0]
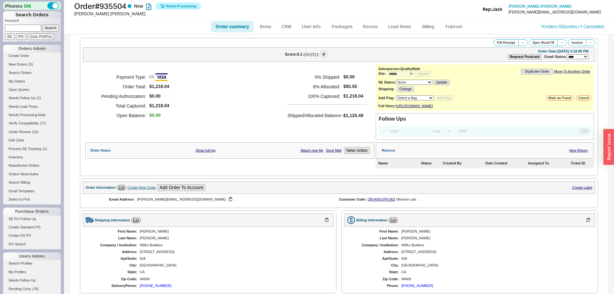
select select "*"
select select "LOW"
select select "3"
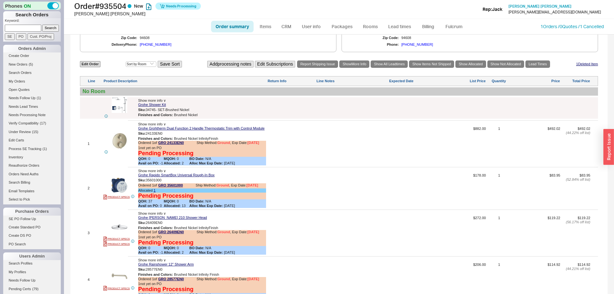
scroll to position [326, 0]
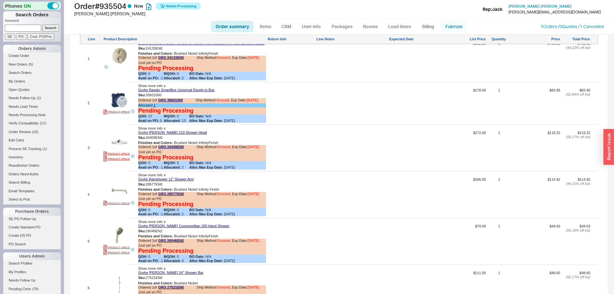
click at [457, 23] on link "Fulcrum" at bounding box center [454, 27] width 26 height 12
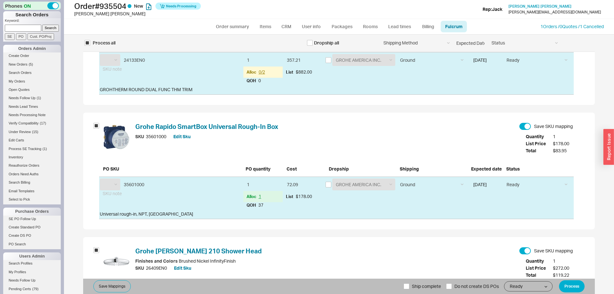
select select "GRO"
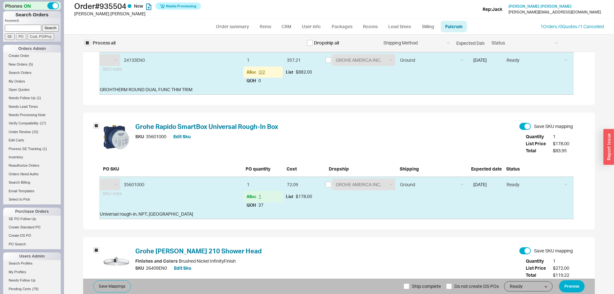
select select "GRO"
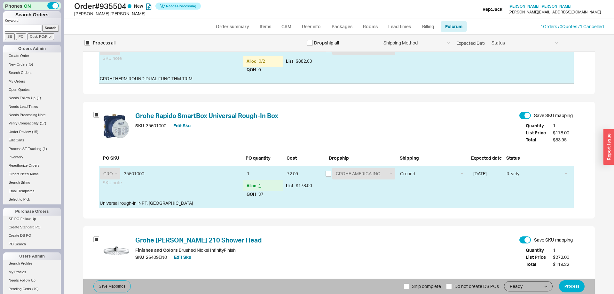
scroll to position [163, 0]
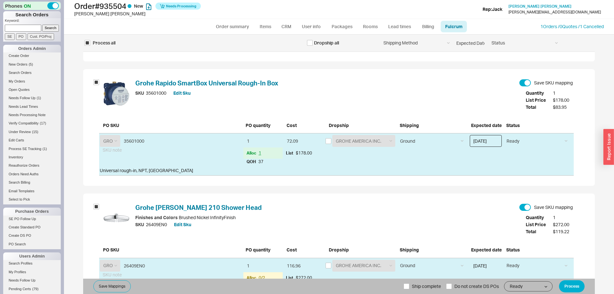
click at [488, 141] on input "[DATE]" at bounding box center [486, 141] width 32 height 12
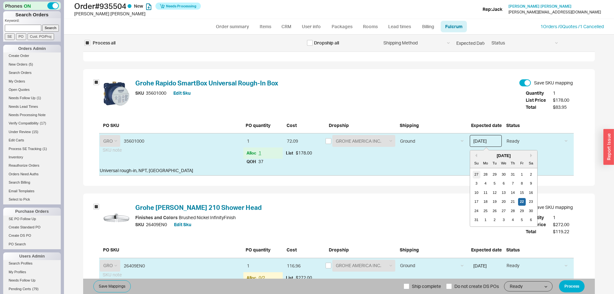
click at [476, 172] on div "27" at bounding box center [477, 175] width 8 height 8
type input "[DATE]"
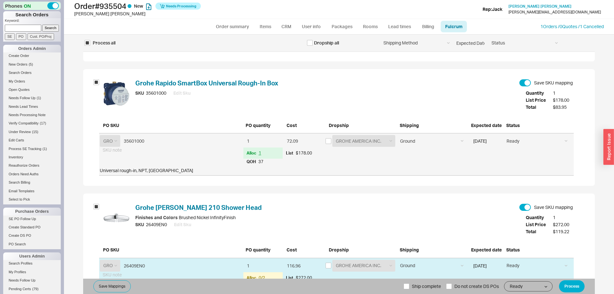
click at [419, 279] on span "Ship complete" at bounding box center [426, 285] width 29 height 15
click at [409, 283] on input "Ship complete" at bounding box center [406, 286] width 6 height 6
checkbox input "true"
click at [582, 288] on button "Process" at bounding box center [572, 286] width 26 height 12
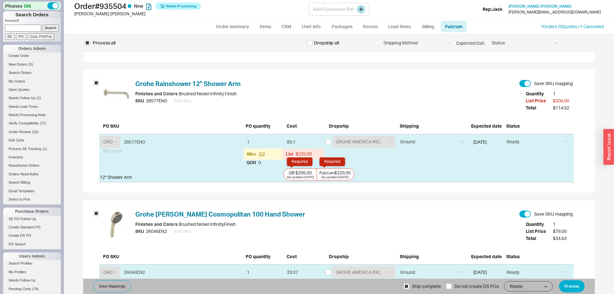
scroll to position [418, 0]
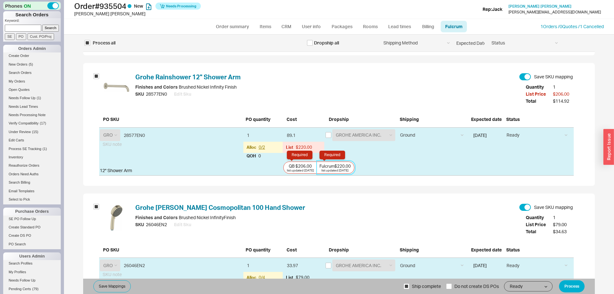
click at [337, 170] on div "list updated [DATE]" at bounding box center [334, 169] width 27 height 3
click at [0, 0] on input "Fulcrum $220.00 list updated [DATE] Required" at bounding box center [0, 0] width 0 height 0
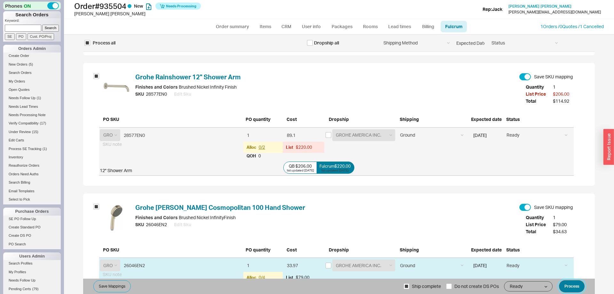
click at [561, 281] on button "Process" at bounding box center [572, 286] width 26 height 12
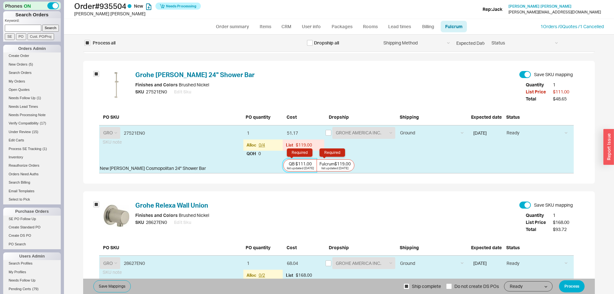
scroll to position [676, 0]
click at [342, 156] on div "AAH ABL ACH ACL ACM ACO ACR ADA ADR AFL AFN AGI AHI AKD ALB ALC ALF ALG ALH ALI…" at bounding box center [336, 148] width 474 height 48
click at [340, 160] on div "Fulcrum $119.00" at bounding box center [334, 162] width 31 height 5
click at [0, 0] on input "Fulcrum $119.00 list updated [DATE] Required" at bounding box center [0, 0] width 0 height 0
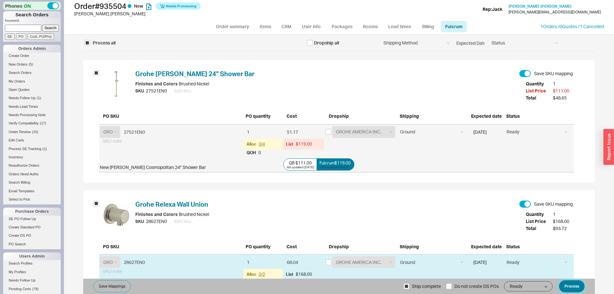
click at [581, 281] on button "Process" at bounding box center [572, 286] width 26 height 12
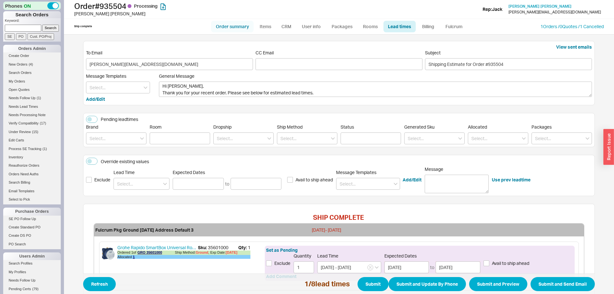
drag, startPoint x: 237, startPoint y: 24, endPoint x: 83, endPoint y: 5, distance: 155.6
click at [237, 24] on link "Order summary" at bounding box center [232, 27] width 43 height 12
select select "*"
select select "LOW"
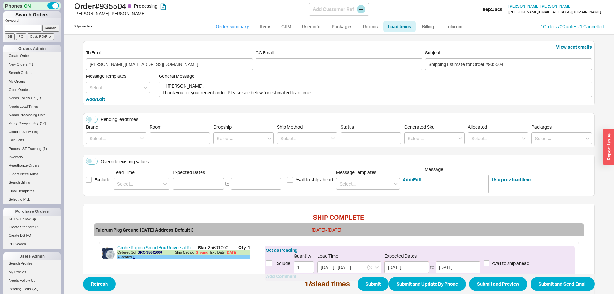
select select "3"
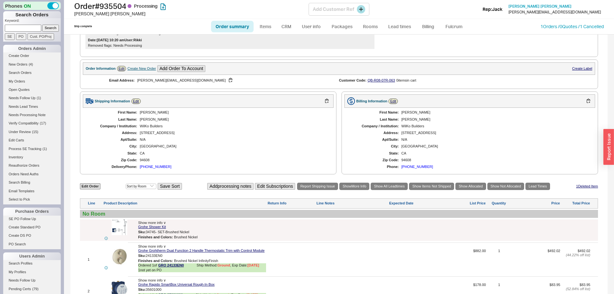
scroll to position [103, 0]
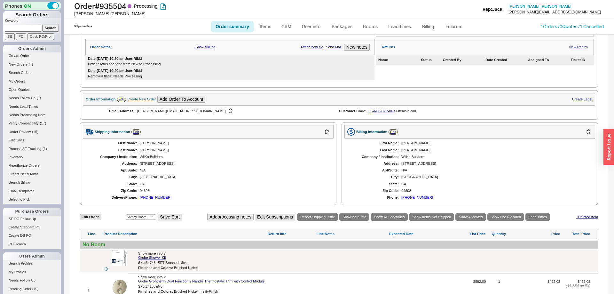
click at [235, 28] on link "Order summary" at bounding box center [232, 27] width 43 height 12
select select "*"
select select "LOW"
select select "3"
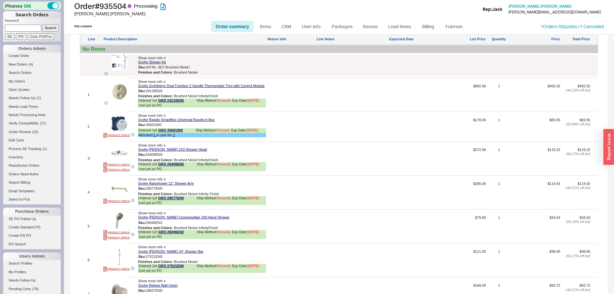
scroll to position [261, 0]
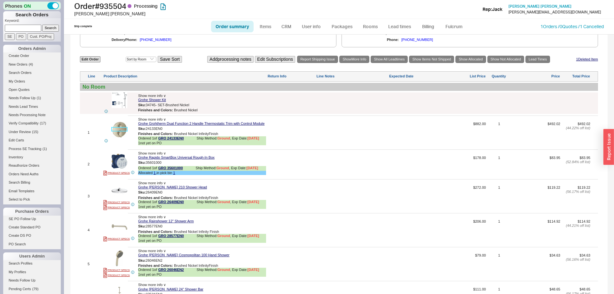
click at [116, 133] on img at bounding box center [120, 130] width 16 height 16
click at [159, 130] on span "24133EN0" at bounding box center [154, 129] width 17 height 4
copy div "Sku: 24133EN0"
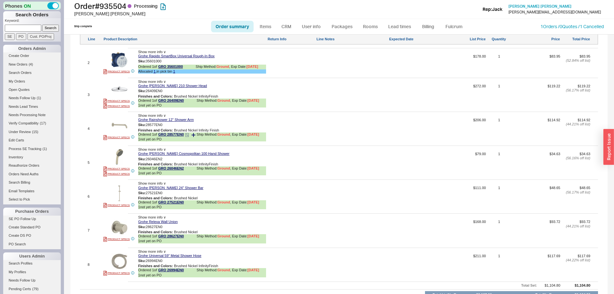
scroll to position [391, 0]
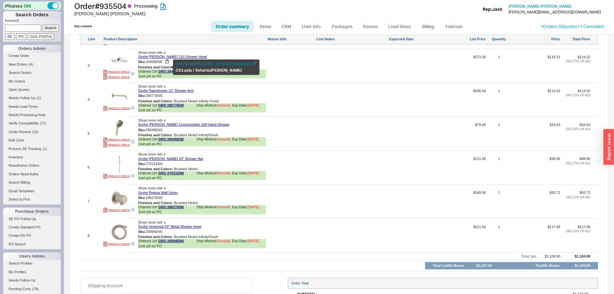
click at [159, 64] on span "26409EN0" at bounding box center [154, 62] width 17 height 4
copy div "Sku: 26409EN0"
click at [154, 99] on div "Sku: 28577EN0" at bounding box center [202, 96] width 128 height 6
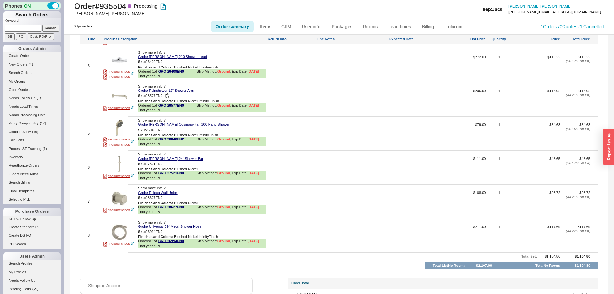
copy div "Sku: 28577EN0"
click at [344, 69] on div at bounding box center [352, 68] width 72 height 26
type textarea "9/5"
click at [323, 72] on button "SAVE" at bounding box center [323, 68] width 14 height 5
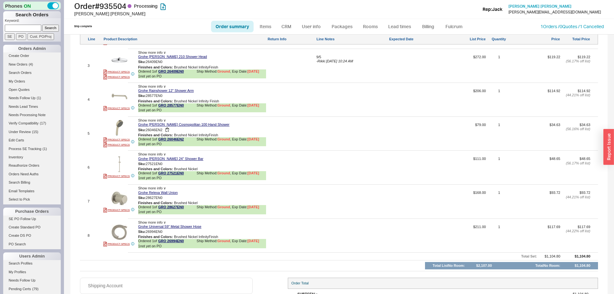
click at [158, 131] on span "26046EN2" at bounding box center [154, 130] width 17 height 4
copy div "Sku: 26046EN2"
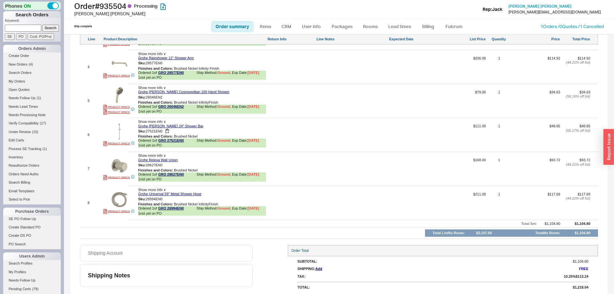
click at [158, 134] on div "Sku: 27521EN0" at bounding box center [202, 131] width 128 height 6
copy div "Sku: 27521EN0"
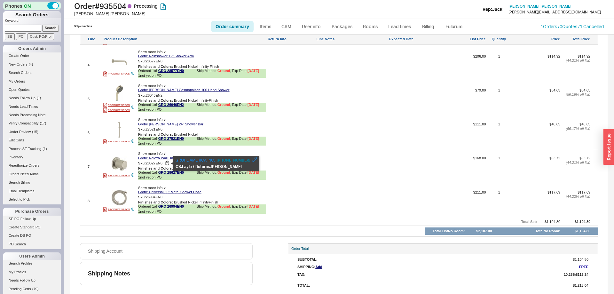
click at [157, 165] on span "28627EN0" at bounding box center [154, 163] width 17 height 4
copy div "Sku: 28627EN0"
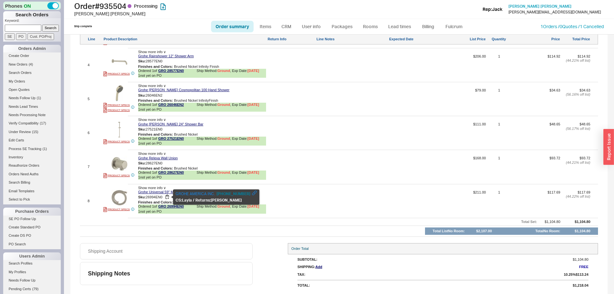
click at [157, 197] on span "26994EN0" at bounding box center [154, 197] width 17 height 4
copy div "Sku: 26994EN0"
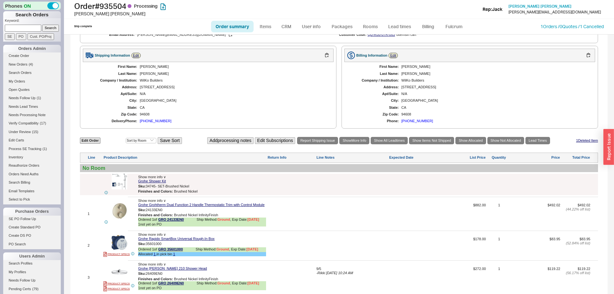
scroll to position [103, 0]
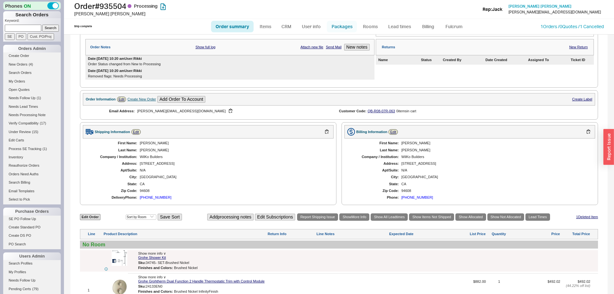
click at [340, 27] on link "Packages" at bounding box center [342, 27] width 30 height 12
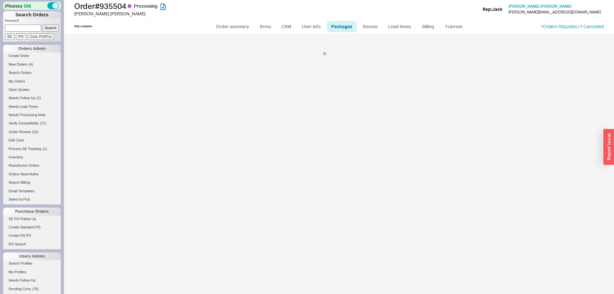
select select "1"
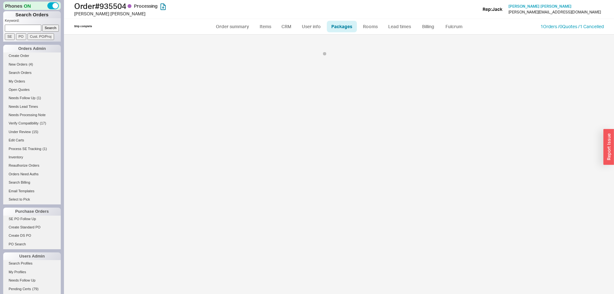
select select "1"
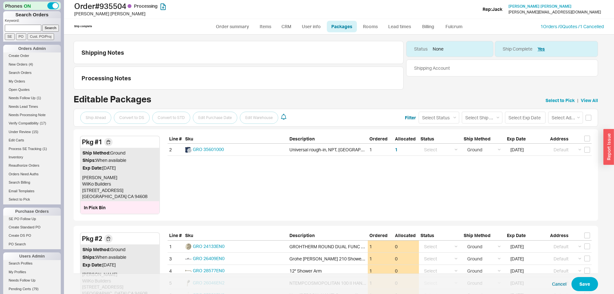
scroll to position [75, 0]
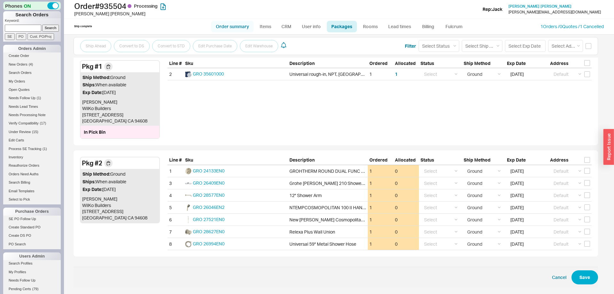
click at [238, 25] on link "Order summary" at bounding box center [232, 27] width 43 height 12
select select "*"
select select "LOW"
select select "3"
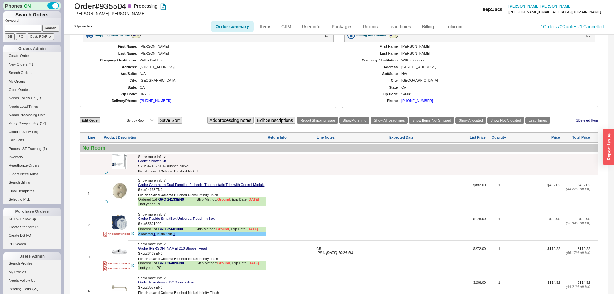
scroll to position [228, 0]
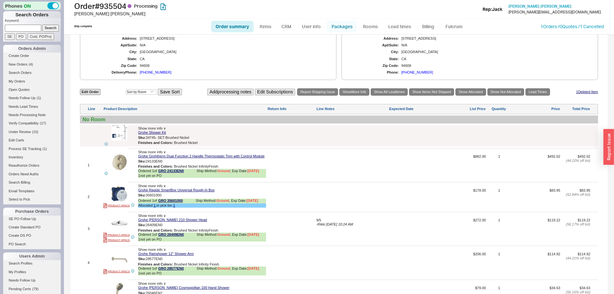
click at [345, 27] on link "Packages" at bounding box center [342, 27] width 30 height 12
select select "1"
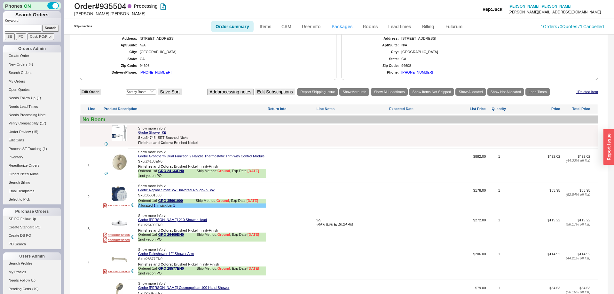
select select "1"
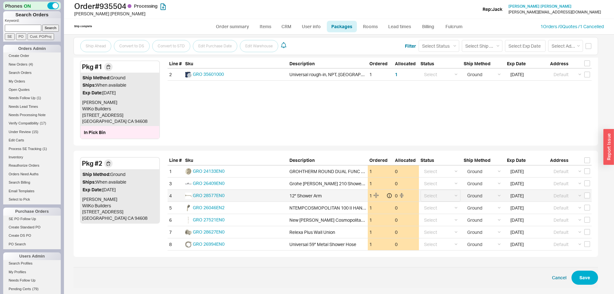
scroll to position [75, 0]
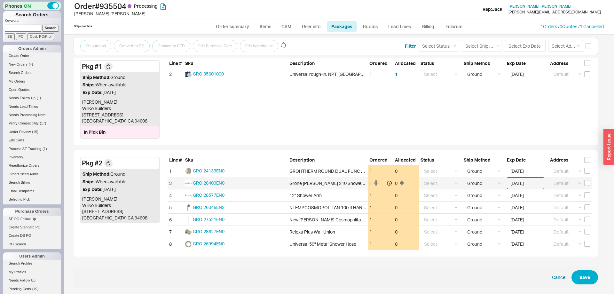
drag, startPoint x: 524, startPoint y: 181, endPoint x: 528, endPoint y: 188, distance: 8.3
click at [524, 181] on input "[DATE]" at bounding box center [525, 183] width 37 height 12
click at [570, 242] on div "23" at bounding box center [568, 244] width 8 height 8
type input "[DATE]"
click at [572, 276] on button "Save" at bounding box center [584, 277] width 27 height 14
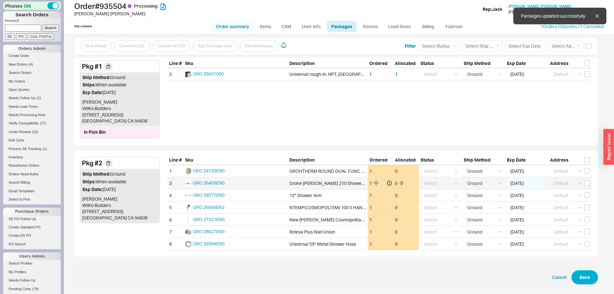
select select "1"
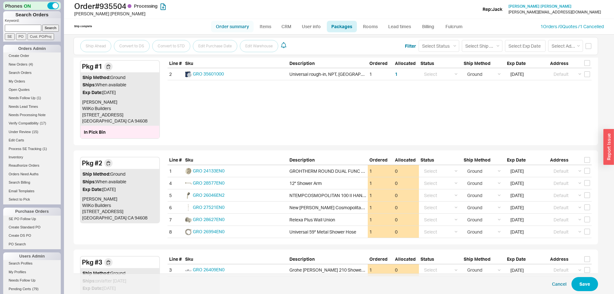
click at [236, 25] on link "Order summary" at bounding box center [232, 27] width 43 height 12
select select "*"
select select "LOW"
select select "3"
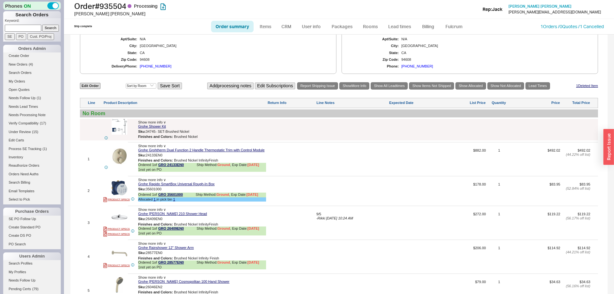
scroll to position [261, 0]
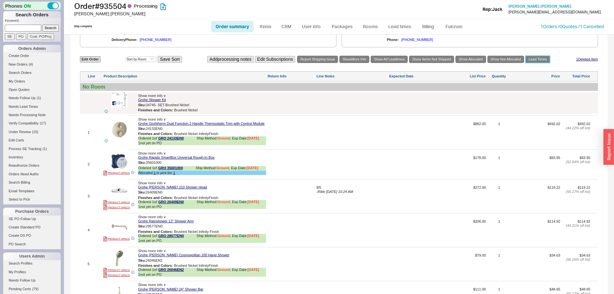
click at [540, 63] on link "Lead Times" at bounding box center [537, 59] width 25 height 7
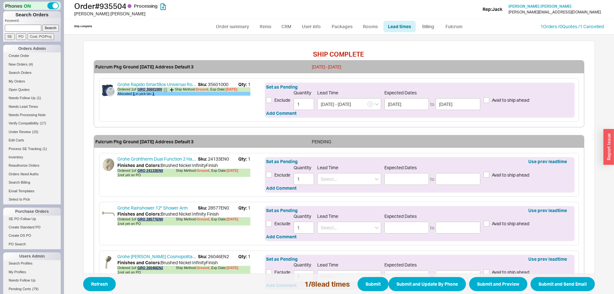
scroll to position [98, 0]
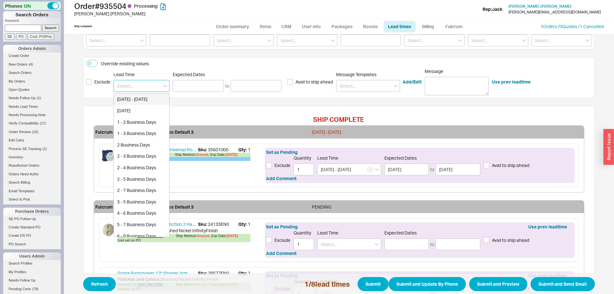
click at [143, 83] on input at bounding box center [141, 86] width 56 height 12
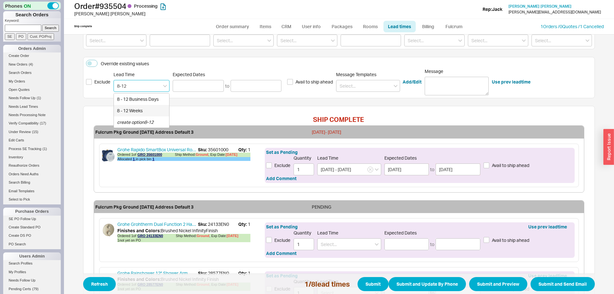
click at [151, 102] on div "8 - 12 Business Days" at bounding box center [141, 99] width 55 height 12
type input "8 - 12 Business Days"
type input "09/04/2025"
type input "09/10/2025"
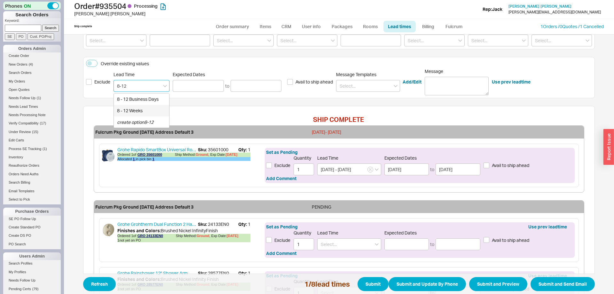
type input "8 - 12 Business Days"
type input "09/04/2025"
type input "09/10/2025"
type input "8 - 12 Business Days"
type input "09/04/2025"
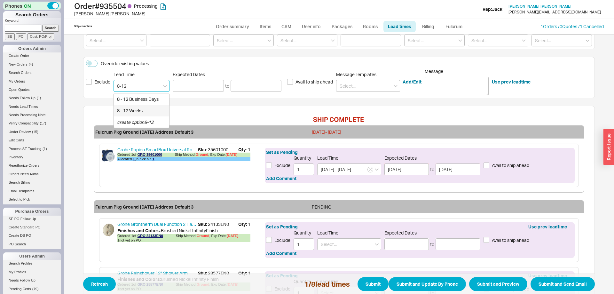
type input "09/10/2025"
type input "8 - 12 Business Days"
type input "09/04/2025"
type input "09/10/2025"
type input "8 - 12 Business Days"
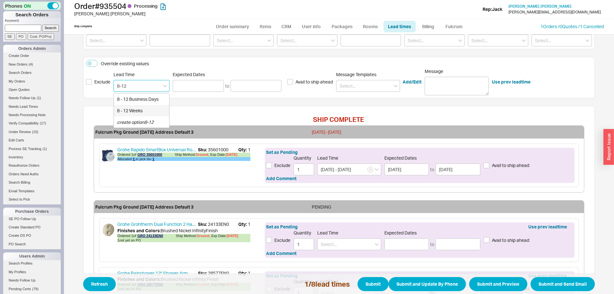
type input "09/04/2025"
type input "09/10/2025"
type input "8 - 12 Business Days"
type input "09/04/2025"
type input "09/10/2025"
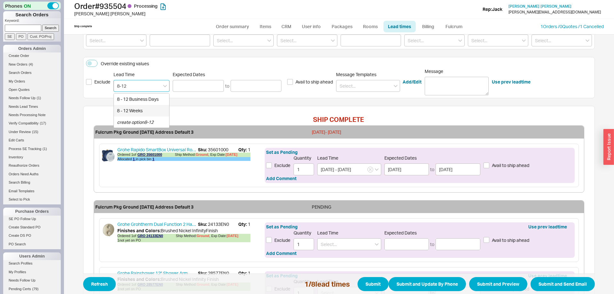
type input "8 - 12 Business Days"
type input "09/04/2025"
type input "09/10/2025"
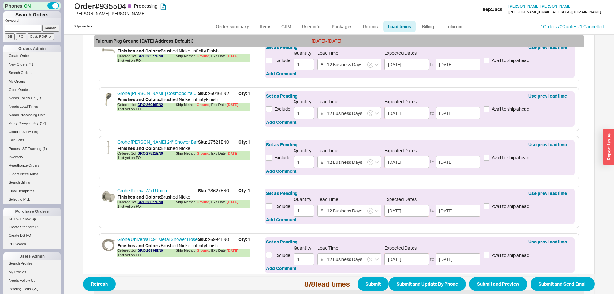
scroll to position [442, 0]
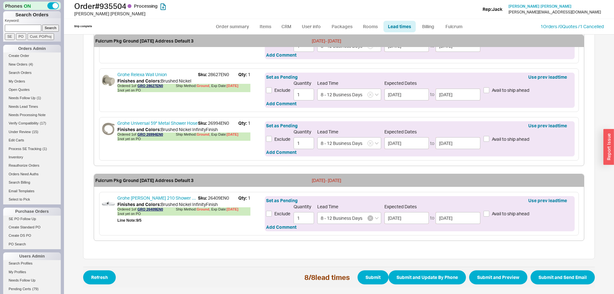
type input "8 - 12 Business Days"
drag, startPoint x: 368, startPoint y: 218, endPoint x: 359, endPoint y: 218, distance: 9.0
click at [368, 218] on button "button" at bounding box center [370, 218] width 6 height 6
click at [356, 218] on input at bounding box center [349, 218] width 64 height 12
click at [334, 235] on div "3 - 4 Weeks" at bounding box center [348, 231] width 63 height 12
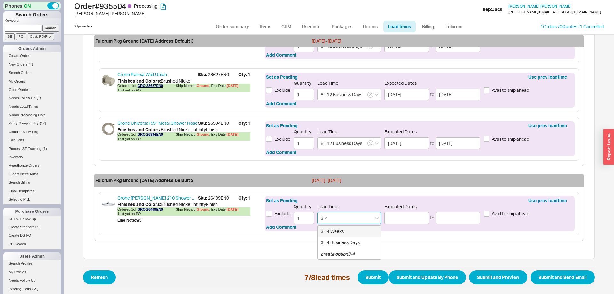
type input "3 - 4 Weeks"
type input "09/12/2025"
type input "09/19/2025"
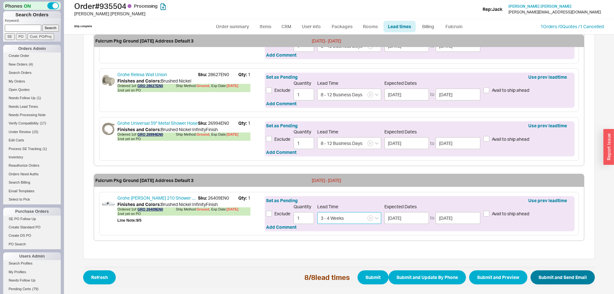
type input "3 - 4 Weeks"
click at [580, 281] on button "Submit and Send Email" at bounding box center [562, 277] width 64 height 14
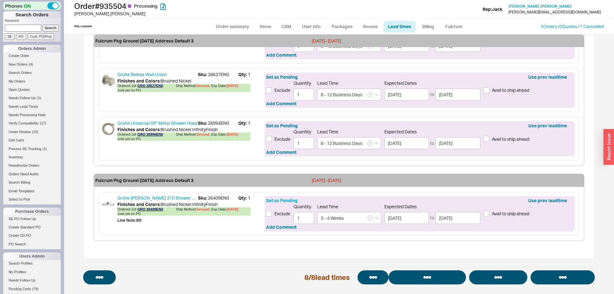
select select "*"
select select "LOW"
select select "3"
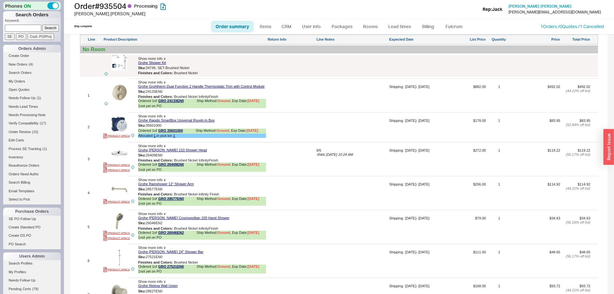
select select "*"
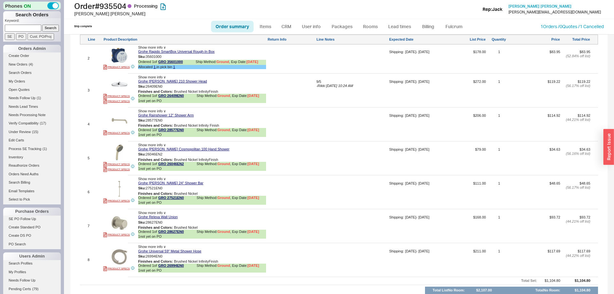
scroll to position [454, 0]
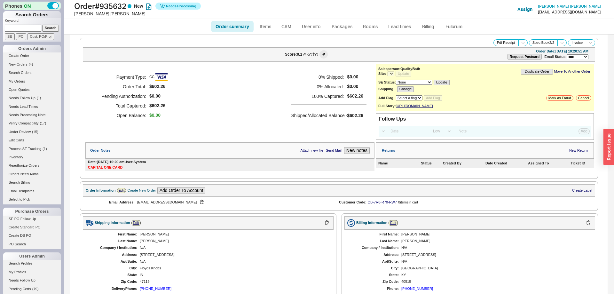
select select "*"
select select "LOW"
select select "3"
select select "*"
click at [464, 24] on link "Fulcrum" at bounding box center [454, 27] width 26 height 12
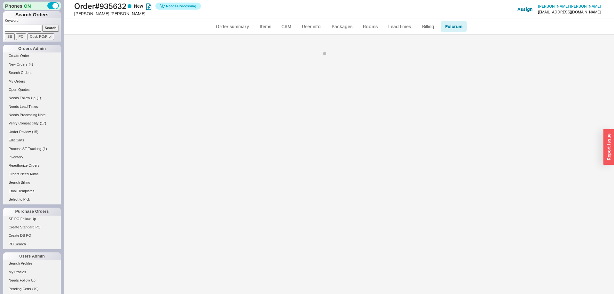
select select "LAT"
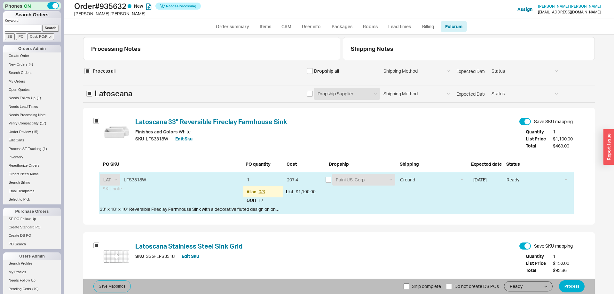
scroll to position [78, 0]
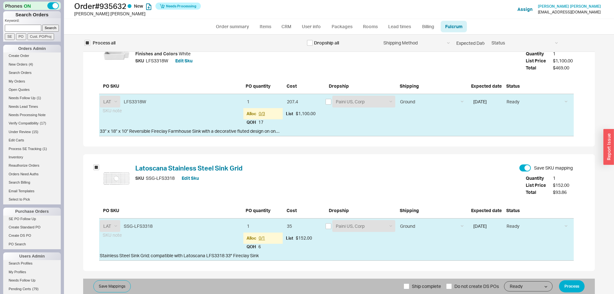
click at [412, 285] on span "Ship complete" at bounding box center [426, 285] width 29 height 15
click at [409, 285] on input "Ship complete" at bounding box center [406, 286] width 6 height 6
checkbox input "true"
click at [575, 287] on button "Process" at bounding box center [572, 286] width 26 height 12
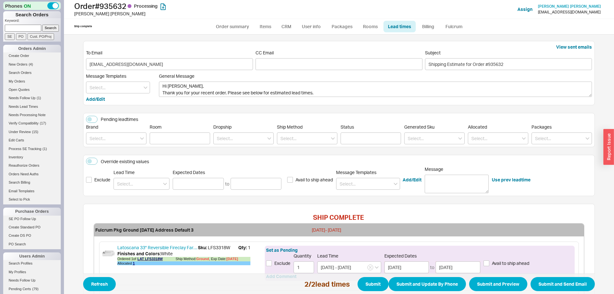
scroll to position [98, 0]
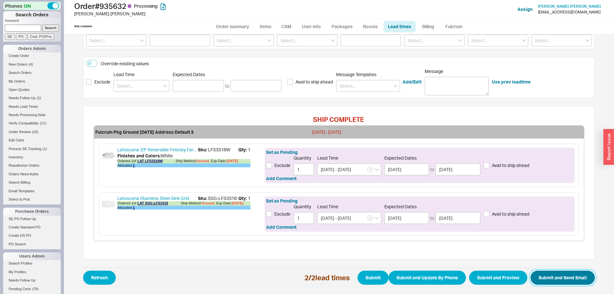
click at [539, 274] on button "Submit and Send Email" at bounding box center [562, 277] width 64 height 14
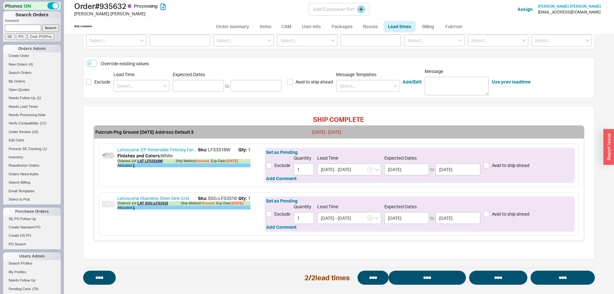
select select "*"
select select "LOW"
select select "3"
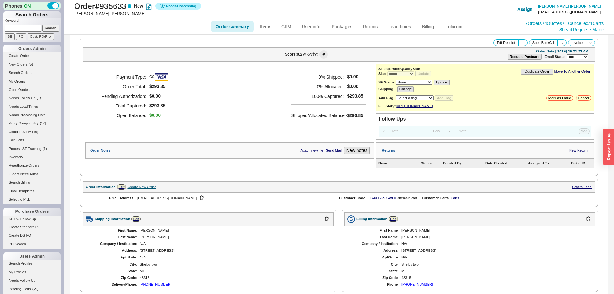
select select "*"
select select "LOW"
select select "3"
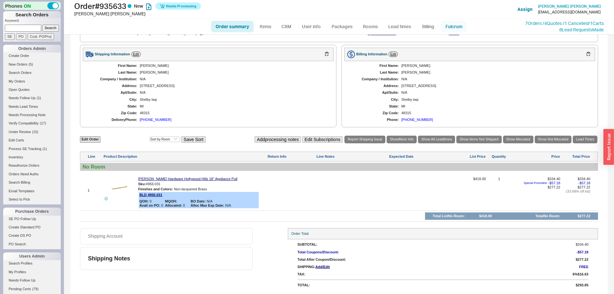
click at [459, 21] on link "Fulcrum" at bounding box center [454, 27] width 26 height 12
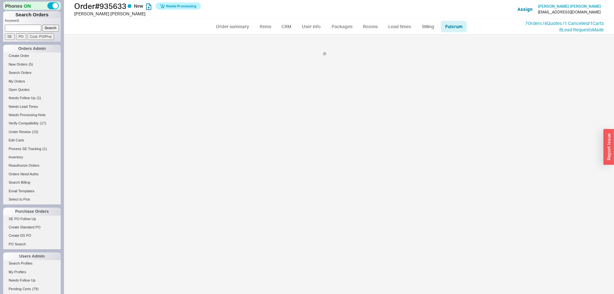
select select "682"
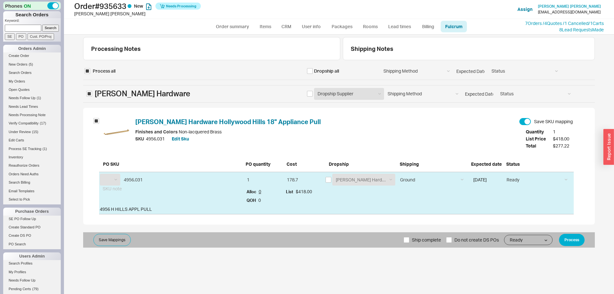
select select "BLD"
drag, startPoint x: 590, startPoint y: 247, endPoint x: 580, endPoint y: 235, distance: 15.9
click at [587, 246] on div "Save Mappings Ship complete Do not create DS POs Ready On Hold Call Before Ship…" at bounding box center [339, 239] width 512 height 15
click at [579, 234] on button "Process" at bounding box center [572, 240] width 26 height 12
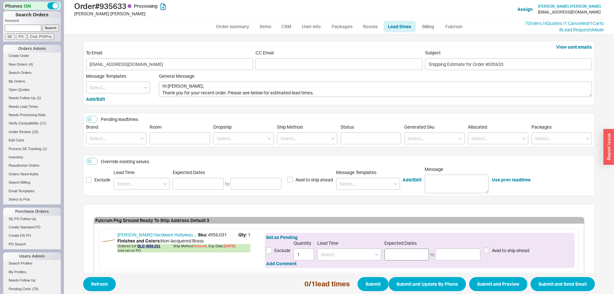
scroll to position [36, 0]
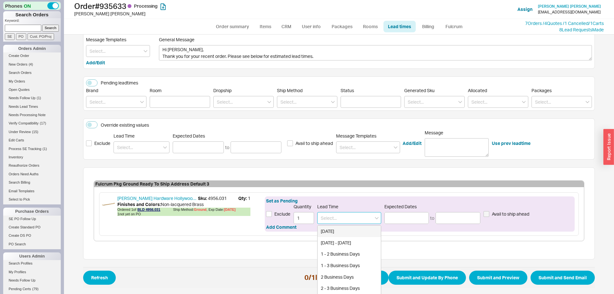
click at [337, 213] on input at bounding box center [349, 218] width 64 height 12
click at [339, 227] on div "10 - 12 Business Days" at bounding box center [348, 231] width 63 height 12
type input "10 - 12 Business Days"
type input "09/08/2025"
type input "09/10/2025"
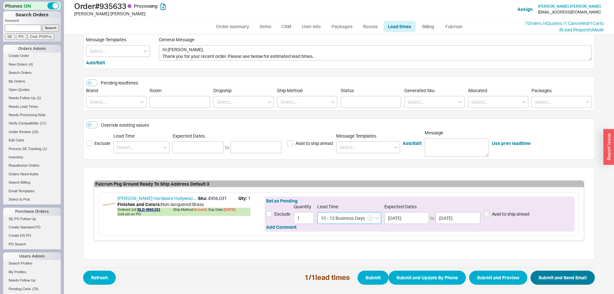
type input "10 - 12 Business Days"
click at [560, 275] on button "Submit and Send Email" at bounding box center [562, 277] width 64 height 14
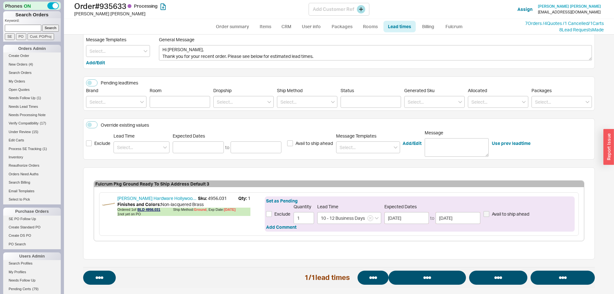
select select "*"
select select "LOW"
select select "3"
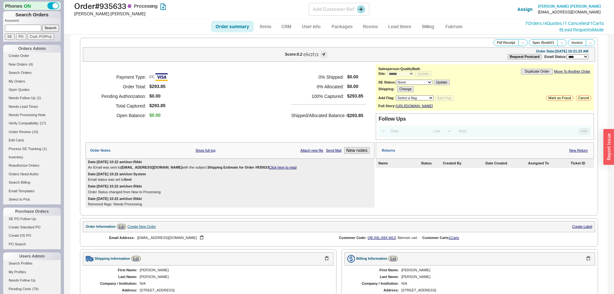
select select "*"
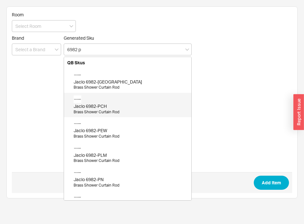
click at [136, 106] on div "Jaclo 6982-PCH" at bounding box center [131, 106] width 114 height 6
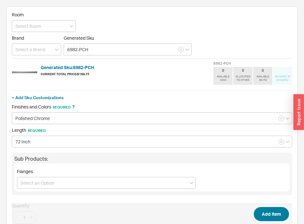
type input "6982-PCH"
click at [280, 211] on button "Add Item" at bounding box center [271, 214] width 35 height 14
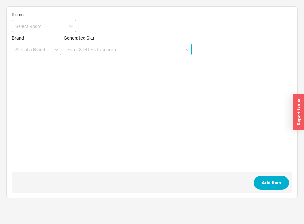
click at [109, 50] on input at bounding box center [128, 49] width 128 height 12
paste input "7982"
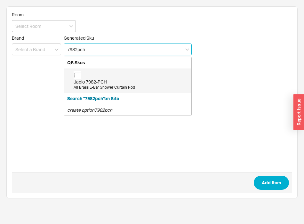
click at [99, 82] on div "Jaclo 7982-PCH" at bounding box center [131, 82] width 114 height 6
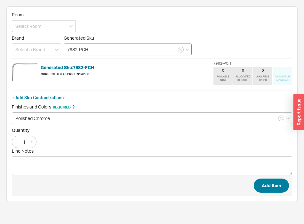
type input "7982-PCH"
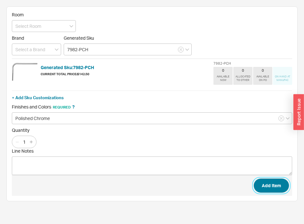
click at [274, 189] on button "Add Item" at bounding box center [271, 185] width 35 height 14
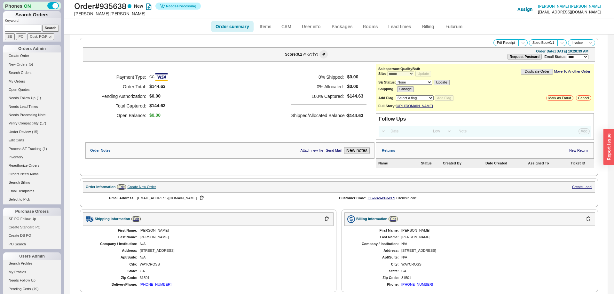
select select "*"
select select "LOW"
select select "3"
click at [450, 28] on link "Fulcrum" at bounding box center [454, 27] width 26 height 12
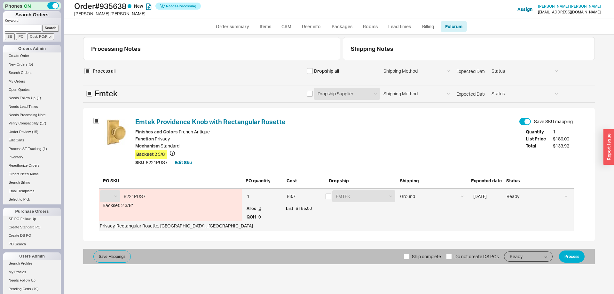
select select "EMT"
click at [329, 195] on input "checkbox" at bounding box center [328, 196] width 6 height 6
checkbox input "true"
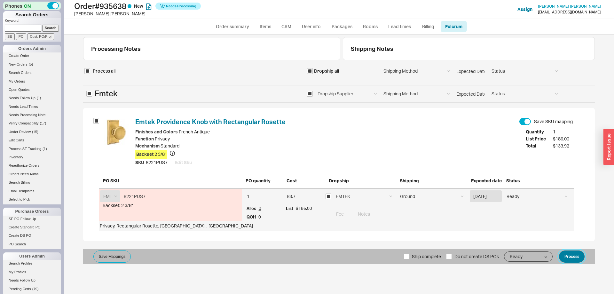
click at [567, 257] on button "Process" at bounding box center [572, 256] width 26 height 12
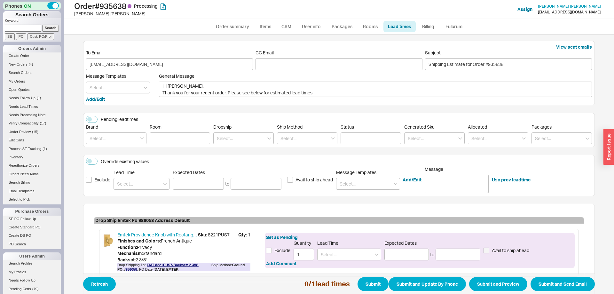
scroll to position [42, 0]
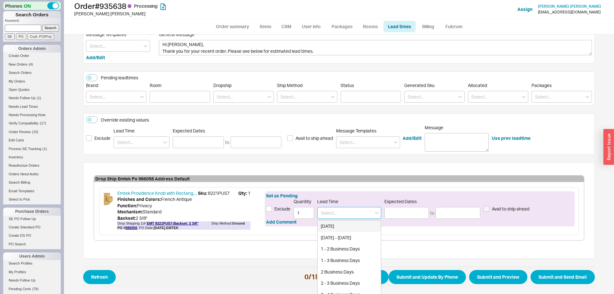
click at [328, 208] on input at bounding box center [349, 213] width 64 height 12
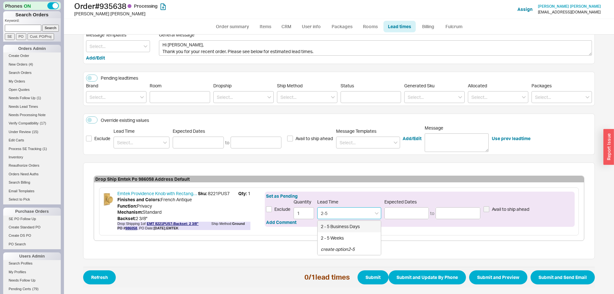
drag, startPoint x: 343, startPoint y: 228, endPoint x: 384, endPoint y: 238, distance: 41.9
click at [344, 228] on div "2 - 5 Business Days" at bounding box center [348, 227] width 63 height 12
type input "2 - 5 Business Days"
type input "[DATE]"
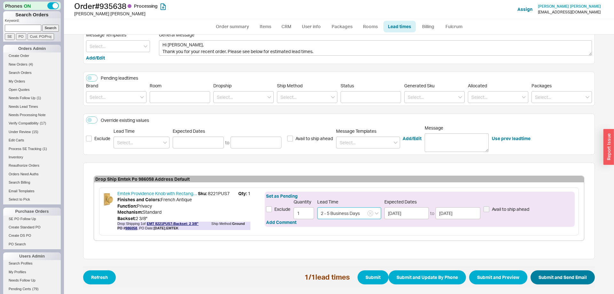
type input "2 - 5 Business Days"
click at [547, 277] on button "Submit and Send Email" at bounding box center [562, 277] width 64 height 14
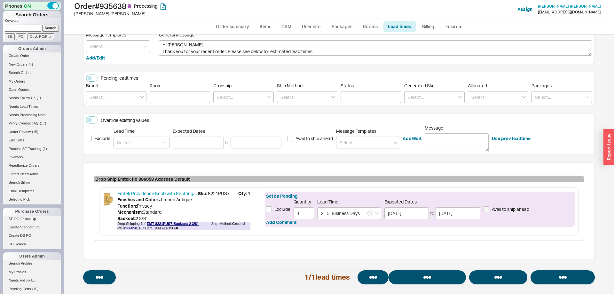
select select "*"
select select "LOW"
select select "3"
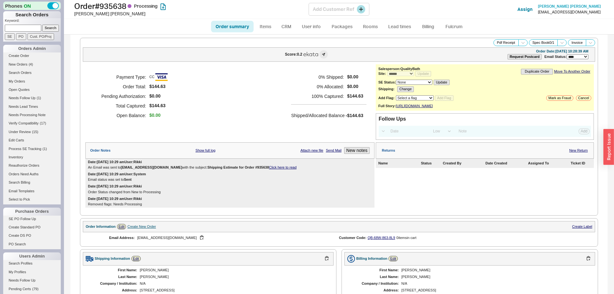
select select "*"
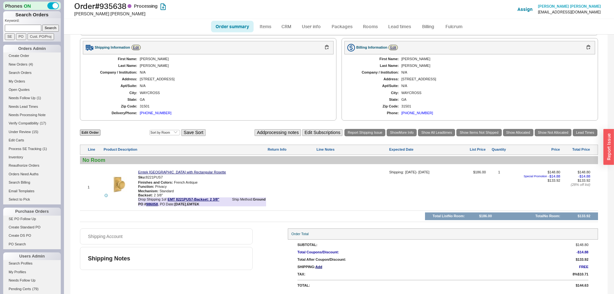
click at [233, 24] on link "Order summary" at bounding box center [232, 27] width 43 height 12
select select "*"
select select "LOW"
select select "3"
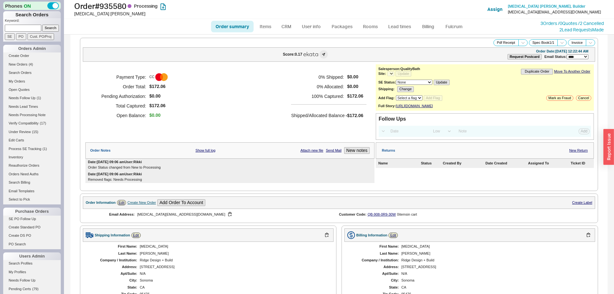
select select "*"
select select "LOW"
select select "3"
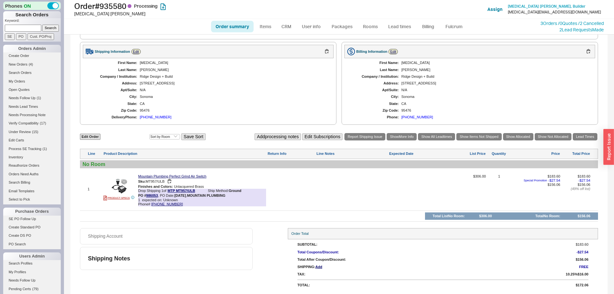
select select "*"
click at [223, 180] on button "[PHONE_NUMBER]" at bounding box center [236, 178] width 34 height 6
click at [230, 25] on link "Order summary" at bounding box center [232, 27] width 43 height 12
select select "*"
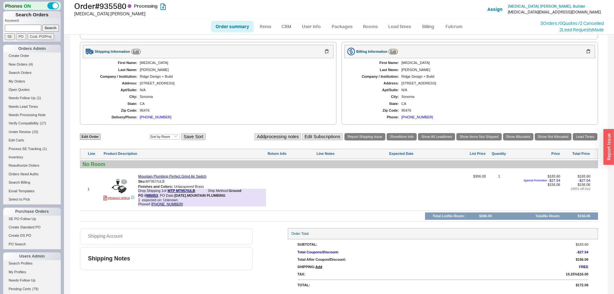
select select "LOW"
select select "3"
click at [579, 138] on link "Lead Times" at bounding box center [585, 136] width 25 height 7
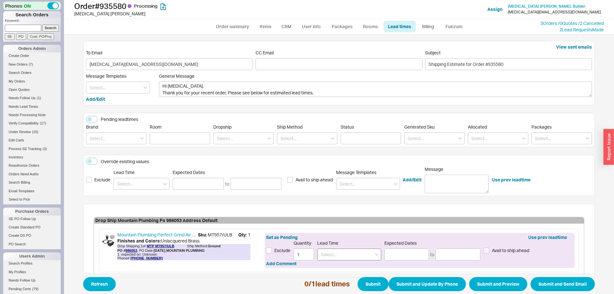
scroll to position [36, 0]
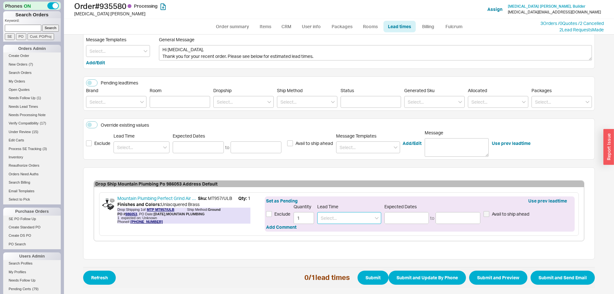
click at [343, 218] on input at bounding box center [349, 218] width 64 height 12
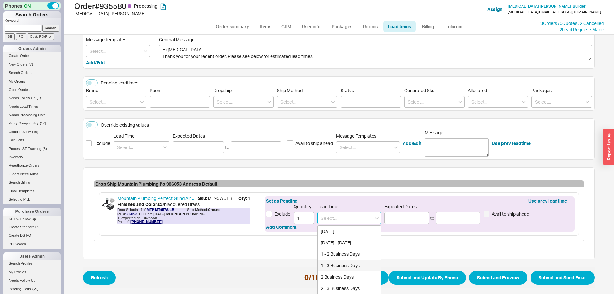
click at [338, 266] on div "1 - 3 Business Days" at bounding box center [348, 266] width 63 height 12
type input "1 - 3 Business Days"
type input "[DATE]"
type input "08/27/2025"
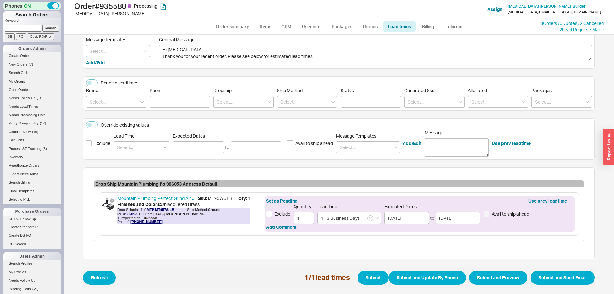
click at [593, 283] on span "Refresh 1 / 1 lead times Submit Submit and Update By Phone Submit and Preview S…" at bounding box center [339, 277] width 512 height 21
click at [585, 281] on button "Submit and Send Email" at bounding box center [562, 277] width 64 height 14
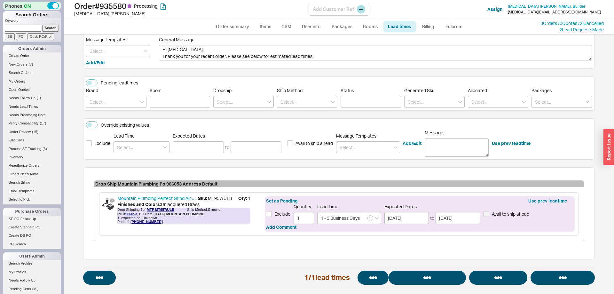
select select "*"
select select "LOW"
select select "3"
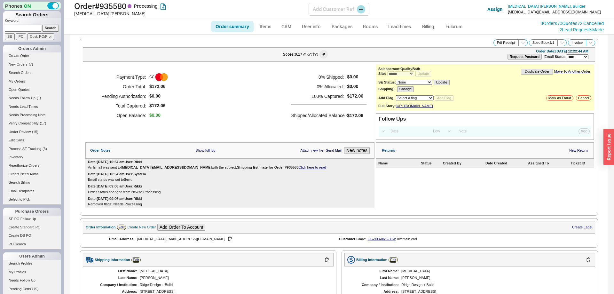
select select "*"
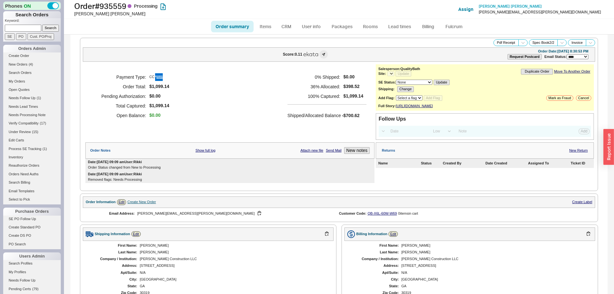
select select "*"
select select "LOW"
select select "3"
select select "*"
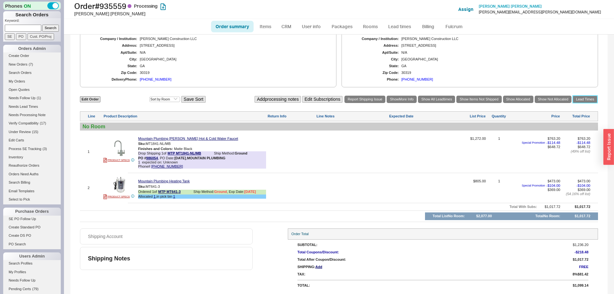
click at [583, 96] on link "Lead Times" at bounding box center [585, 99] width 25 height 7
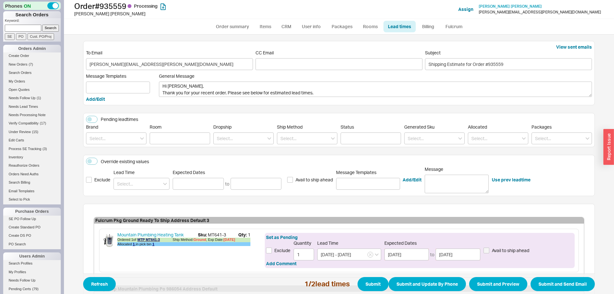
scroll to position [106, 0]
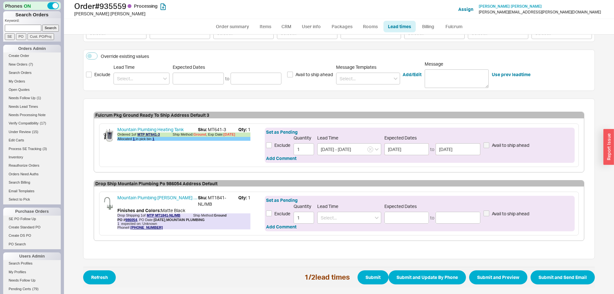
click at [330, 225] on div "Set as Pending Exclude Quantity 1 Lead Time Expected Dates to Avail to ship ahe…" at bounding box center [420, 213] width 310 height 35
click at [334, 220] on input at bounding box center [349, 218] width 64 height 12
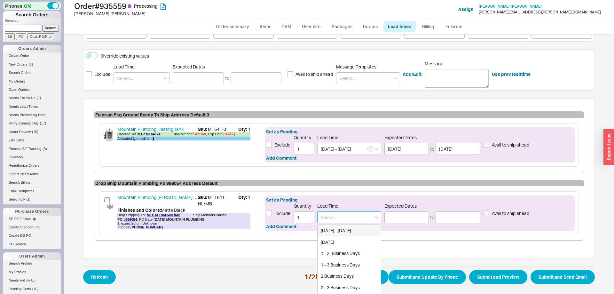
click at [336, 231] on div "[DATE] - [DATE]" at bounding box center [348, 231] width 63 height 12
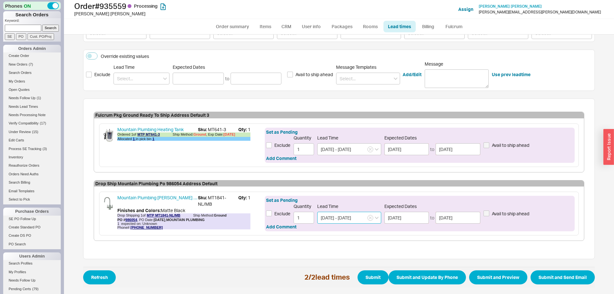
type input "[DATE] - [DATE]"
type input "08/22/2025"
type input "[DATE]"
click at [562, 284] on button "Submit and Send Email" at bounding box center [562, 277] width 64 height 14
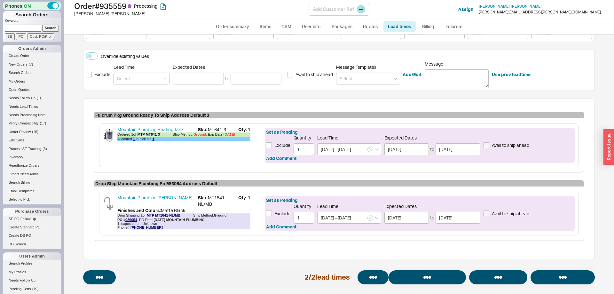
select select "*"
select select "LOW"
select select "3"
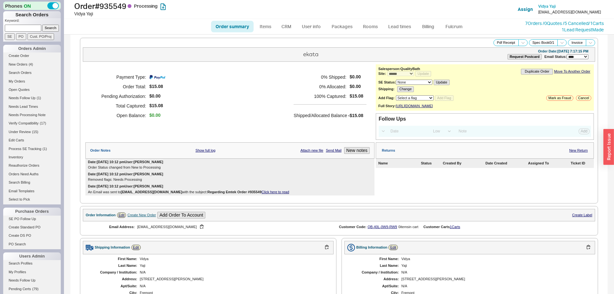
select select "*"
select select "LOW"
select select "3"
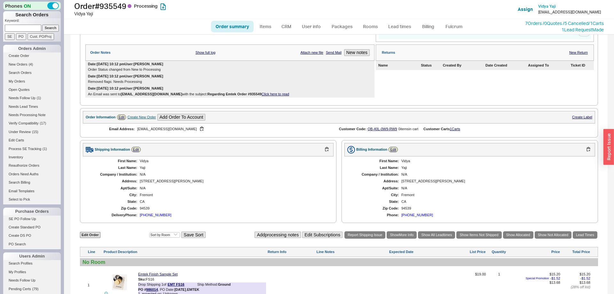
scroll to position [197, 0]
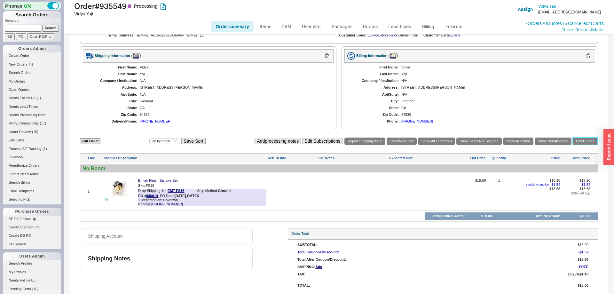
click at [585, 141] on link "Lead Times" at bounding box center [585, 140] width 25 height 7
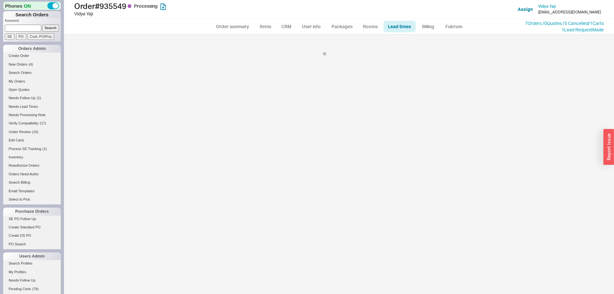
scroll to position [36, 0]
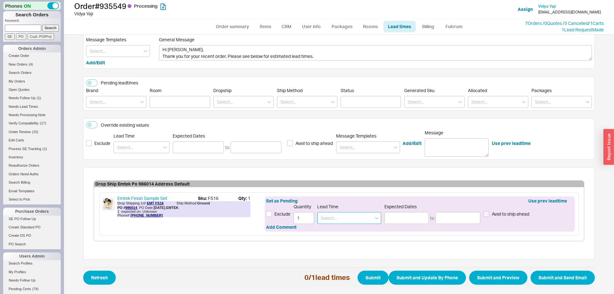
click at [338, 222] on input at bounding box center [349, 218] width 64 height 12
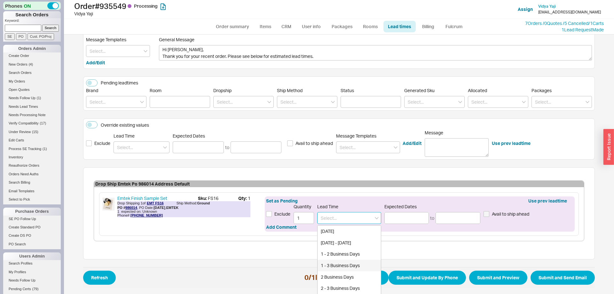
click at [339, 266] on div "1 - 3 Business Days" at bounding box center [348, 266] width 63 height 12
type input "1 - 3 Business Days"
type input "[DATE]"
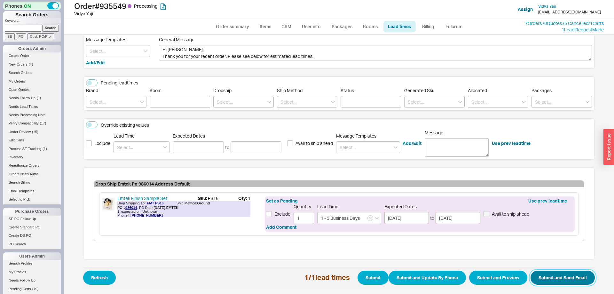
click at [544, 282] on button "Submit and Send Email" at bounding box center [562, 277] width 64 height 14
select select "*"
select select "LOW"
select select "3"
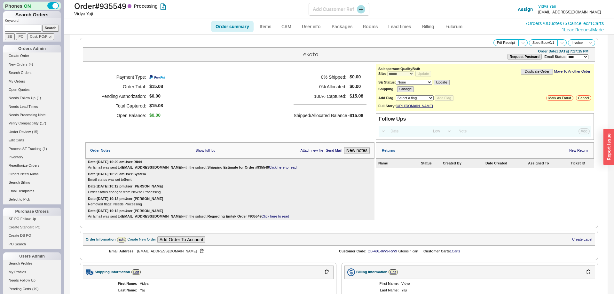
select select "*"
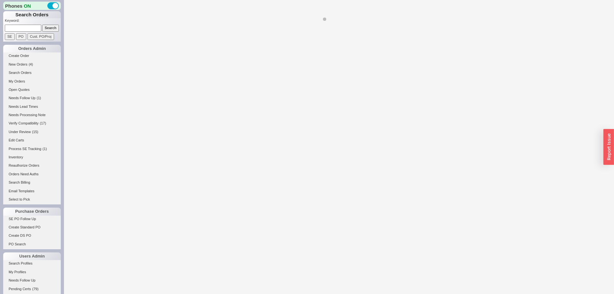
select select "*"
select select "LOW"
select select "3"
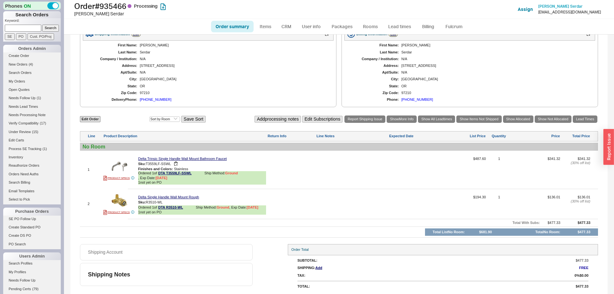
scroll to position [207, 0]
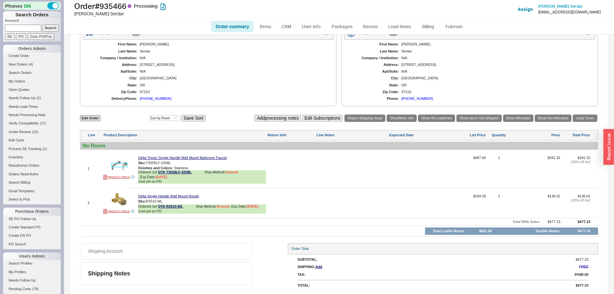
click at [123, 165] on img at bounding box center [120, 165] width 16 height 16
click at [185, 209] on icon at bounding box center [186, 207] width 4 height 4
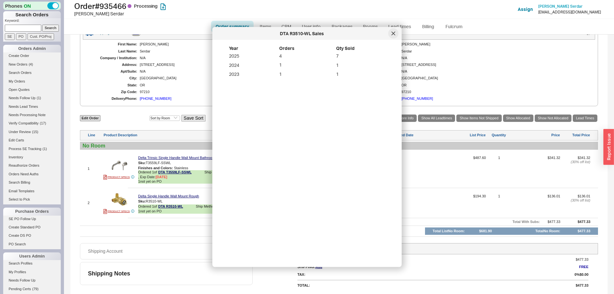
click at [395, 32] on icon at bounding box center [393, 34] width 4 height 4
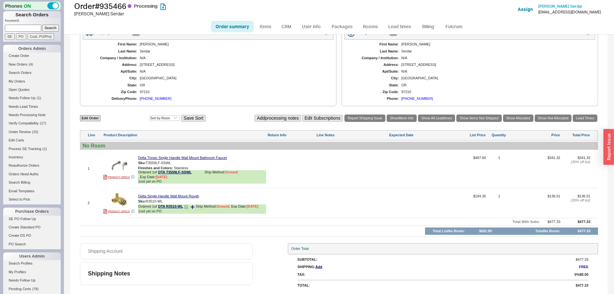
click at [193, 209] on icon at bounding box center [193, 207] width 4 height 4
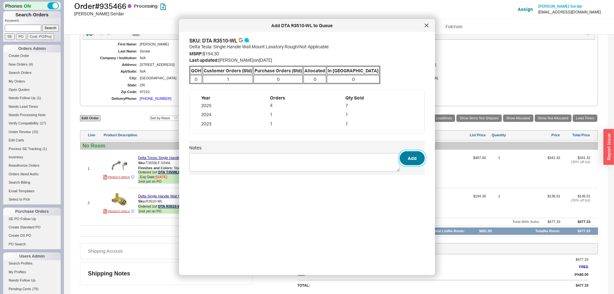
click at [418, 160] on button "Add" at bounding box center [412, 158] width 25 height 14
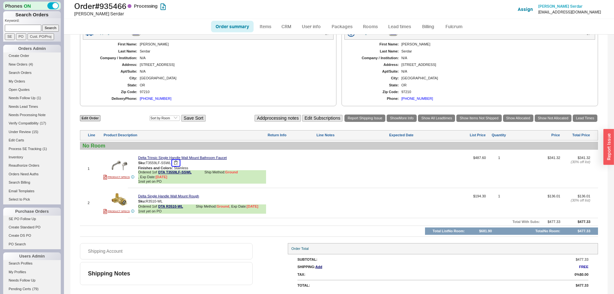
click at [177, 162] on button "button" at bounding box center [176, 163] width 8 height 6
click at [154, 200] on span "R3510-WL" at bounding box center [154, 201] width 17 height 4
drag, startPoint x: 154, startPoint y: 200, endPoint x: 161, endPoint y: 200, distance: 7.0
click at [161, 200] on span "R3510-WL" at bounding box center [154, 201] width 17 height 4
copy div "Sku: R3510-WL"
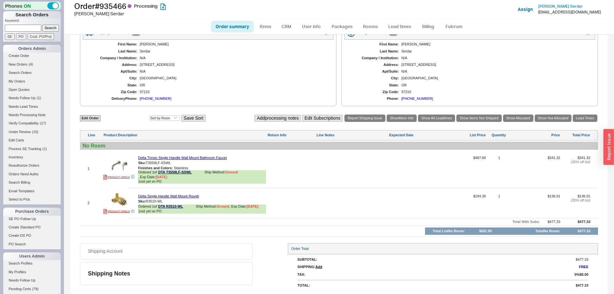
drag, startPoint x: 589, startPoint y: 125, endPoint x: 589, endPoint y: 119, distance: 5.8
click at [589, 124] on div "Edit Order Select an option Sort by Brand Sort by Room Save Sort Add processing…" at bounding box center [339, 175] width 518 height 123
click at [589, 119] on link "Lead Times" at bounding box center [585, 117] width 25 height 7
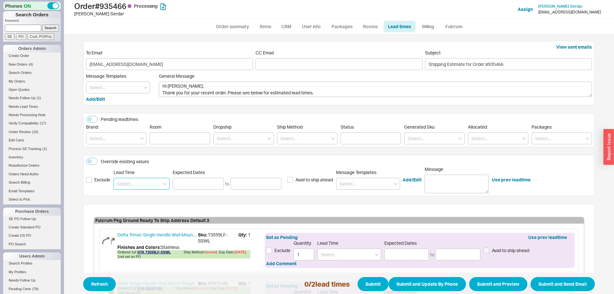
click at [146, 183] on input at bounding box center [141, 184] width 56 height 12
click at [141, 198] on div "7 - 10 Business Days" at bounding box center [141, 197] width 55 height 12
type input "7 - 10 Business Days"
type input "09/03/2025"
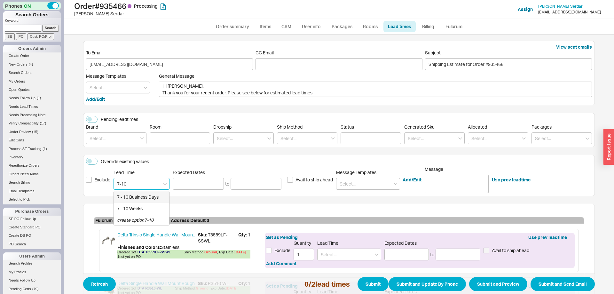
type input "09/08/2025"
type input "7 - 10 Business Days"
type input "09/03/2025"
type input "09/08/2025"
type input "7 - 10 Business Days"
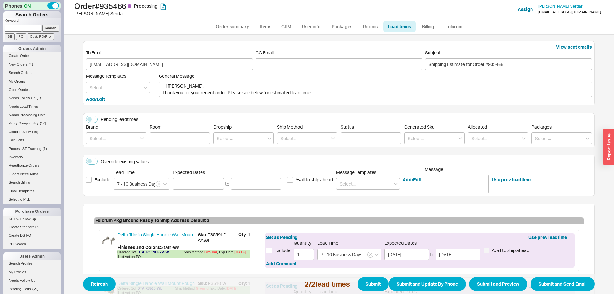
click at [548, 291] on span "Refresh 2 / 2 lead times Submit Submit and Update By Phone Submit and Preview S…" at bounding box center [339, 283] width 512 height 21
click at [548, 287] on button "Submit and Send Email" at bounding box center [562, 284] width 64 height 14
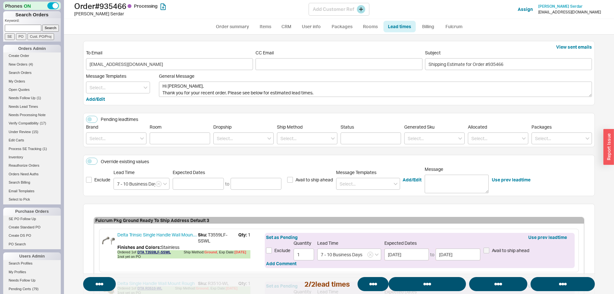
select select "*"
select select "LOW"
select select "3"
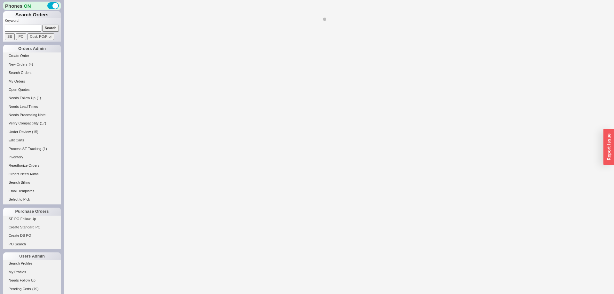
select select "*"
select select "LOW"
select select "3"
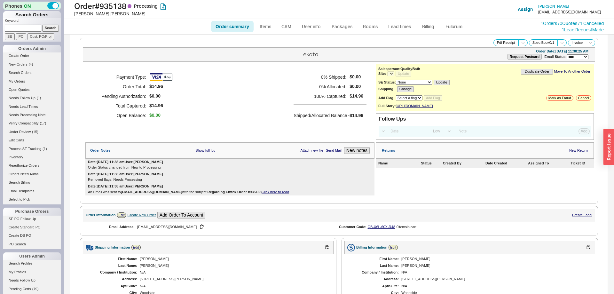
select select "*"
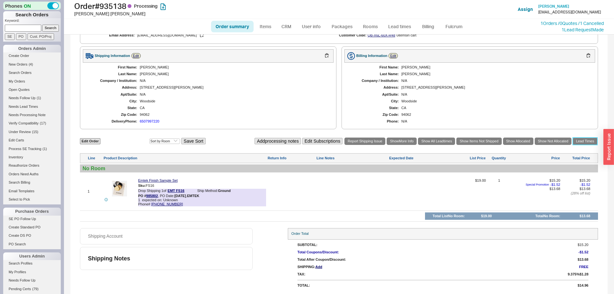
click at [583, 145] on link "Lead Times" at bounding box center [585, 140] width 25 height 7
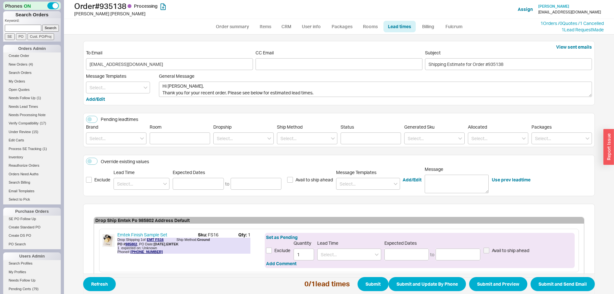
scroll to position [36, 0]
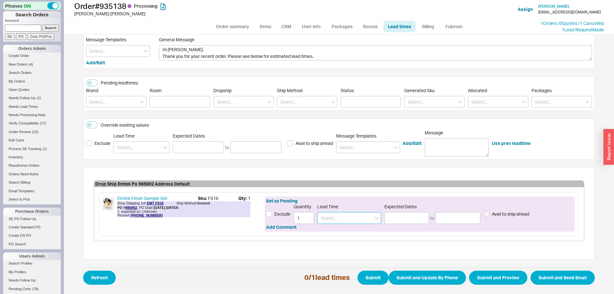
click at [356, 223] on input at bounding box center [349, 218] width 64 height 12
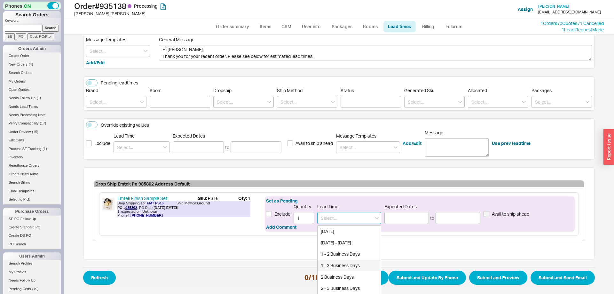
click at [345, 264] on div "1 - 3 Business Days" at bounding box center [348, 266] width 63 height 12
type input "1 - 3 Business Days"
type input "[DATE]"
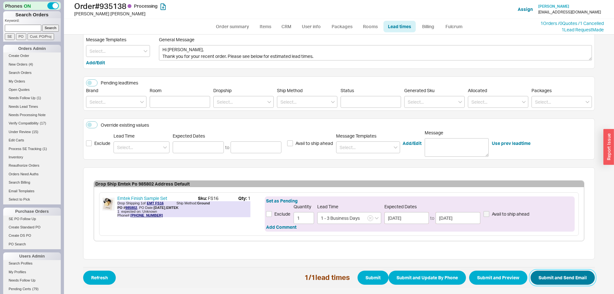
click at [576, 279] on button "Submit and Send Email" at bounding box center [562, 277] width 64 height 14
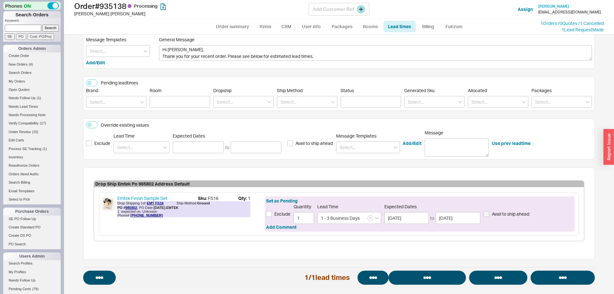
select select "*"
select select "LOW"
select select "3"
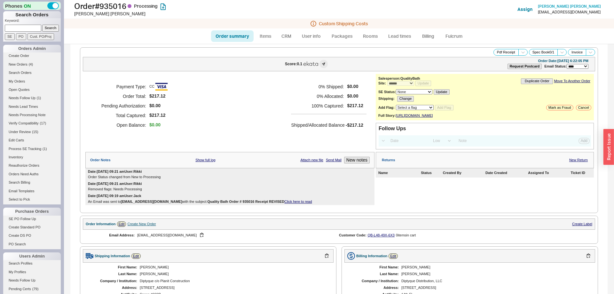
select select "*"
select select "LOW"
select select "3"
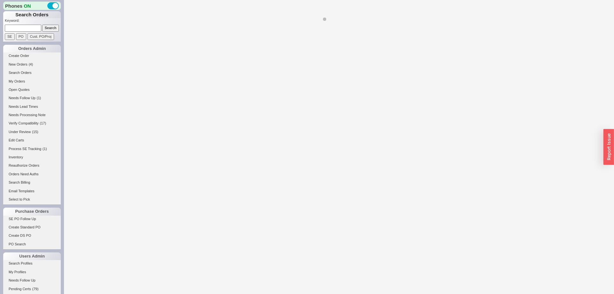
select select "*"
select select "LOW"
select select "3"
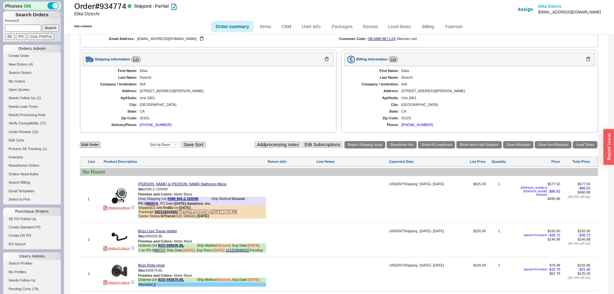
select select "*"
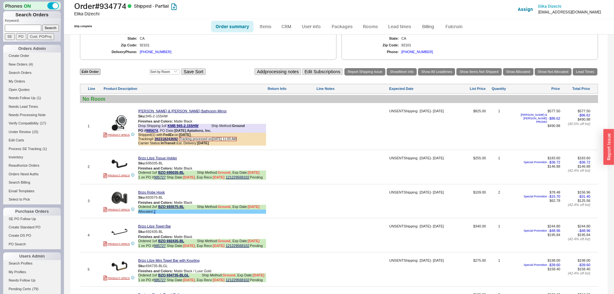
scroll to position [359, 0]
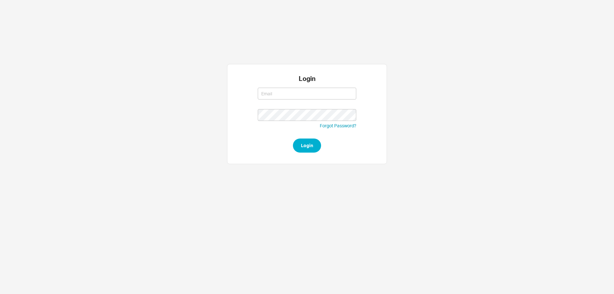
type input "[EMAIL_ADDRESS][DOMAIN_NAME]"
drag, startPoint x: 324, startPoint y: 98, endPoint x: 218, endPoint y: 85, distance: 107.3
click at [258, 88] on input "[EMAIL_ADDRESS][DOMAIN_NAME]" at bounding box center [307, 94] width 98 height 12
type input "j"
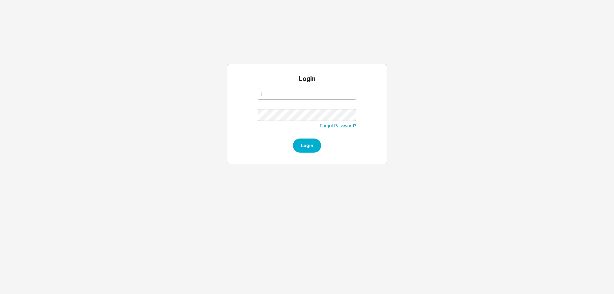
type input "[EMAIL_ADDRESS][DOMAIN_NAME]"
click at [305, 149] on button "Login" at bounding box center [307, 145] width 28 height 14
